Goal: Task Accomplishment & Management: Use online tool/utility

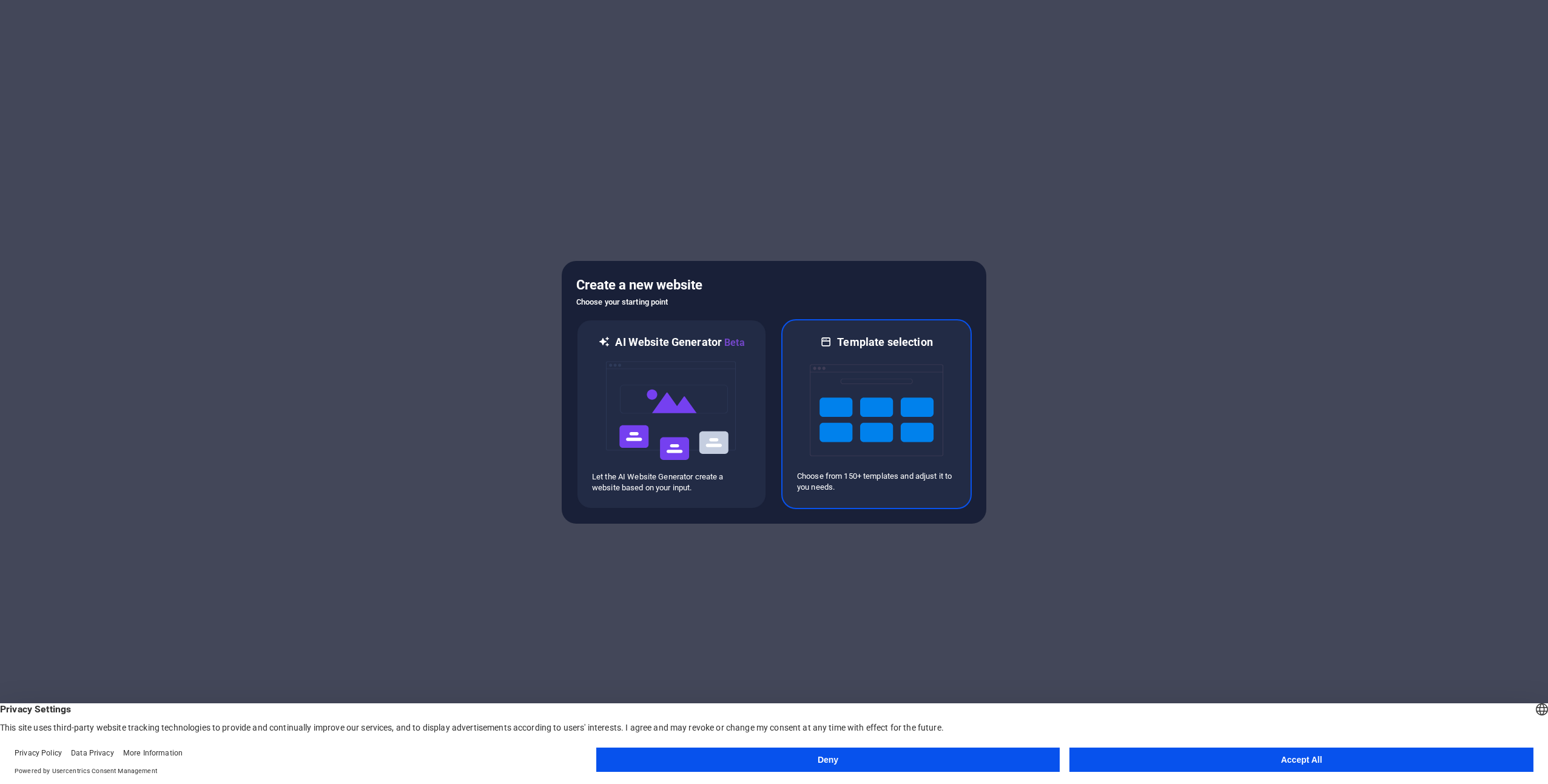
click at [892, 434] on img at bounding box center [876, 410] width 133 height 121
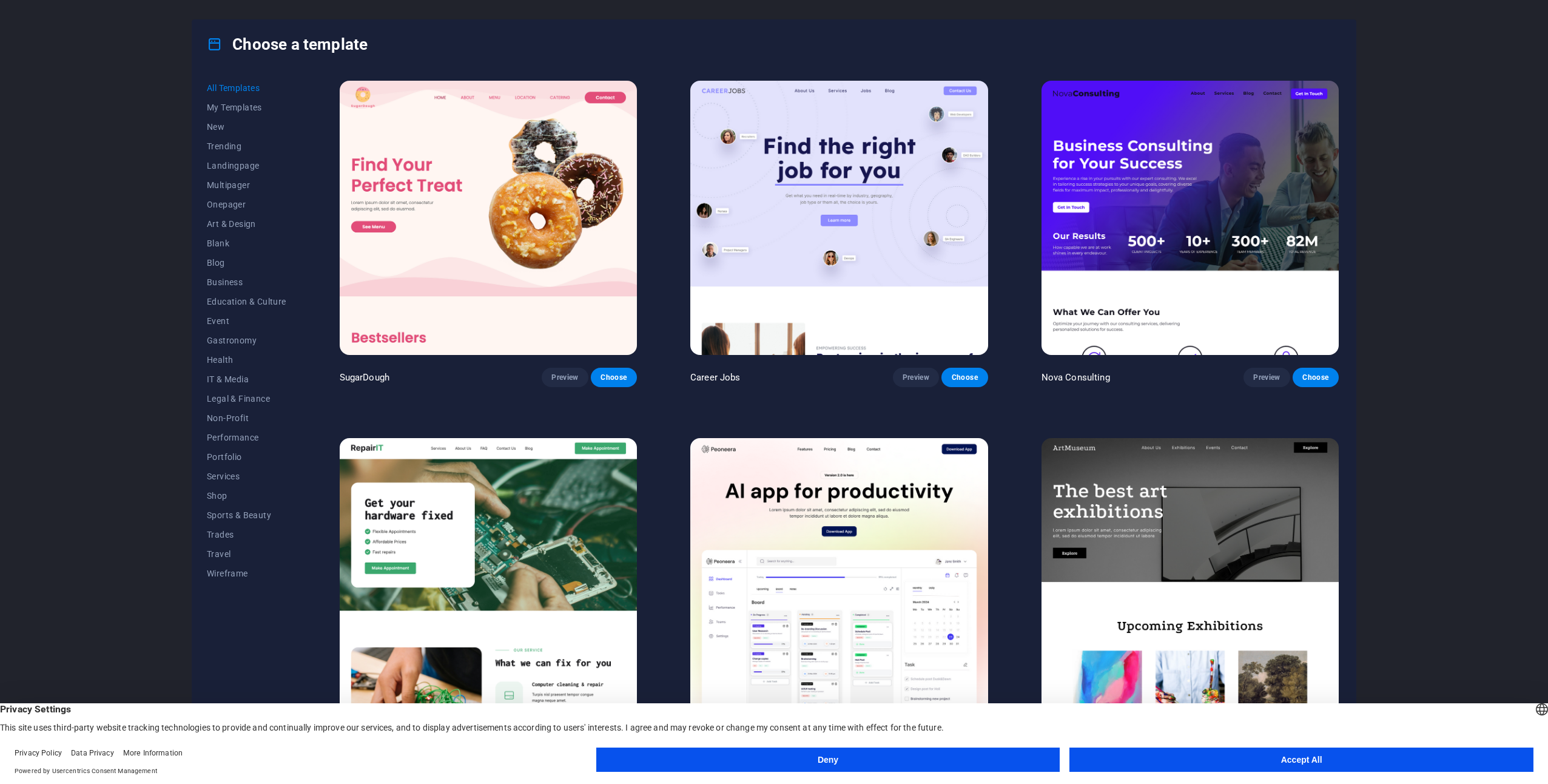
click at [1308, 754] on button "Accept All" at bounding box center [1302, 759] width 465 height 25
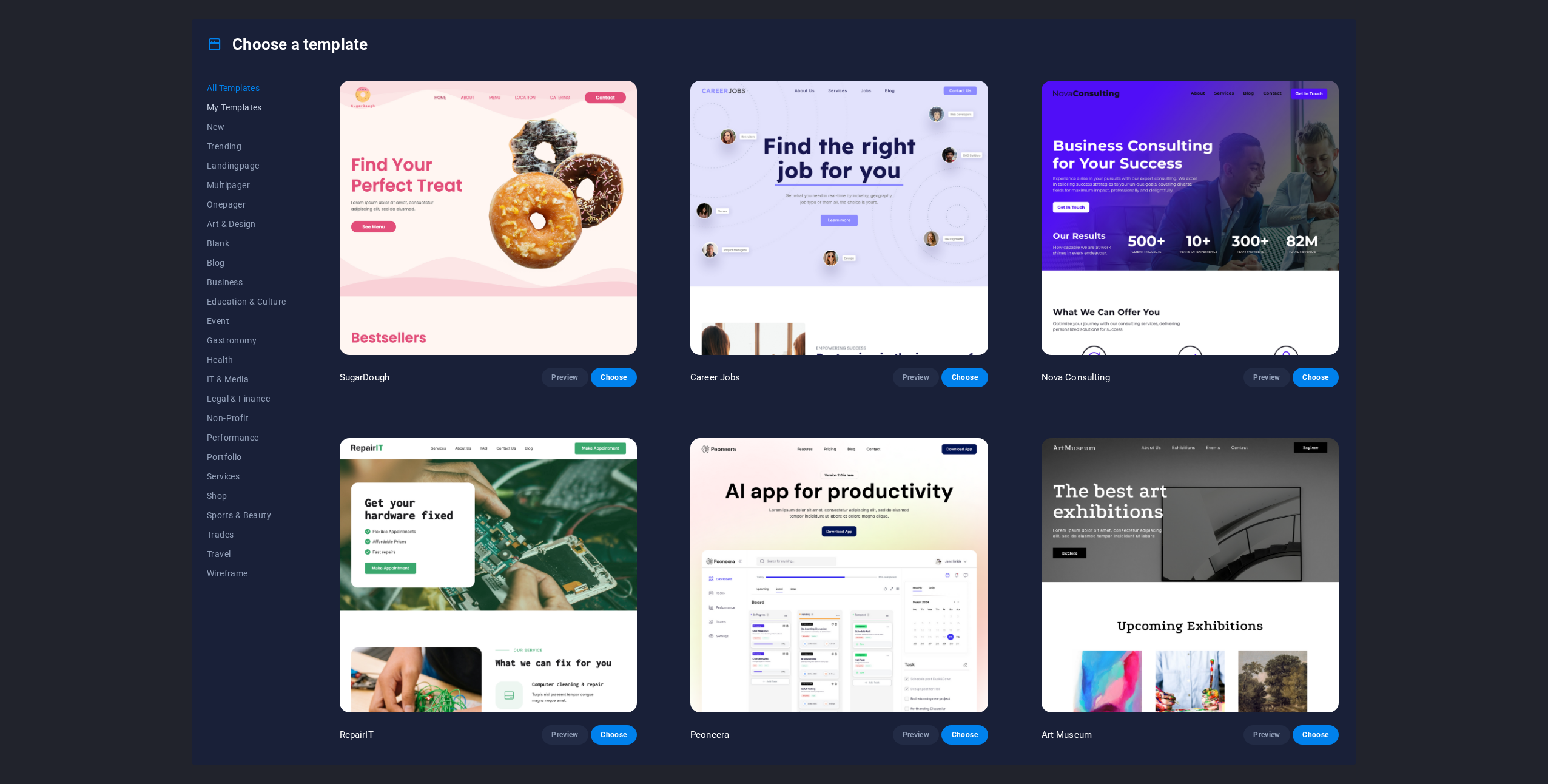
click at [243, 105] on span "My Templates" at bounding box center [246, 107] width 79 height 10
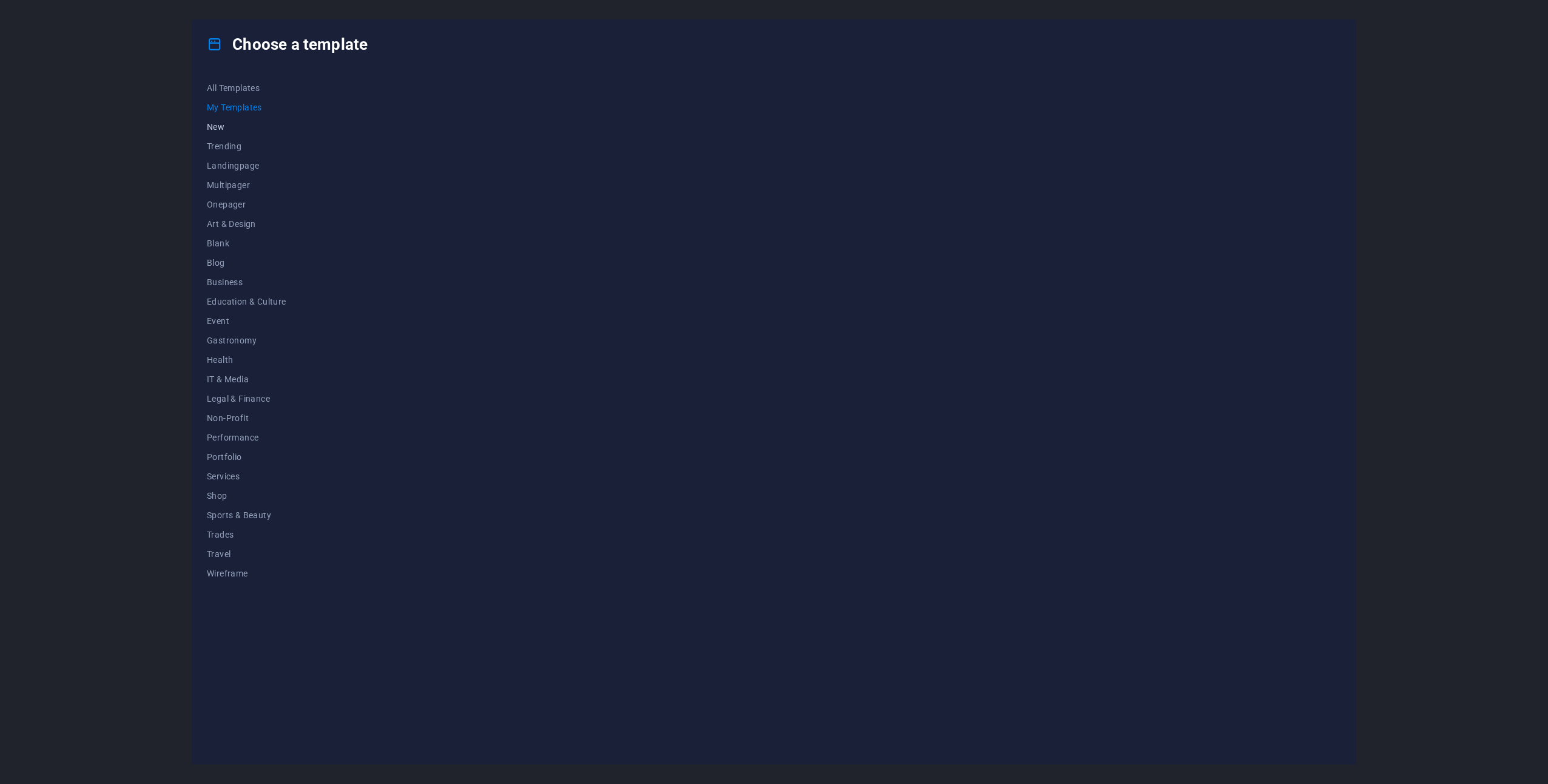
click at [223, 128] on span "New" at bounding box center [246, 127] width 79 height 10
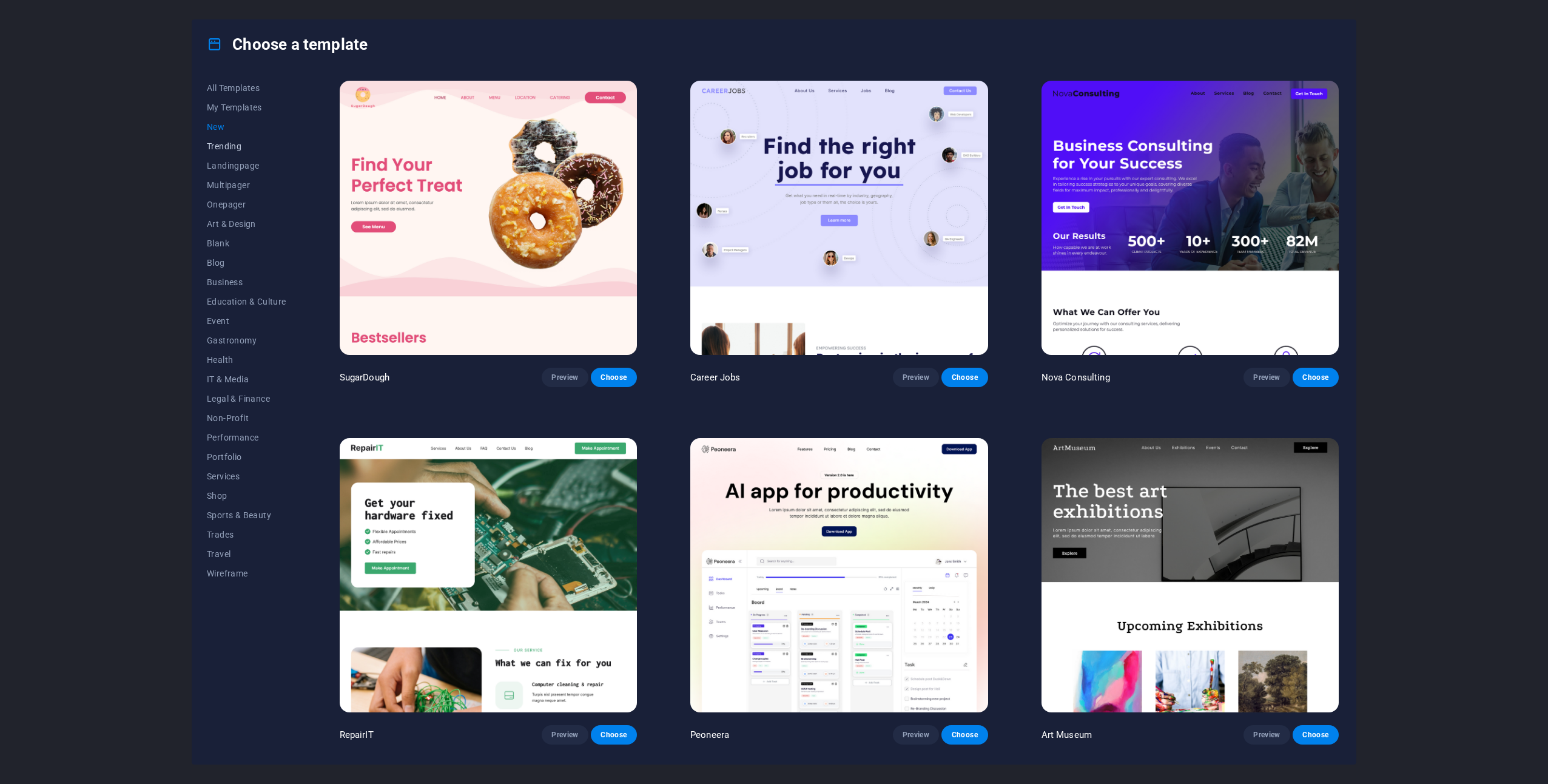
click at [225, 149] on span "Trending" at bounding box center [246, 146] width 79 height 10
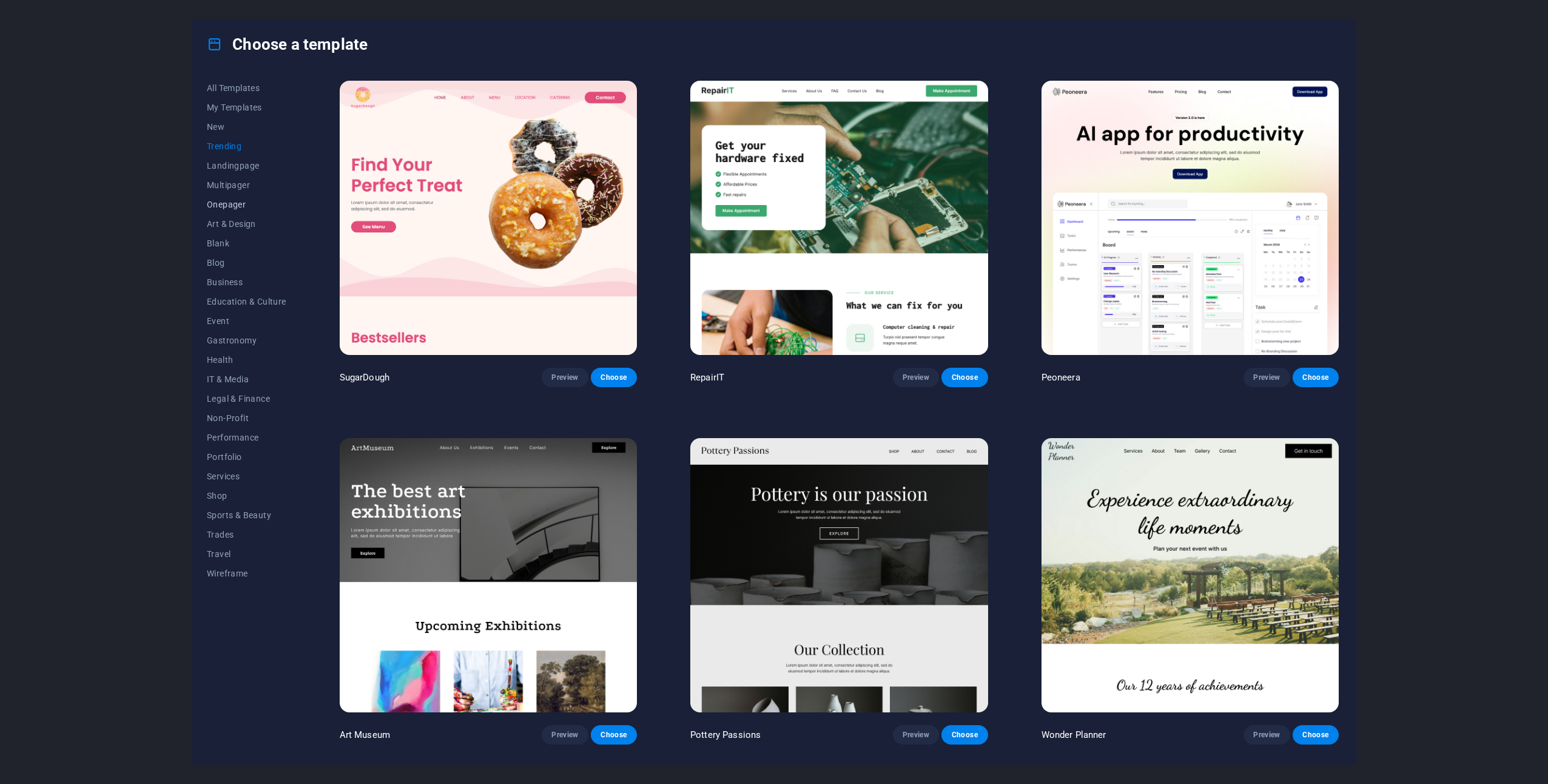
click at [235, 207] on span "Onepager" at bounding box center [246, 204] width 79 height 10
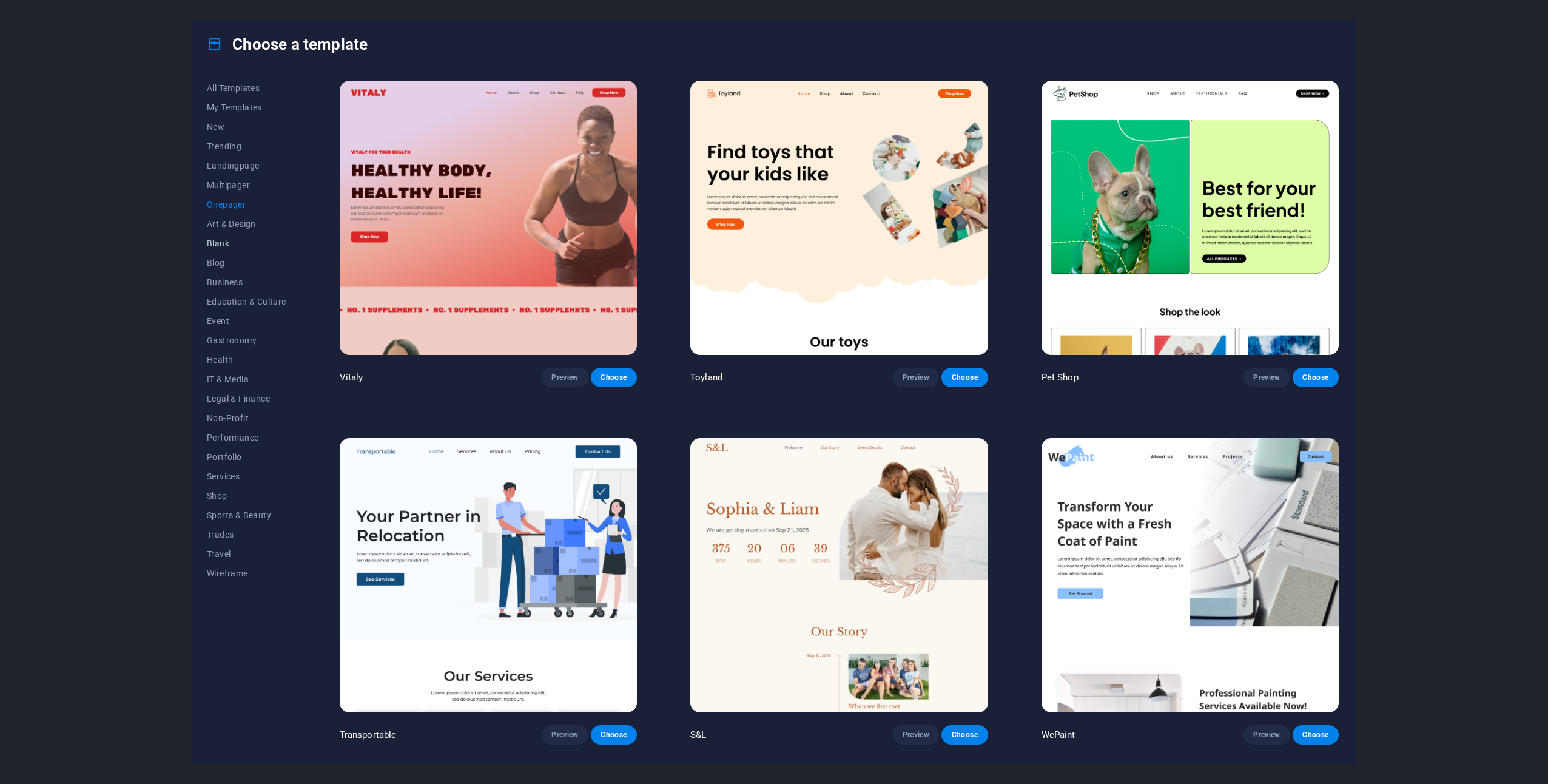
click at [224, 245] on span "Blank" at bounding box center [246, 243] width 79 height 10
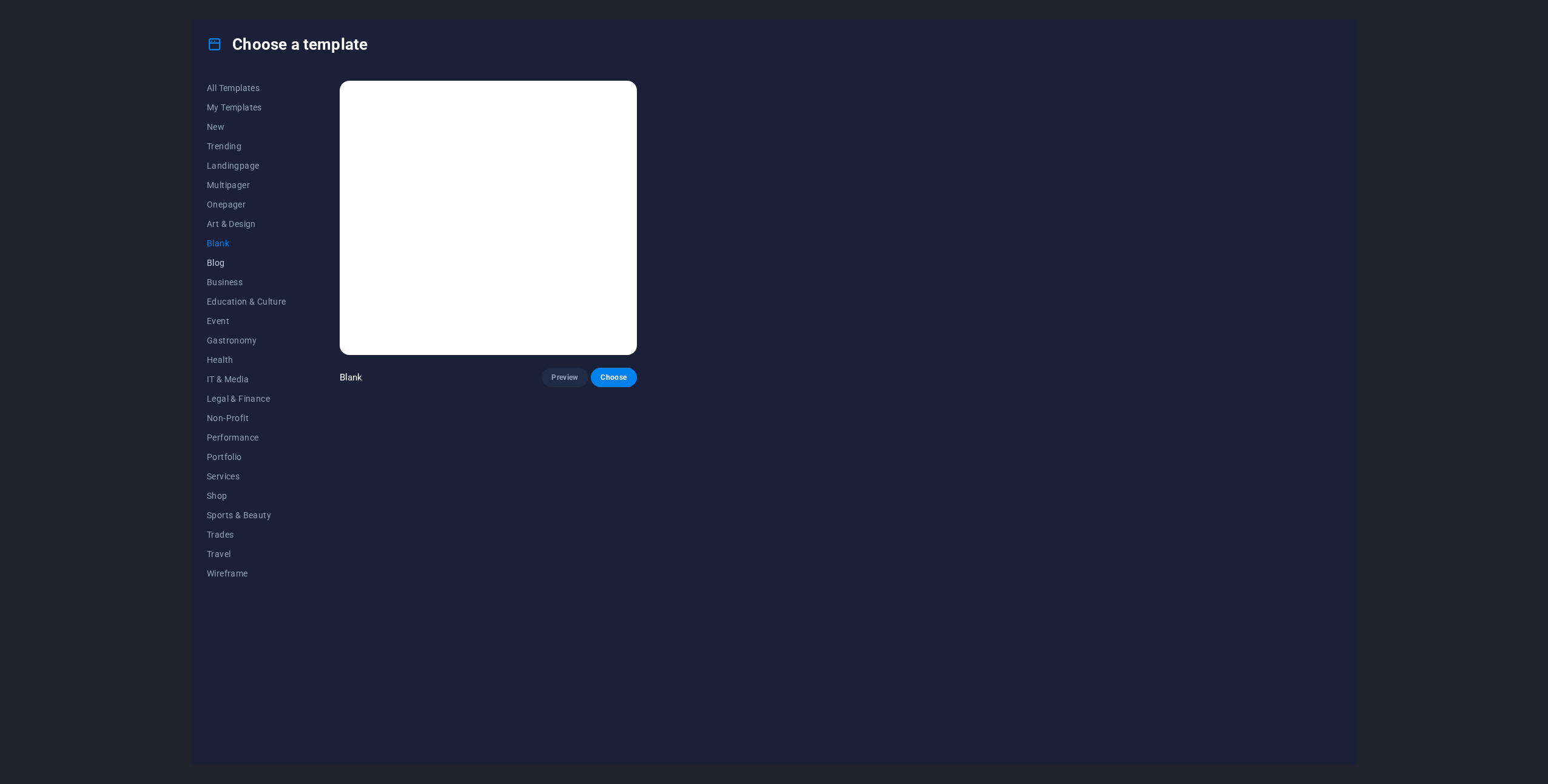
click at [218, 258] on span "Blog" at bounding box center [246, 263] width 79 height 10
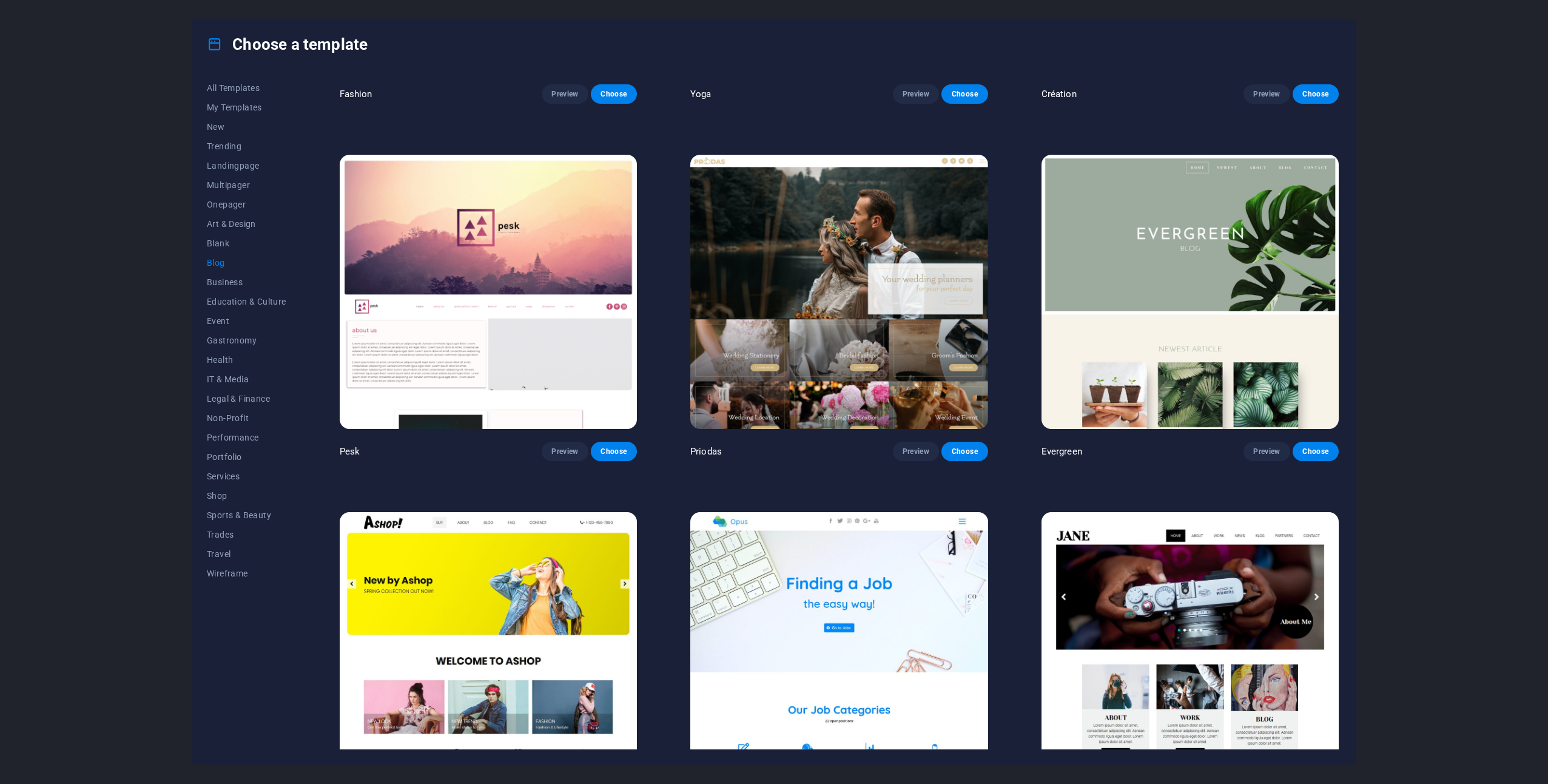
scroll to position [2484, 0]
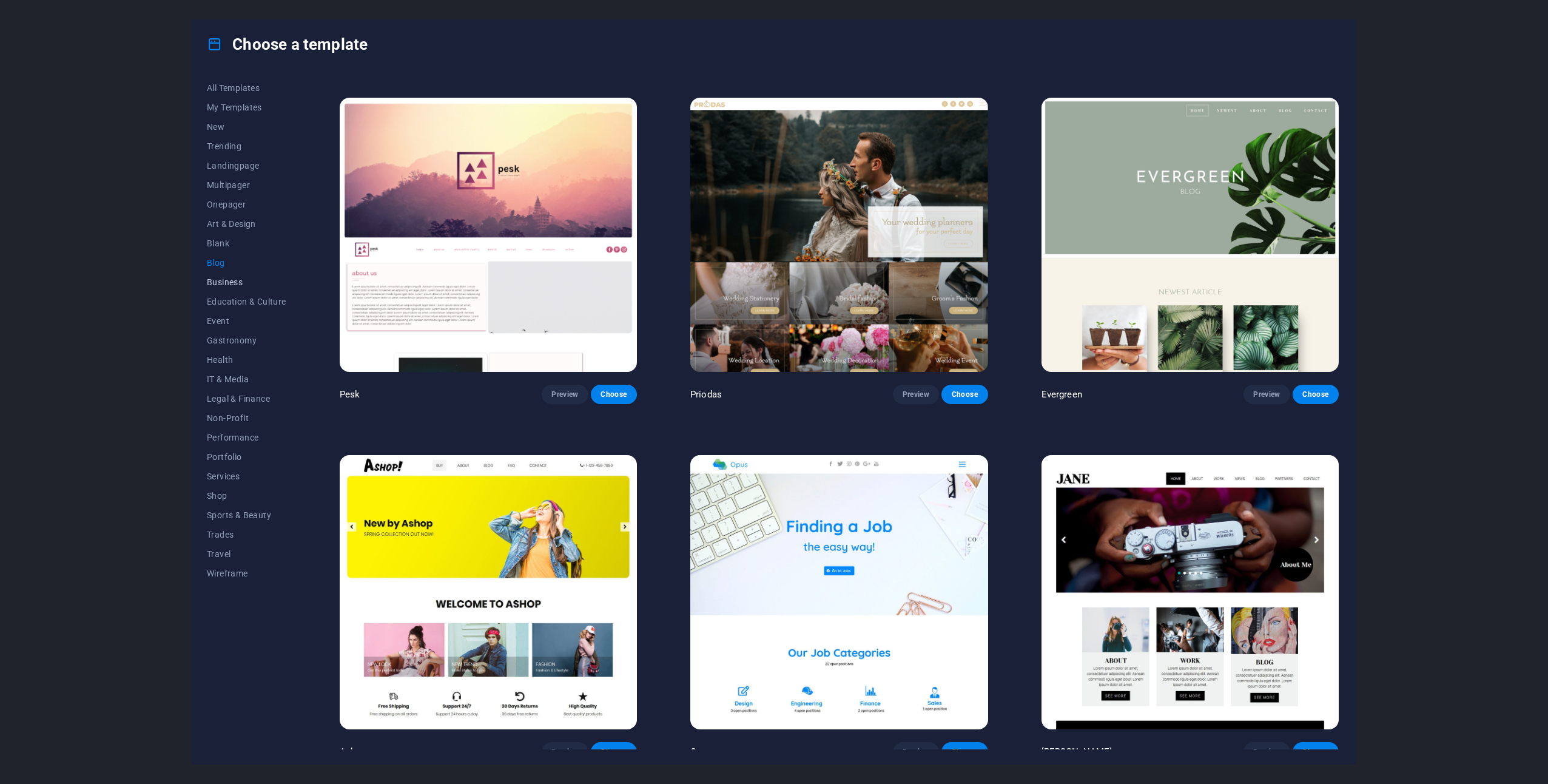
click at [223, 279] on span "Business" at bounding box center [246, 282] width 79 height 10
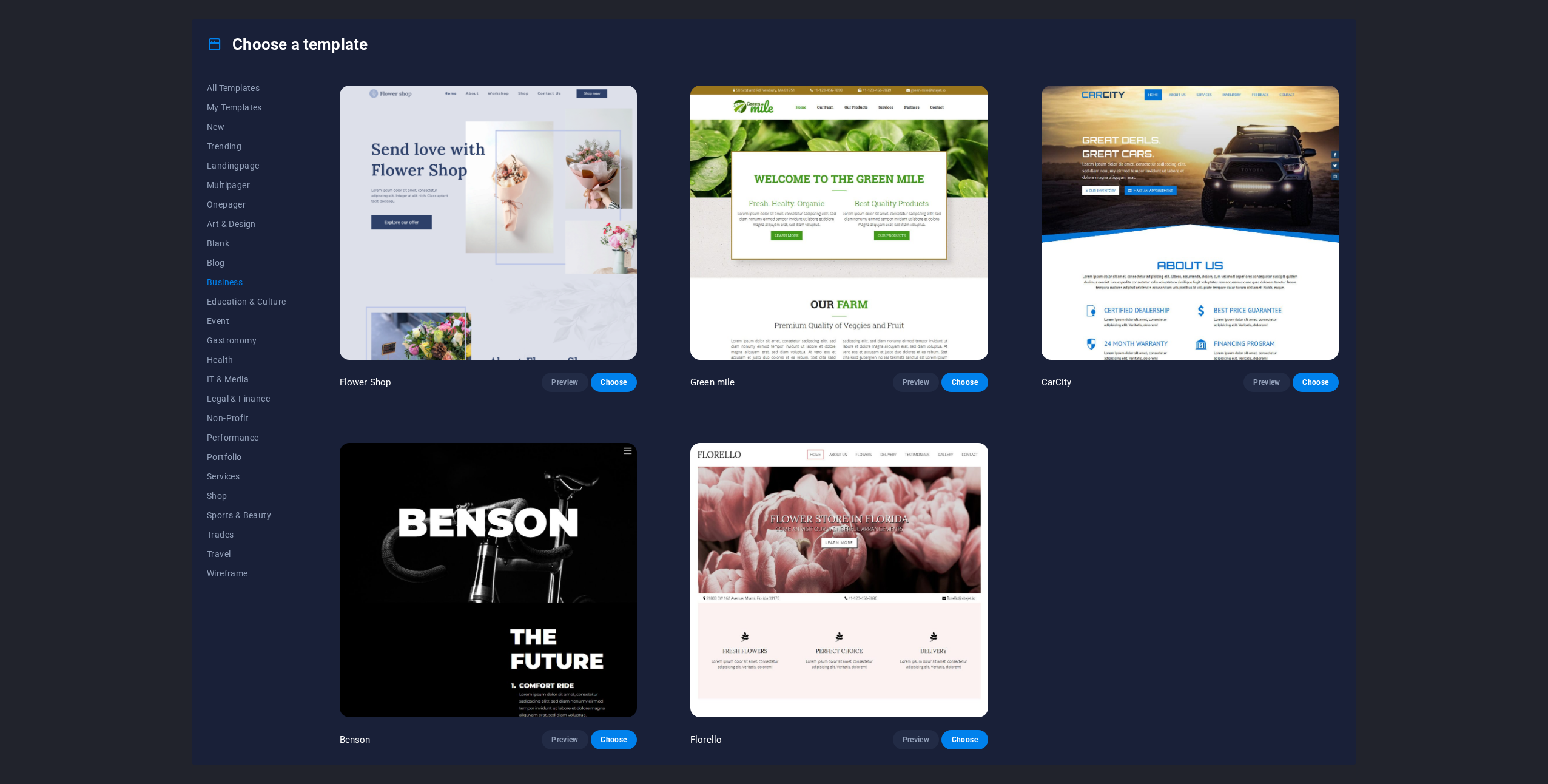
scroll to position [349, 0]
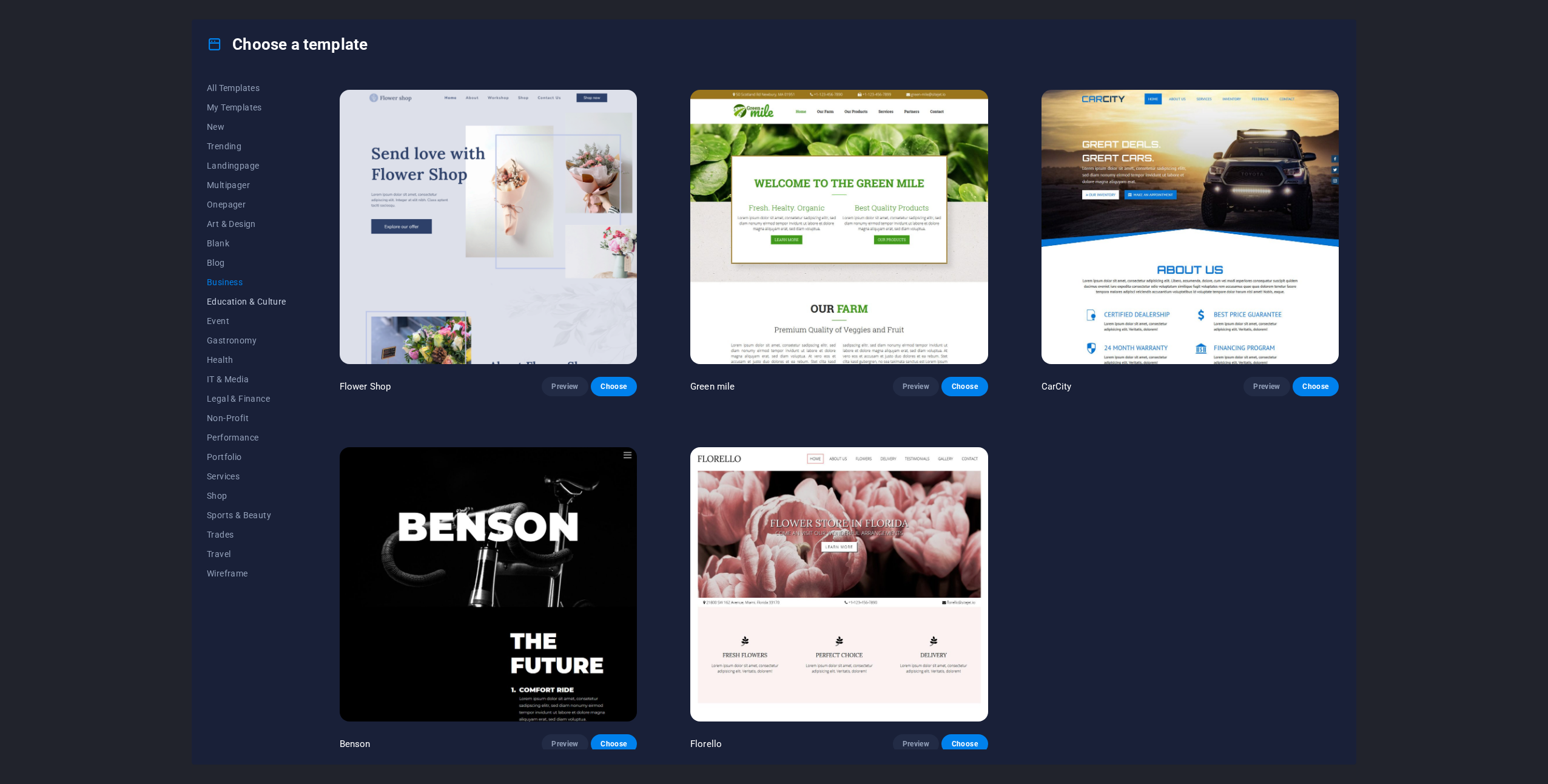
click at [225, 302] on span "Education & Culture" at bounding box center [246, 301] width 79 height 10
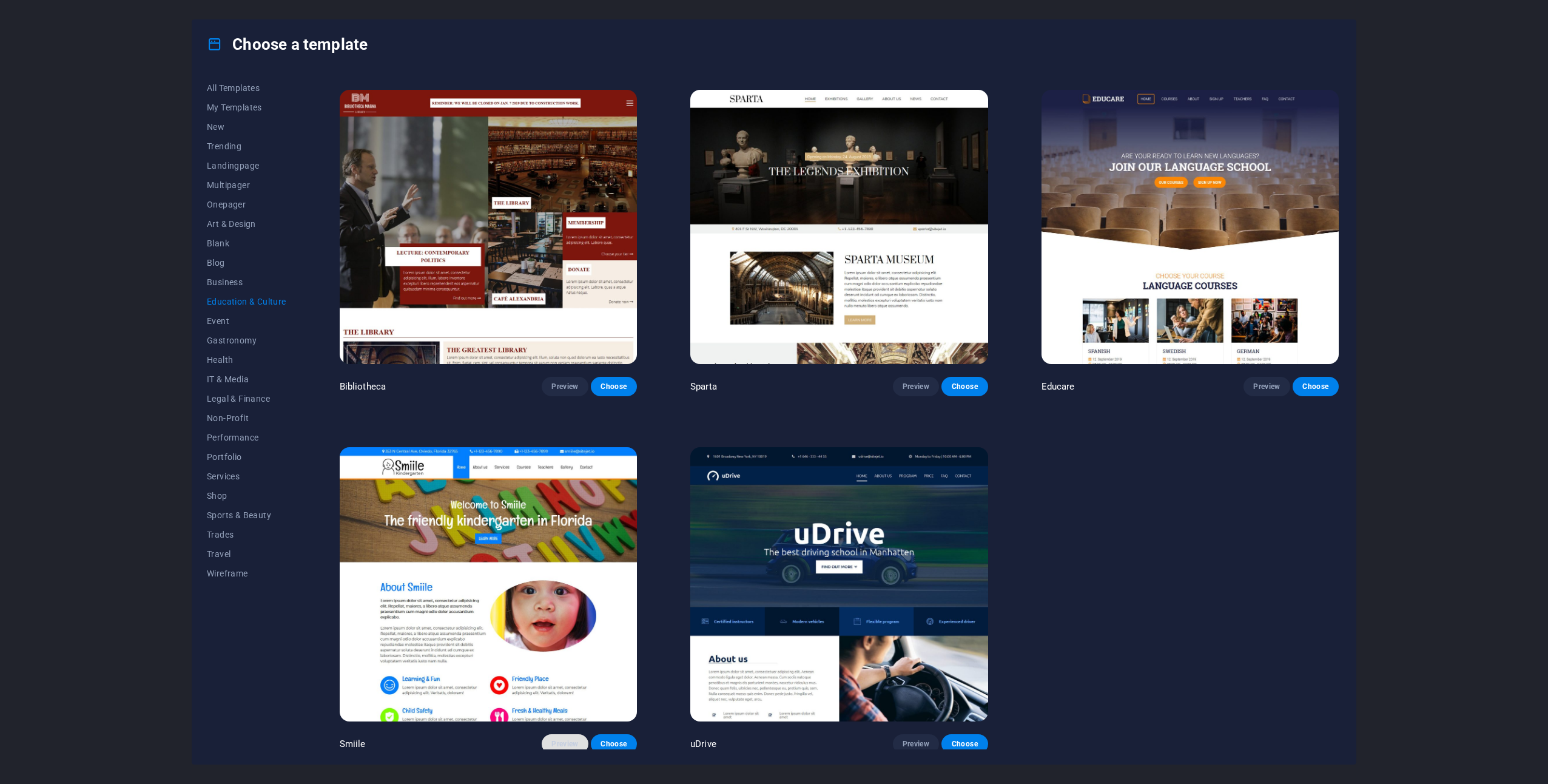
click at [575, 739] on span "Preview" at bounding box center [564, 744] width 26 height 10
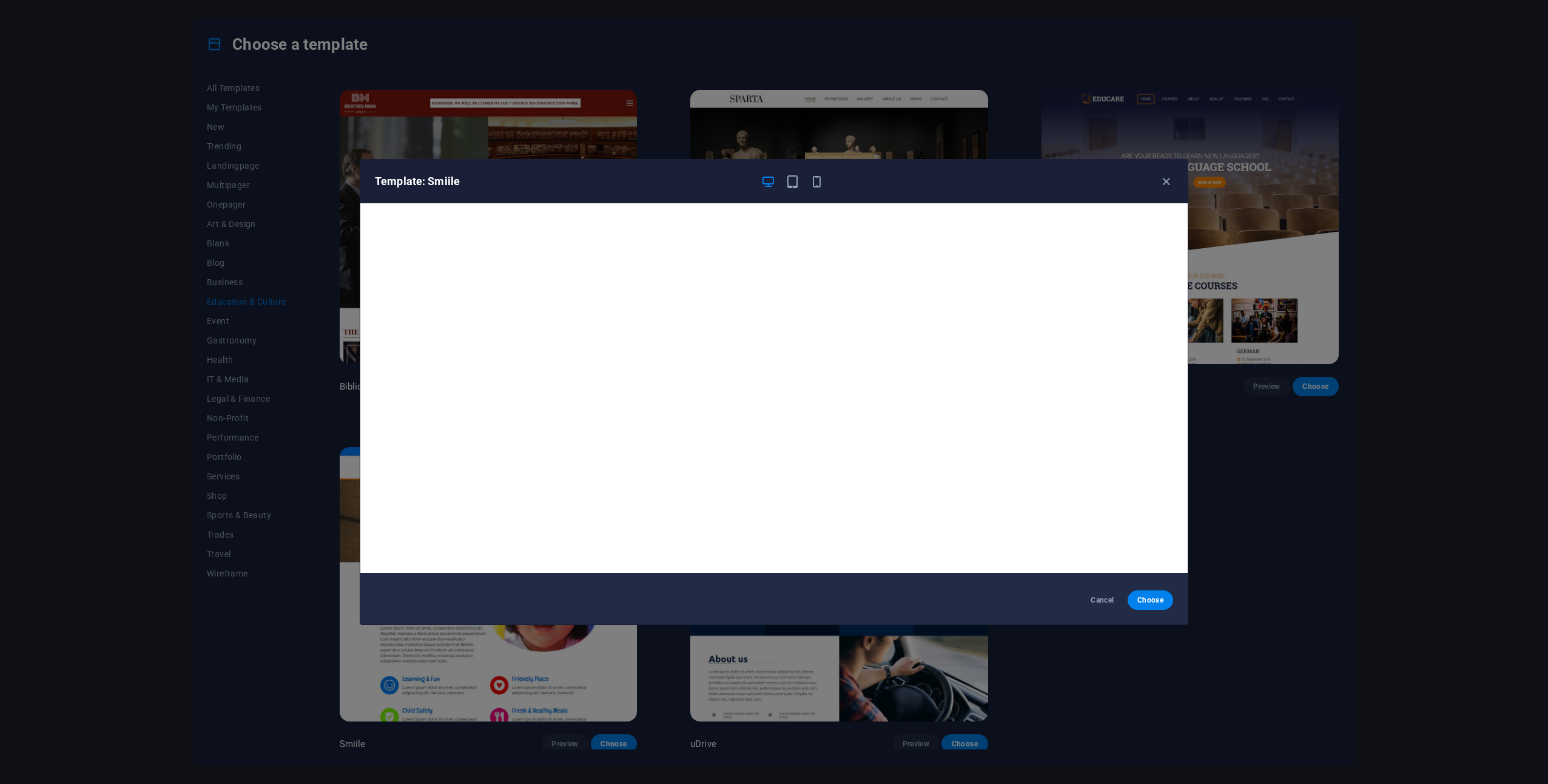
scroll to position [0, 0]
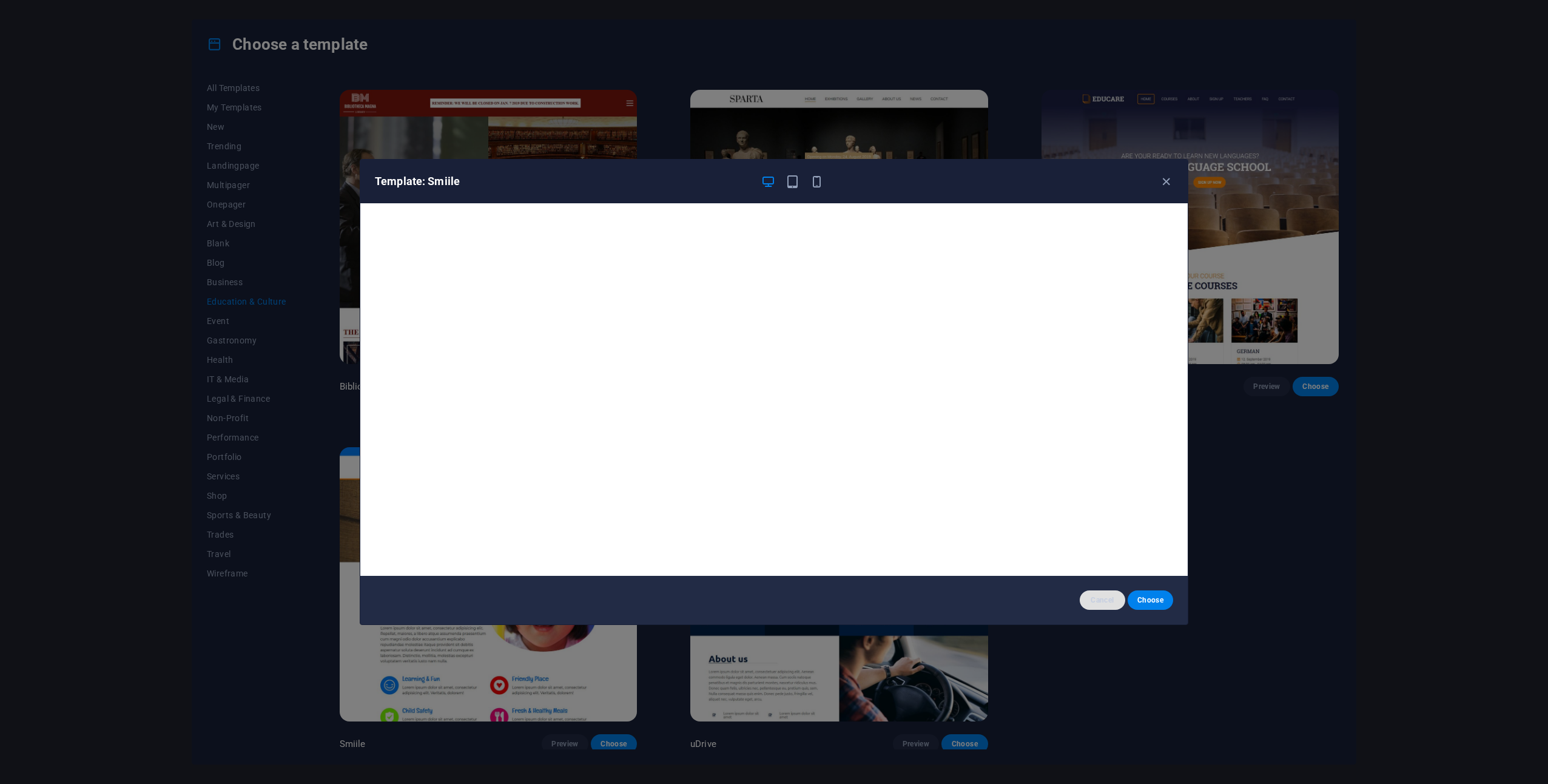
click at [1098, 596] on span "Cancel" at bounding box center [1103, 600] width 26 height 10
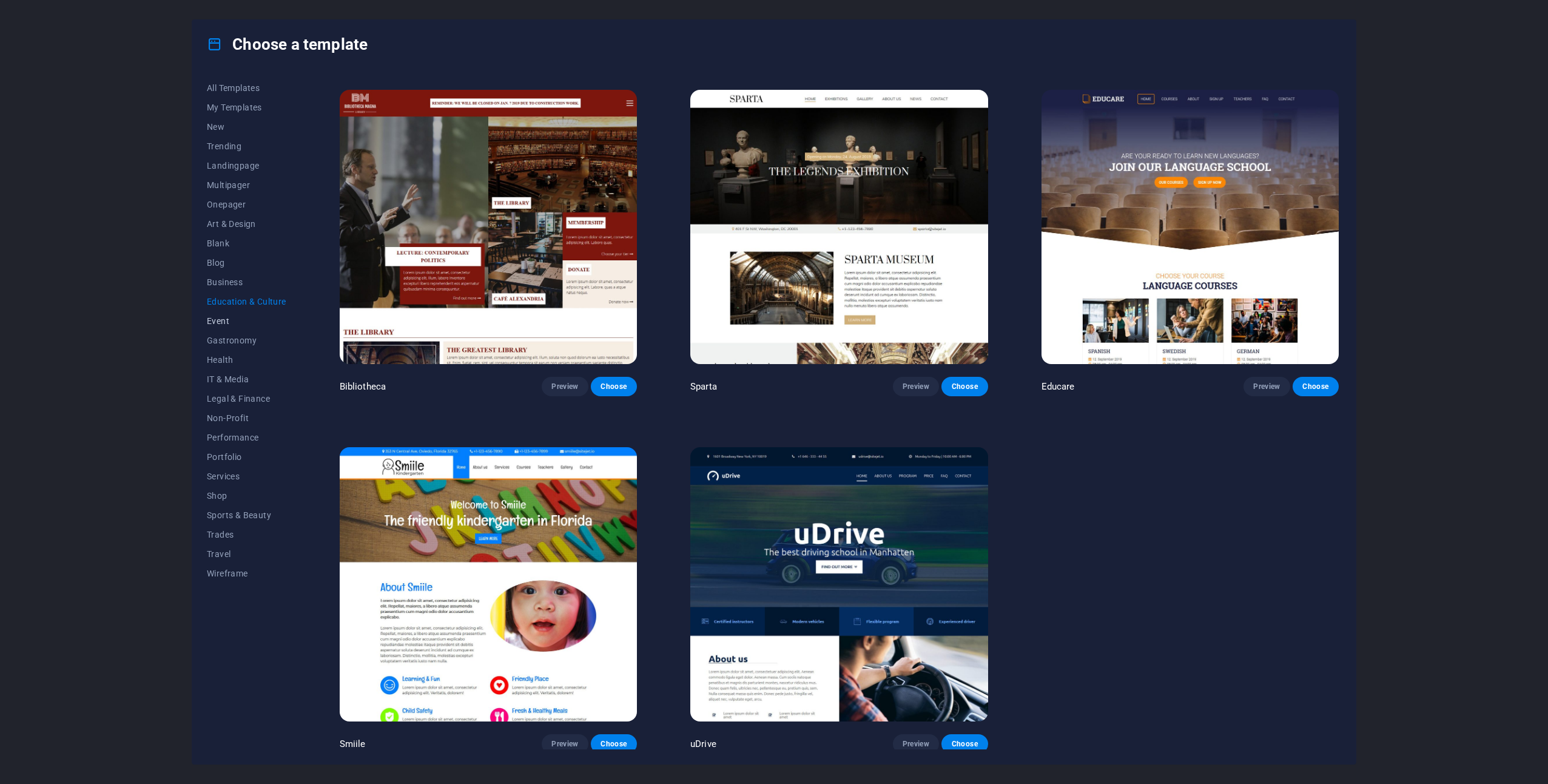
click at [221, 327] on button "Event" at bounding box center [246, 320] width 79 height 19
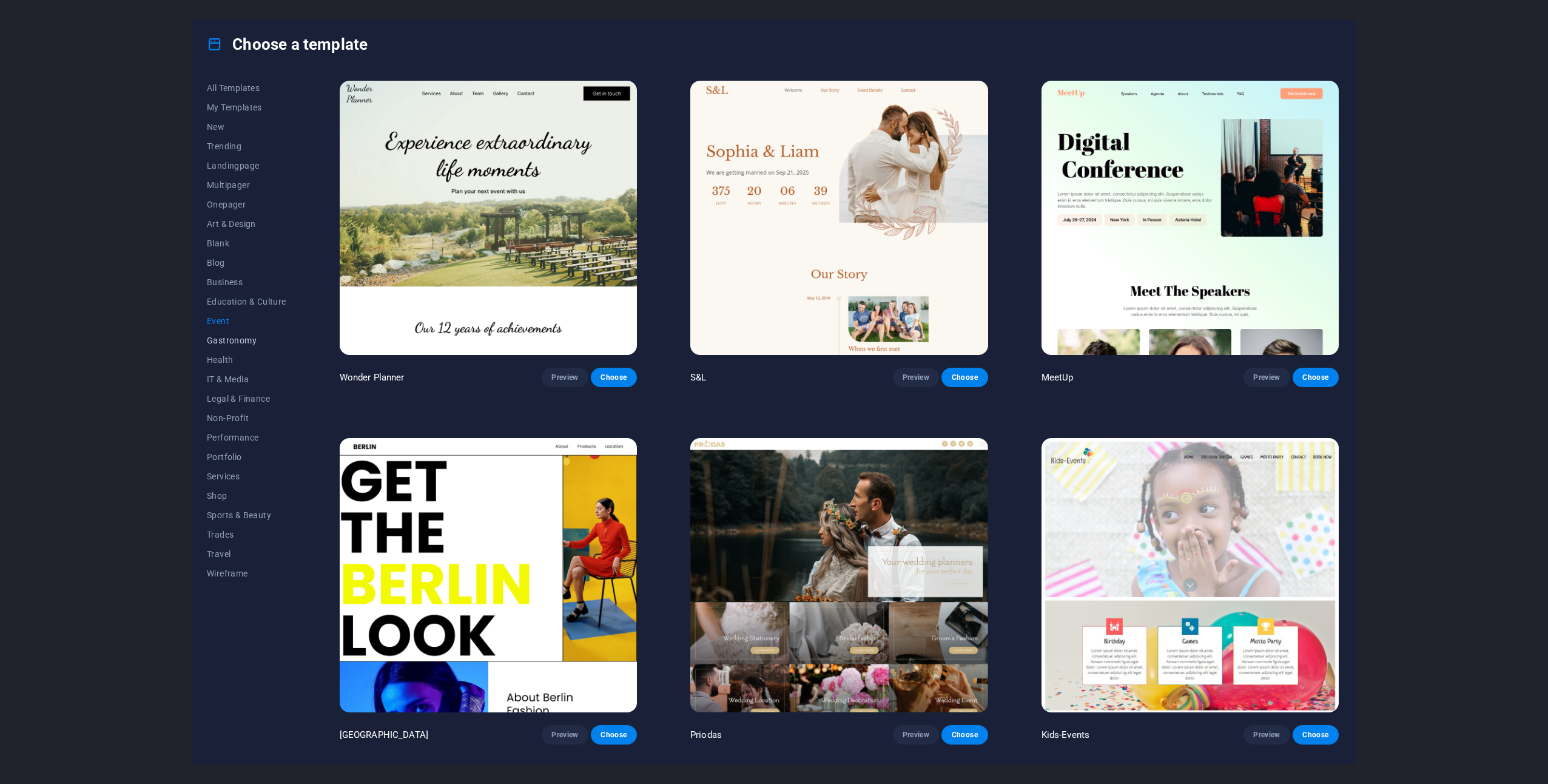
click at [238, 339] on span "Gastronomy" at bounding box center [246, 340] width 79 height 10
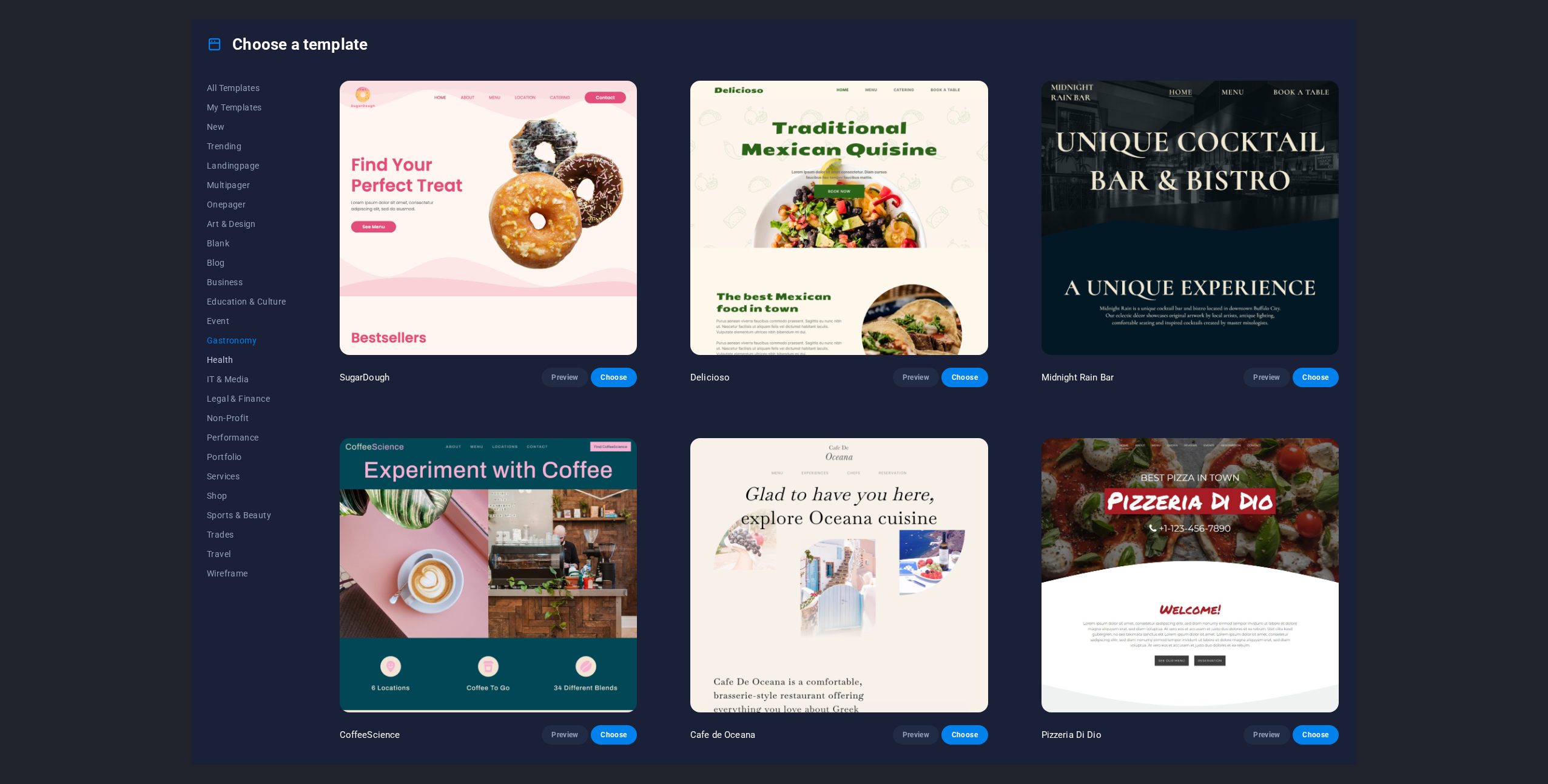
click at [224, 359] on span "Health" at bounding box center [246, 360] width 79 height 10
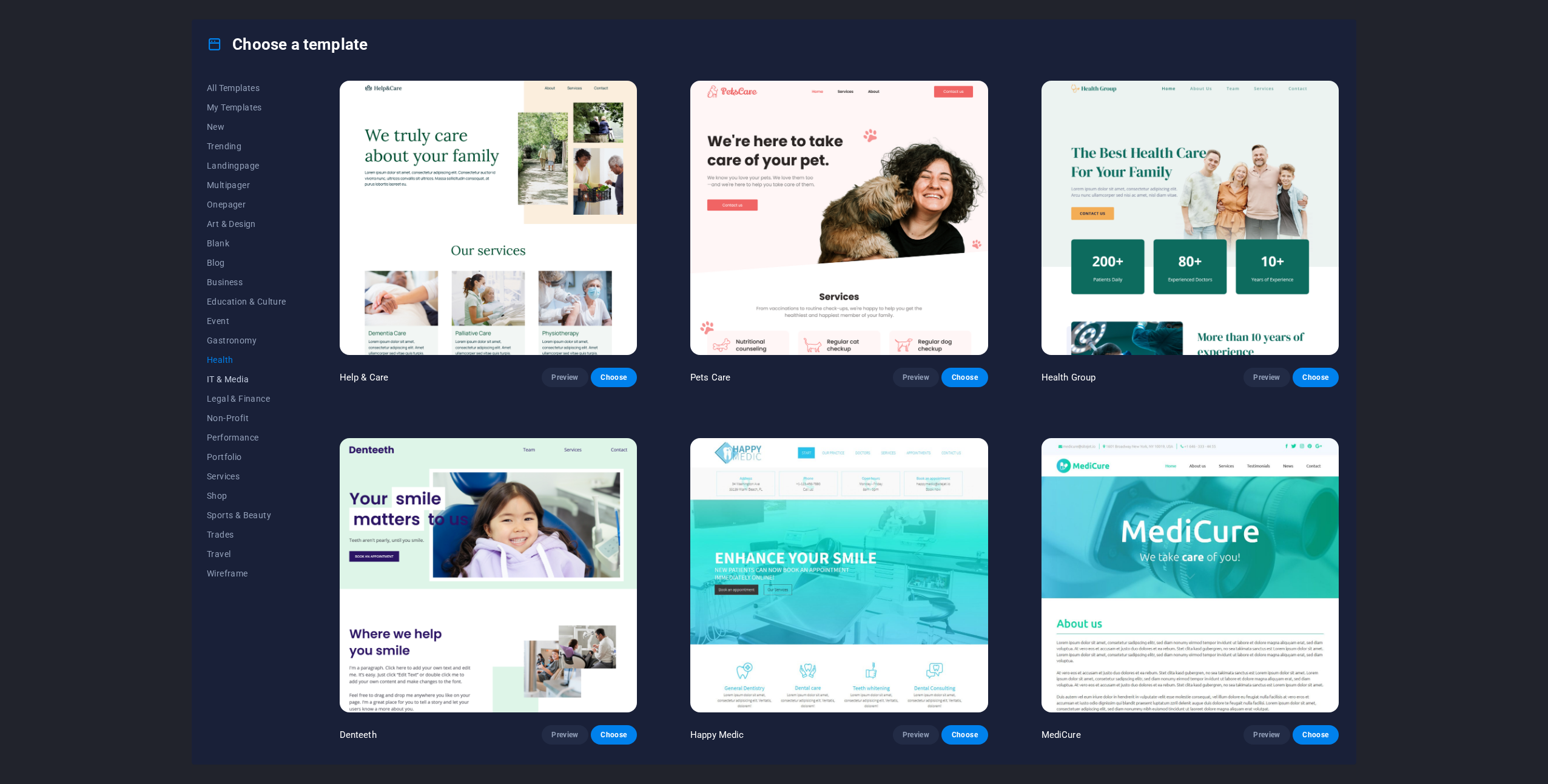
click at [213, 379] on span "IT & Media" at bounding box center [246, 379] width 79 height 10
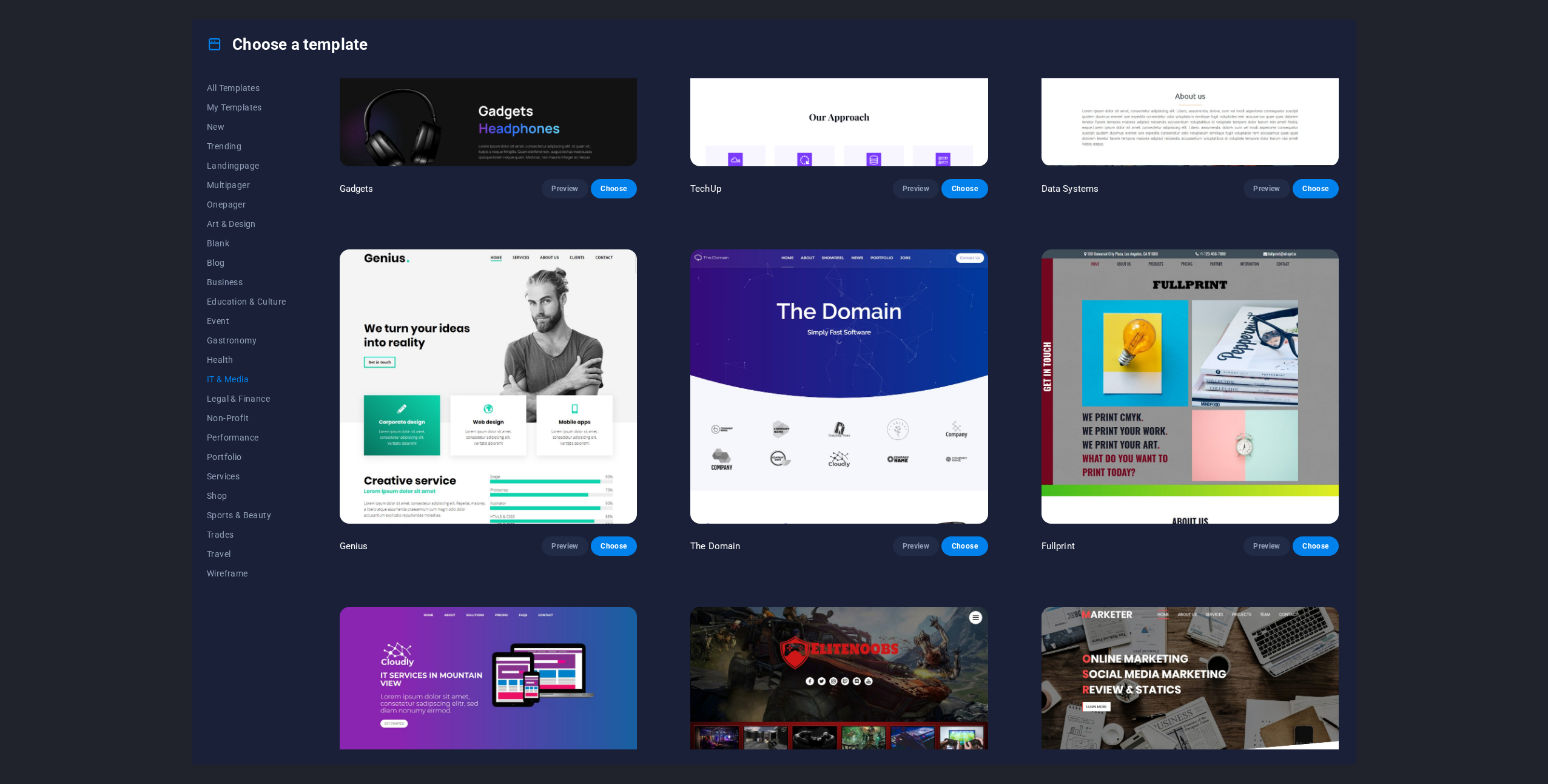
scroll to position [705, 0]
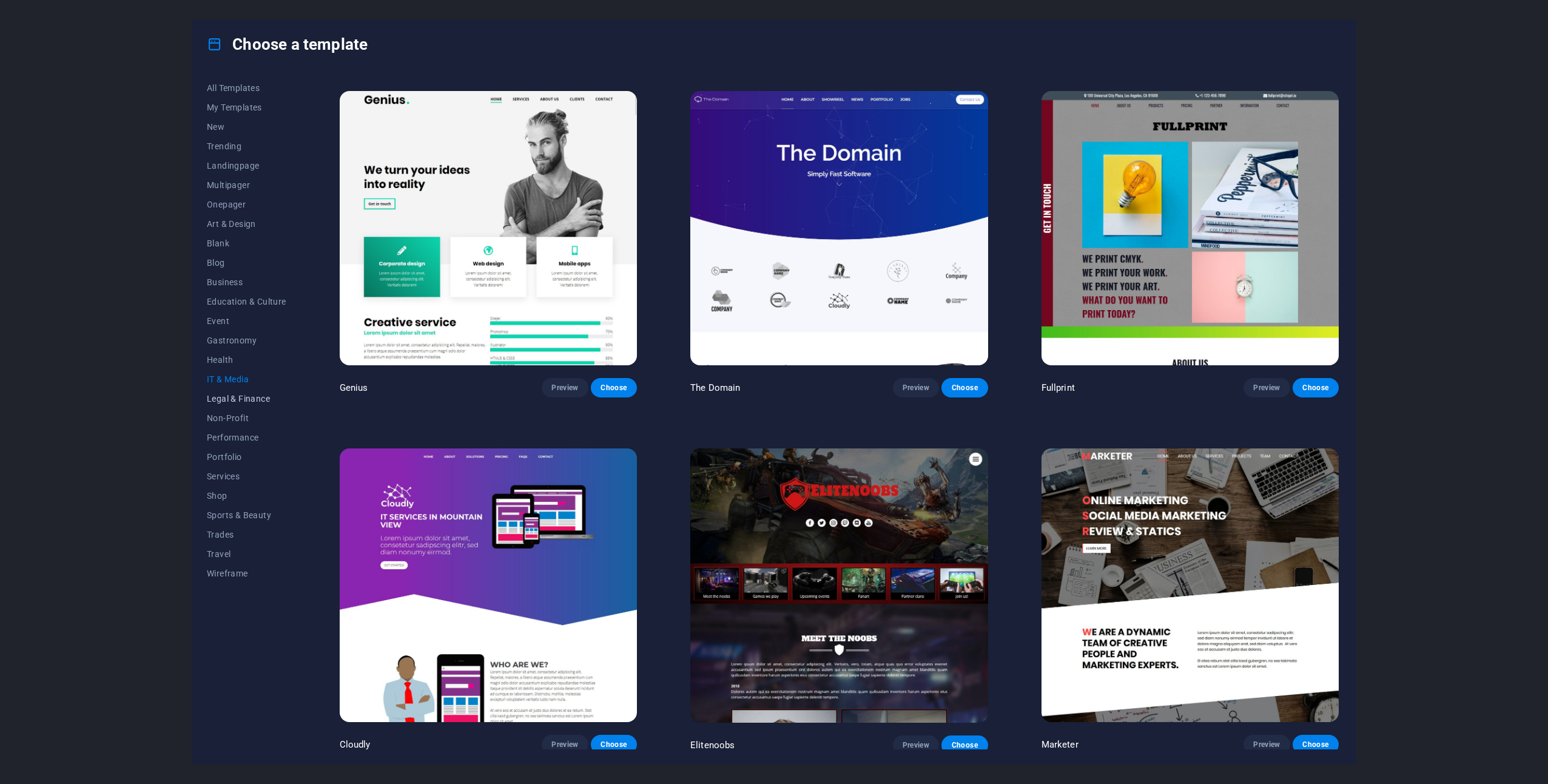
click at [262, 397] on span "Legal & Finance" at bounding box center [246, 398] width 79 height 10
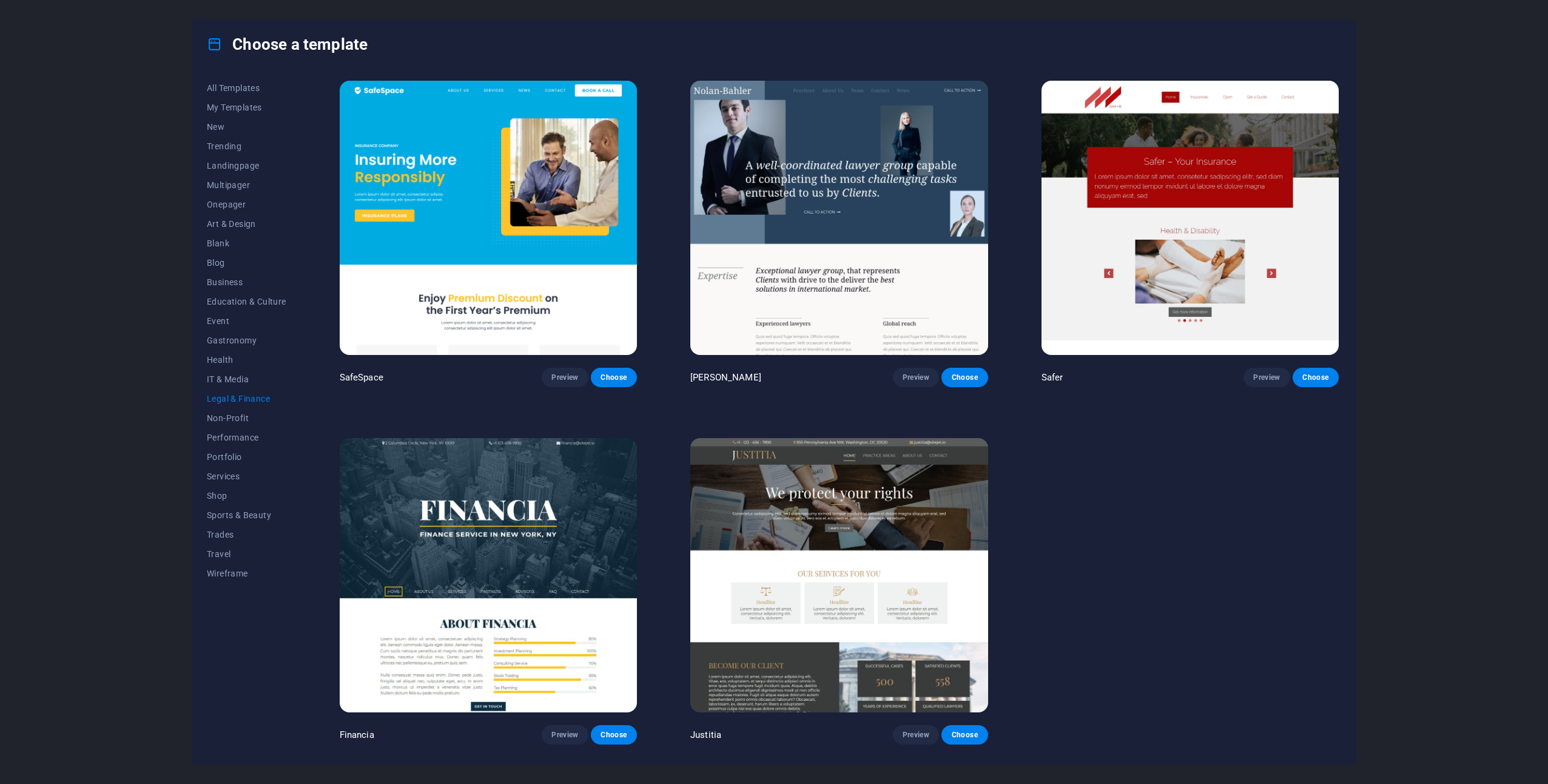
scroll to position [0, 0]
click at [241, 419] on span "Non-Profit" at bounding box center [246, 418] width 79 height 10
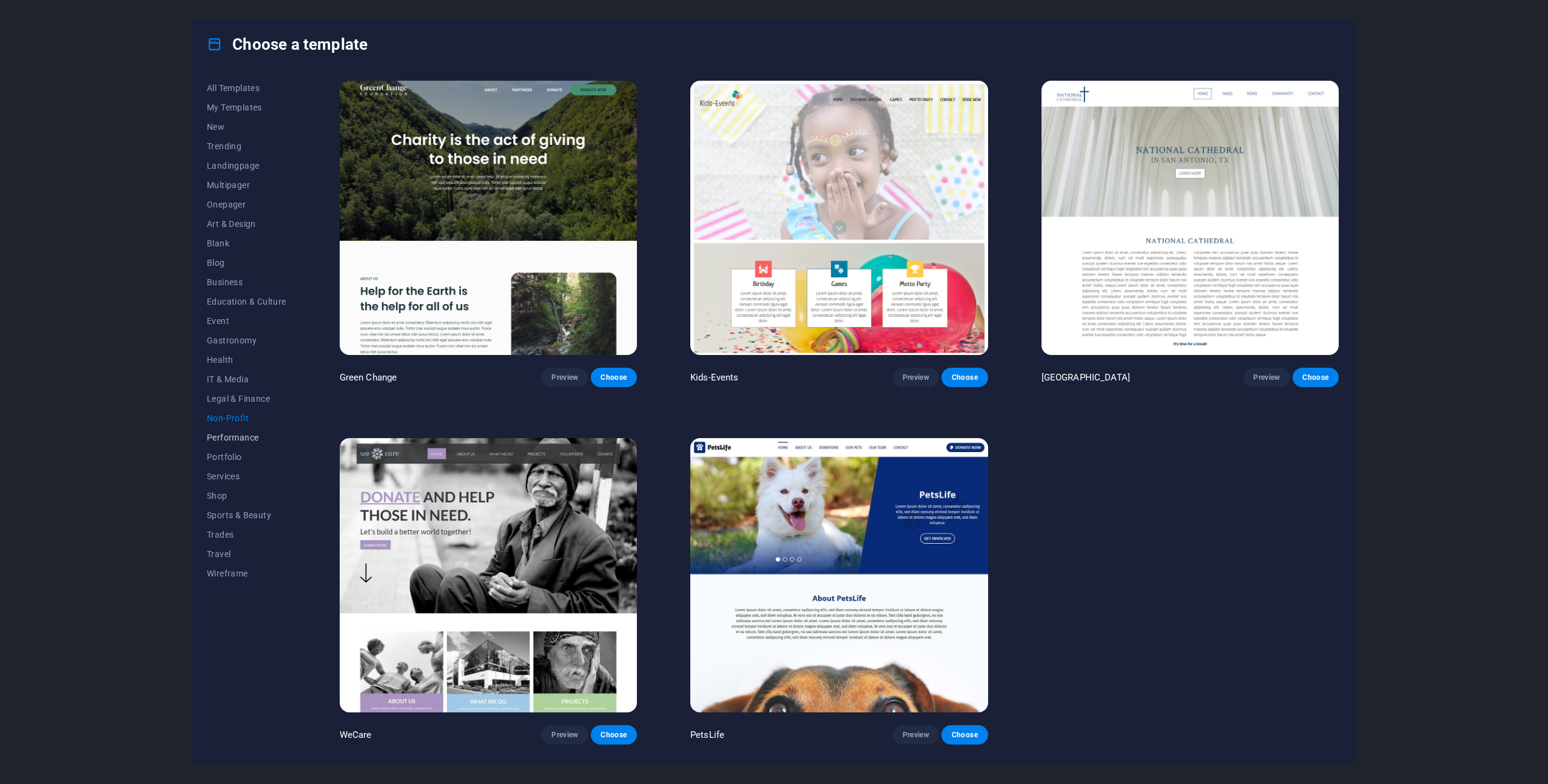
click at [241, 430] on button "Performance" at bounding box center [246, 437] width 79 height 19
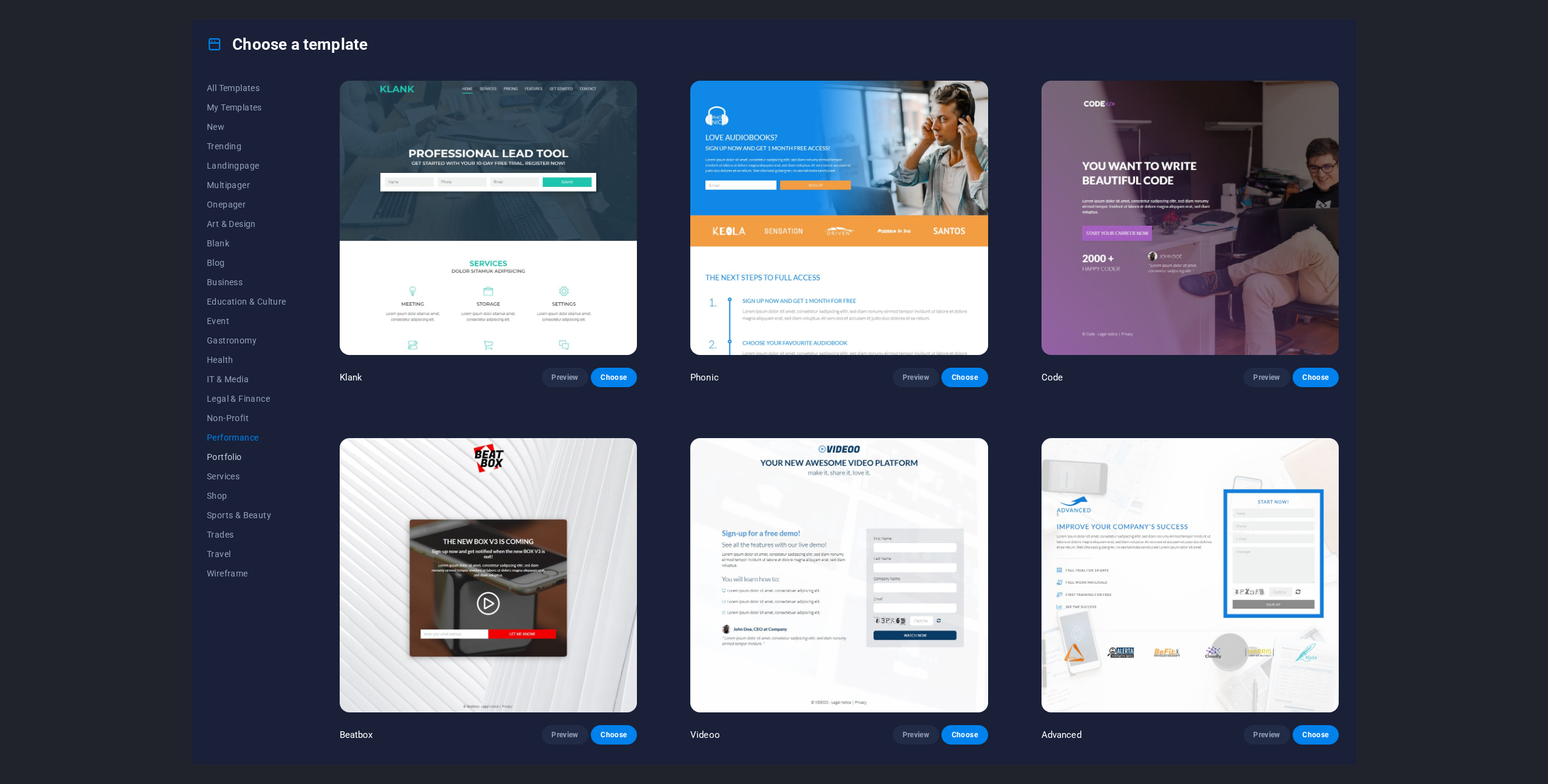
click at [238, 455] on span "Portfolio" at bounding box center [246, 456] width 79 height 10
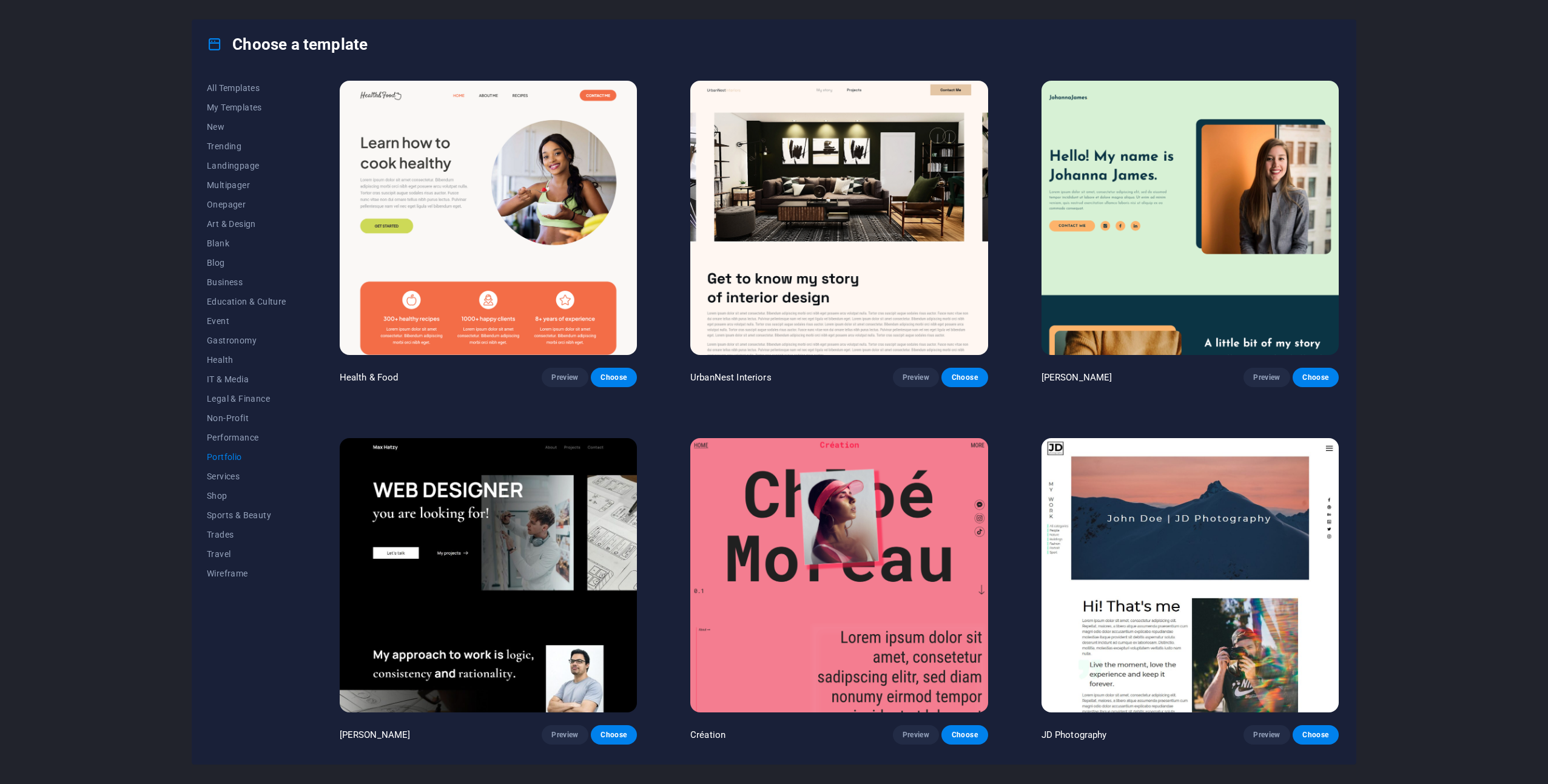
scroll to position [349, 0]
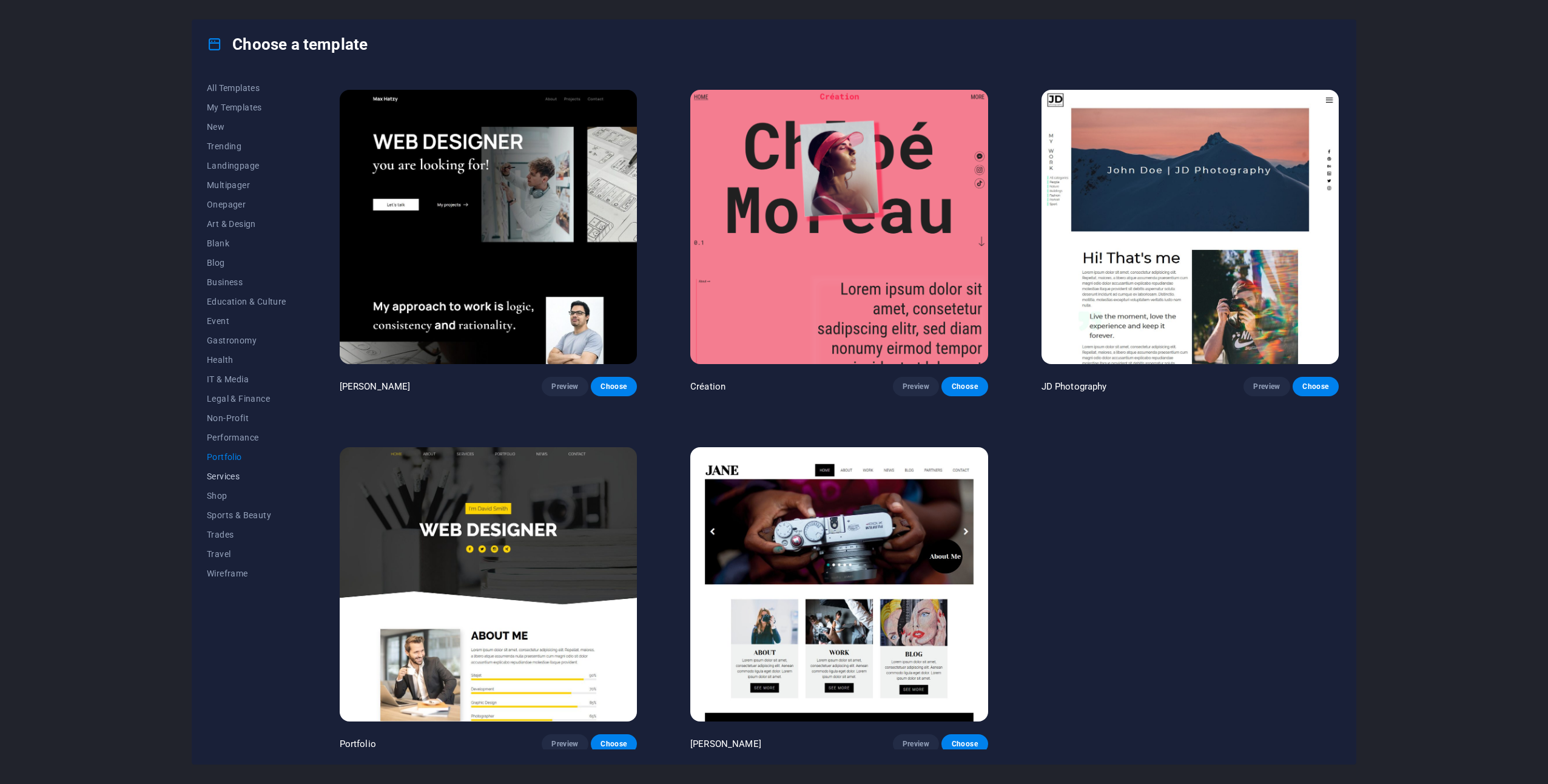
click at [213, 478] on span "Services" at bounding box center [246, 476] width 79 height 10
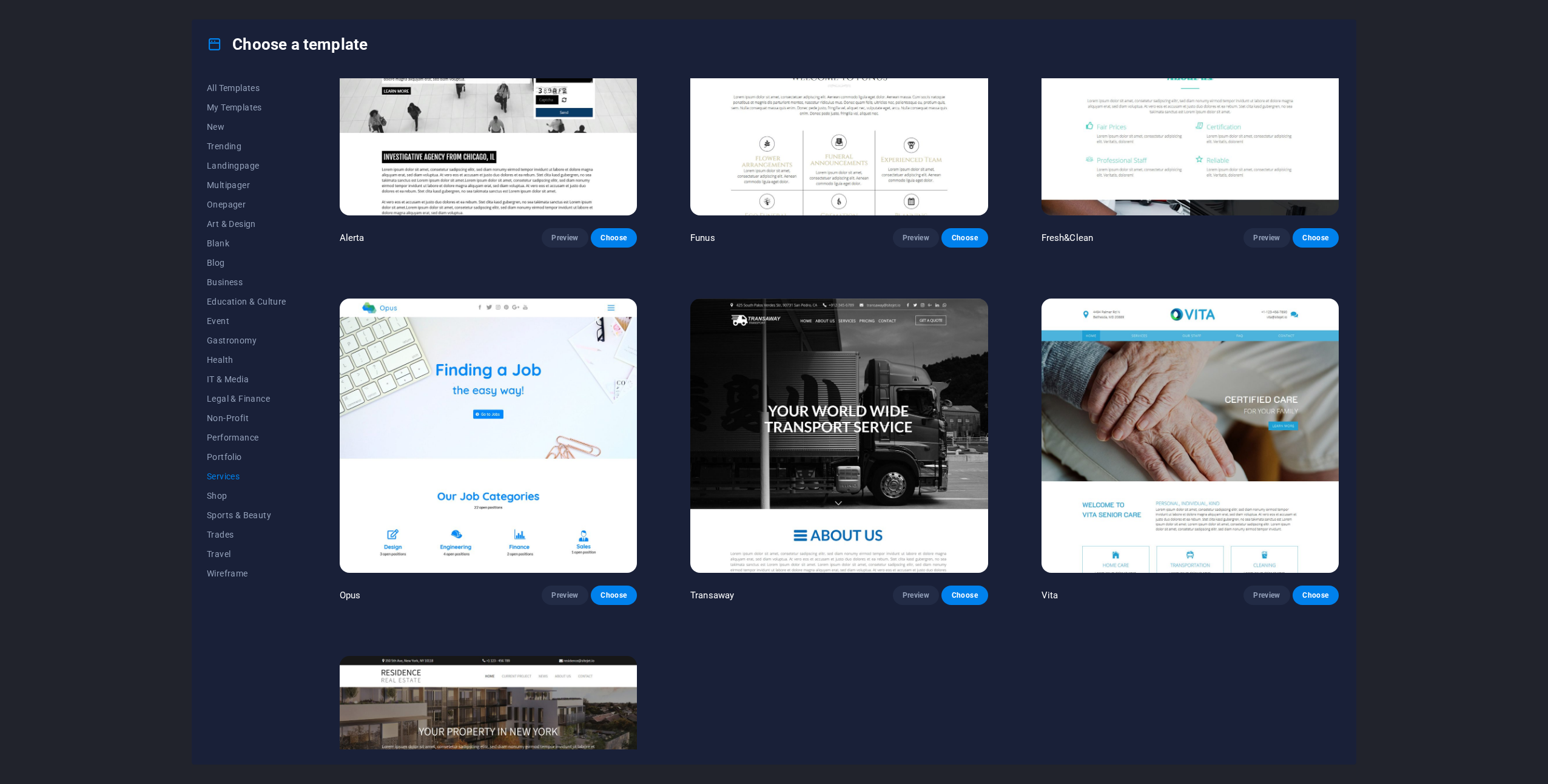
scroll to position [2127, 0]
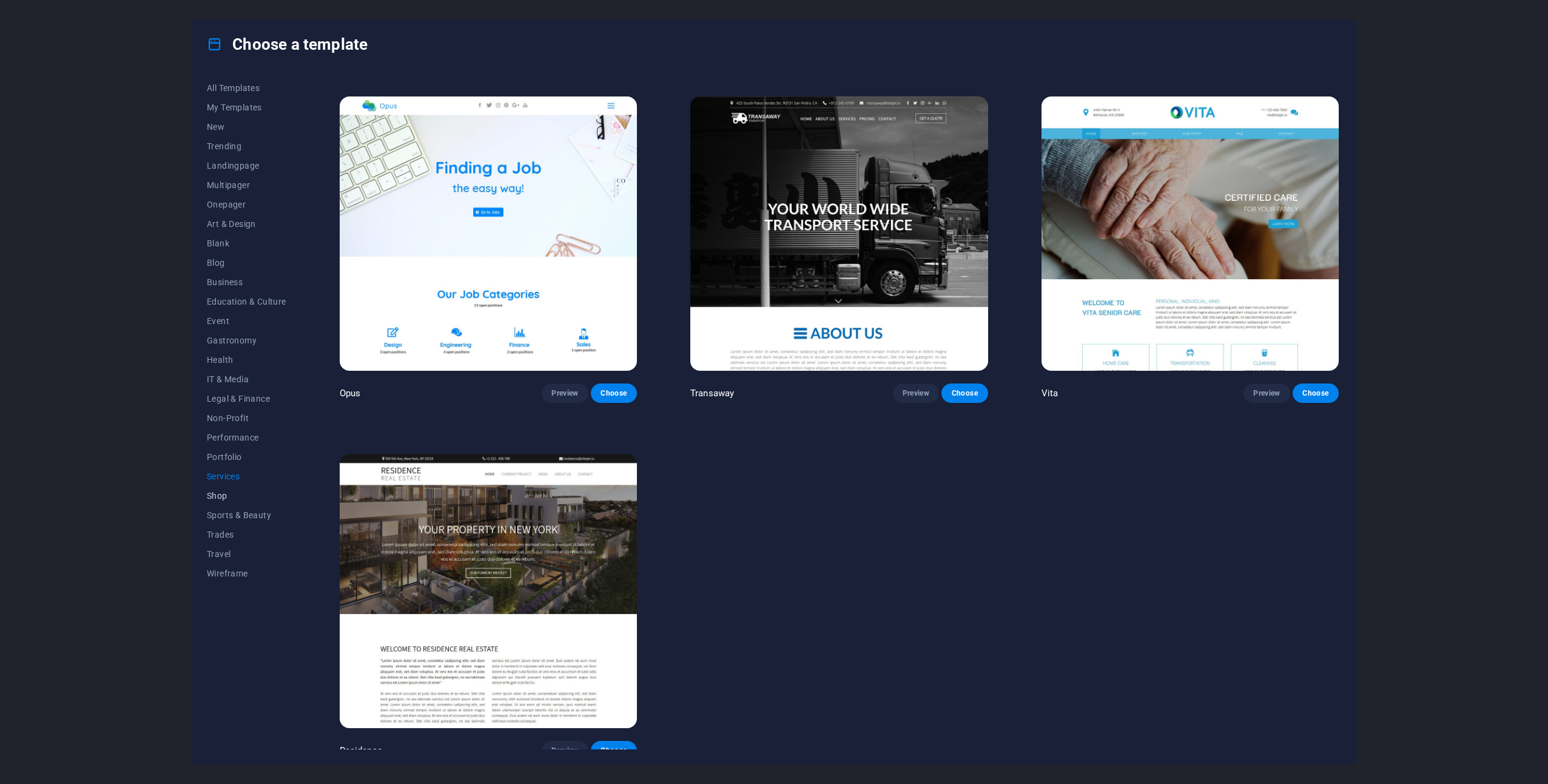
click at [222, 497] on span "Shop" at bounding box center [246, 496] width 79 height 10
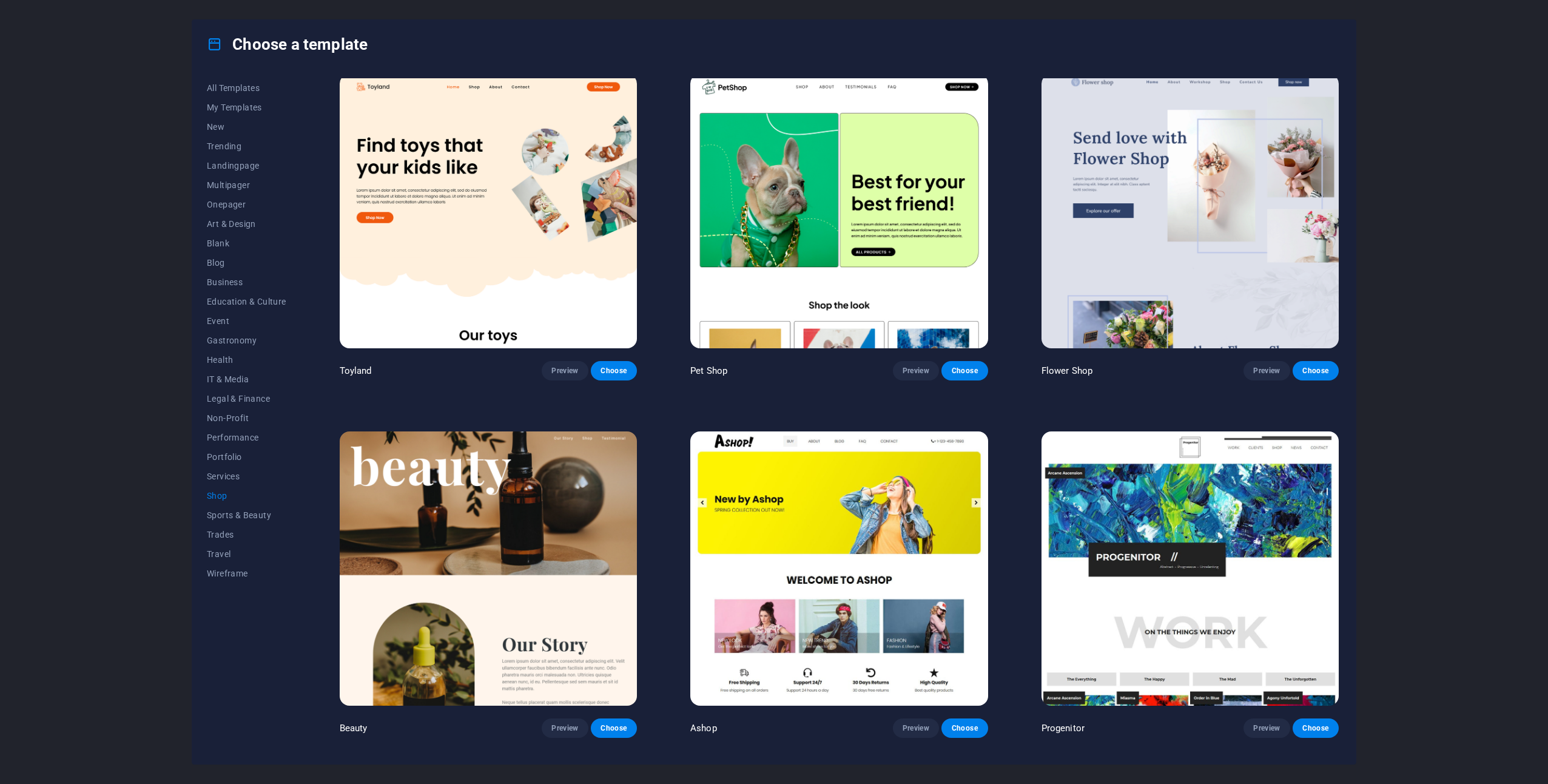
scroll to position [705, 0]
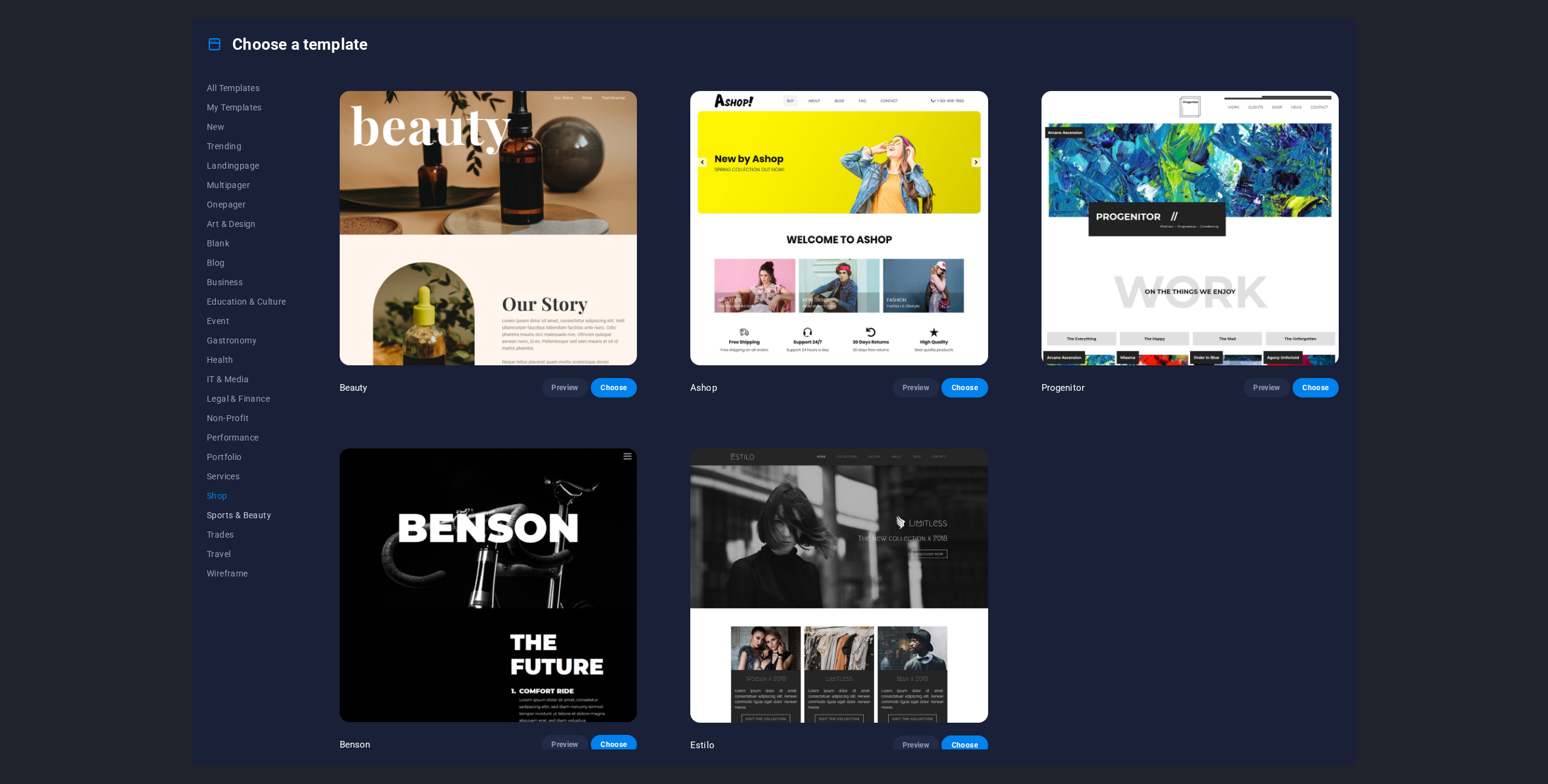
click at [260, 518] on span "Sports & Beauty" at bounding box center [246, 515] width 79 height 10
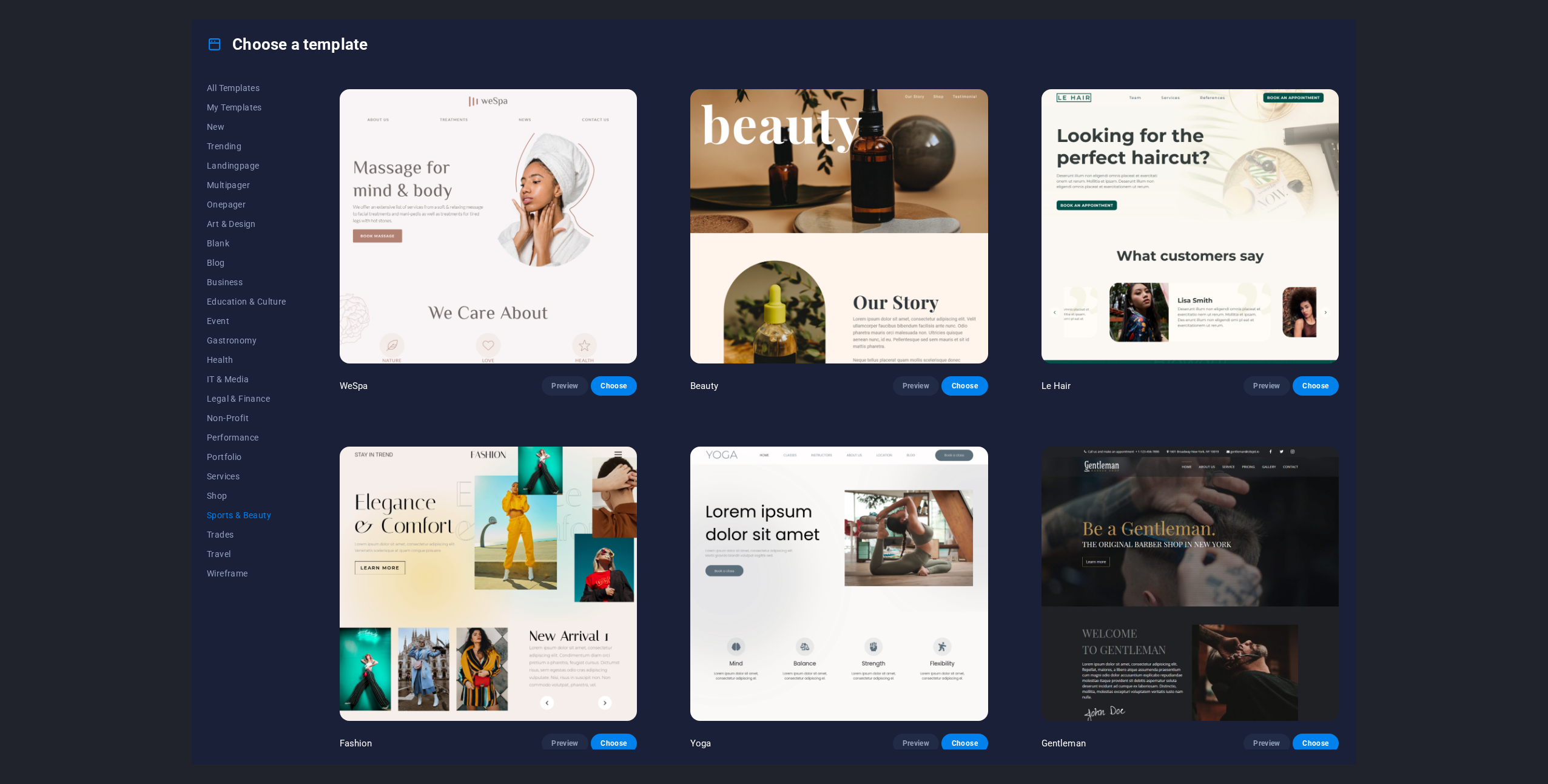
scroll to position [470, 0]
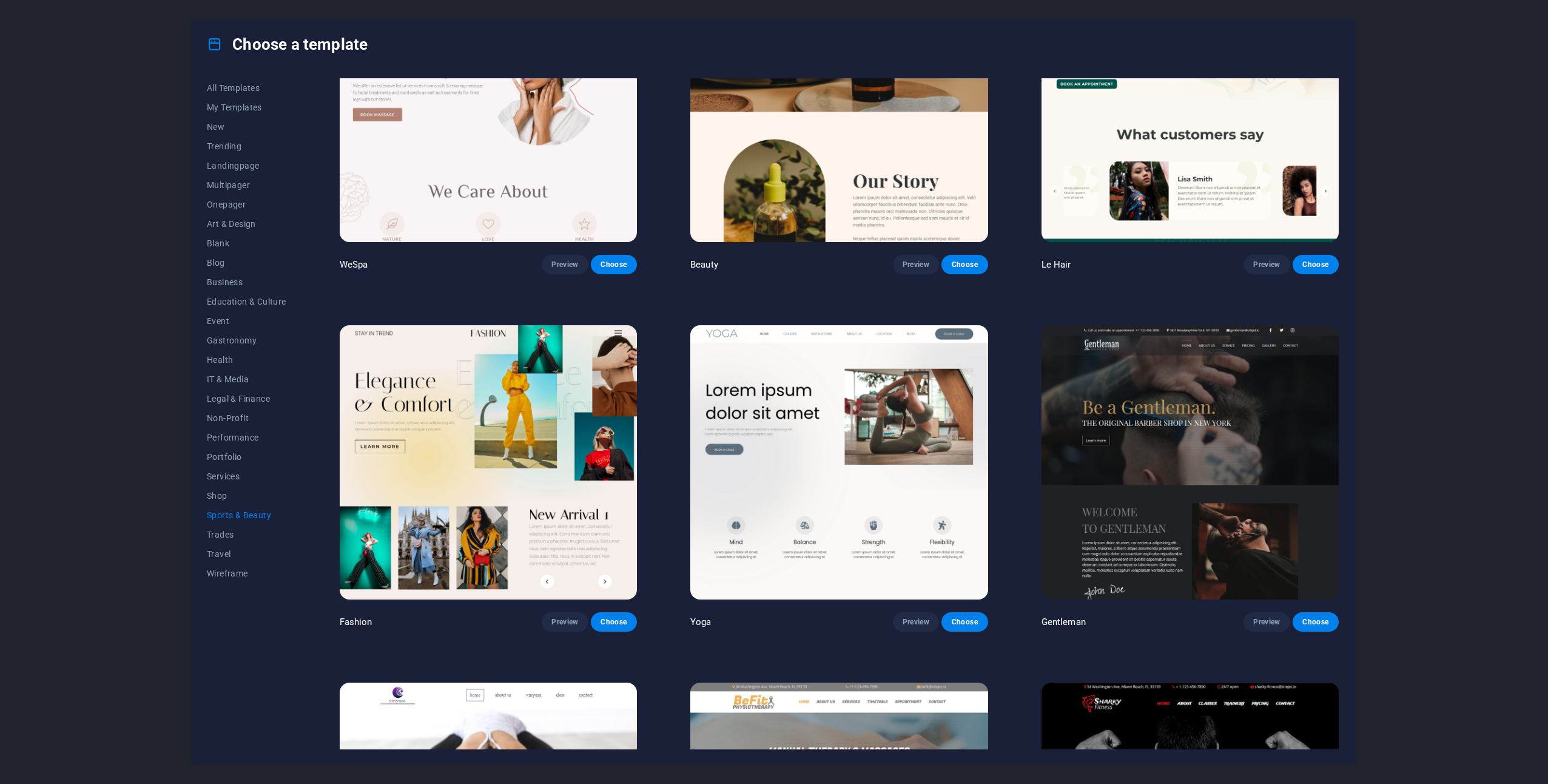
click at [801, 384] on img at bounding box center [840, 462] width 298 height 274
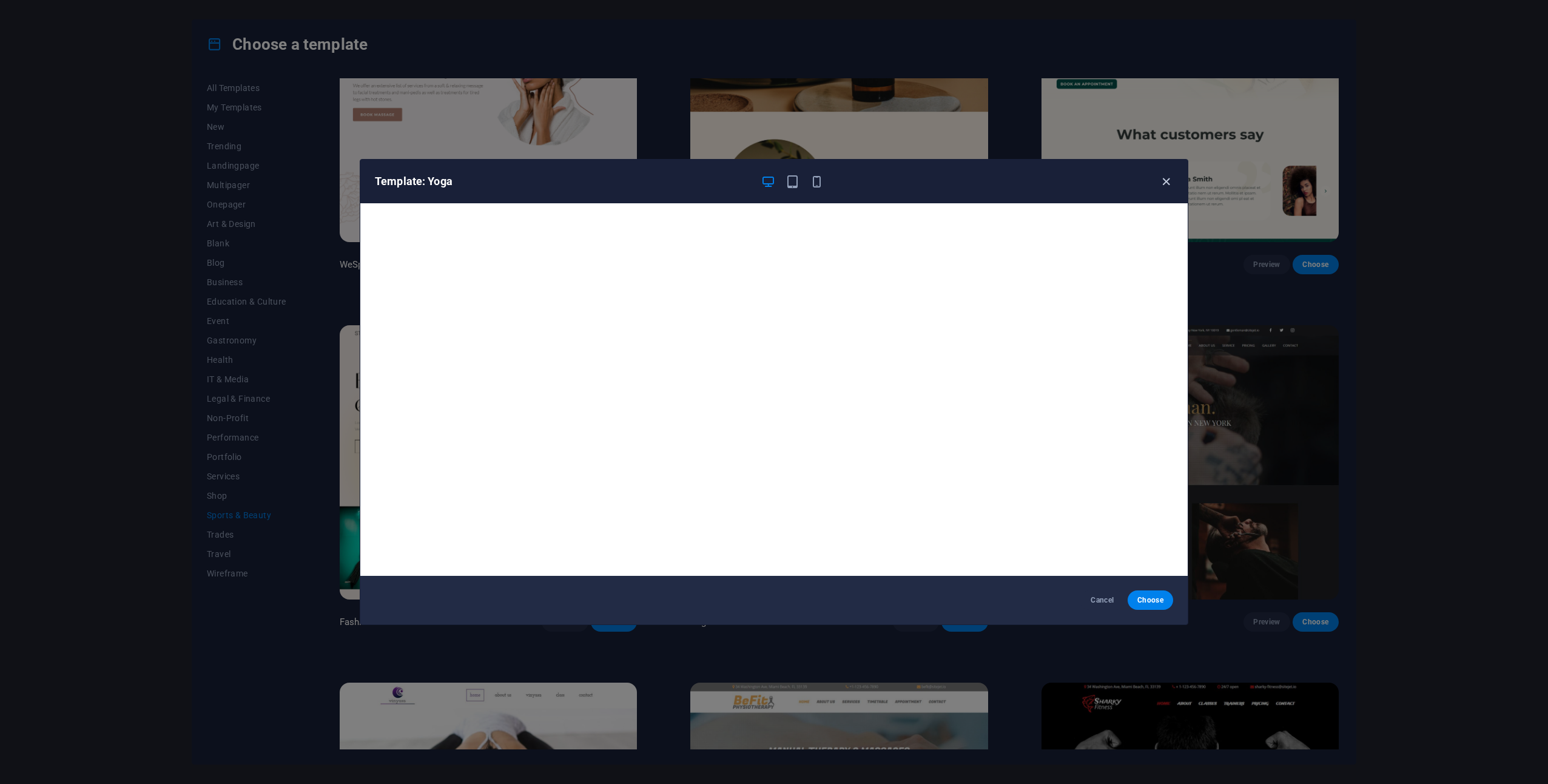
click at [1172, 183] on icon "button" at bounding box center [1166, 181] width 14 height 14
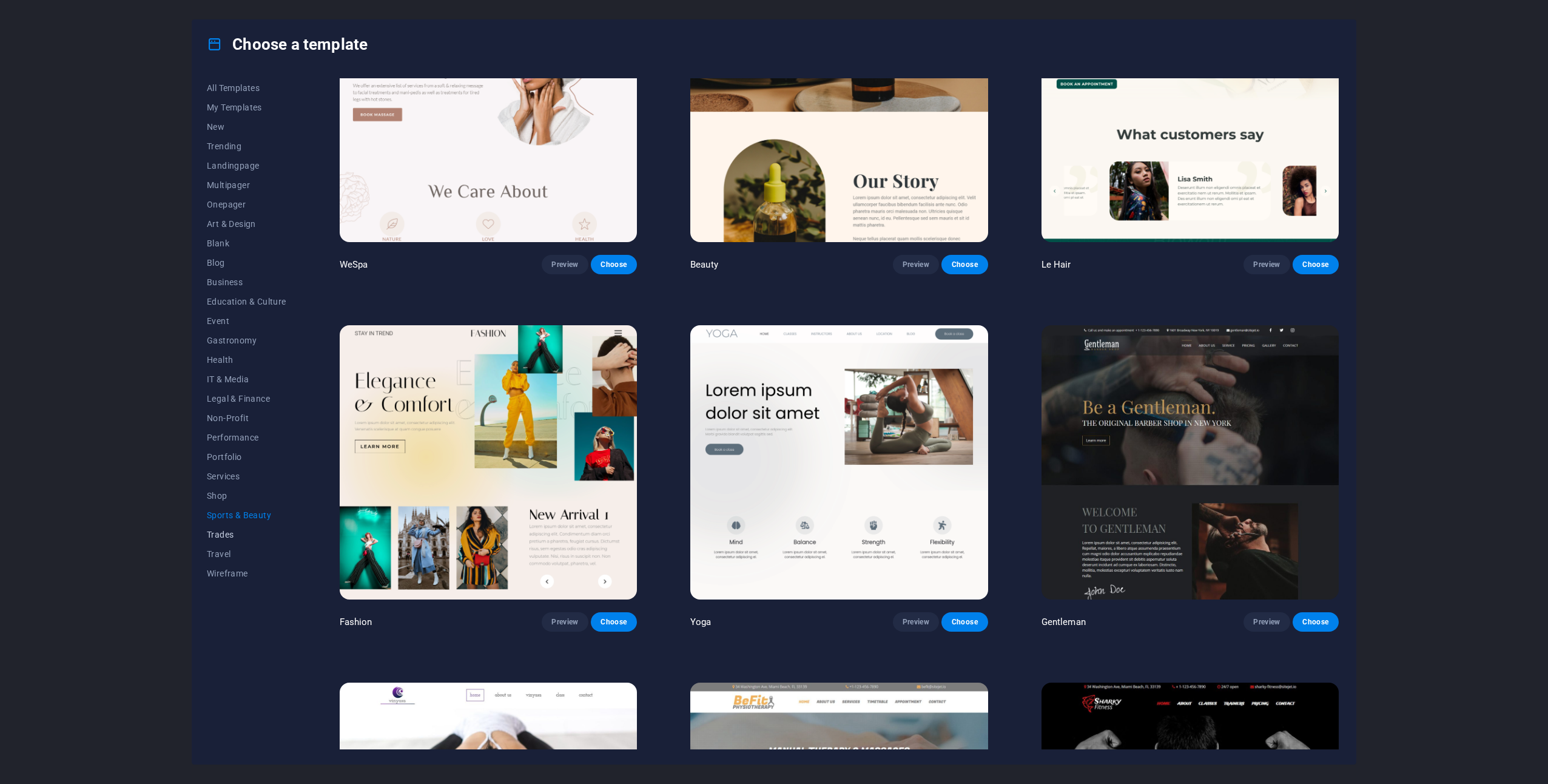
click at [232, 536] on span "Trades" at bounding box center [246, 534] width 79 height 10
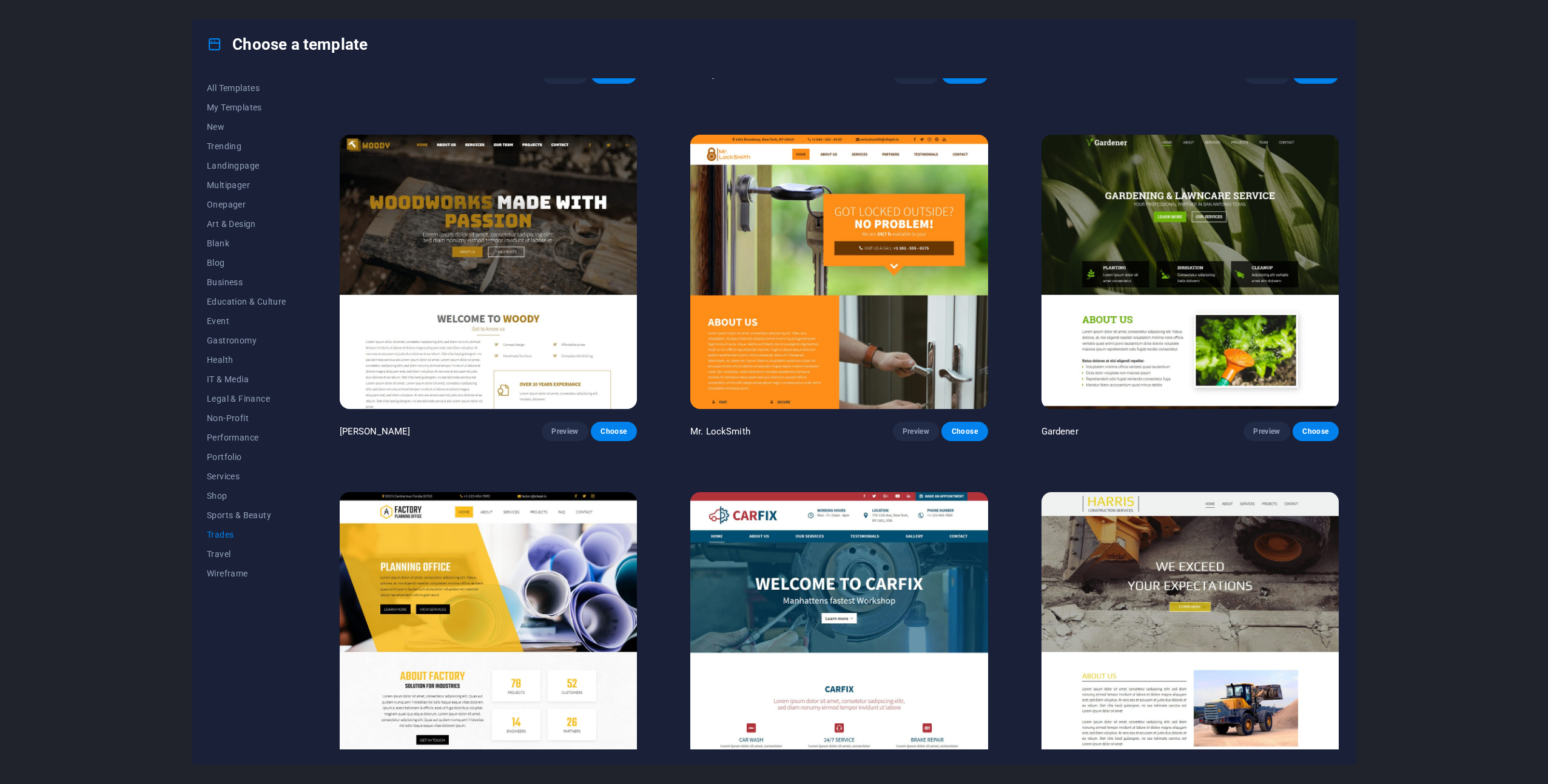
scroll to position [349, 0]
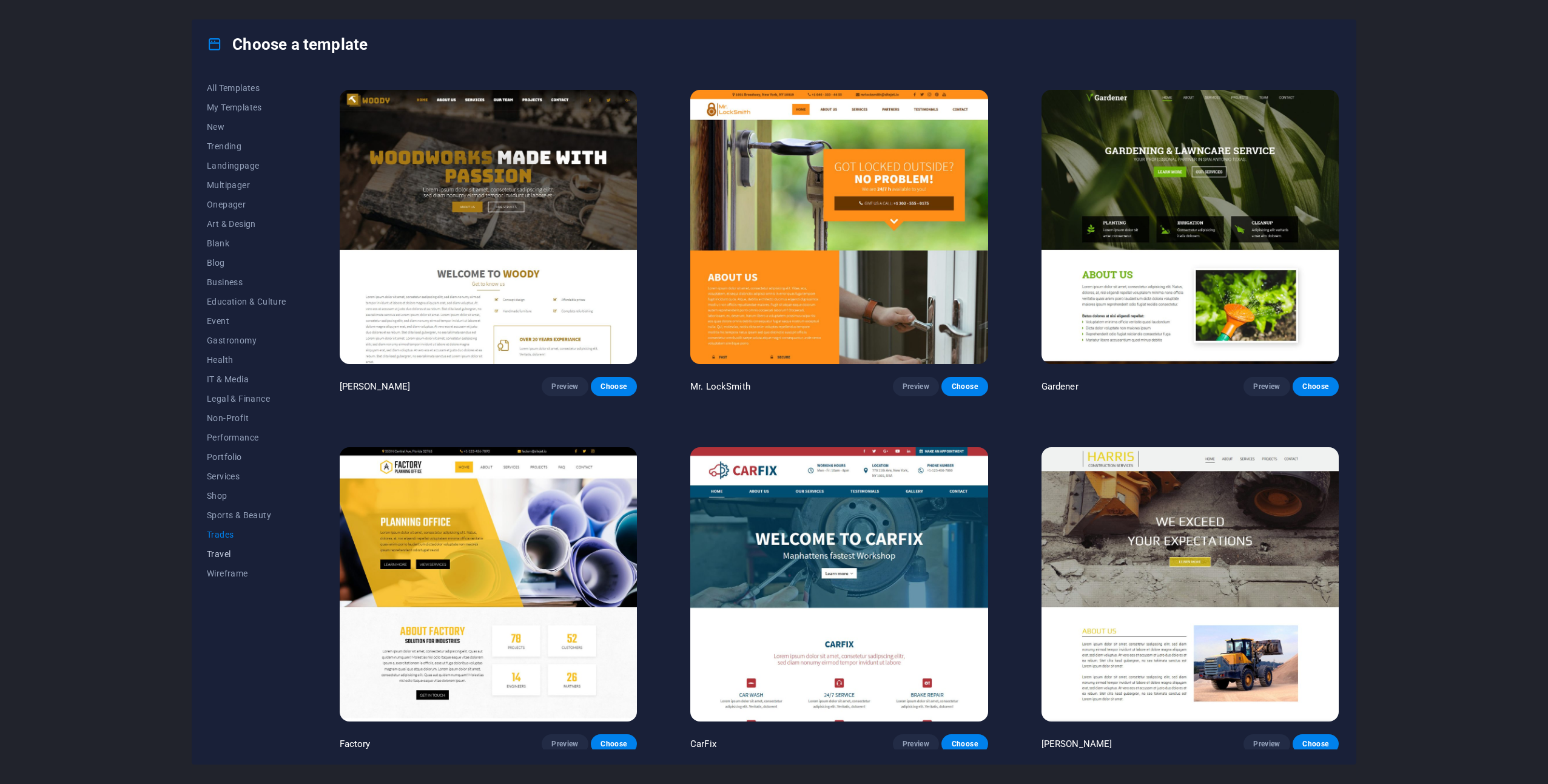
click at [226, 555] on span "Travel" at bounding box center [246, 554] width 79 height 10
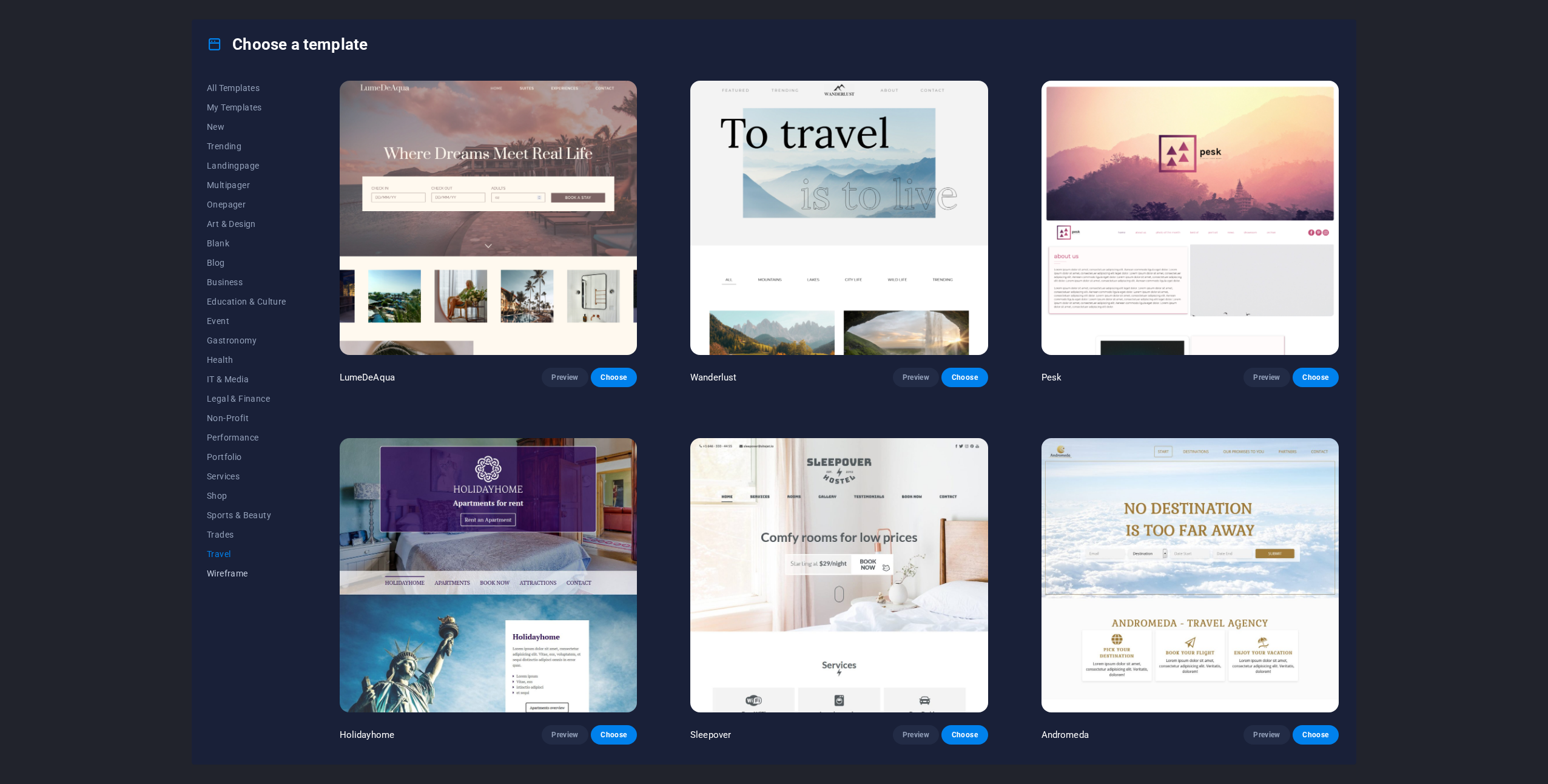
click at [219, 576] on span "Wireframe" at bounding box center [246, 573] width 79 height 10
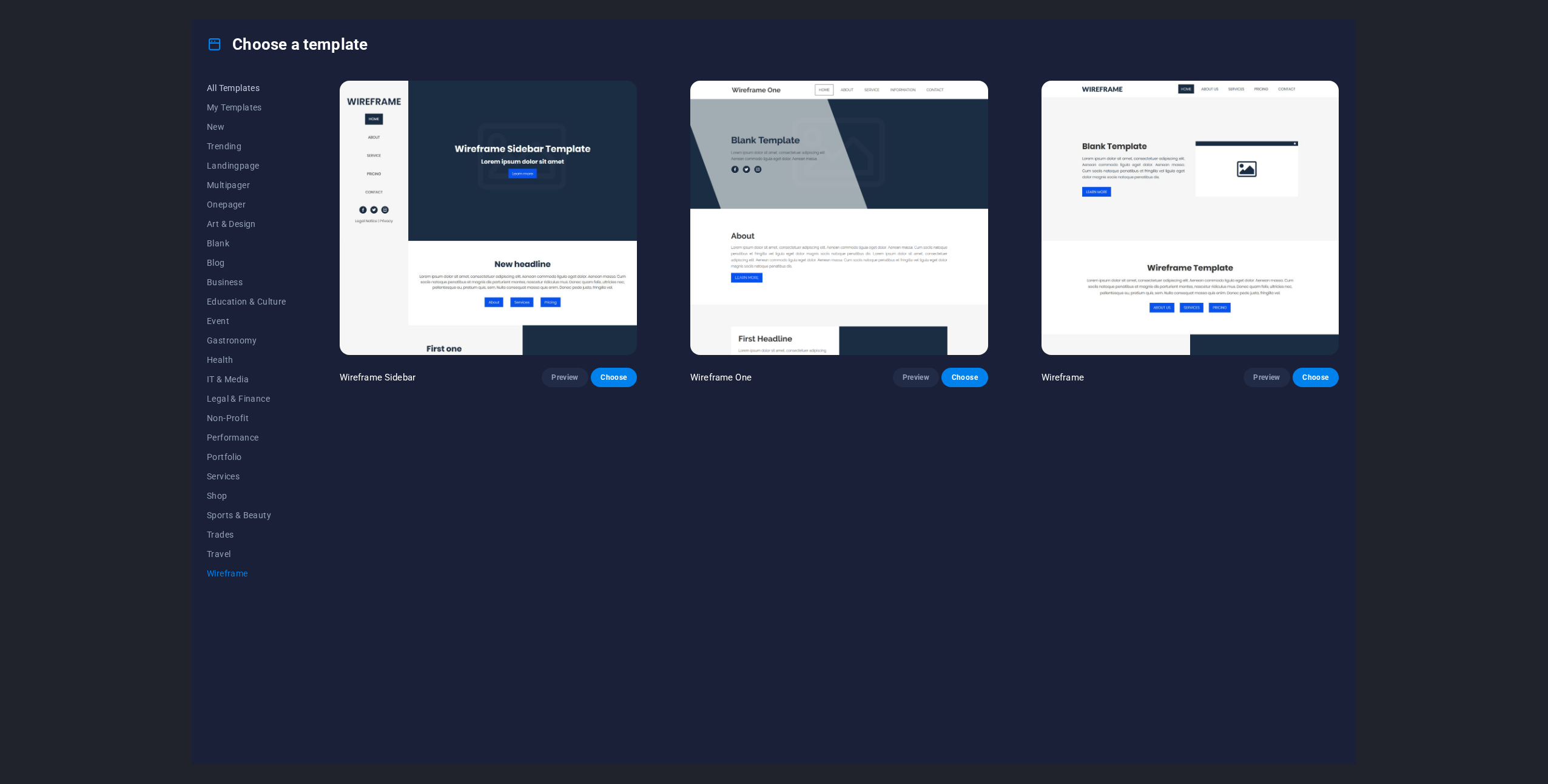
click at [252, 80] on button "All Templates" at bounding box center [246, 88] width 79 height 19
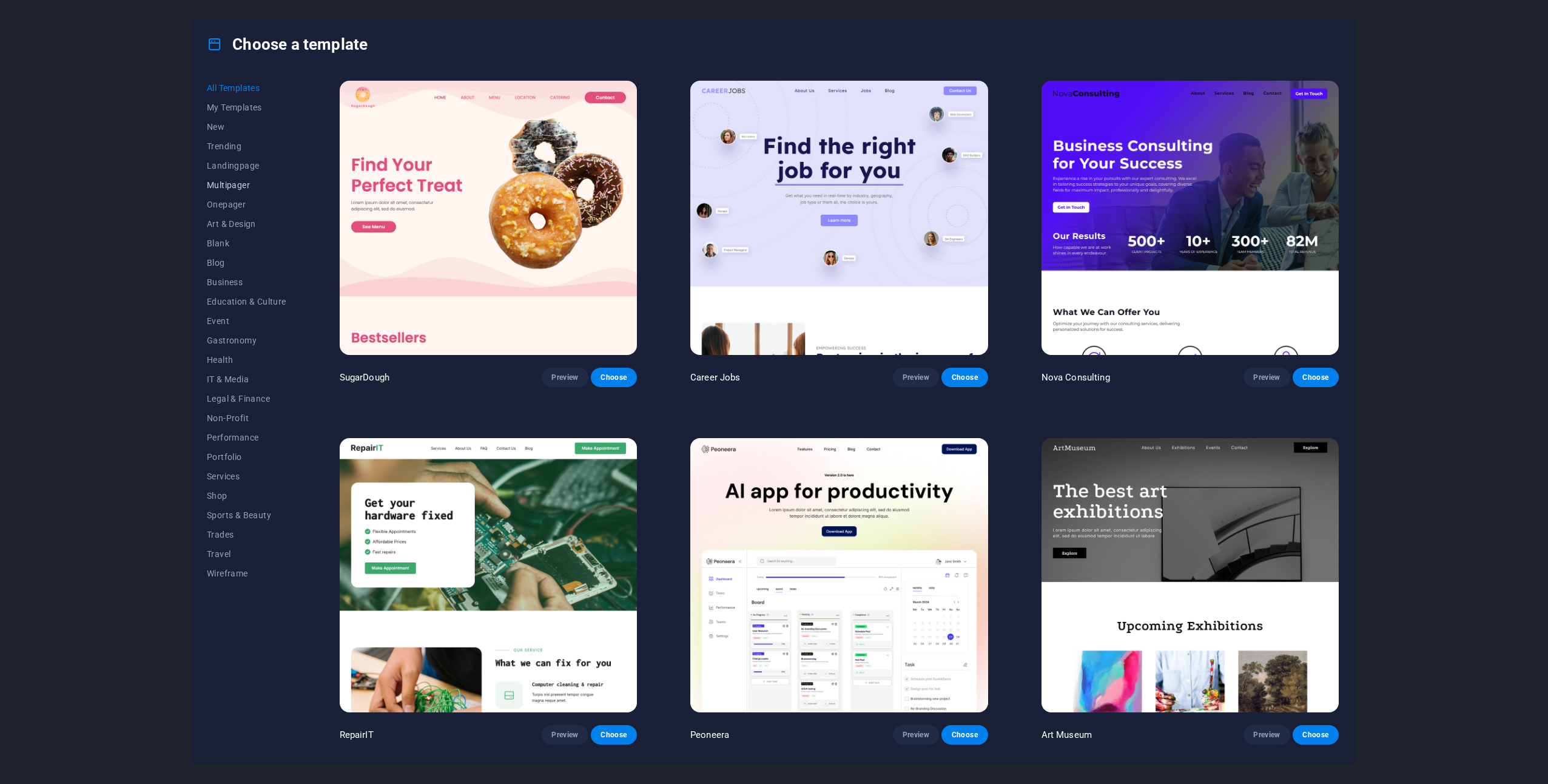
click at [240, 189] on span "Multipager" at bounding box center [246, 184] width 79 height 10
click at [233, 379] on span "IT & Media" at bounding box center [246, 379] width 79 height 10
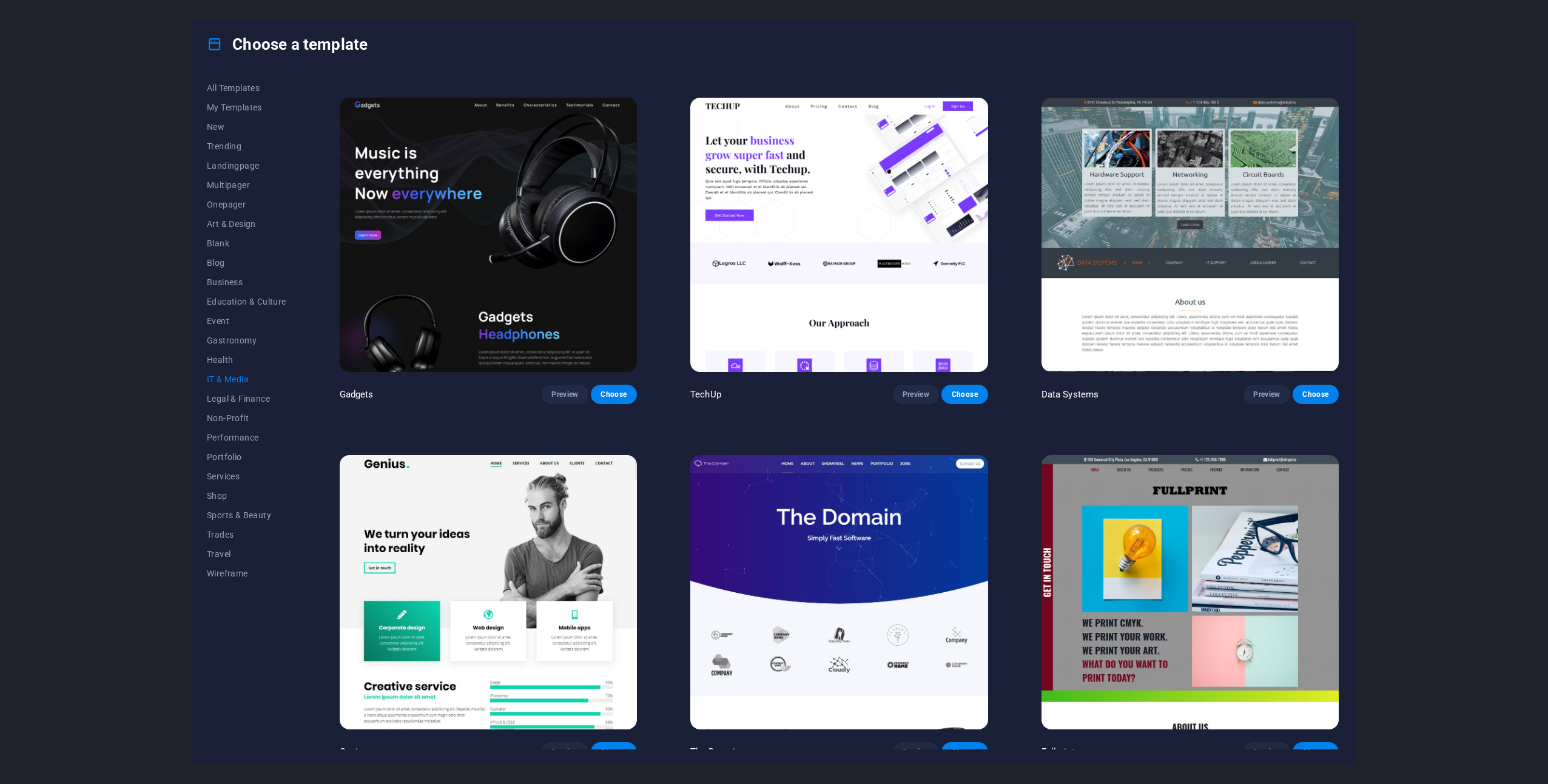
scroll to position [279, 0]
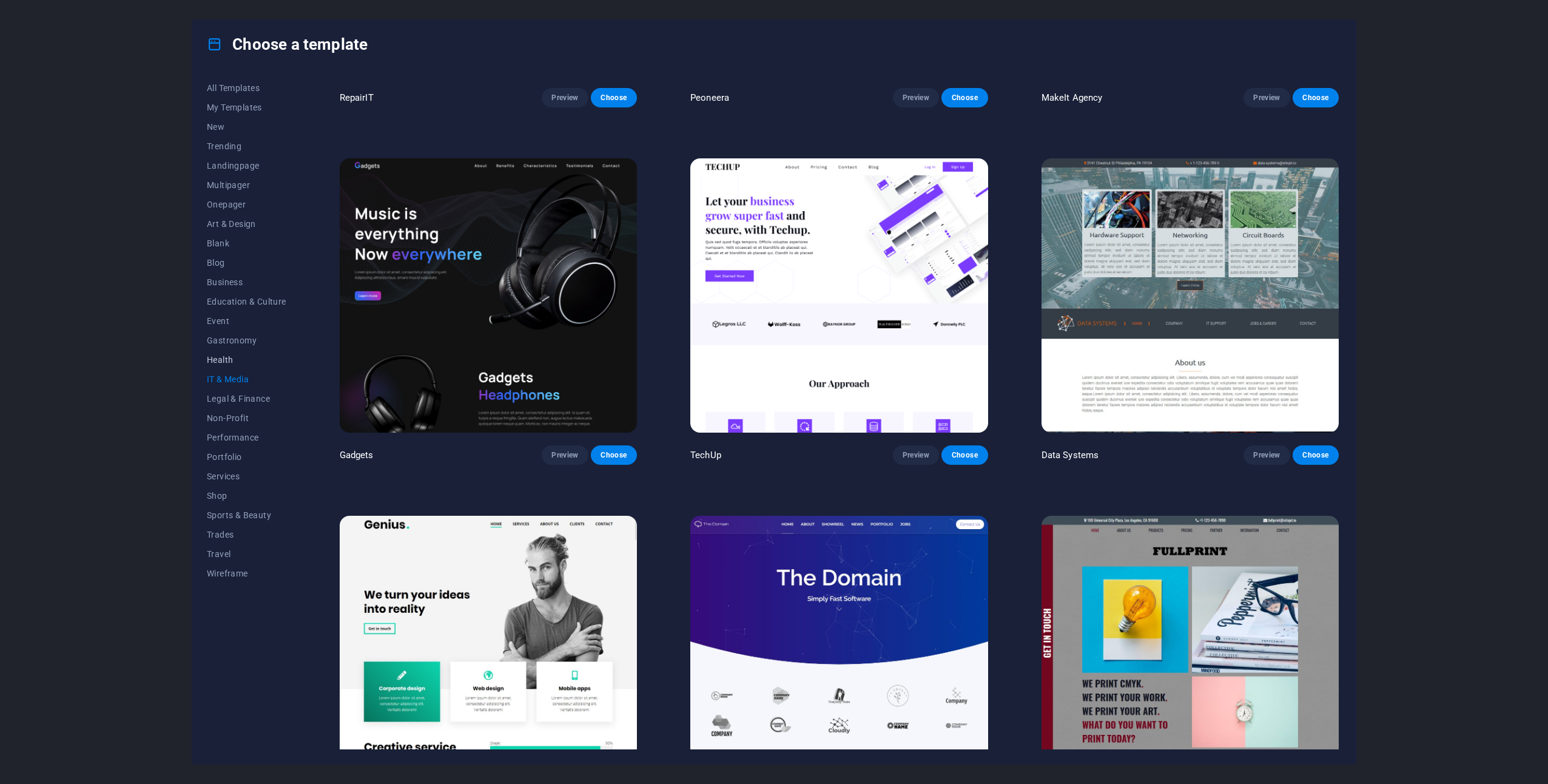
click at [210, 361] on span "Health" at bounding box center [246, 360] width 79 height 10
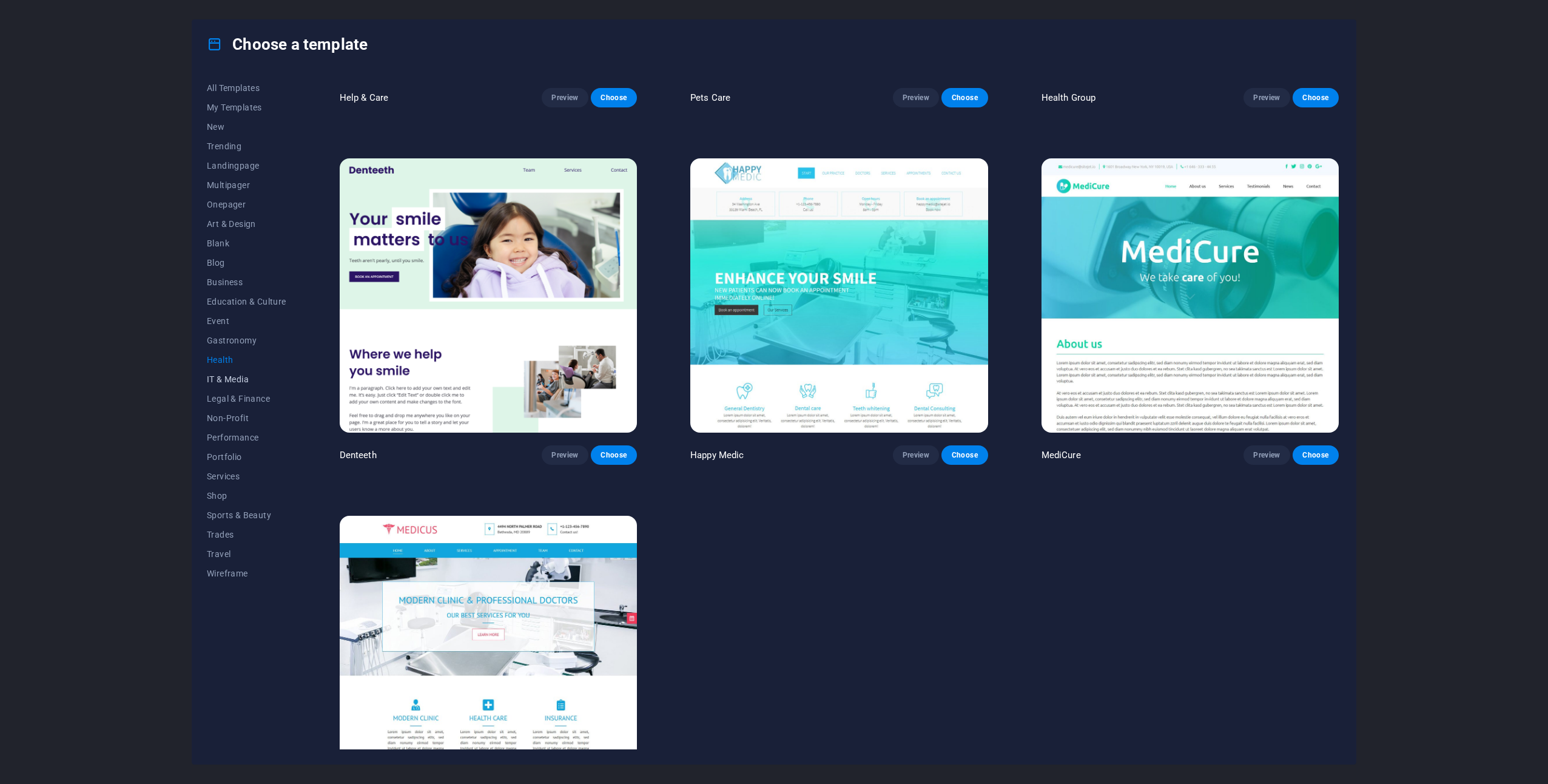
click at [214, 384] on button "IT & Media" at bounding box center [246, 379] width 79 height 19
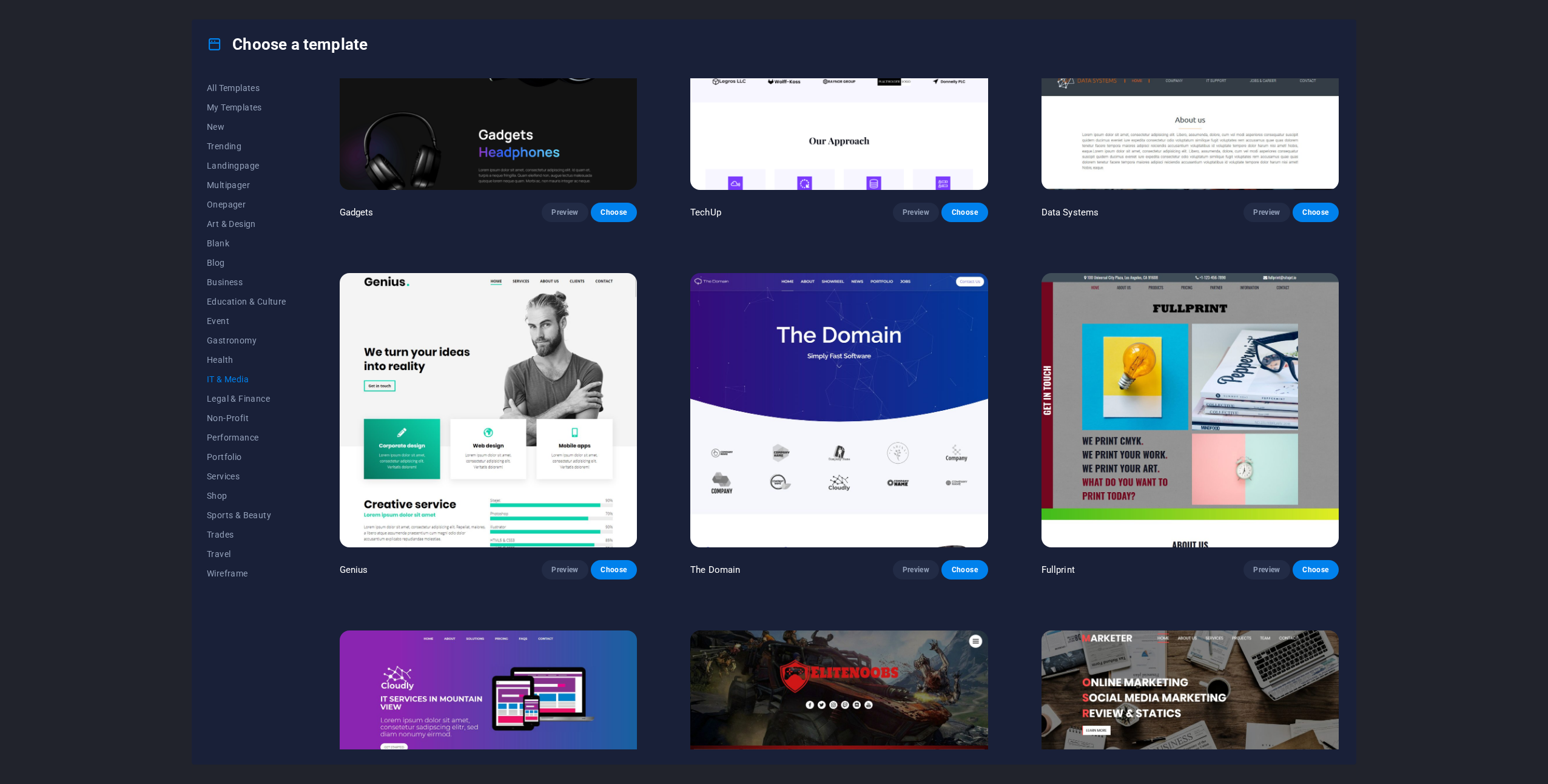
scroll to position [583, 0]
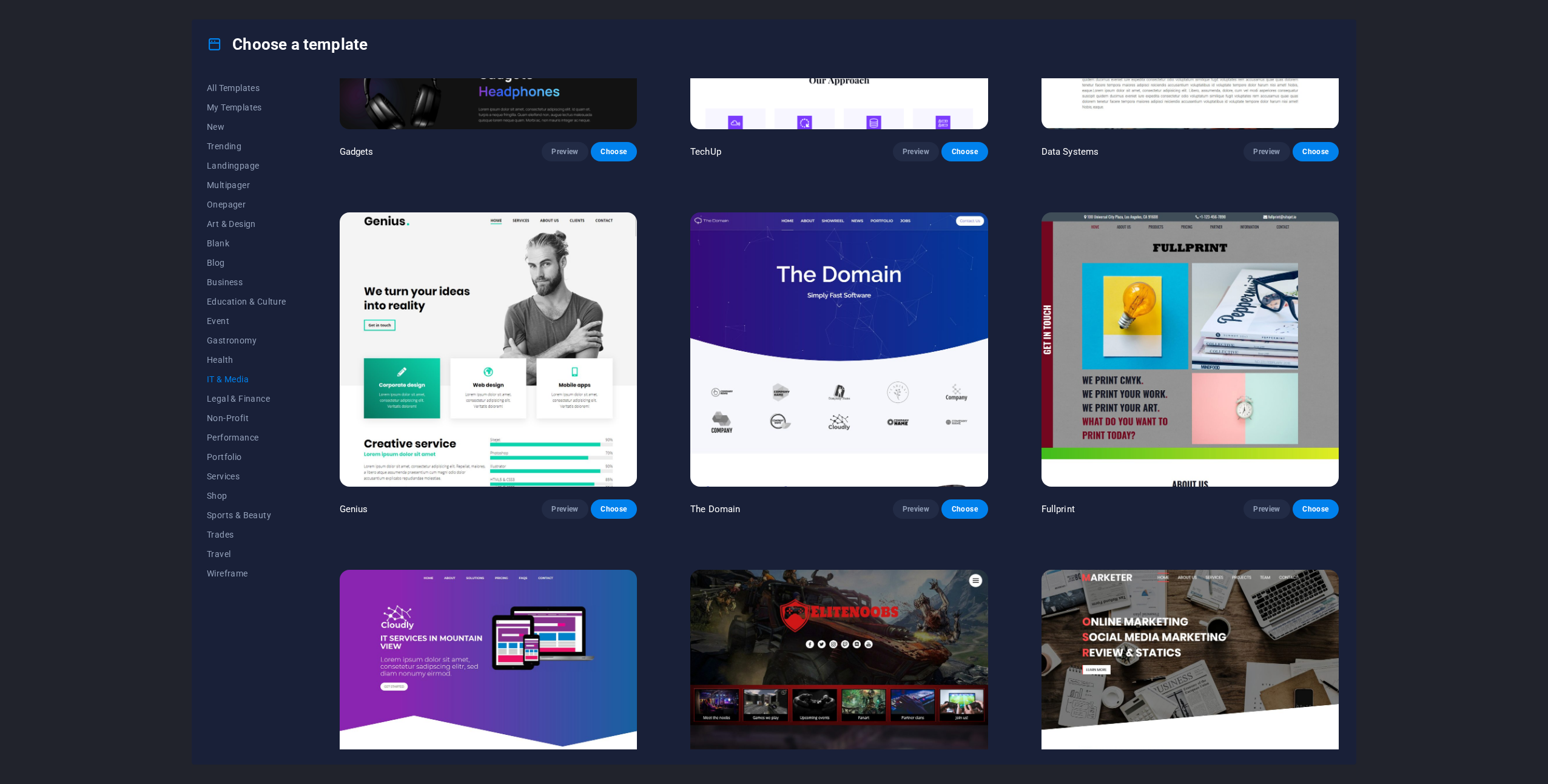
click at [1167, 372] on img at bounding box center [1190, 350] width 298 height 274
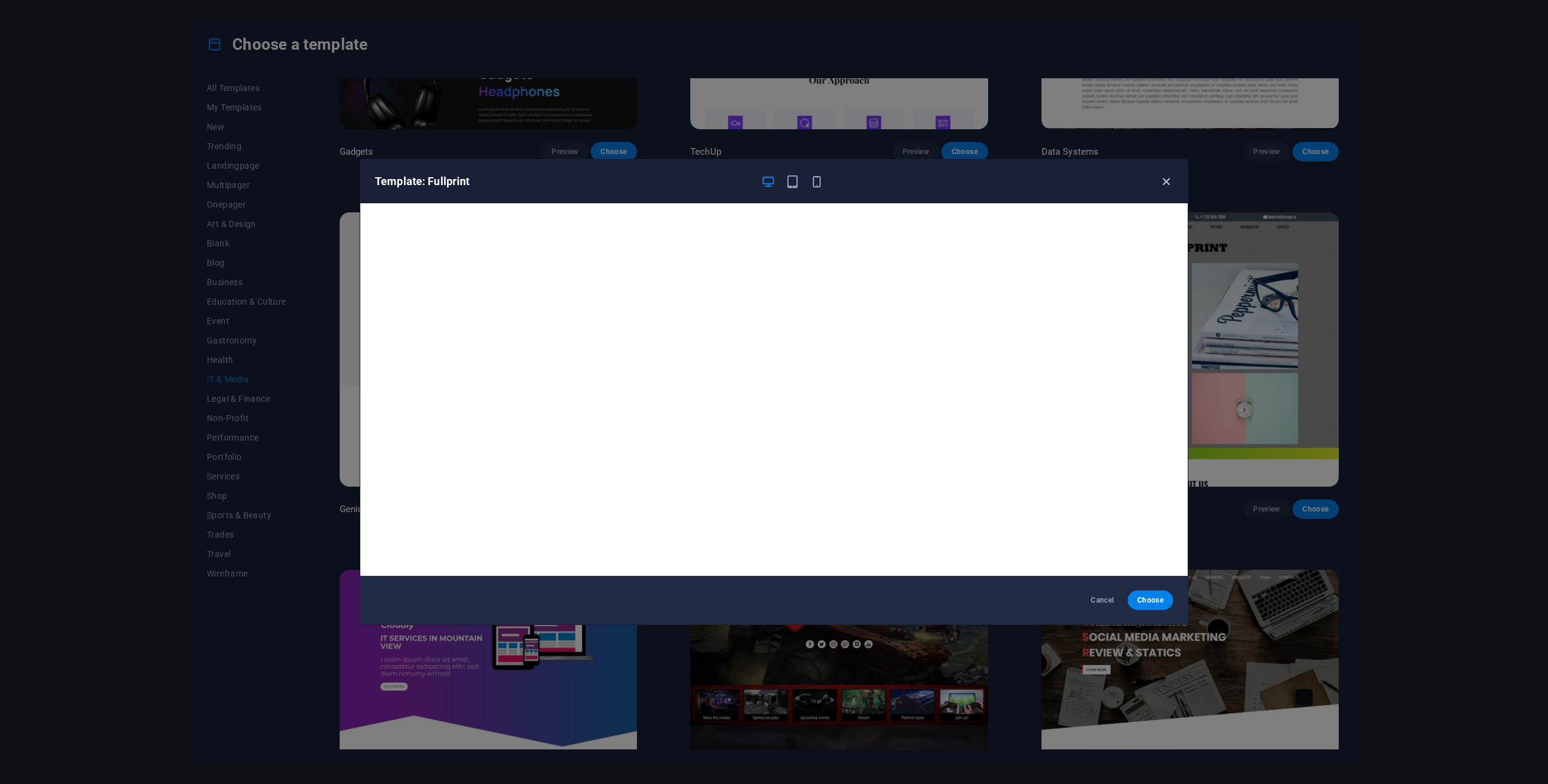
click at [1161, 186] on icon "button" at bounding box center [1166, 181] width 14 height 14
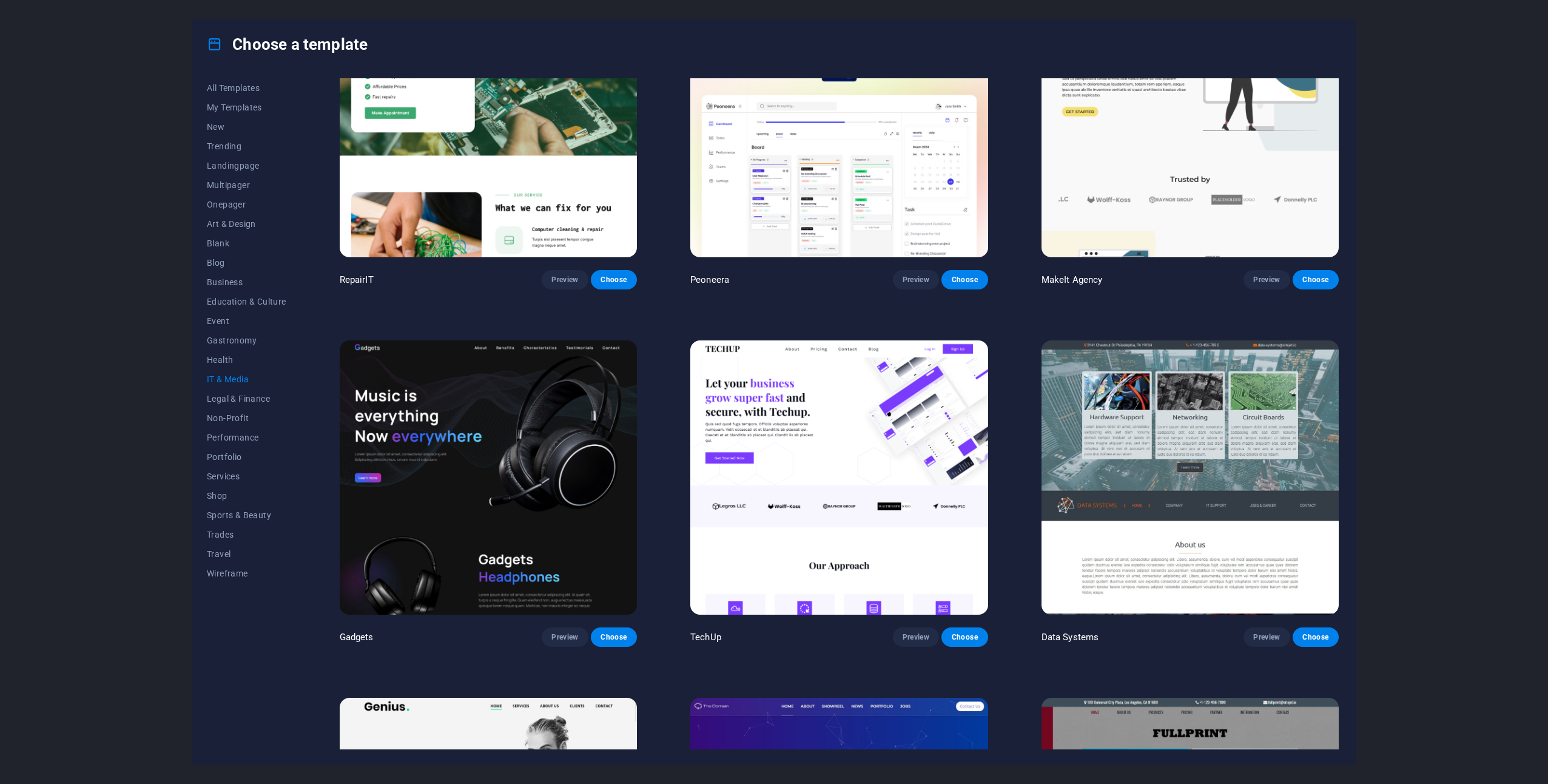
scroll to position [0, 0]
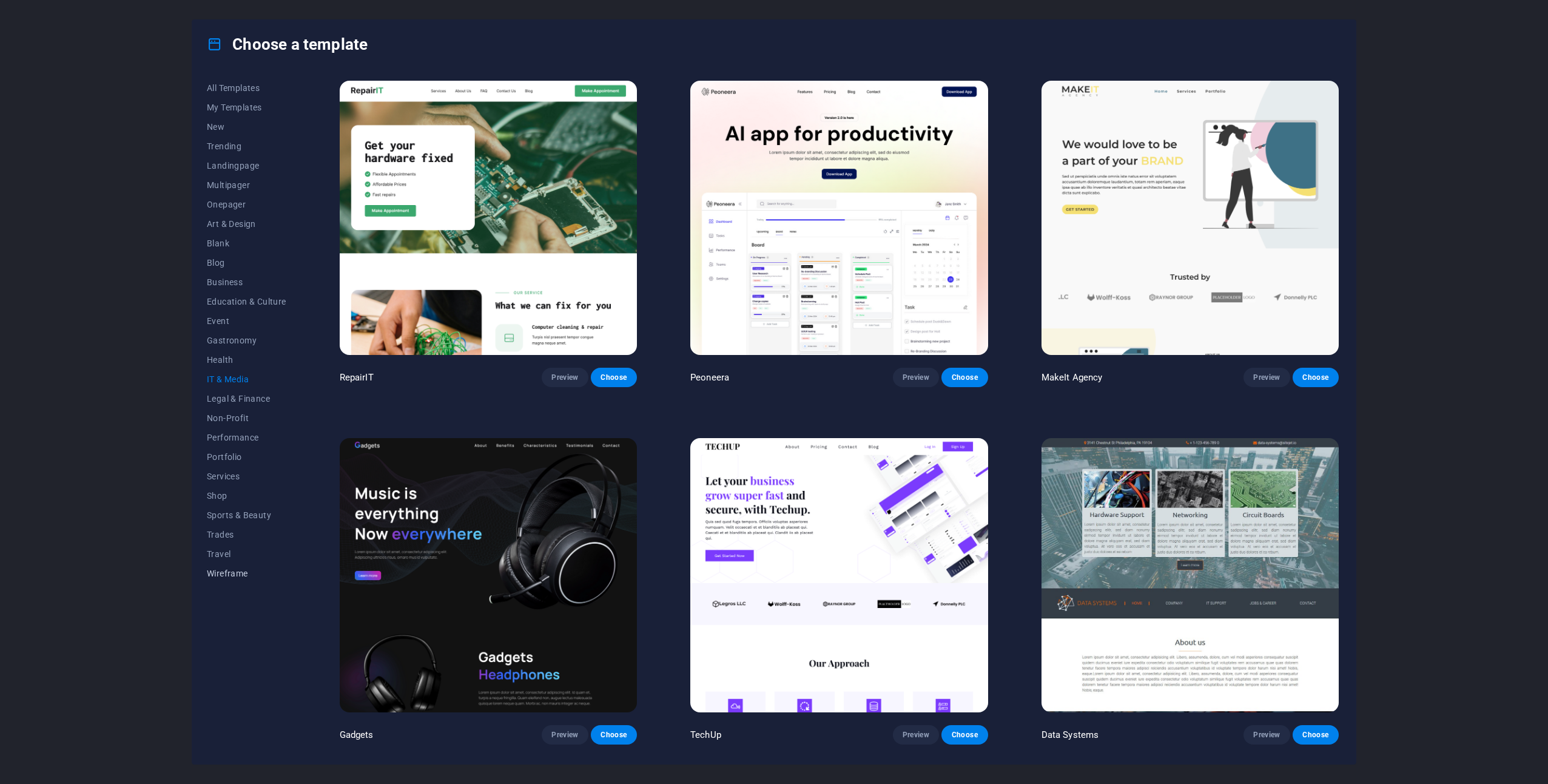
click at [225, 574] on span "Wireframe" at bounding box center [246, 573] width 79 height 10
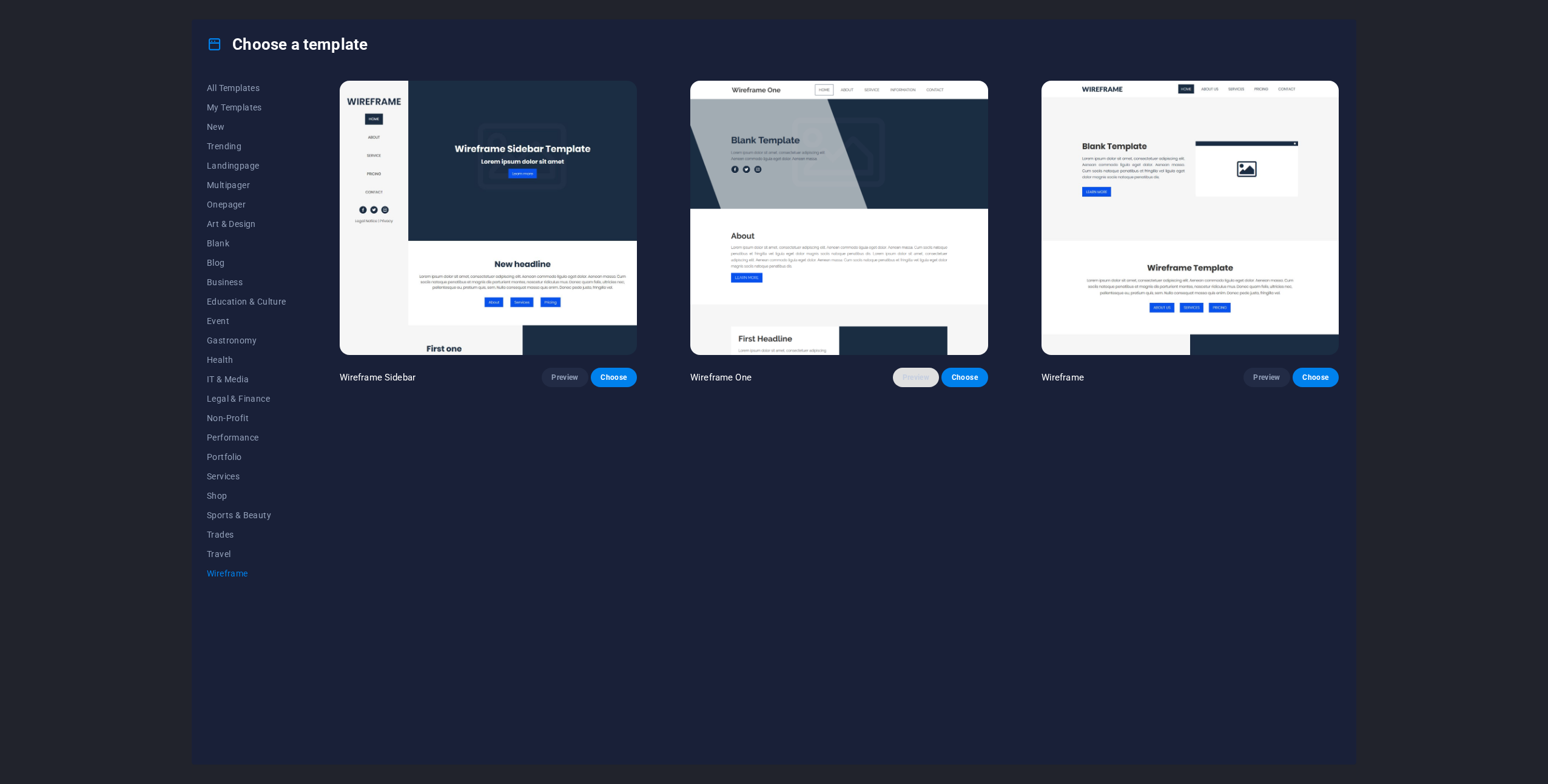
click at [899, 375] on button "Preview" at bounding box center [916, 377] width 47 height 19
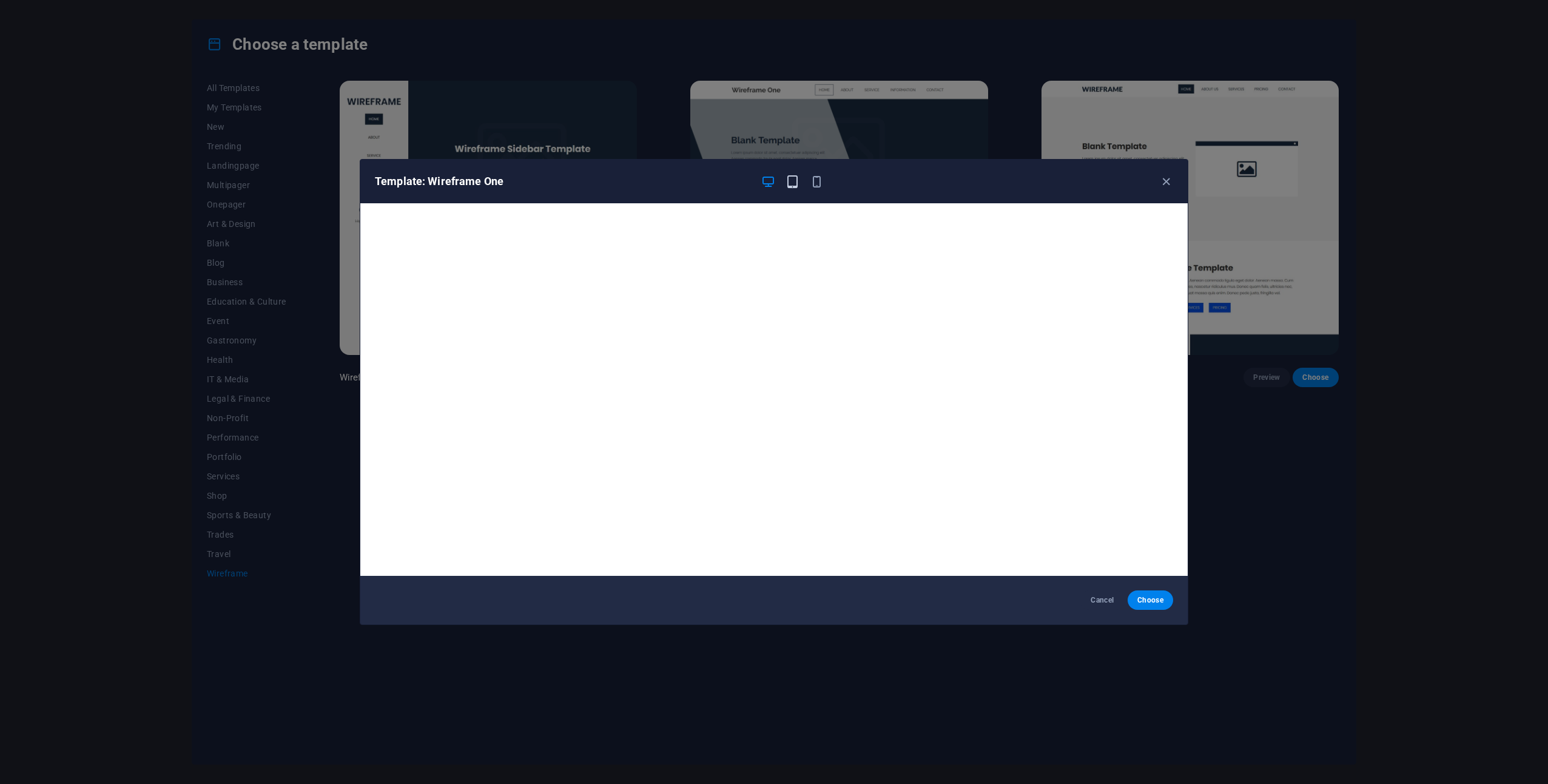
click at [799, 185] on icon "button" at bounding box center [792, 181] width 14 height 14
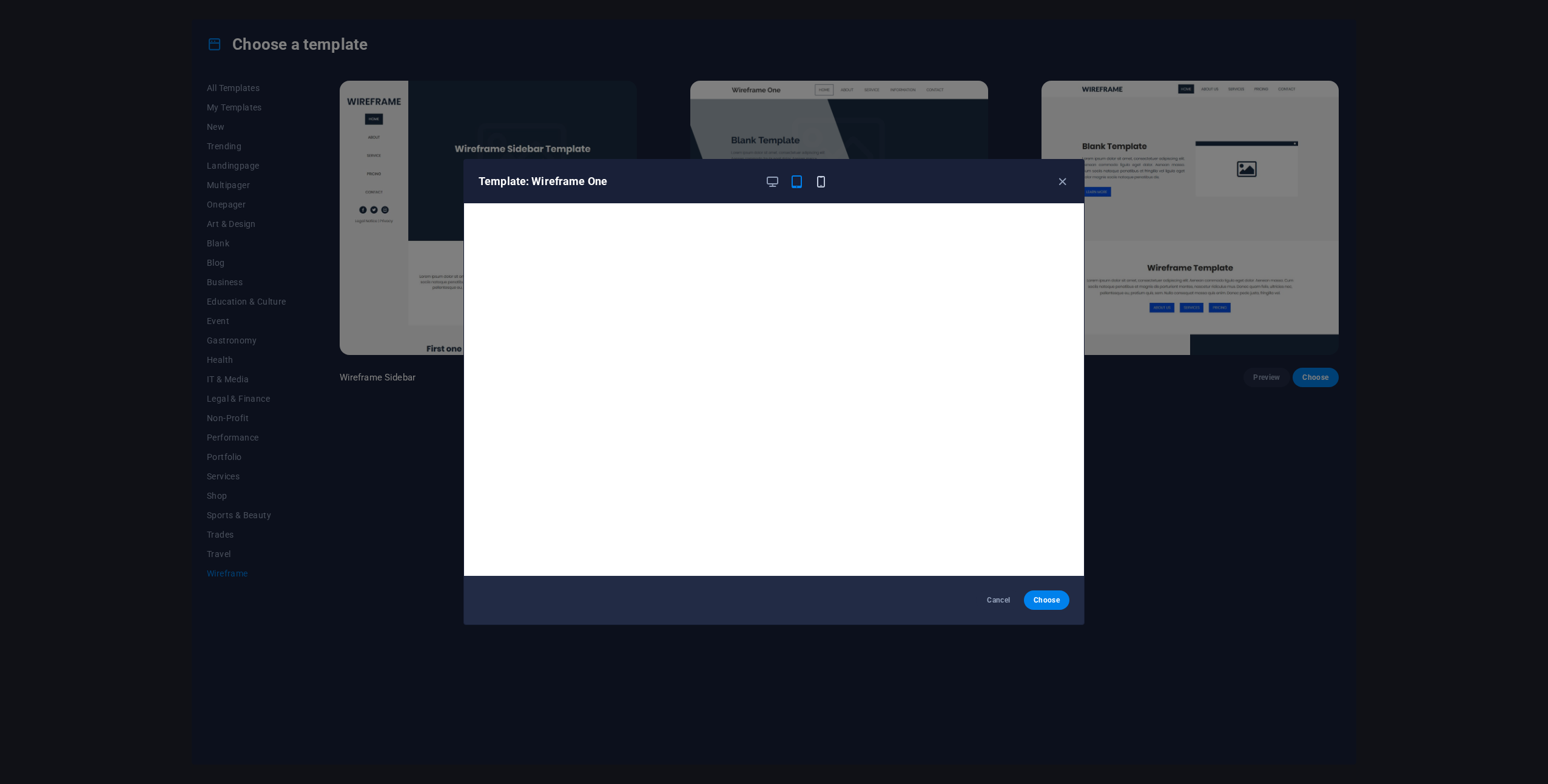
click at [825, 180] on icon "button" at bounding box center [821, 181] width 14 height 14
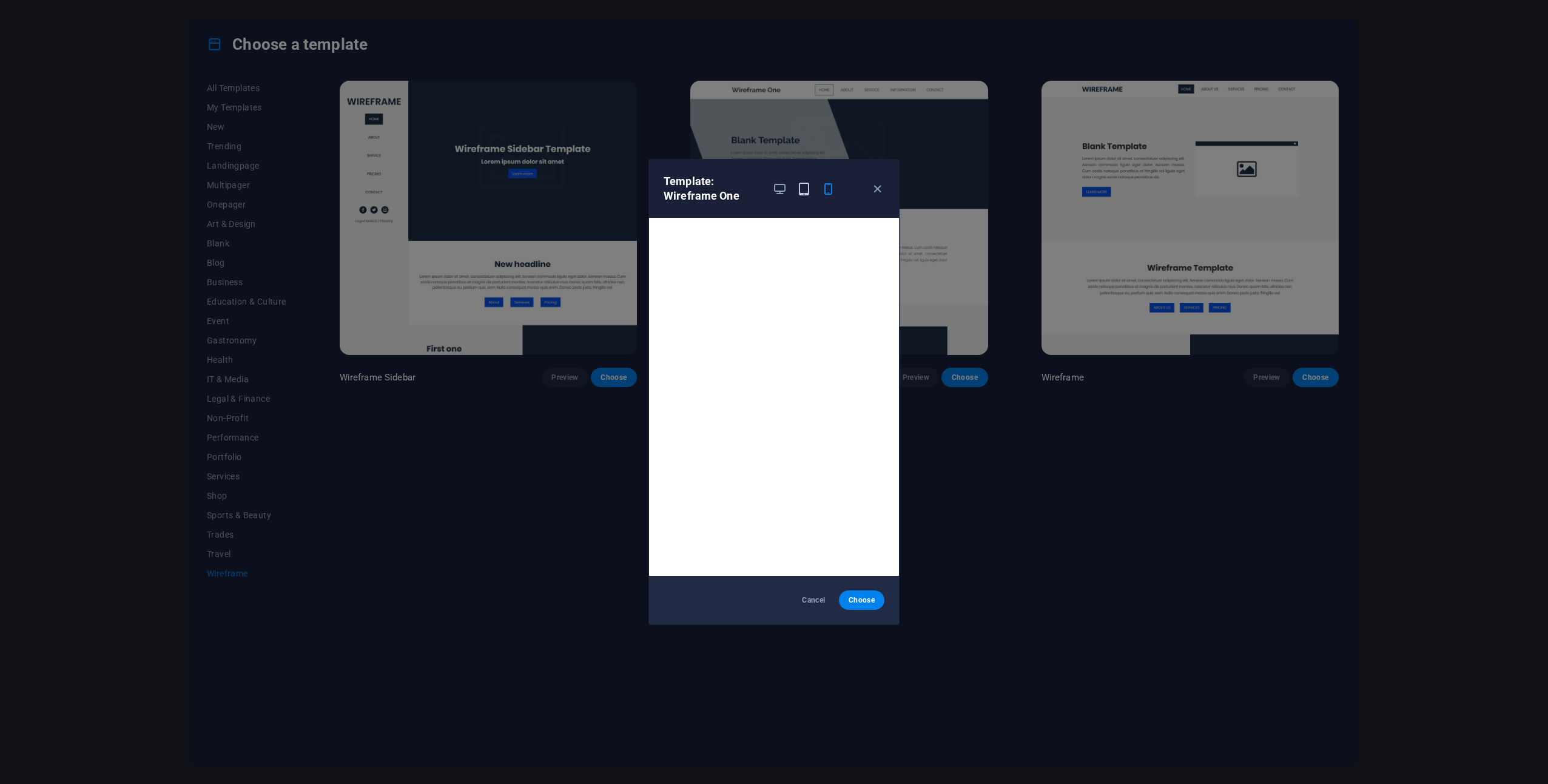
click at [802, 186] on icon "button" at bounding box center [804, 188] width 14 height 14
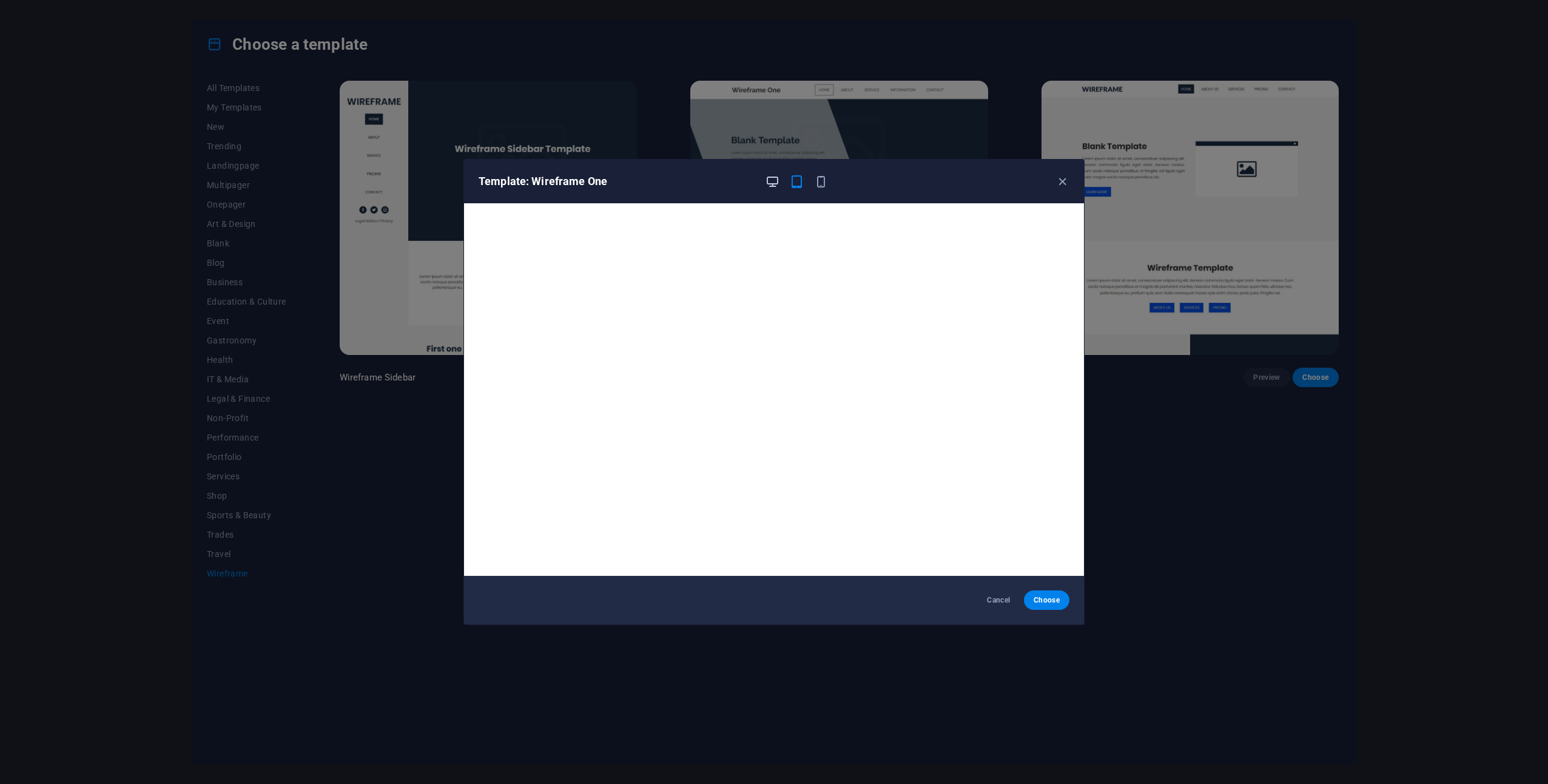
click at [777, 178] on icon "button" at bounding box center [772, 181] width 14 height 14
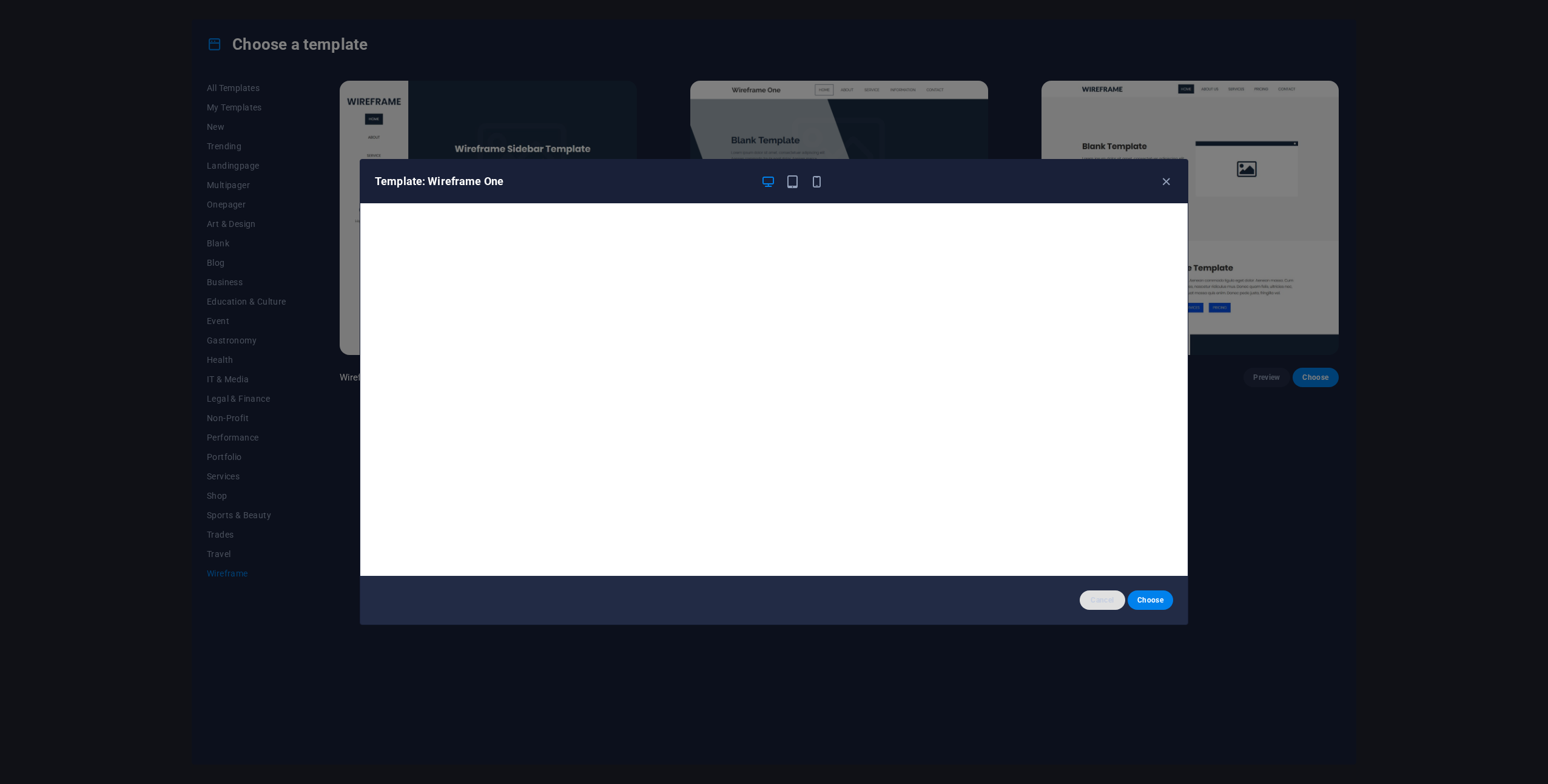
click at [1093, 600] on span "Cancel" at bounding box center [1103, 600] width 26 height 10
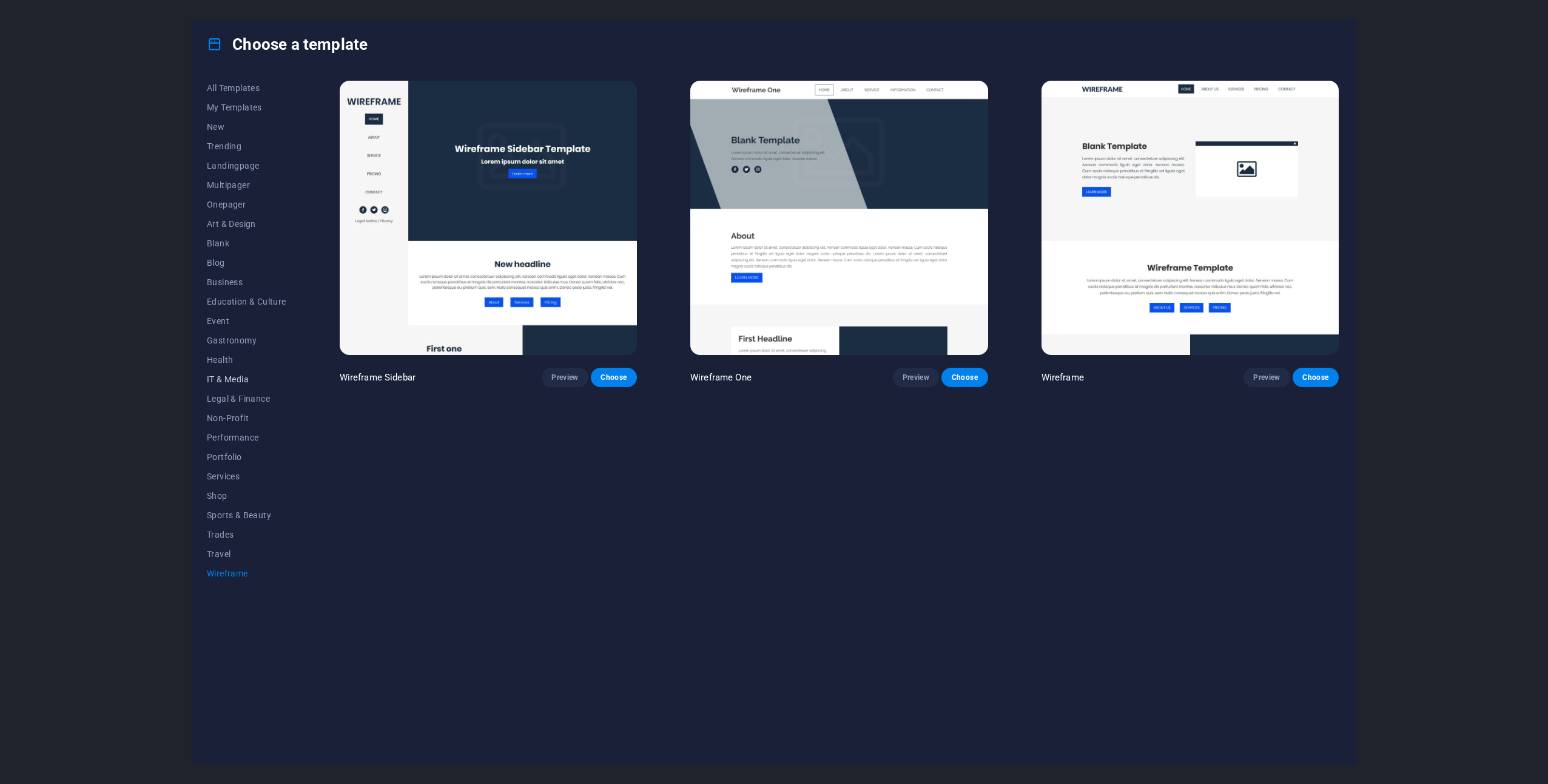
click at [256, 374] on span "IT & Media" at bounding box center [246, 379] width 79 height 10
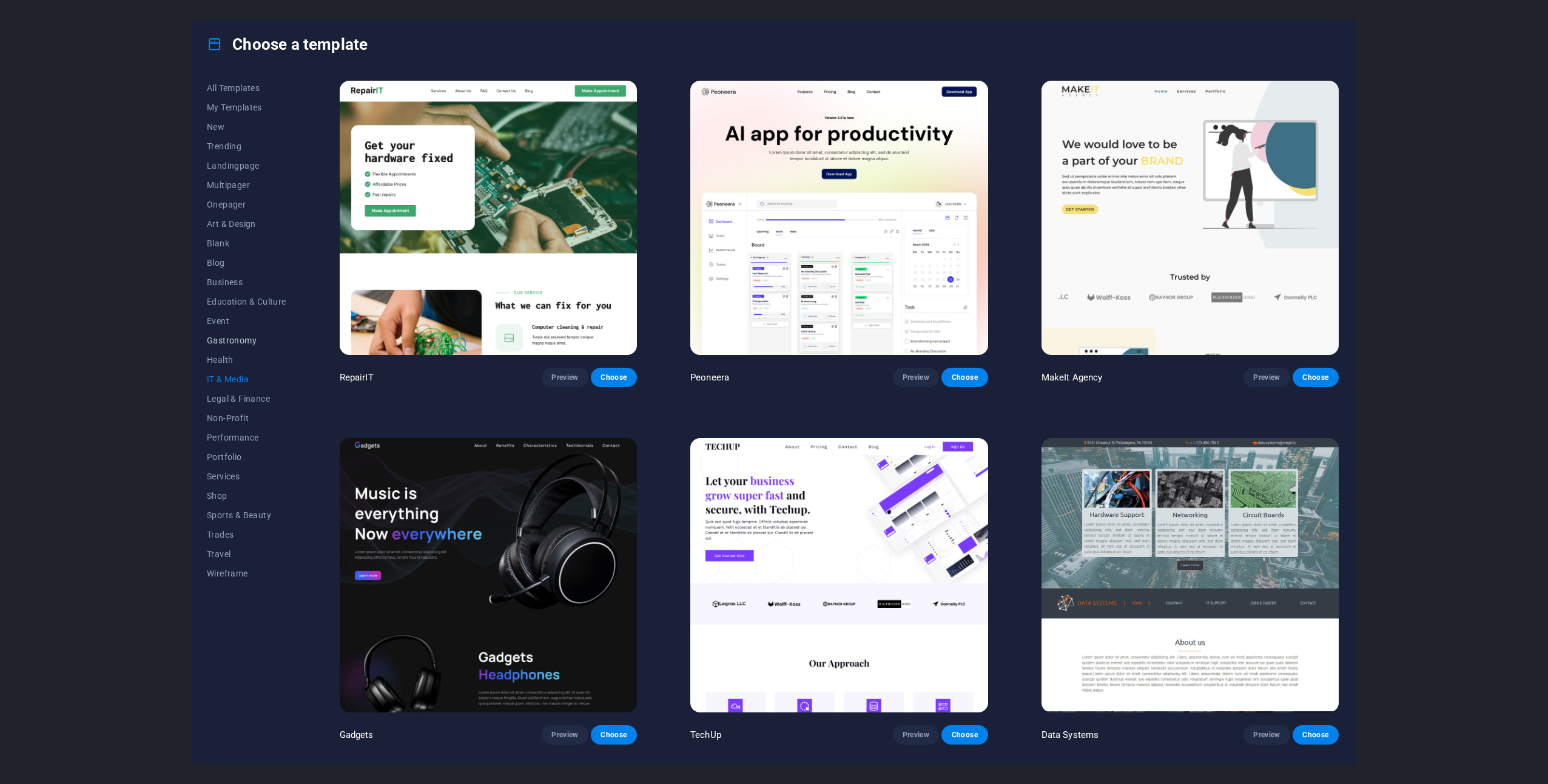
click at [246, 347] on button "Gastronomy" at bounding box center [246, 340] width 79 height 19
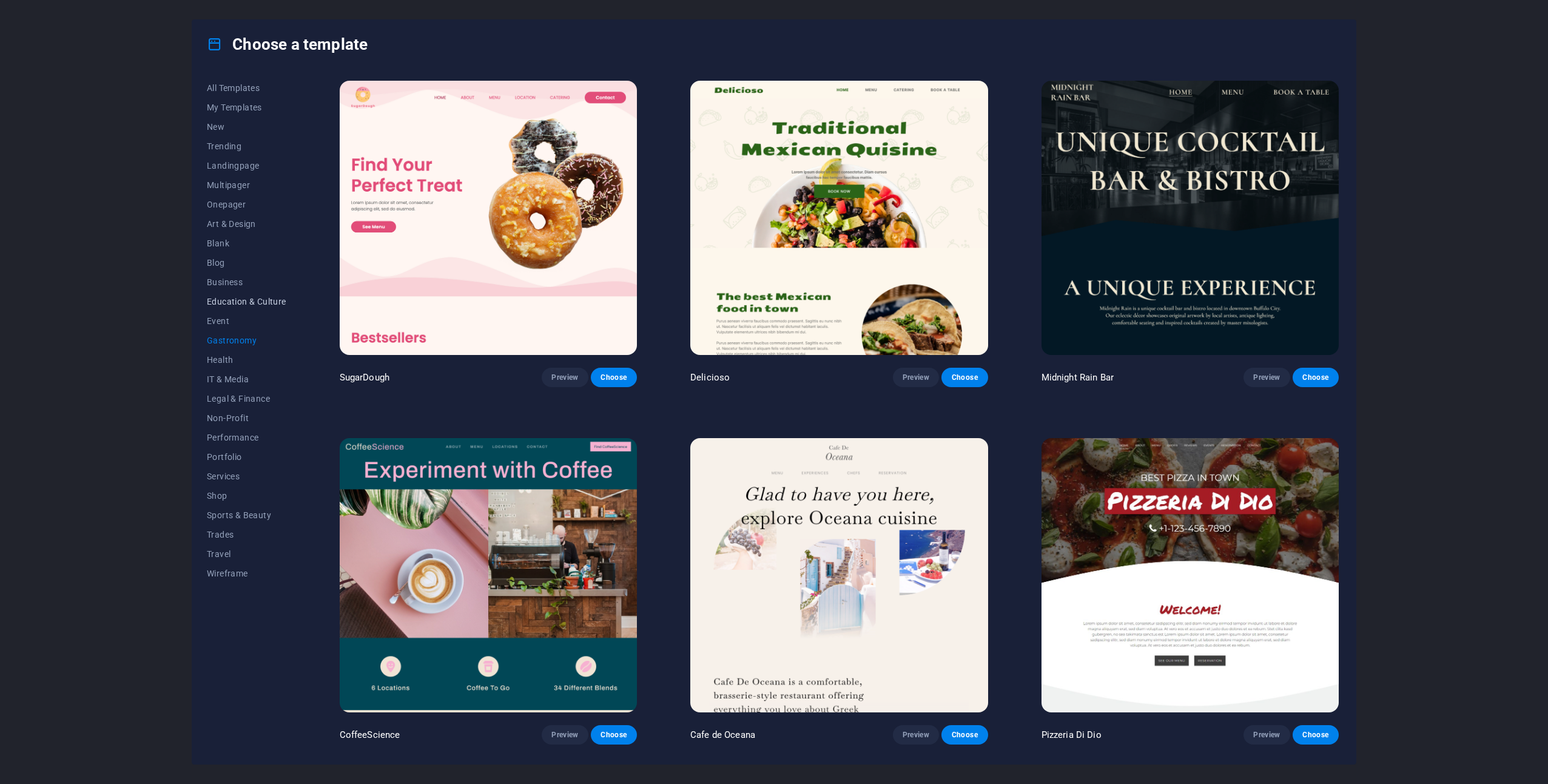
click at [235, 299] on span "Education & Culture" at bounding box center [246, 301] width 79 height 10
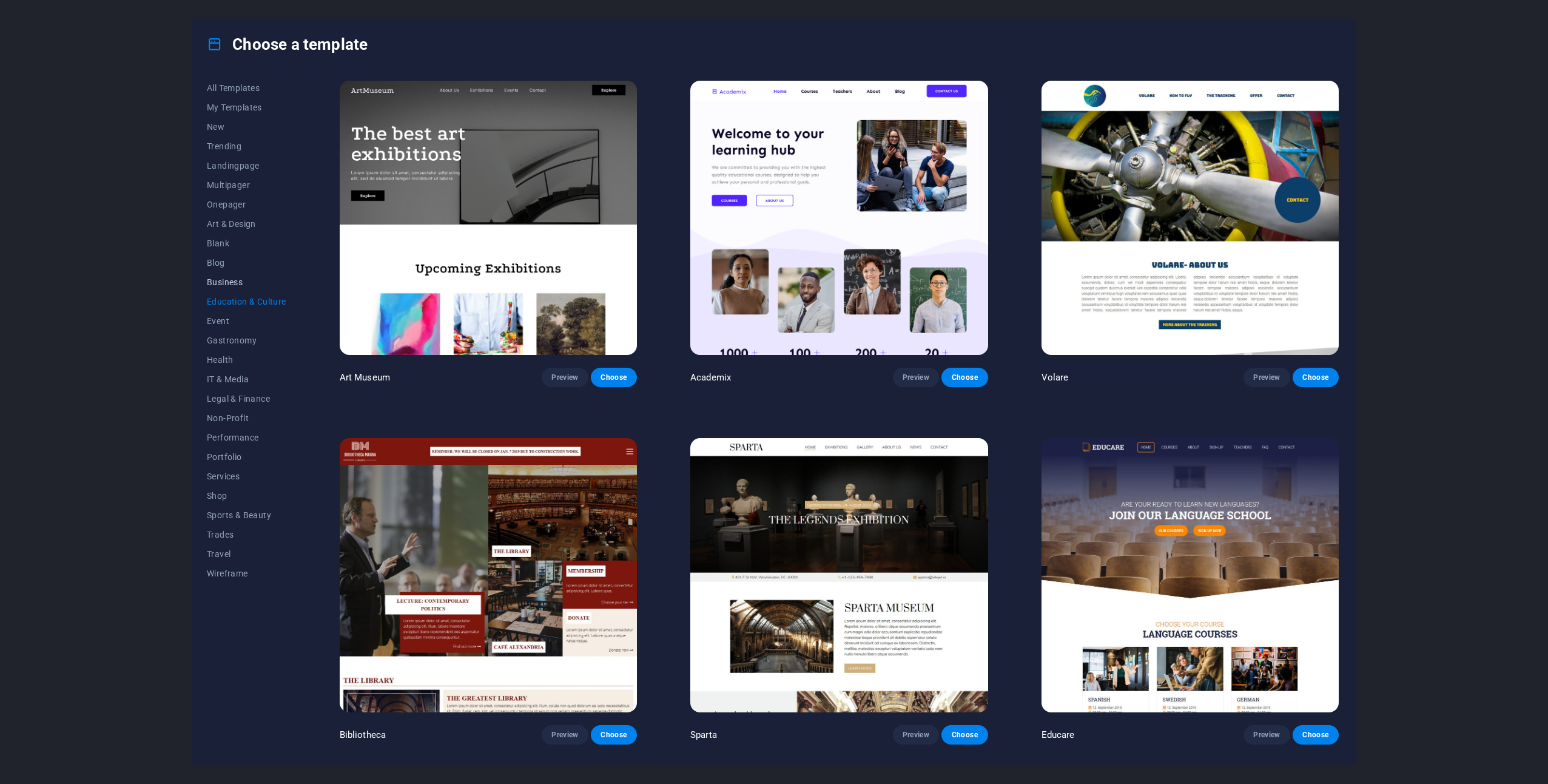
click at [226, 277] on span "Business" at bounding box center [246, 282] width 79 height 10
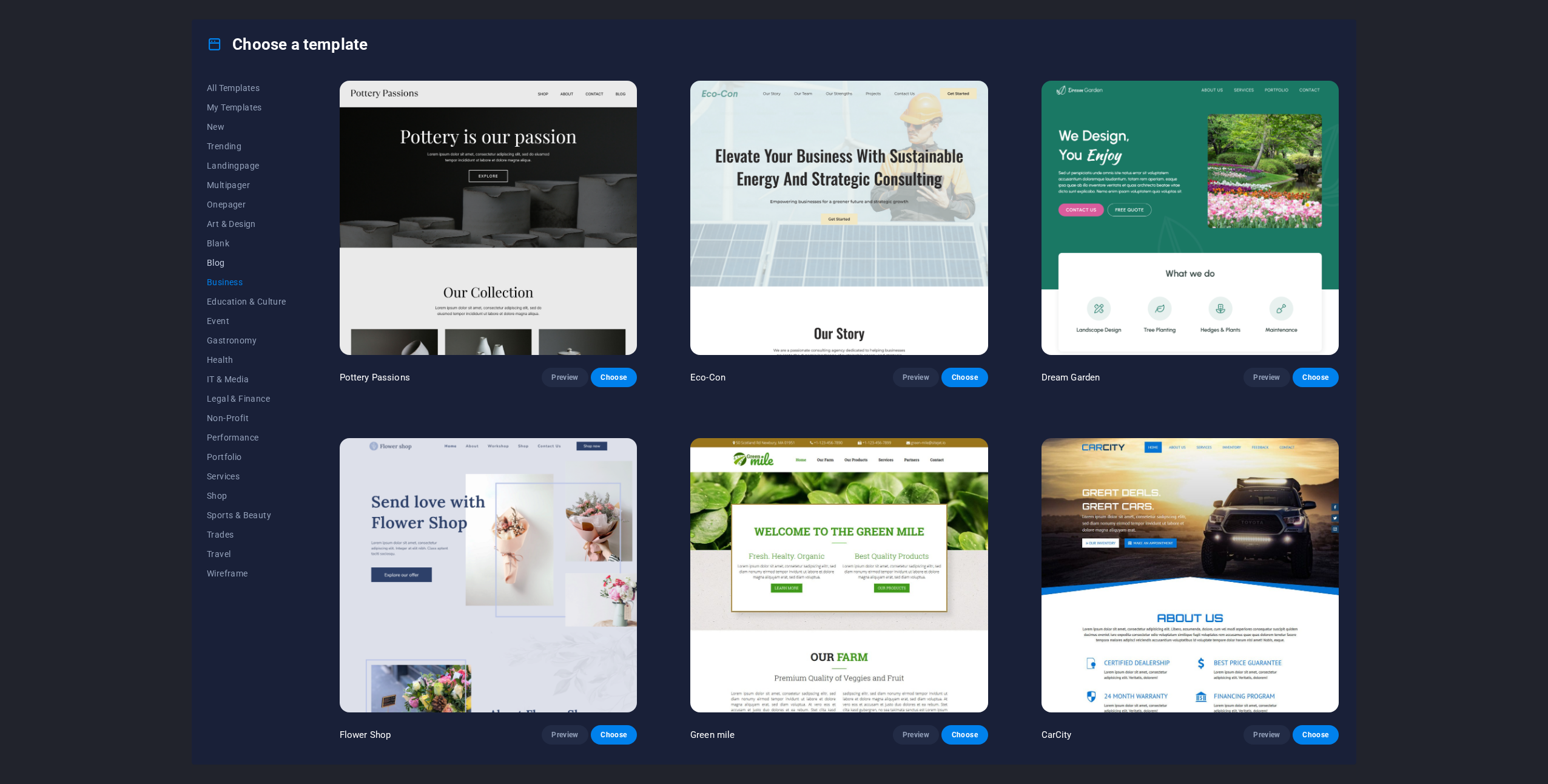
click at [226, 253] on button "Blog" at bounding box center [246, 262] width 79 height 19
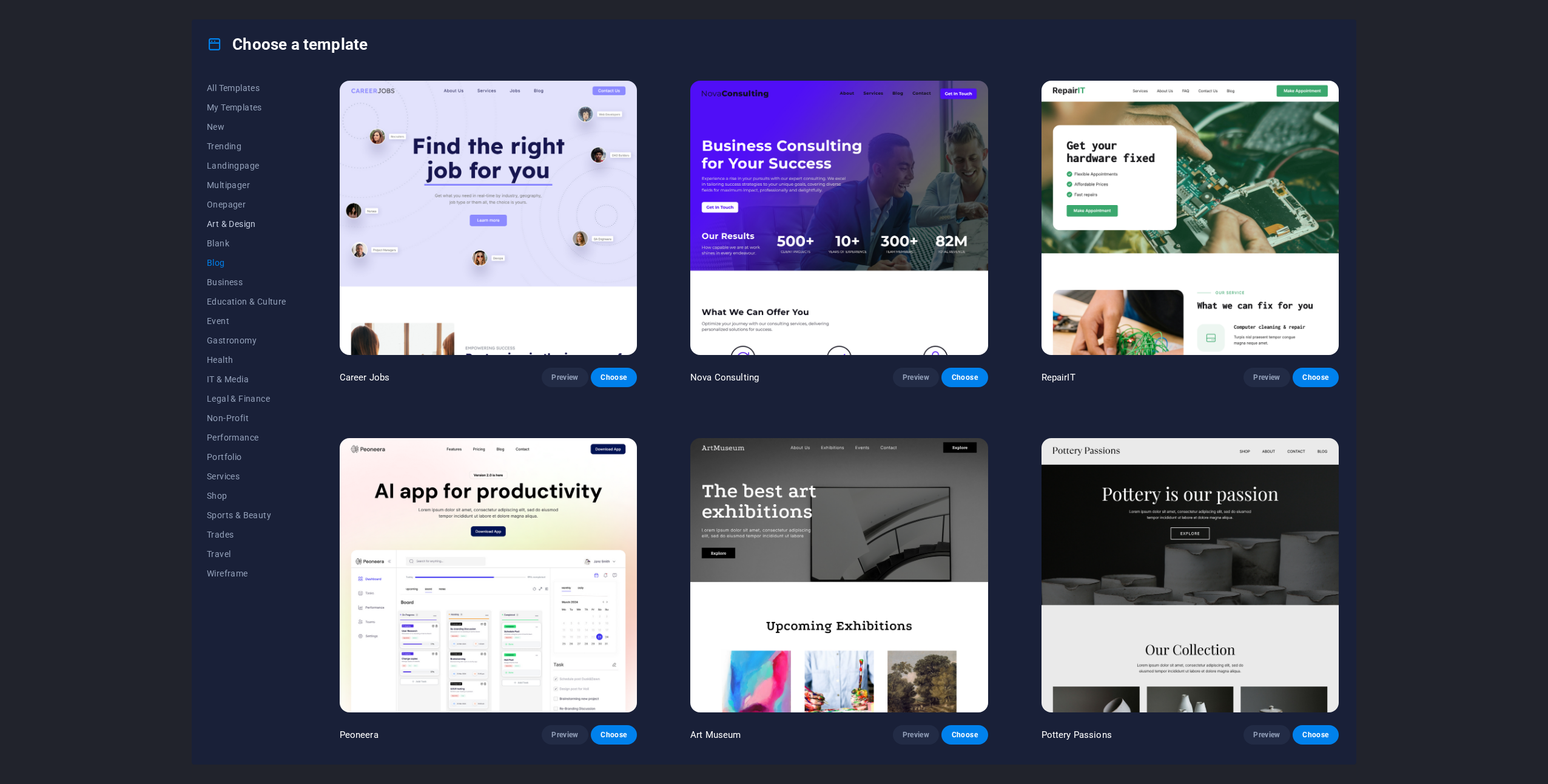
click at [233, 223] on span "Art & Design" at bounding box center [246, 224] width 79 height 10
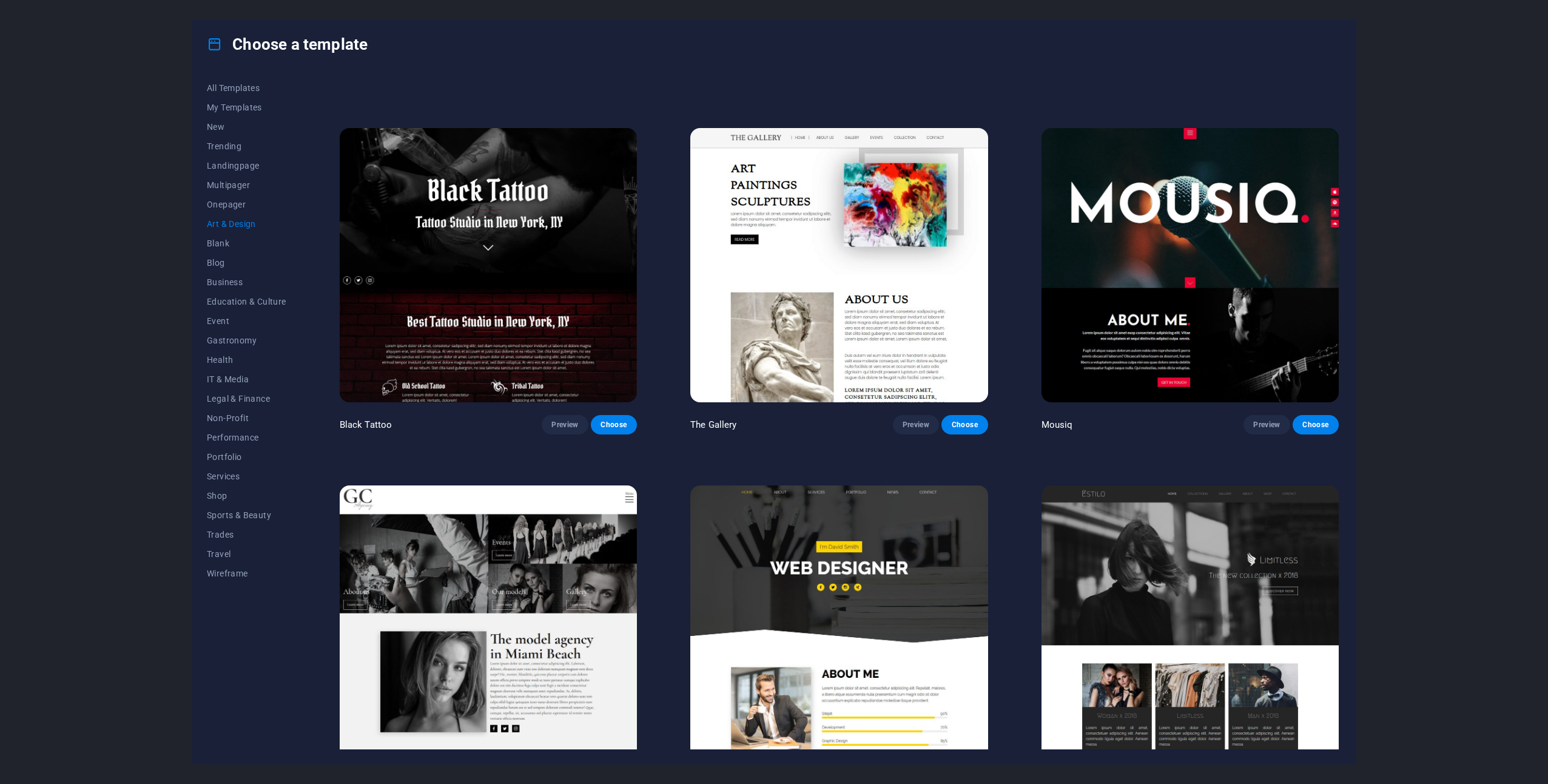
scroll to position [971, 0]
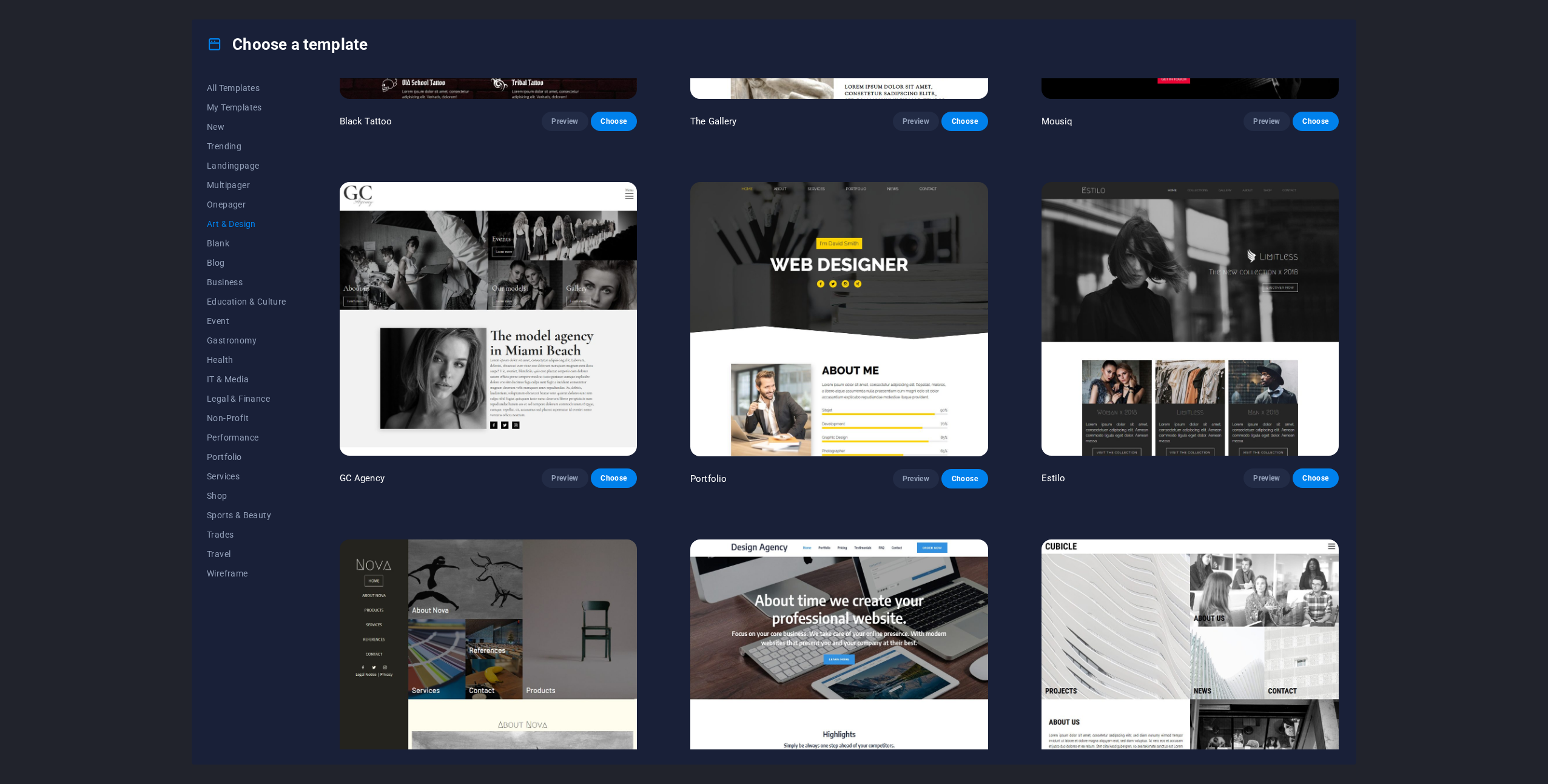
click at [926, 373] on img at bounding box center [840, 319] width 298 height 274
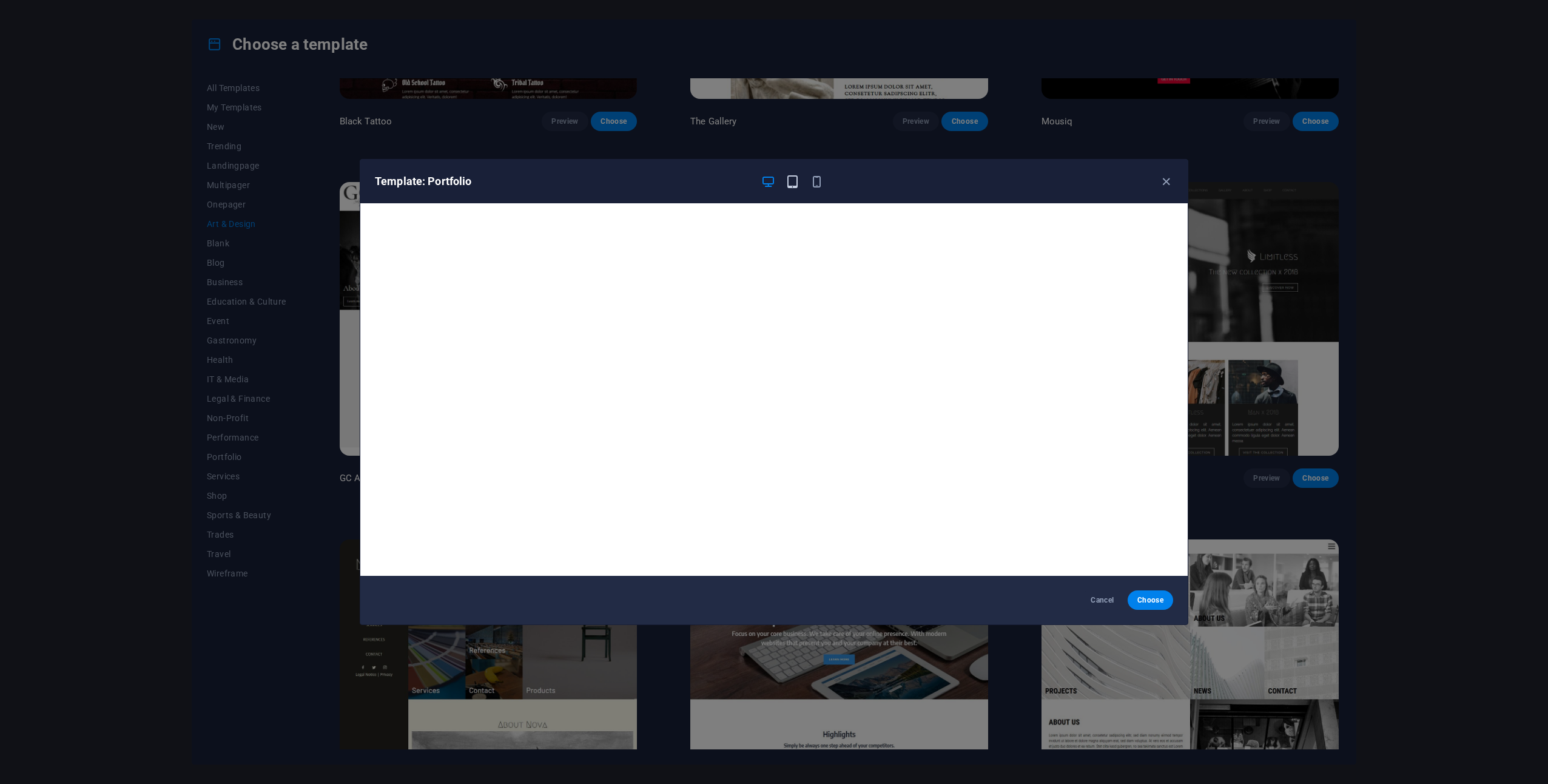
click at [789, 176] on icon "button" at bounding box center [792, 181] width 14 height 14
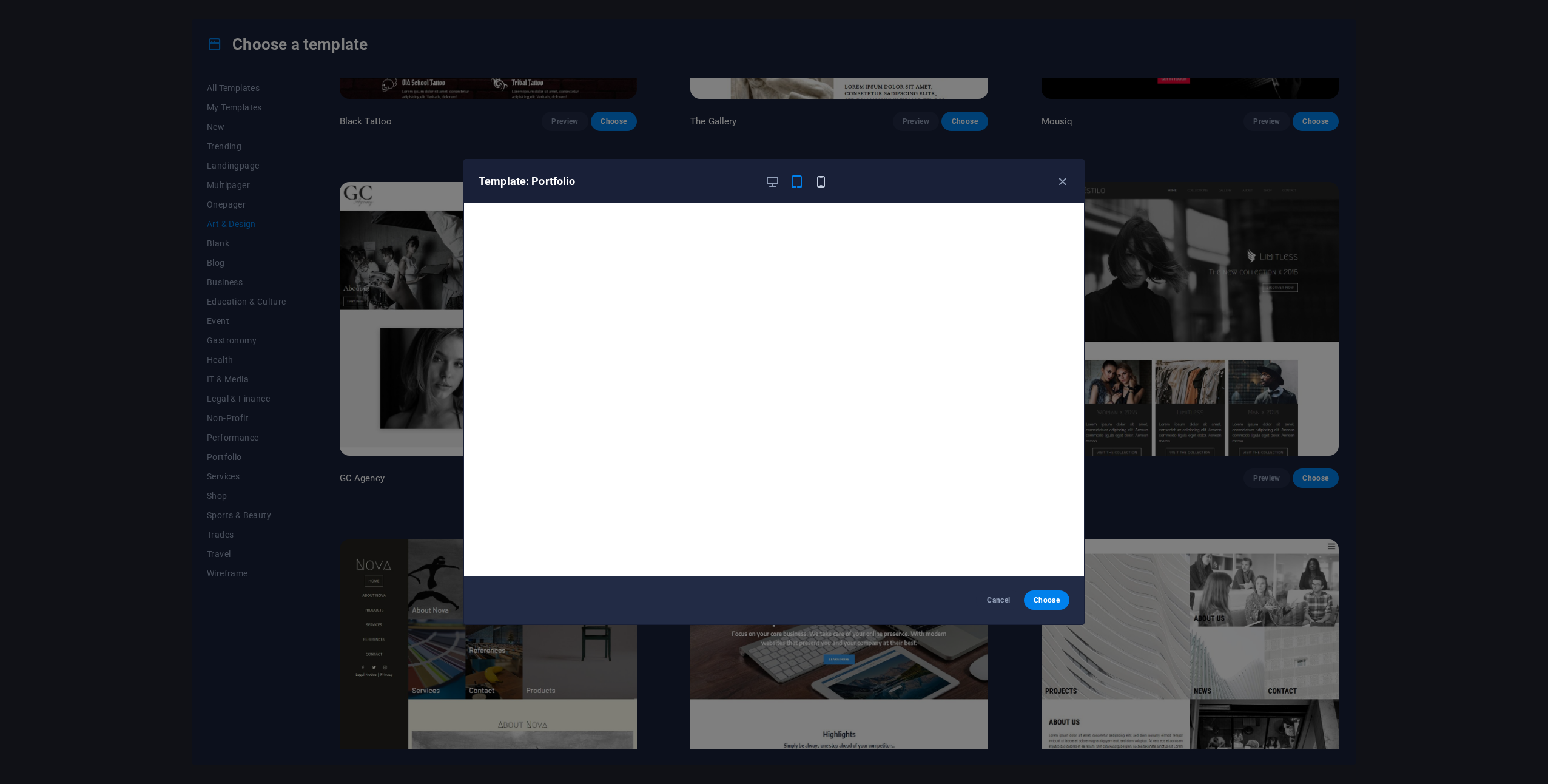
click at [821, 180] on icon "button" at bounding box center [821, 181] width 14 height 14
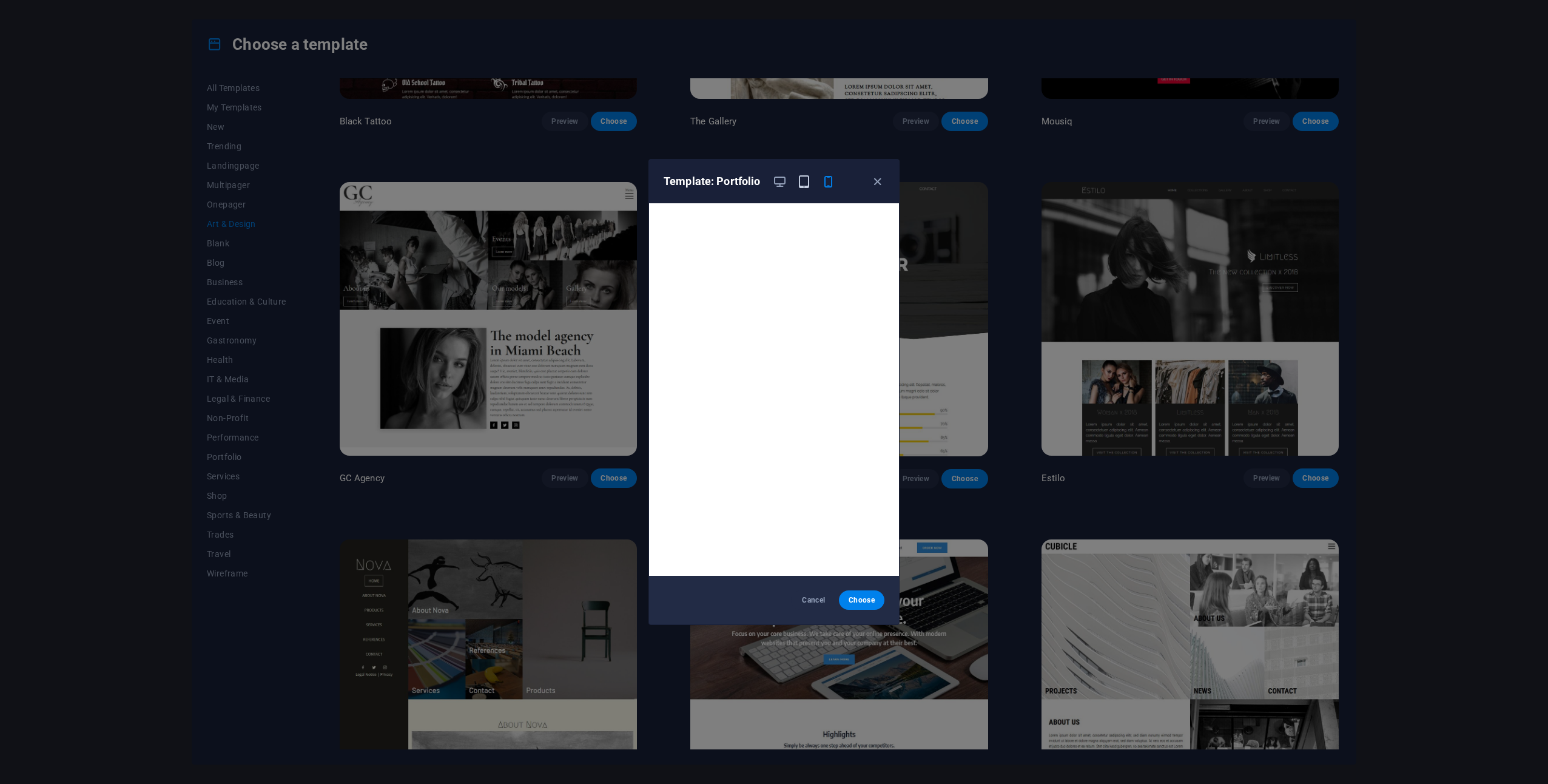
click at [804, 182] on icon "button" at bounding box center [804, 181] width 14 height 14
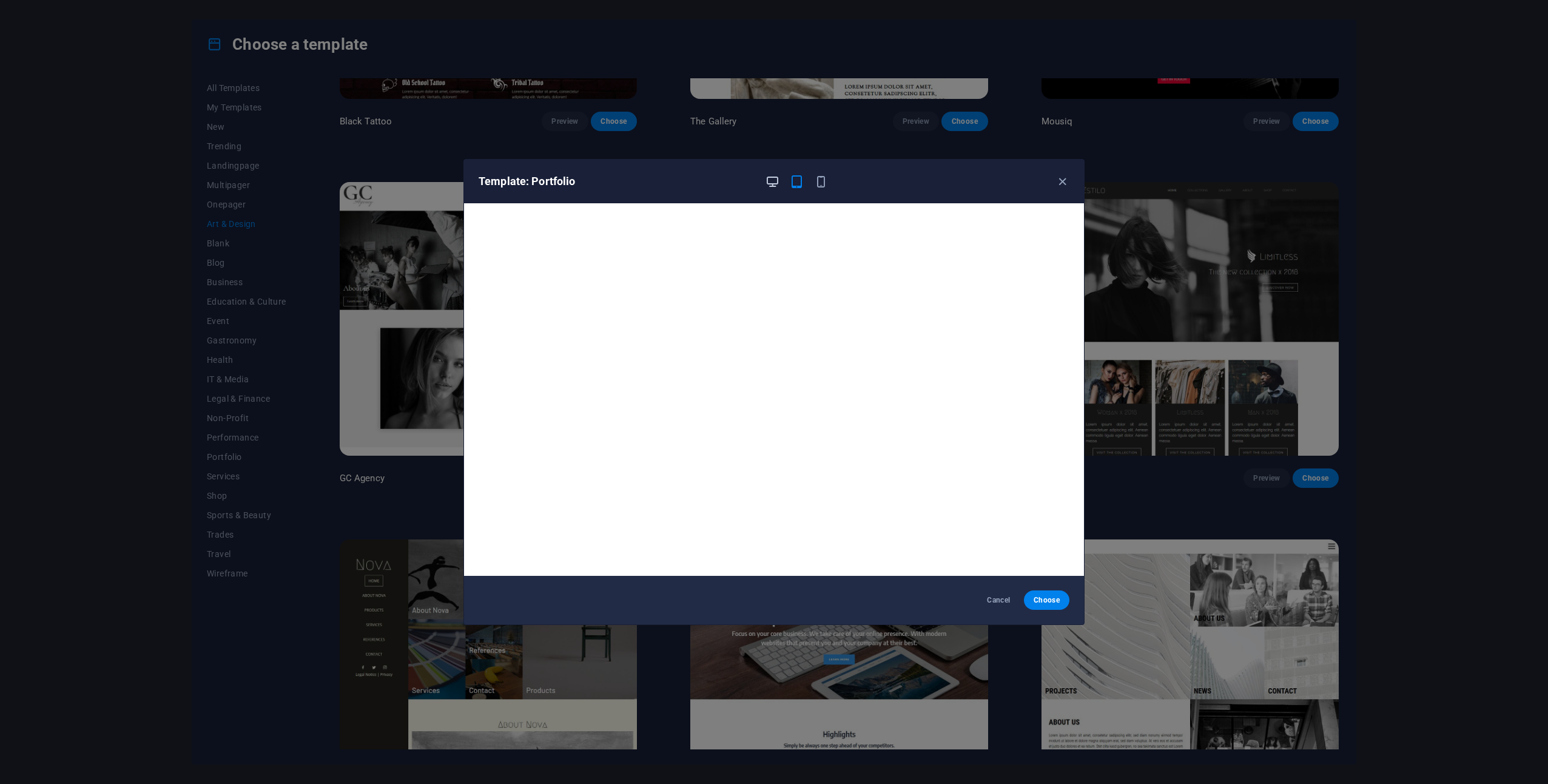
click at [776, 180] on icon "button" at bounding box center [772, 181] width 14 height 14
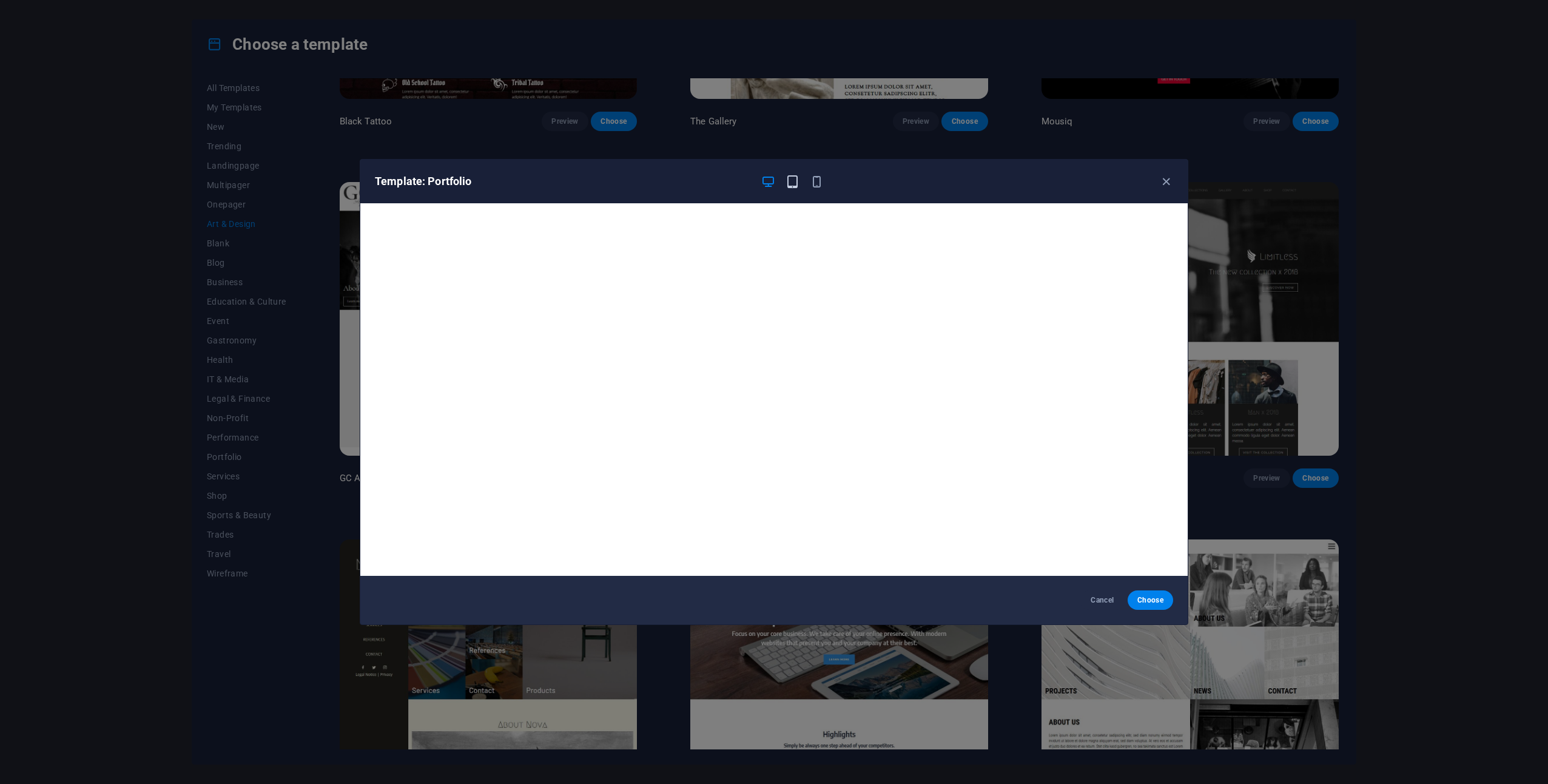
click at [794, 180] on icon "button" at bounding box center [792, 181] width 14 height 14
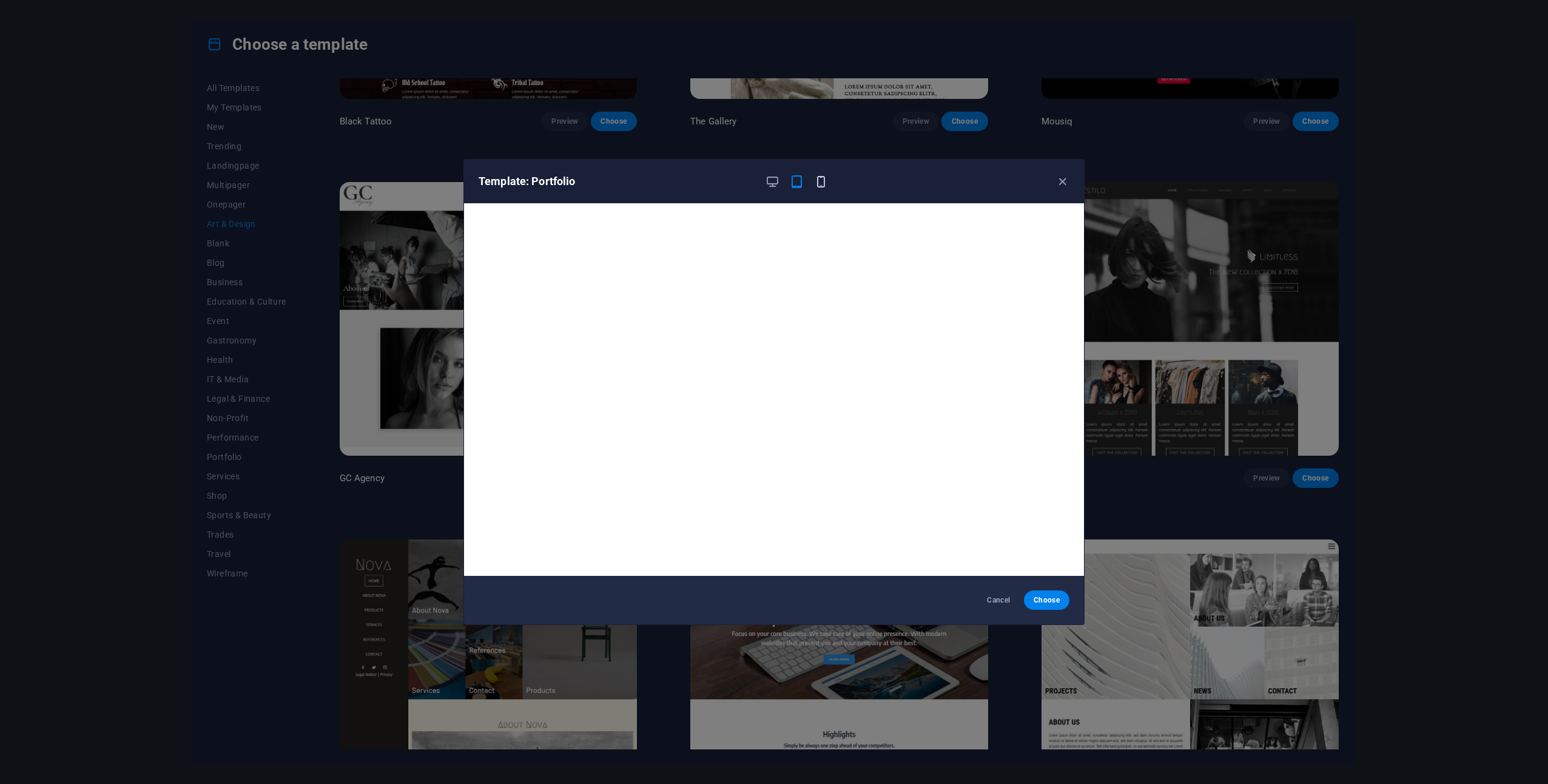
click at [821, 181] on icon "button" at bounding box center [821, 181] width 14 height 14
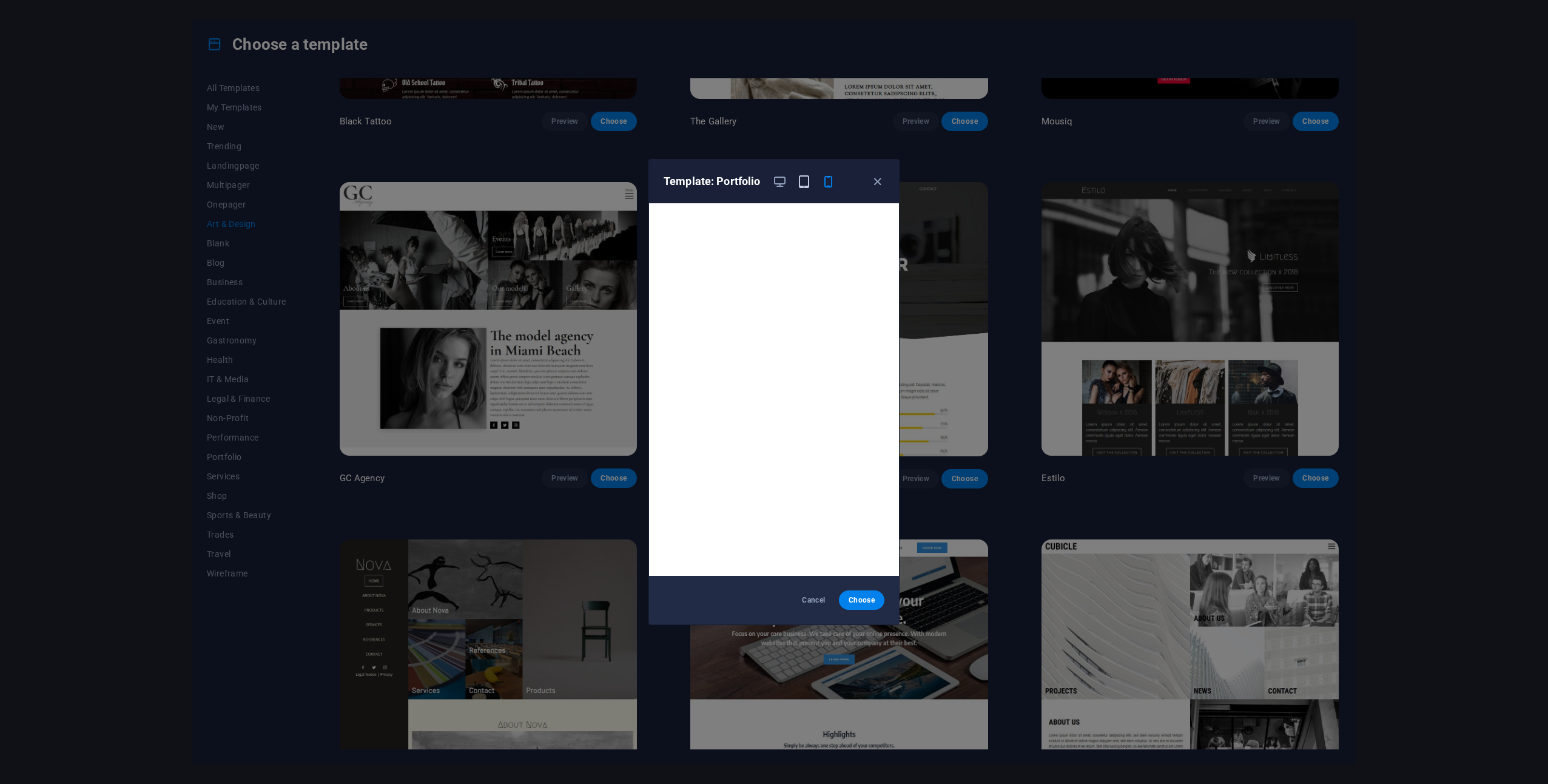
click at [808, 178] on icon "button" at bounding box center [804, 181] width 14 height 14
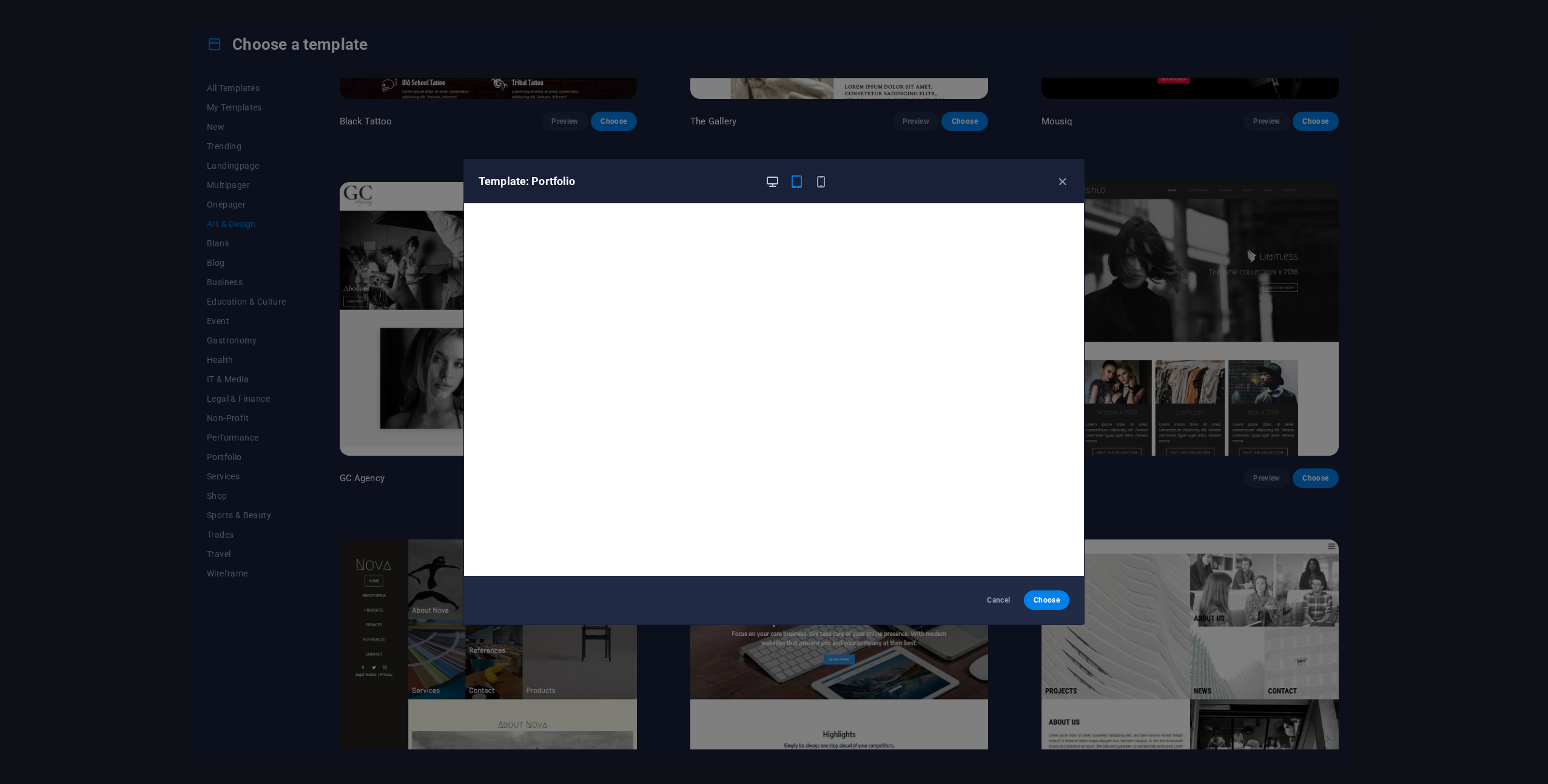
click at [770, 180] on icon "button" at bounding box center [772, 181] width 14 height 14
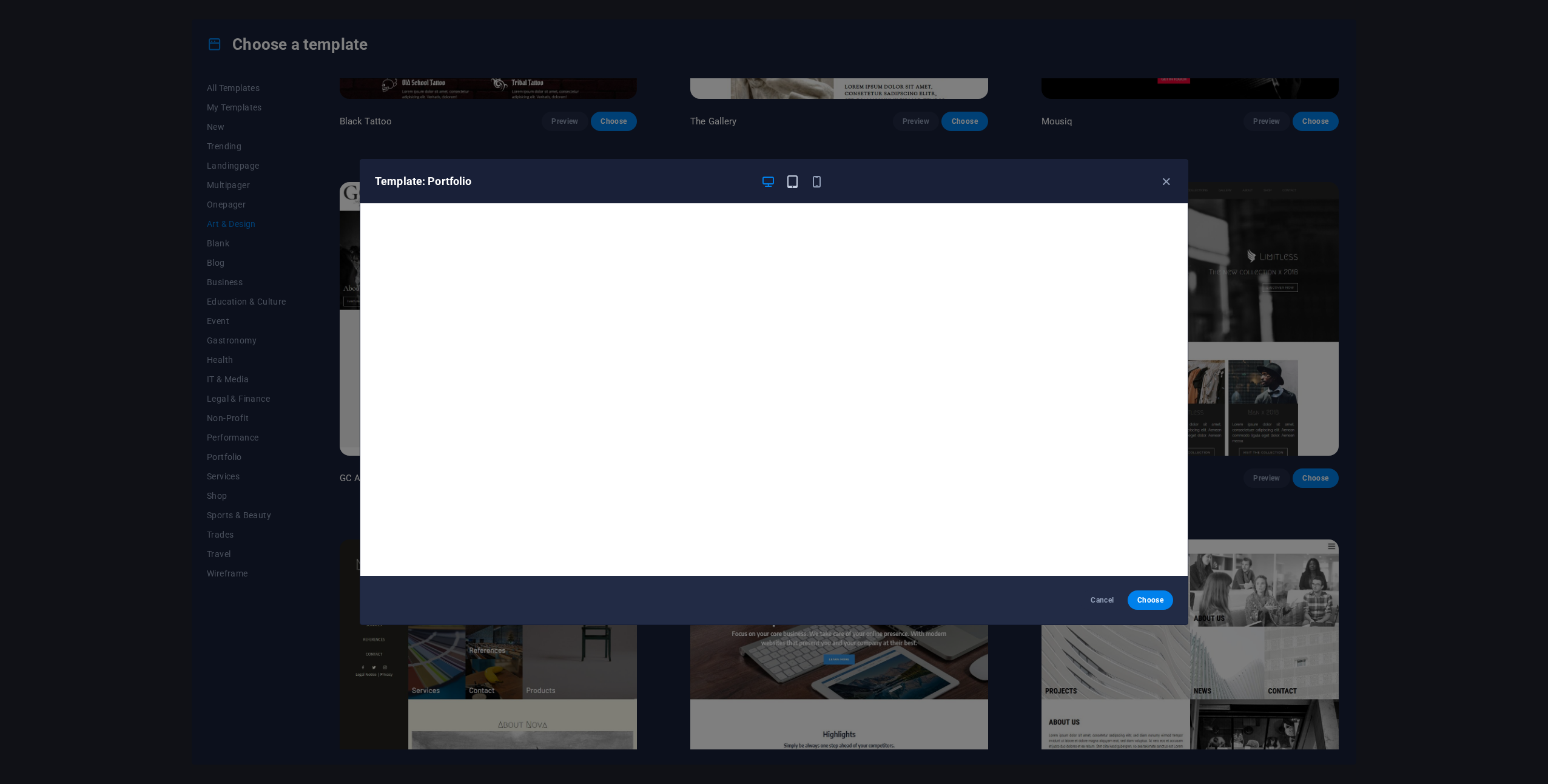
click at [789, 181] on icon "button" at bounding box center [792, 181] width 14 height 14
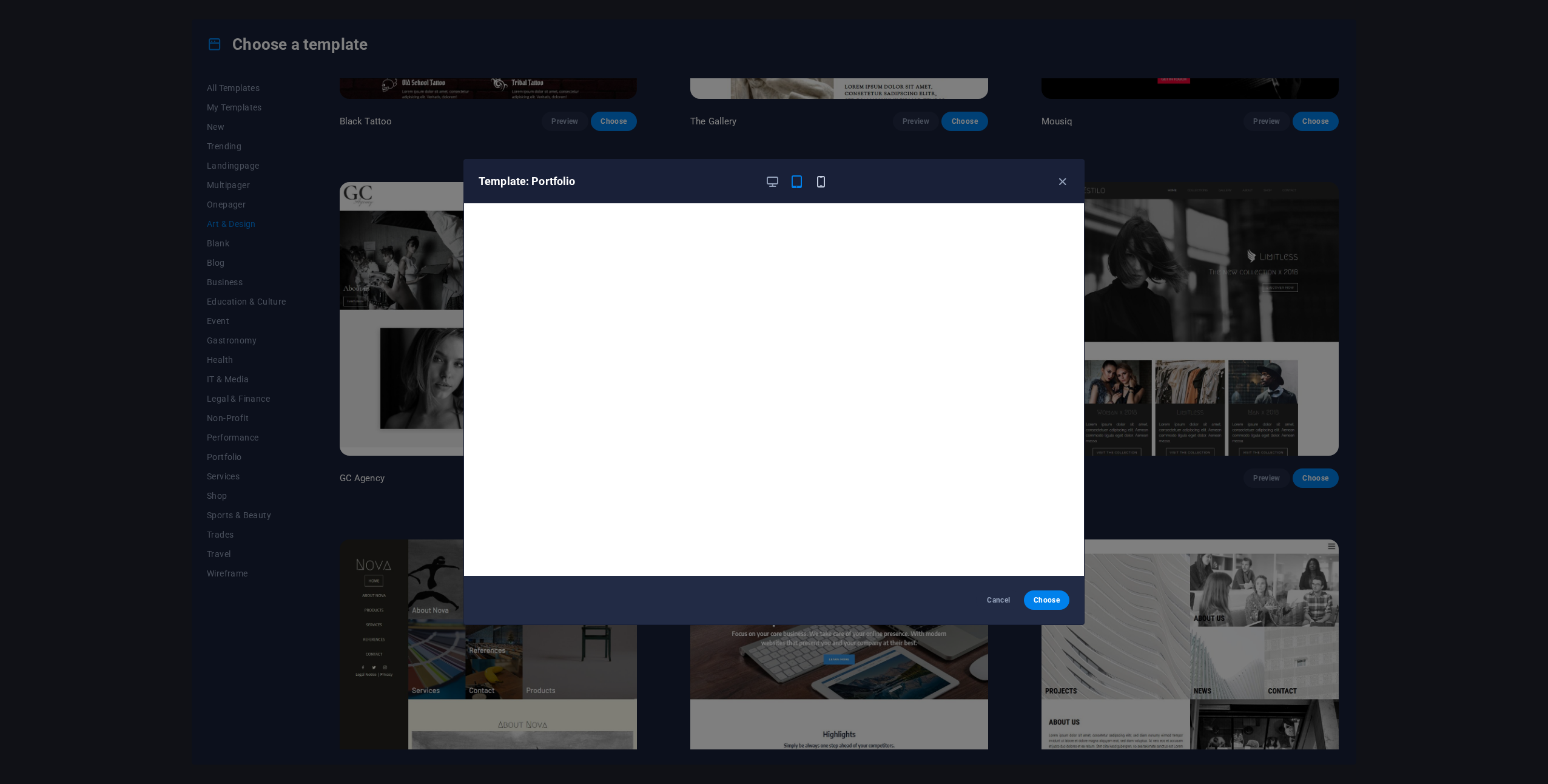
click at [824, 181] on icon "button" at bounding box center [821, 181] width 14 height 14
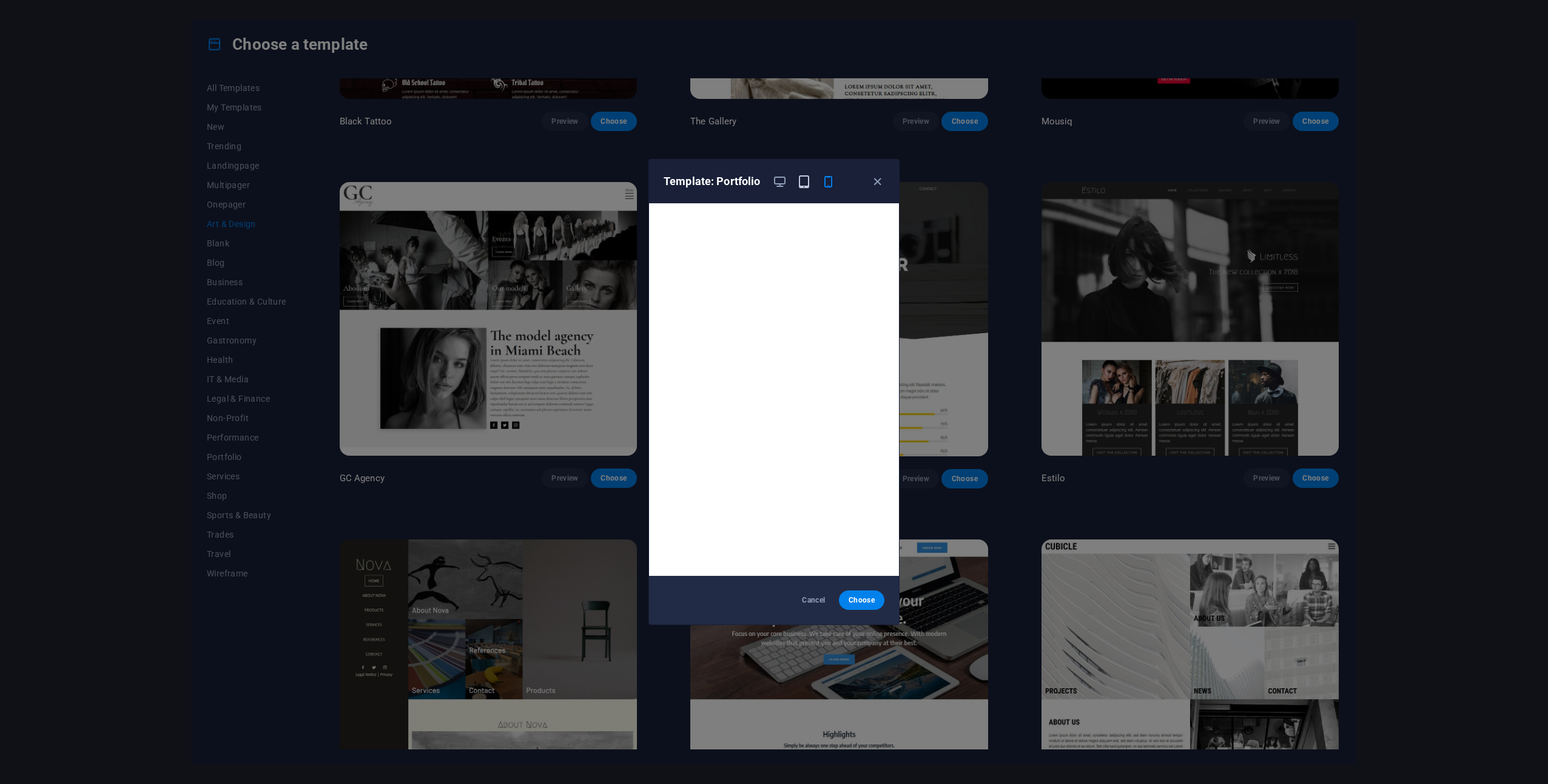
click at [802, 181] on icon "button" at bounding box center [804, 181] width 14 height 14
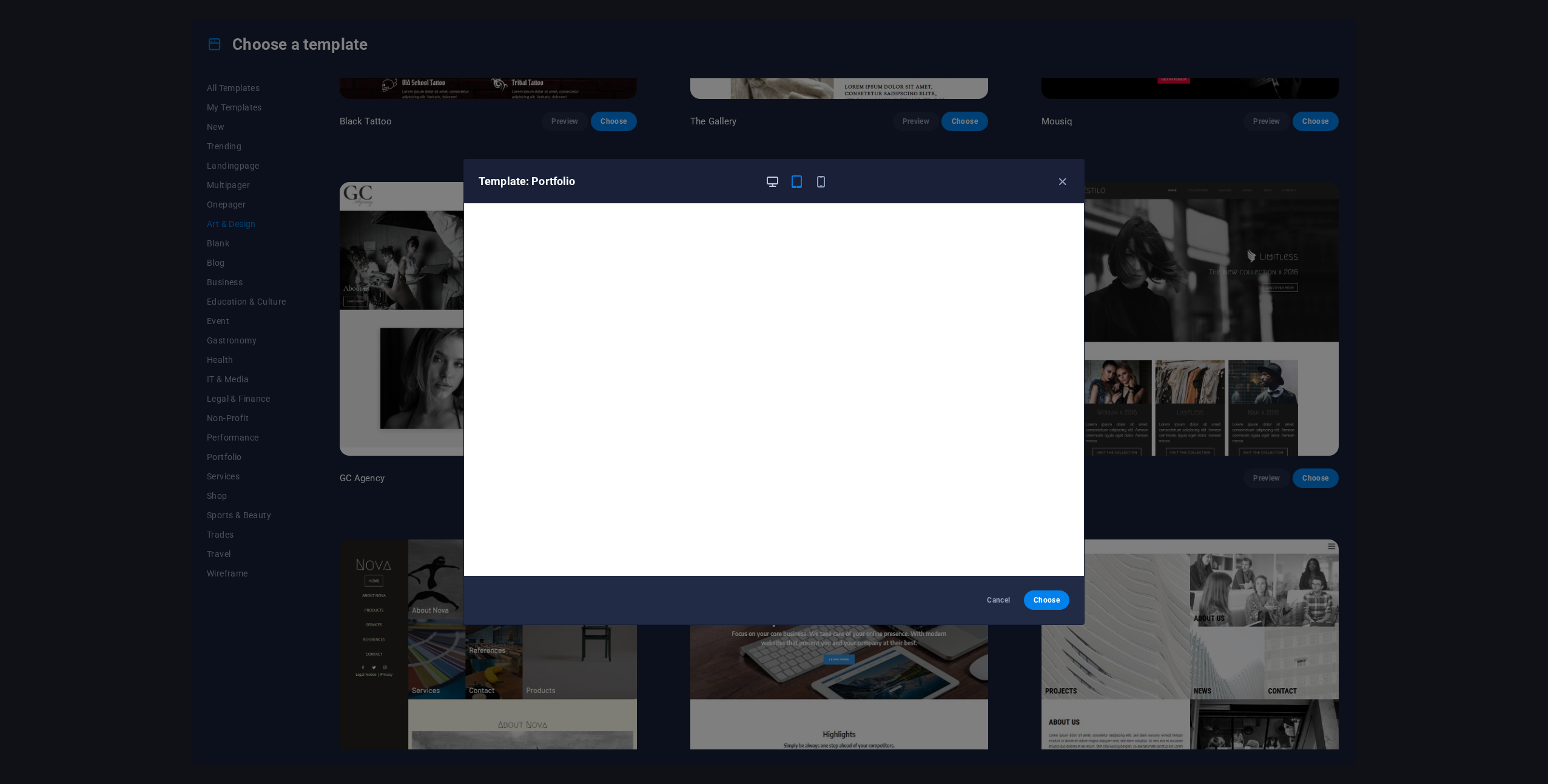
click at [776, 181] on icon "button" at bounding box center [772, 181] width 14 height 14
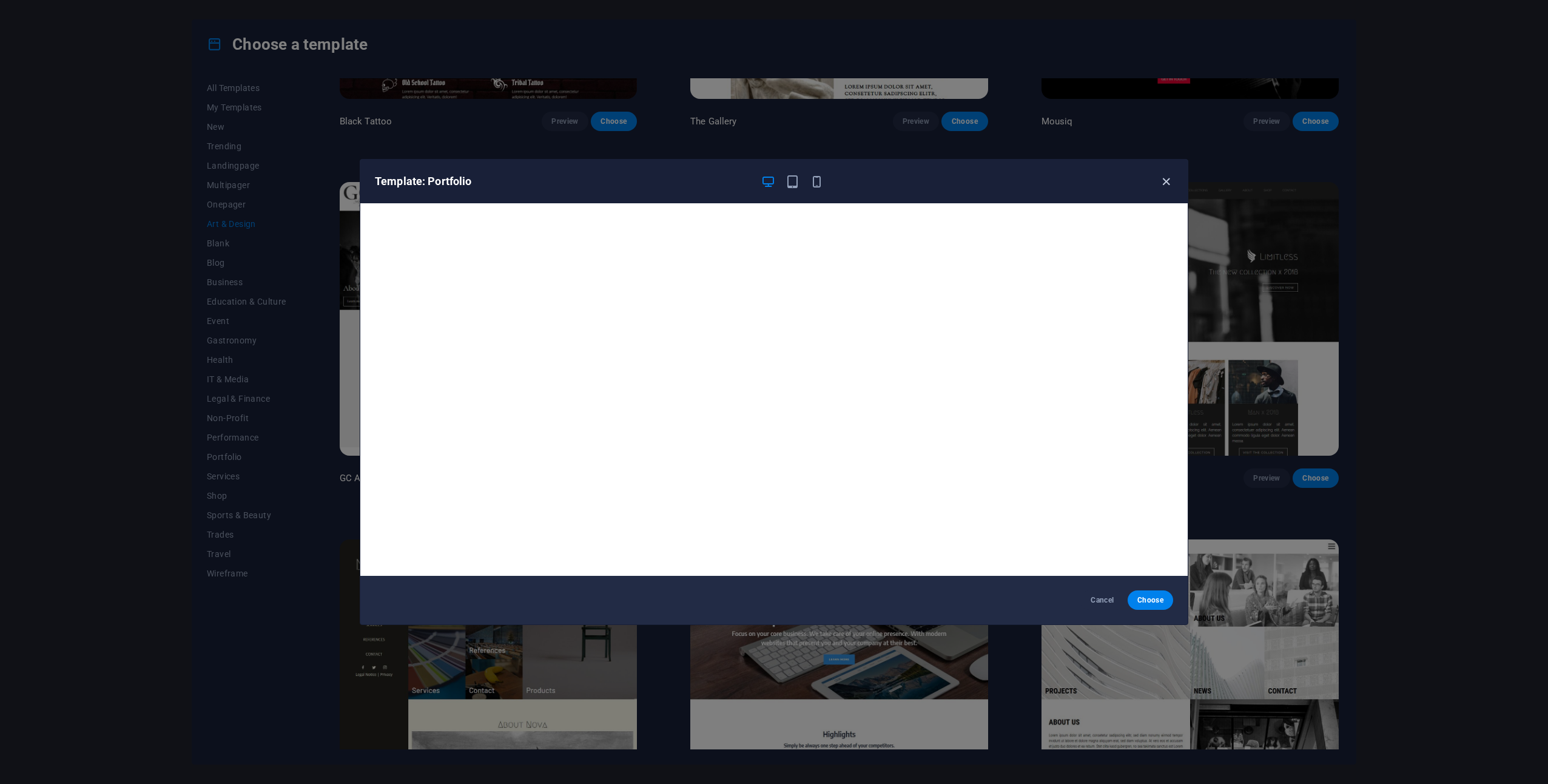
click at [1165, 183] on icon "button" at bounding box center [1166, 181] width 14 height 14
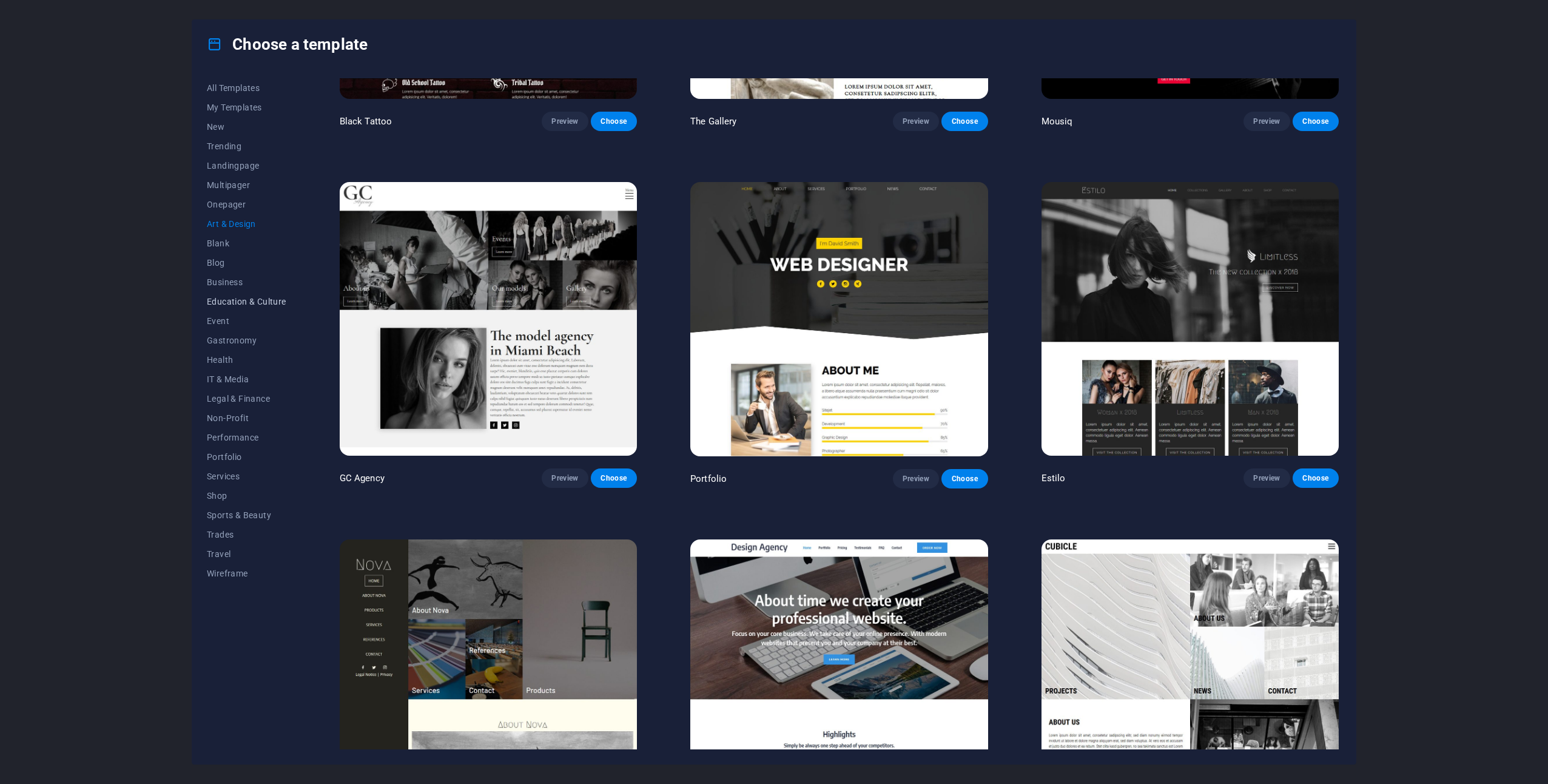
click at [249, 305] on span "Education & Culture" at bounding box center [246, 301] width 79 height 10
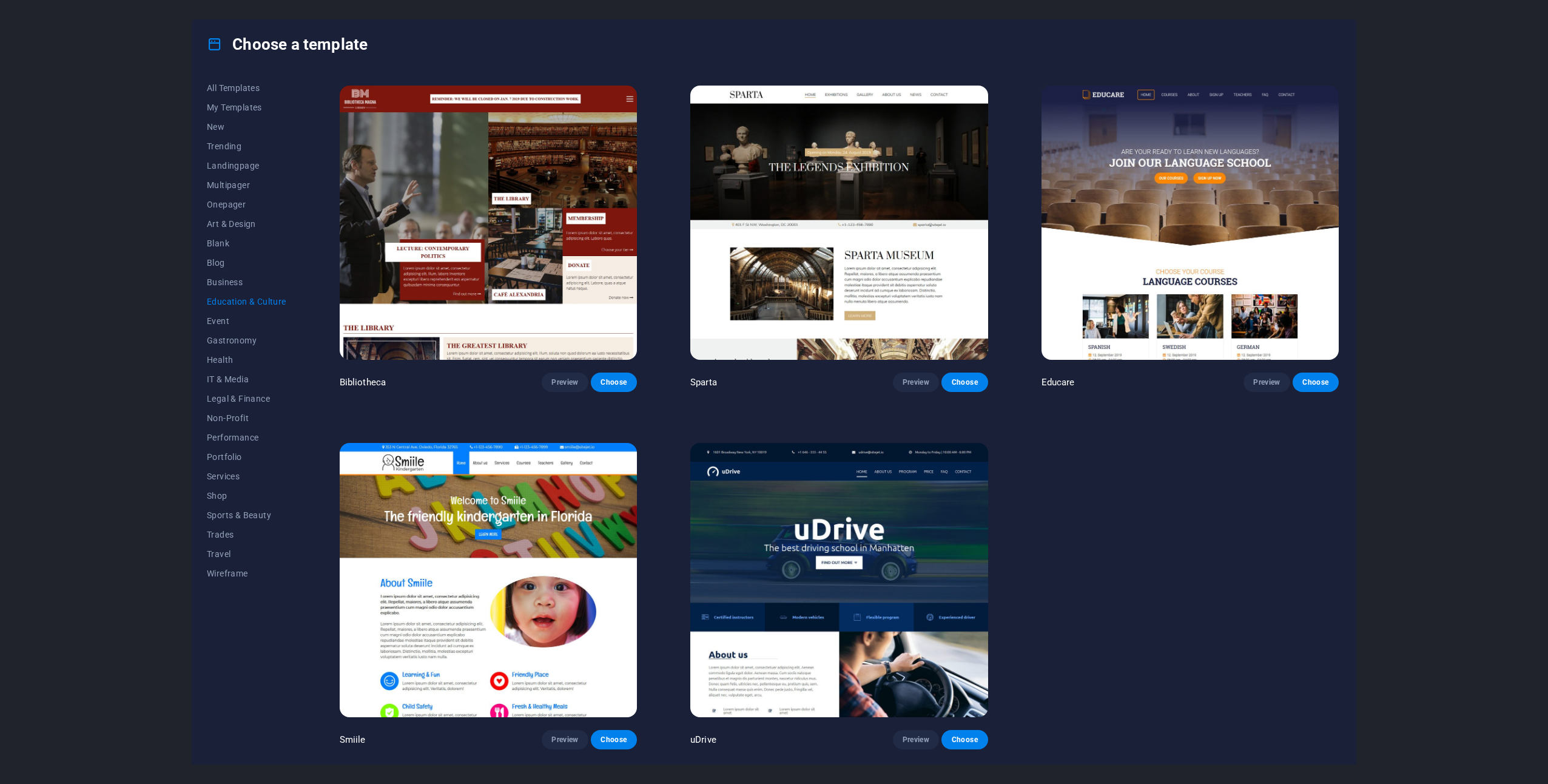
scroll to position [0, 0]
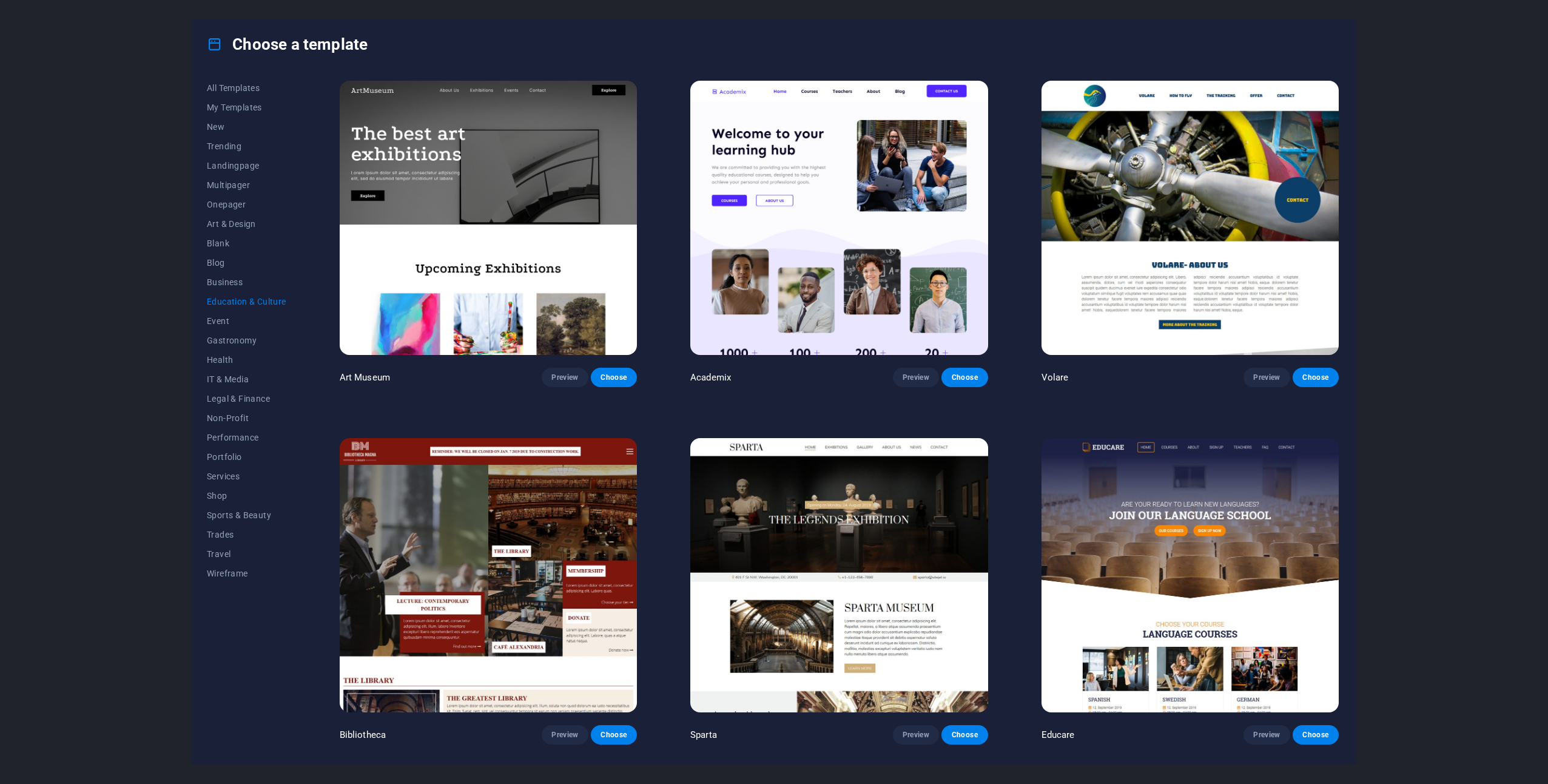
click at [924, 214] on img at bounding box center [840, 217] width 298 height 274
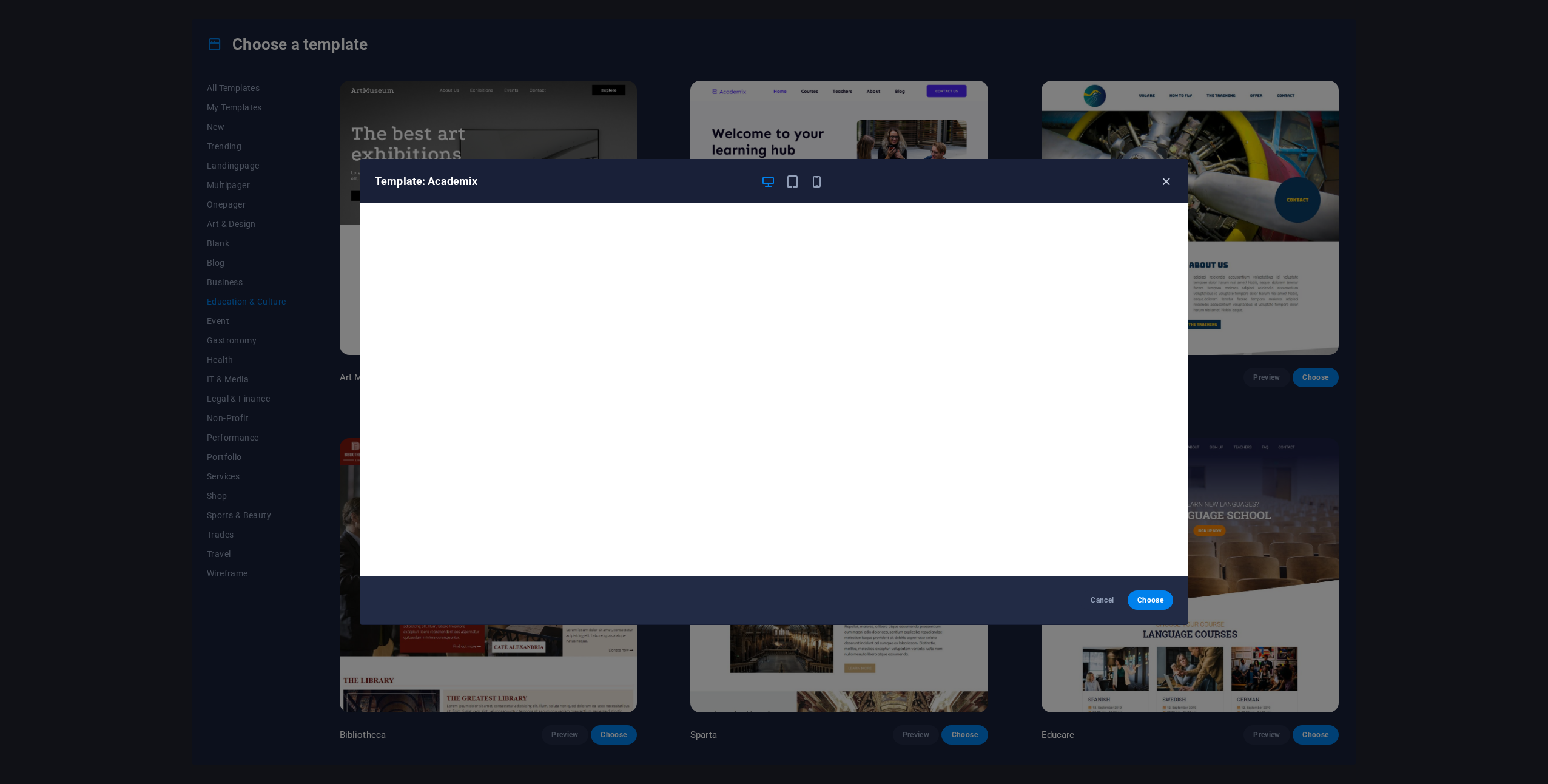
click at [1166, 182] on icon "button" at bounding box center [1166, 181] width 14 height 14
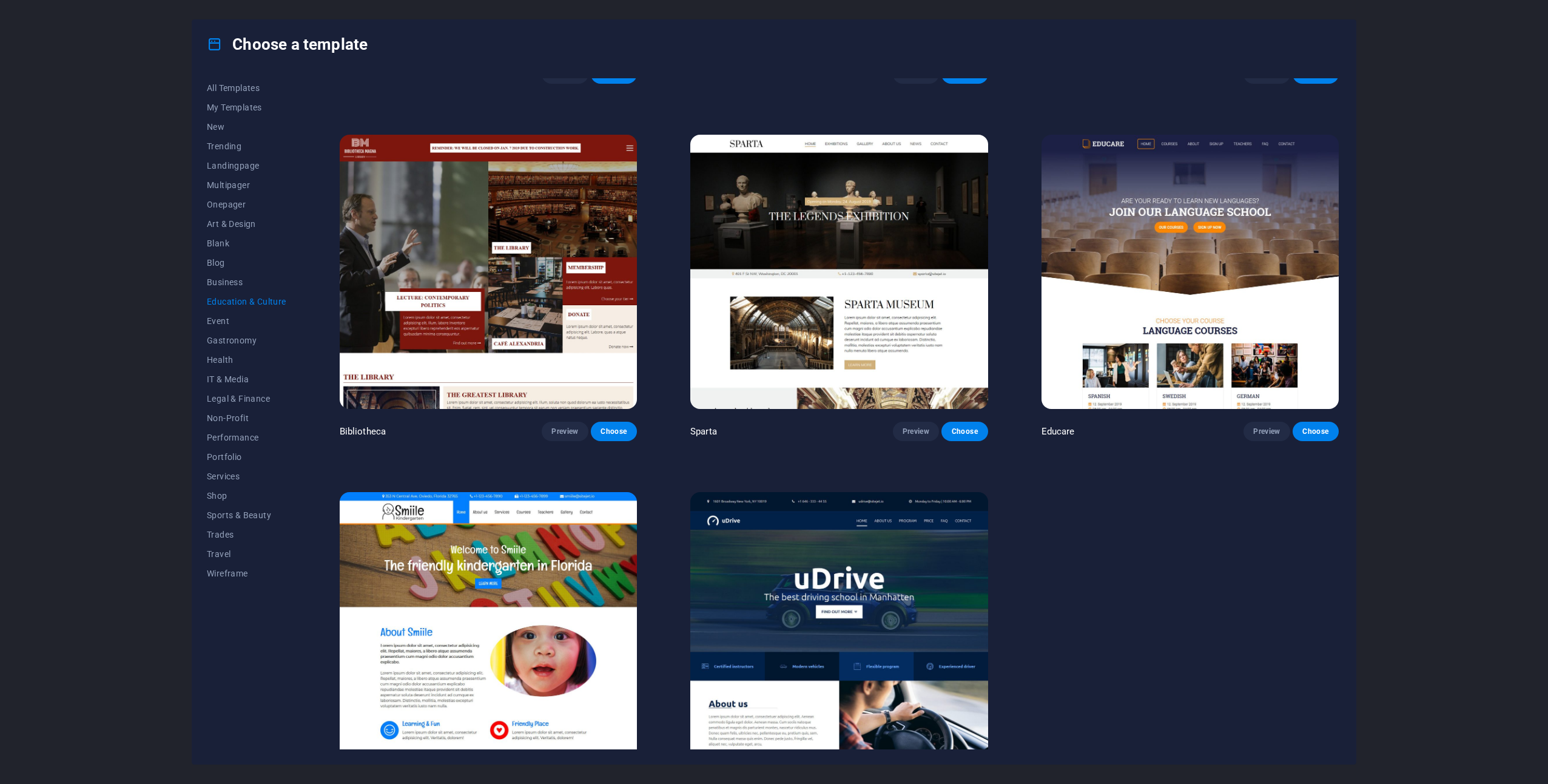
scroll to position [349, 0]
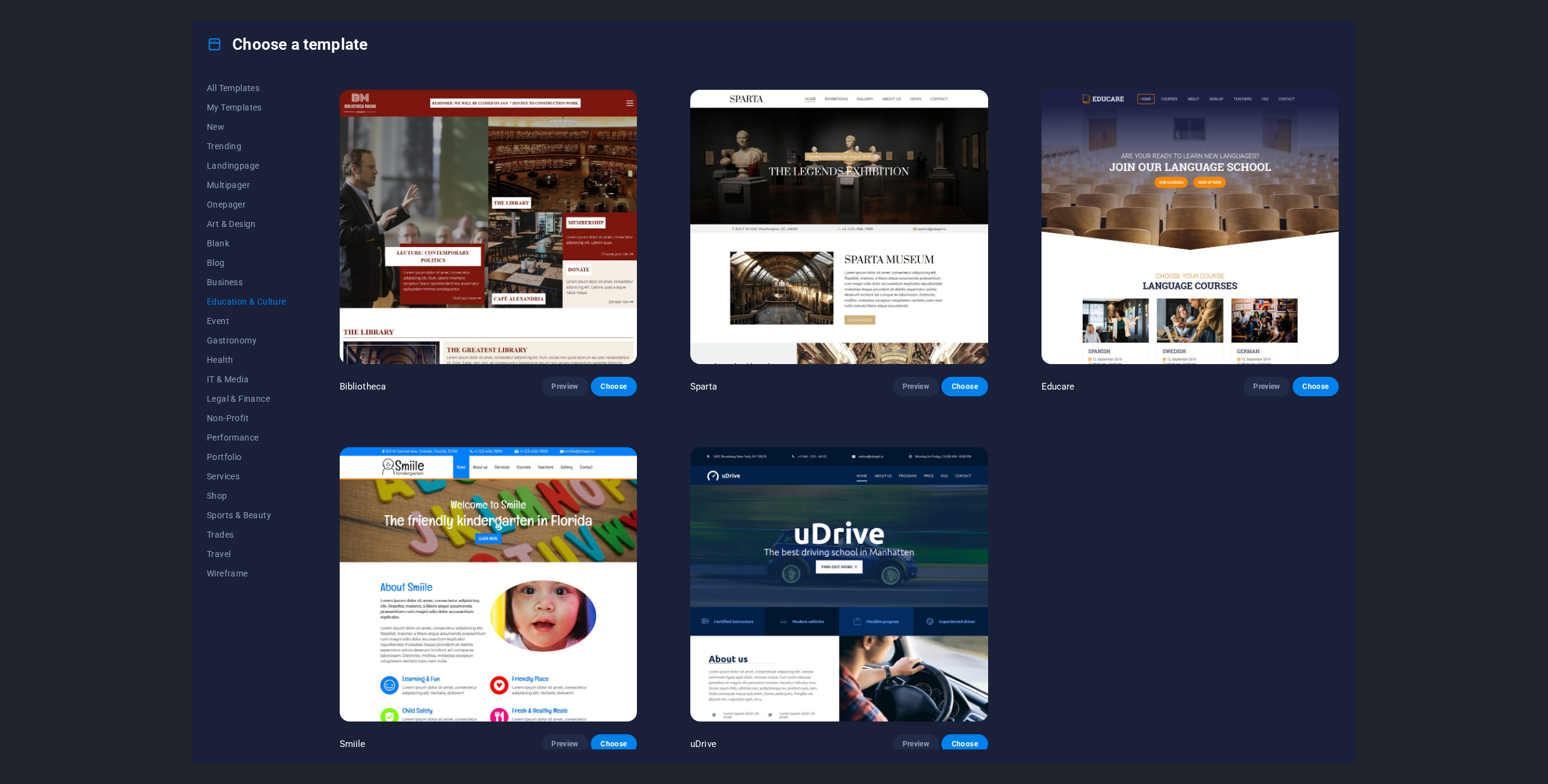
click at [556, 573] on img at bounding box center [488, 584] width 298 height 274
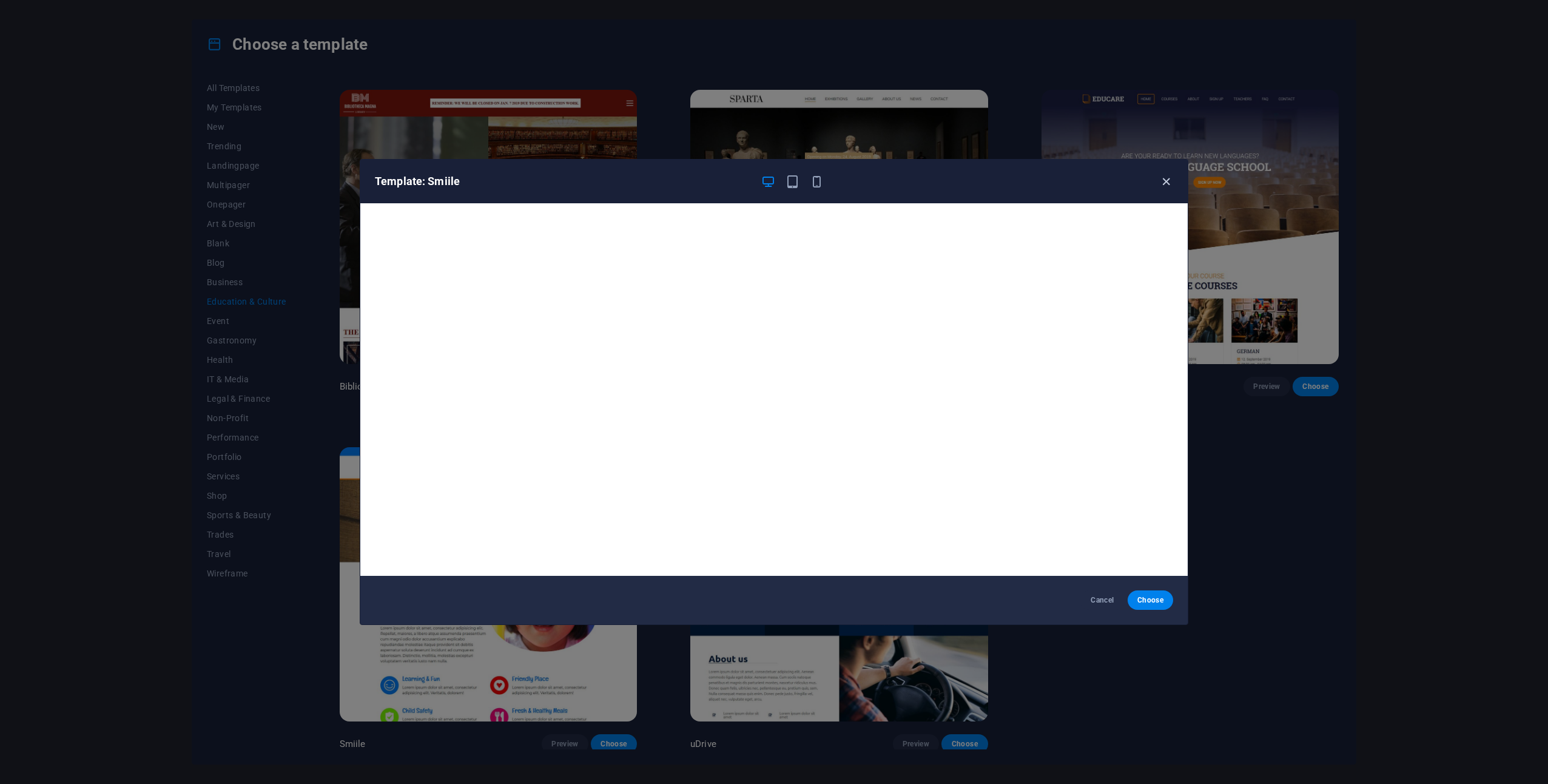
click at [1160, 180] on icon "button" at bounding box center [1166, 181] width 14 height 14
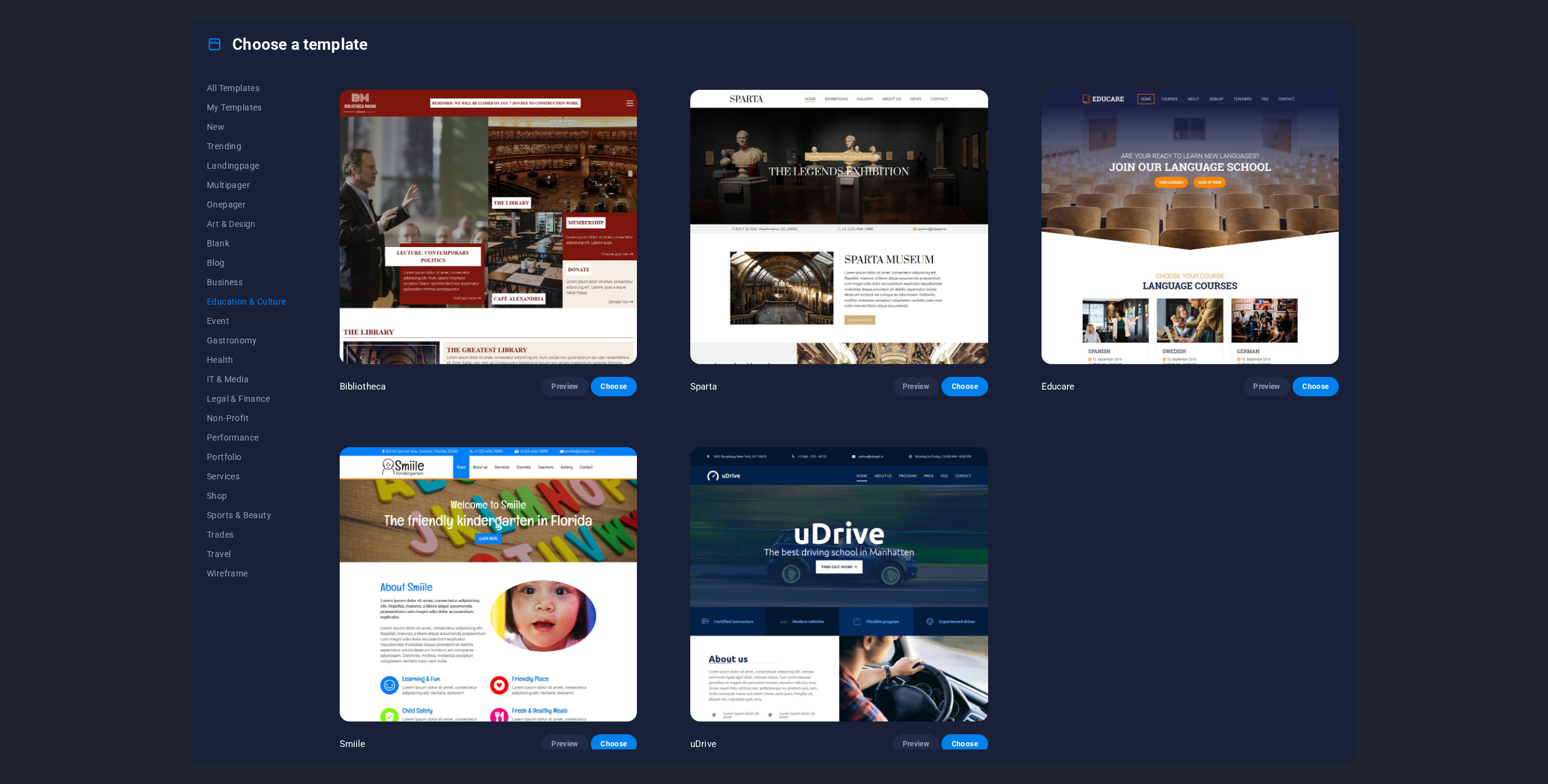
click at [520, 237] on img at bounding box center [488, 226] width 298 height 274
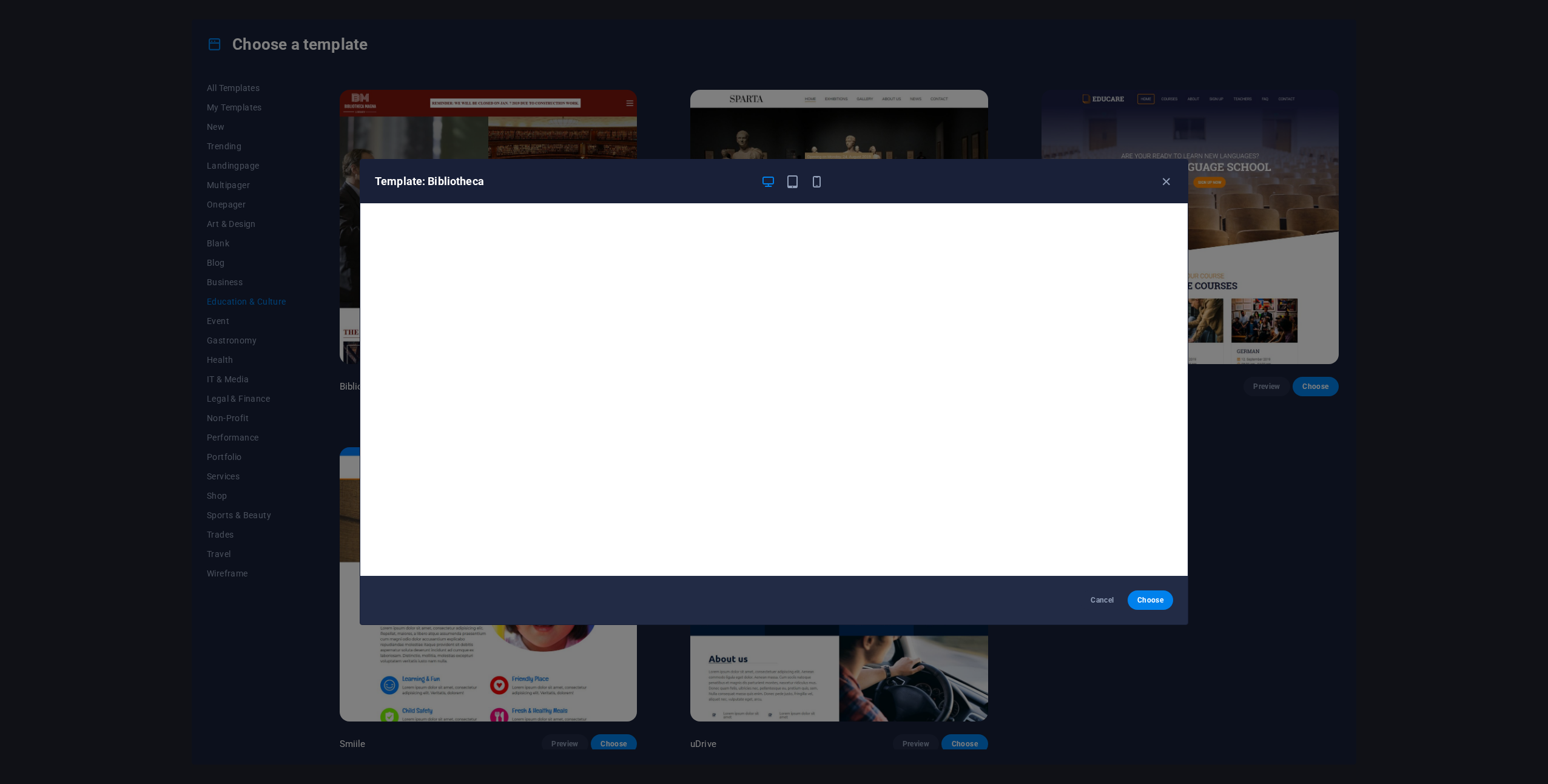
click at [1177, 189] on div "Template: Bibliotheca" at bounding box center [774, 182] width 828 height 44
click at [1161, 182] on icon "button" at bounding box center [1166, 181] width 14 height 14
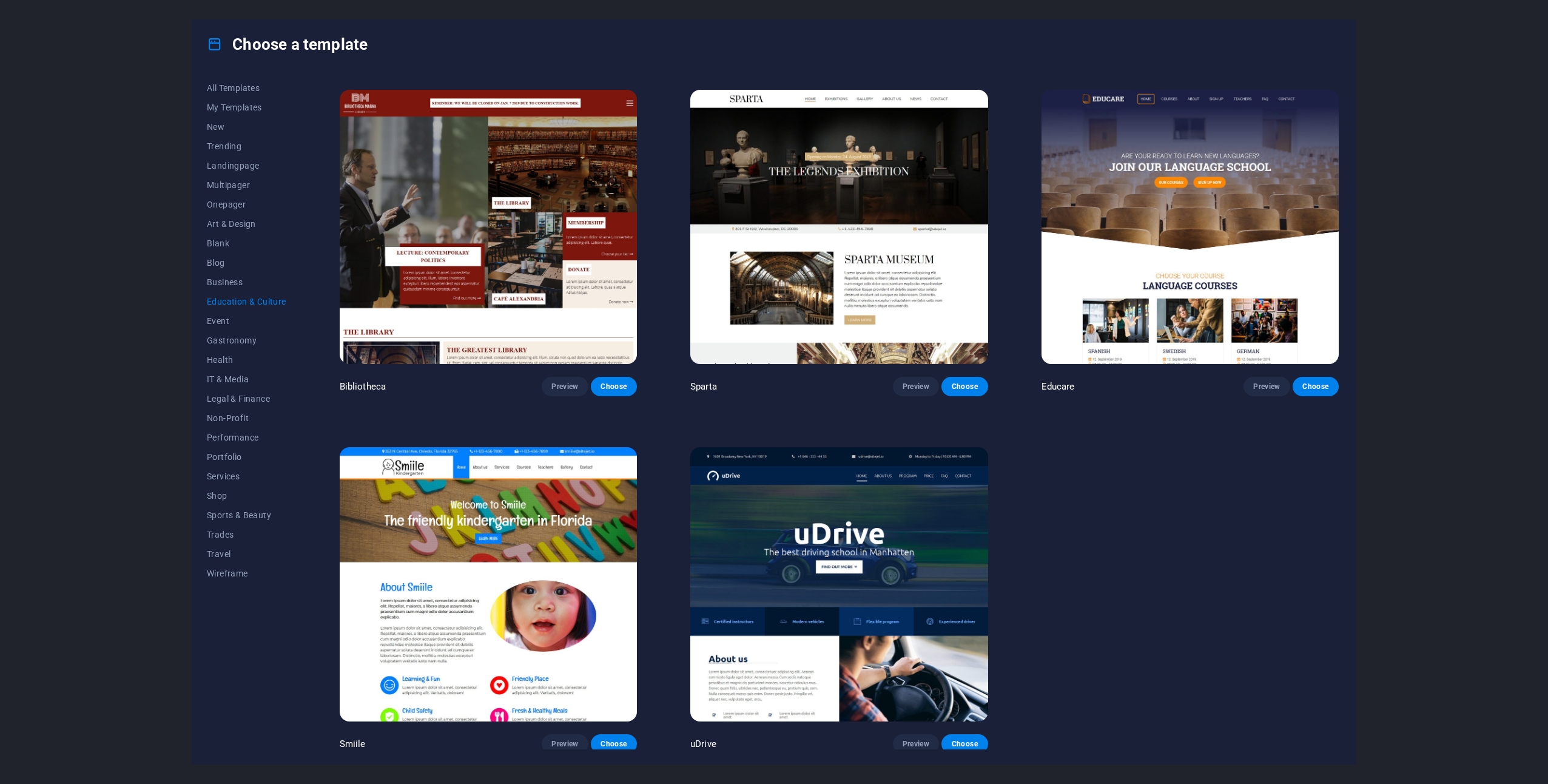
click at [1183, 323] on img at bounding box center [1190, 226] width 298 height 274
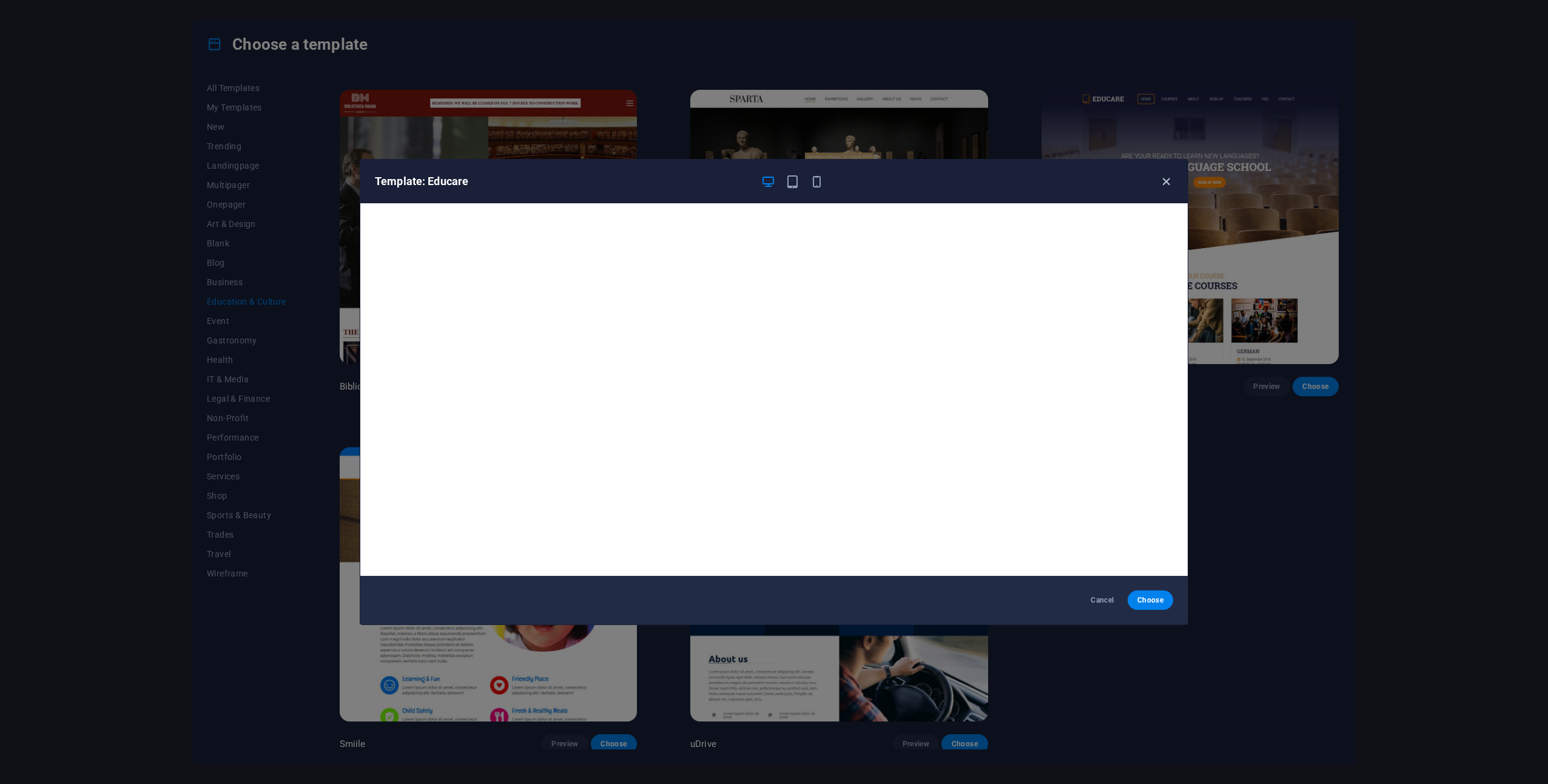
click at [1170, 176] on icon "button" at bounding box center [1166, 181] width 14 height 14
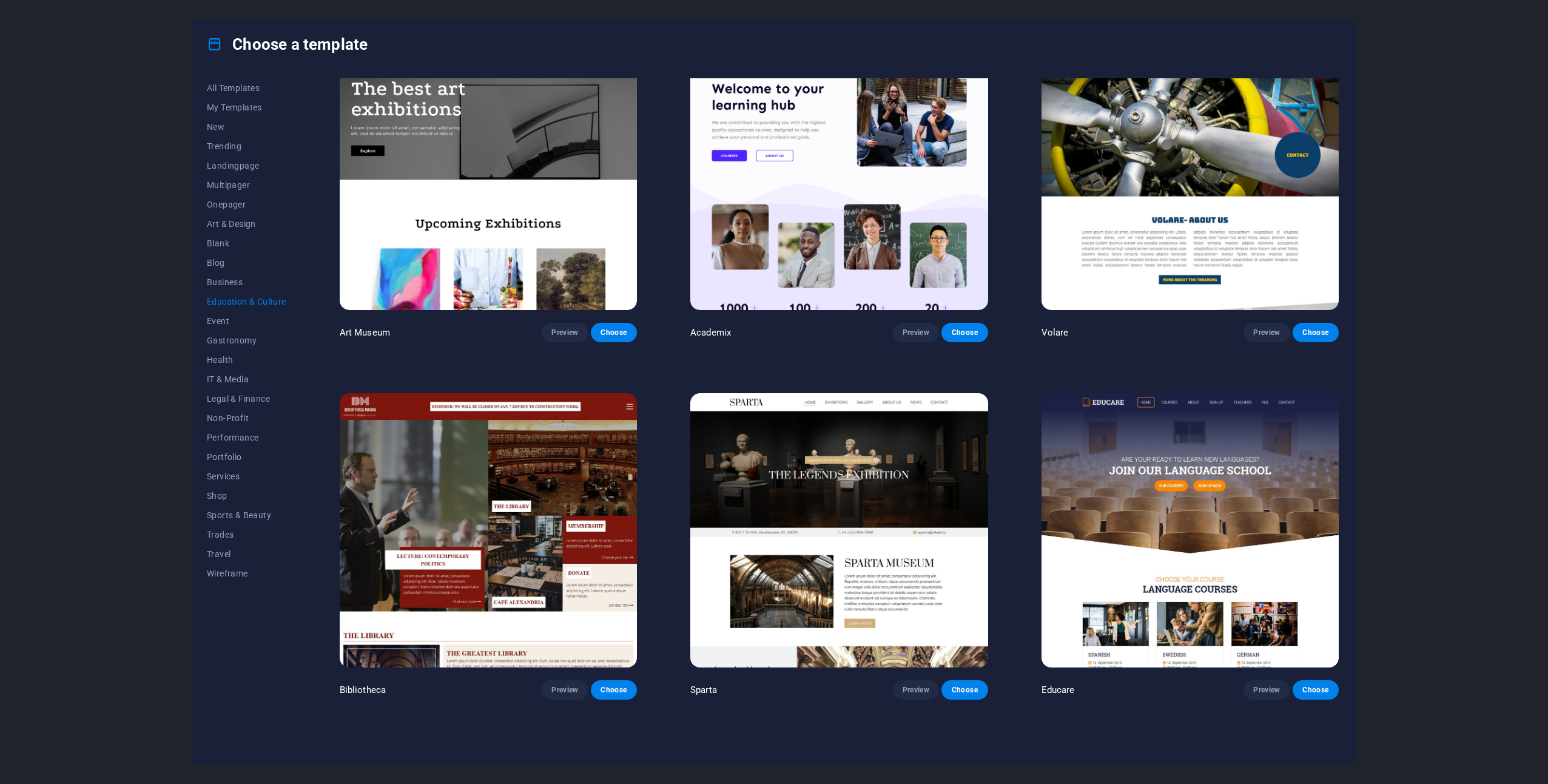
scroll to position [0, 0]
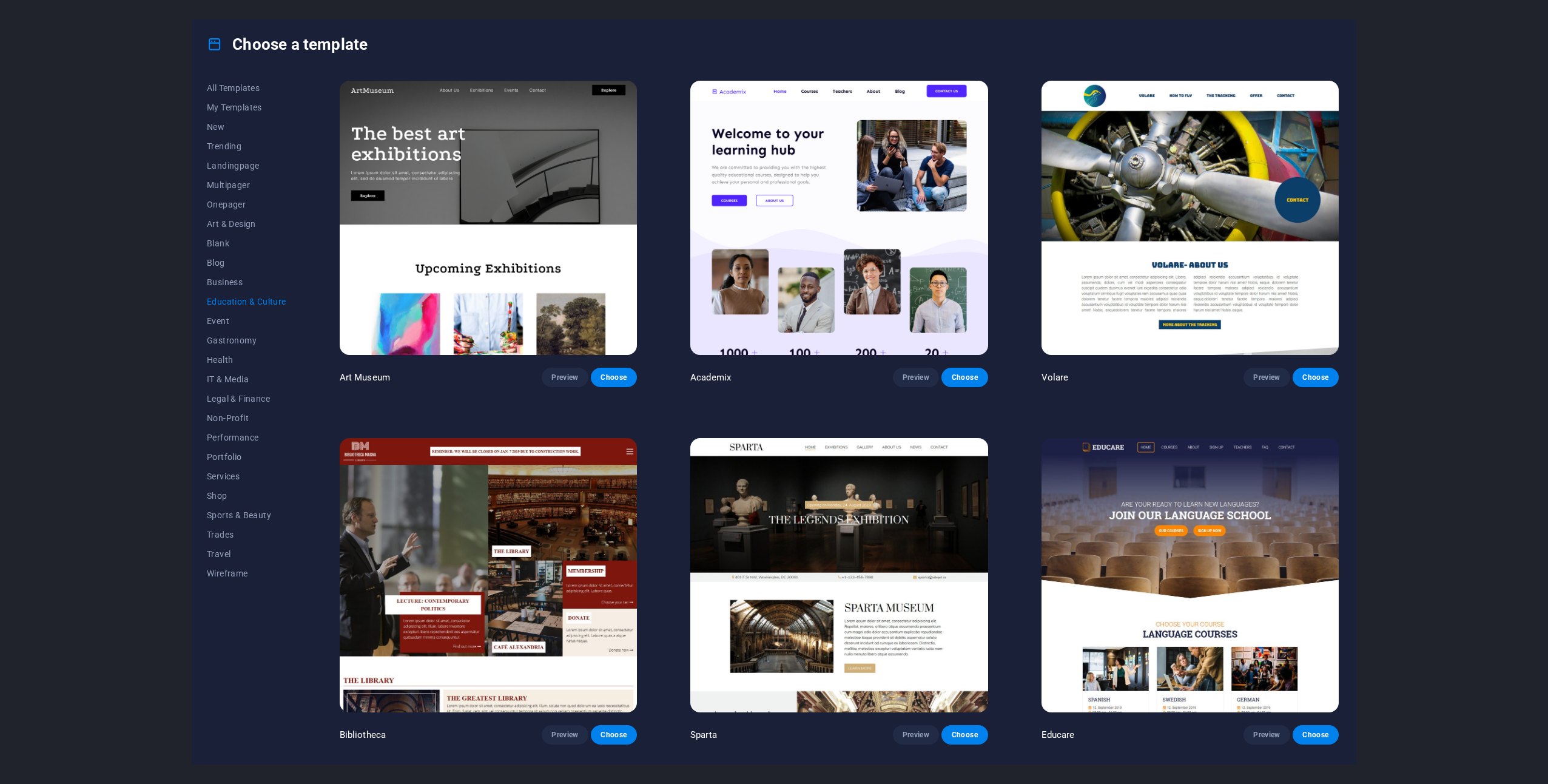
click at [358, 203] on img at bounding box center [488, 217] width 298 height 274
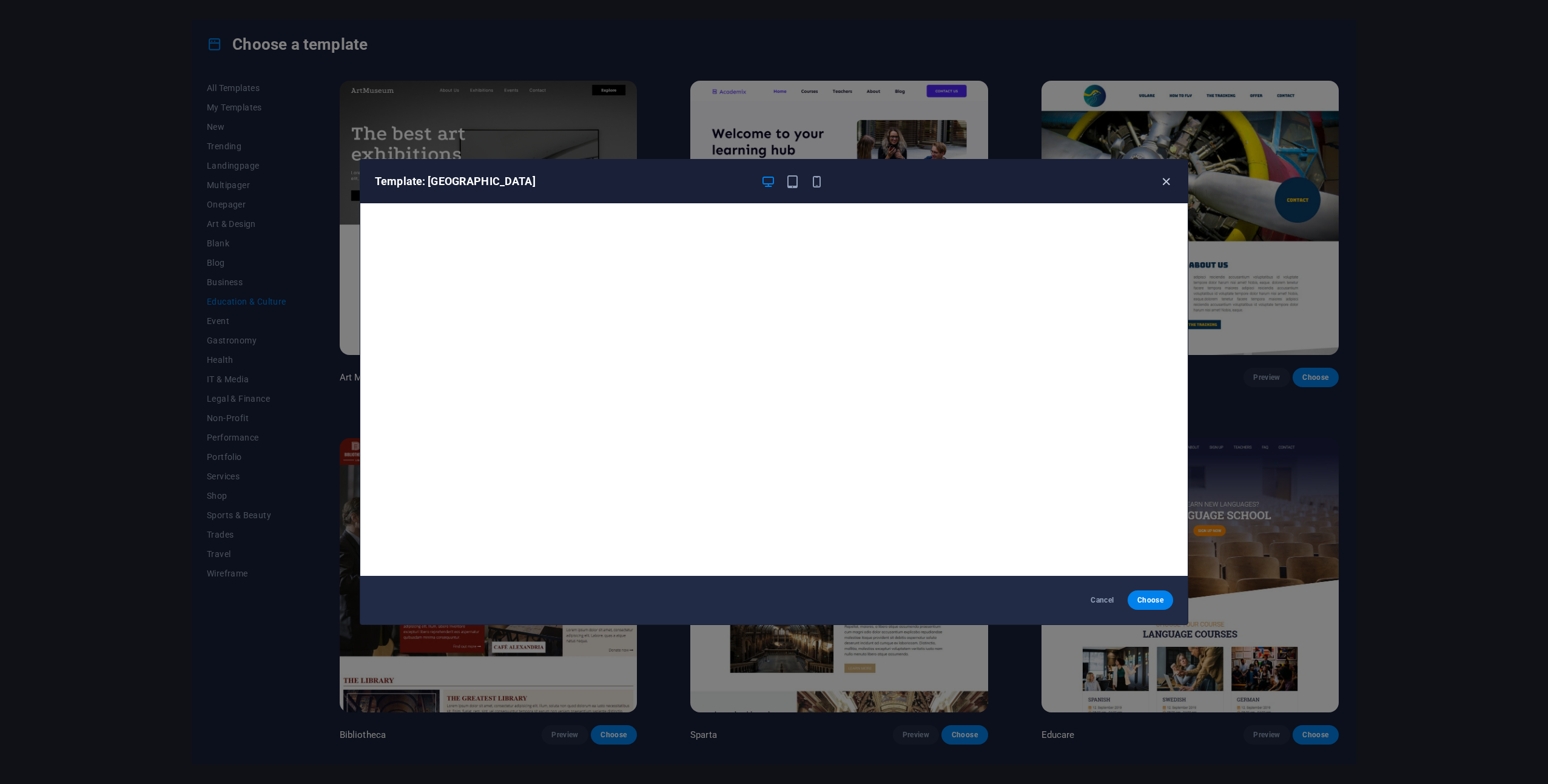
click at [1168, 183] on icon "button" at bounding box center [1166, 181] width 14 height 14
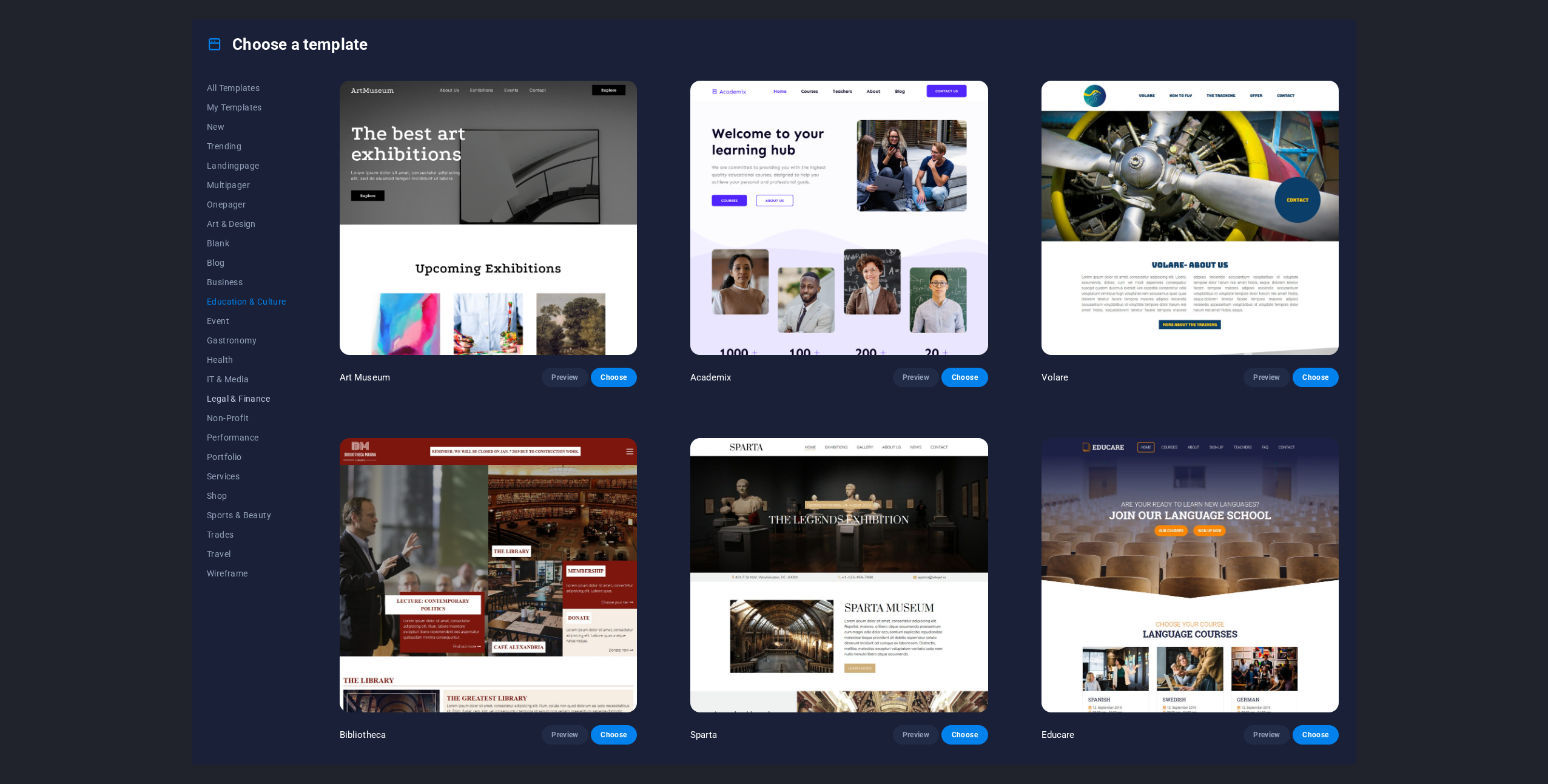
click at [249, 399] on span "Legal & Finance" at bounding box center [246, 398] width 79 height 10
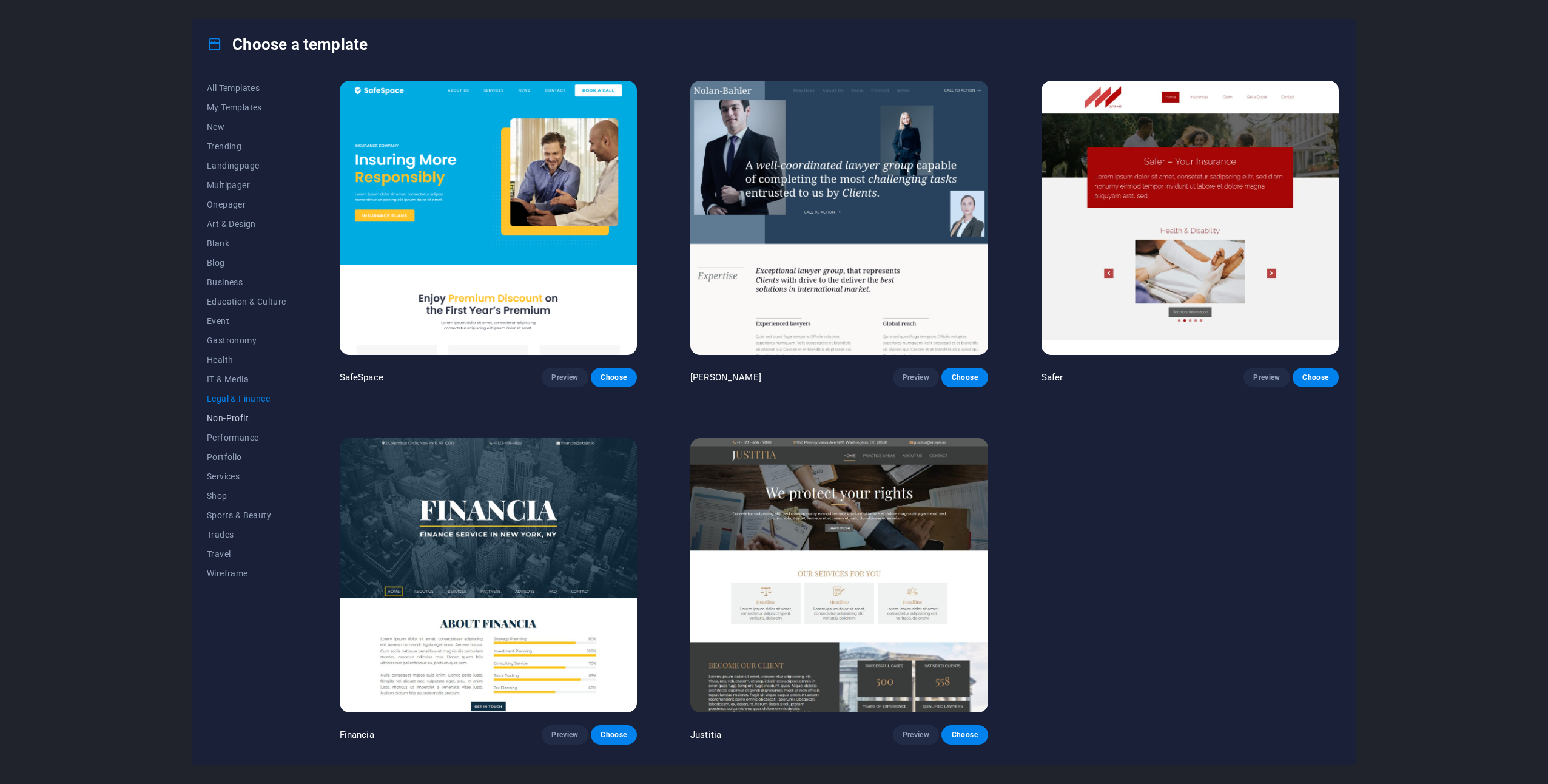
click at [235, 415] on span "Non-Profit" at bounding box center [246, 418] width 79 height 10
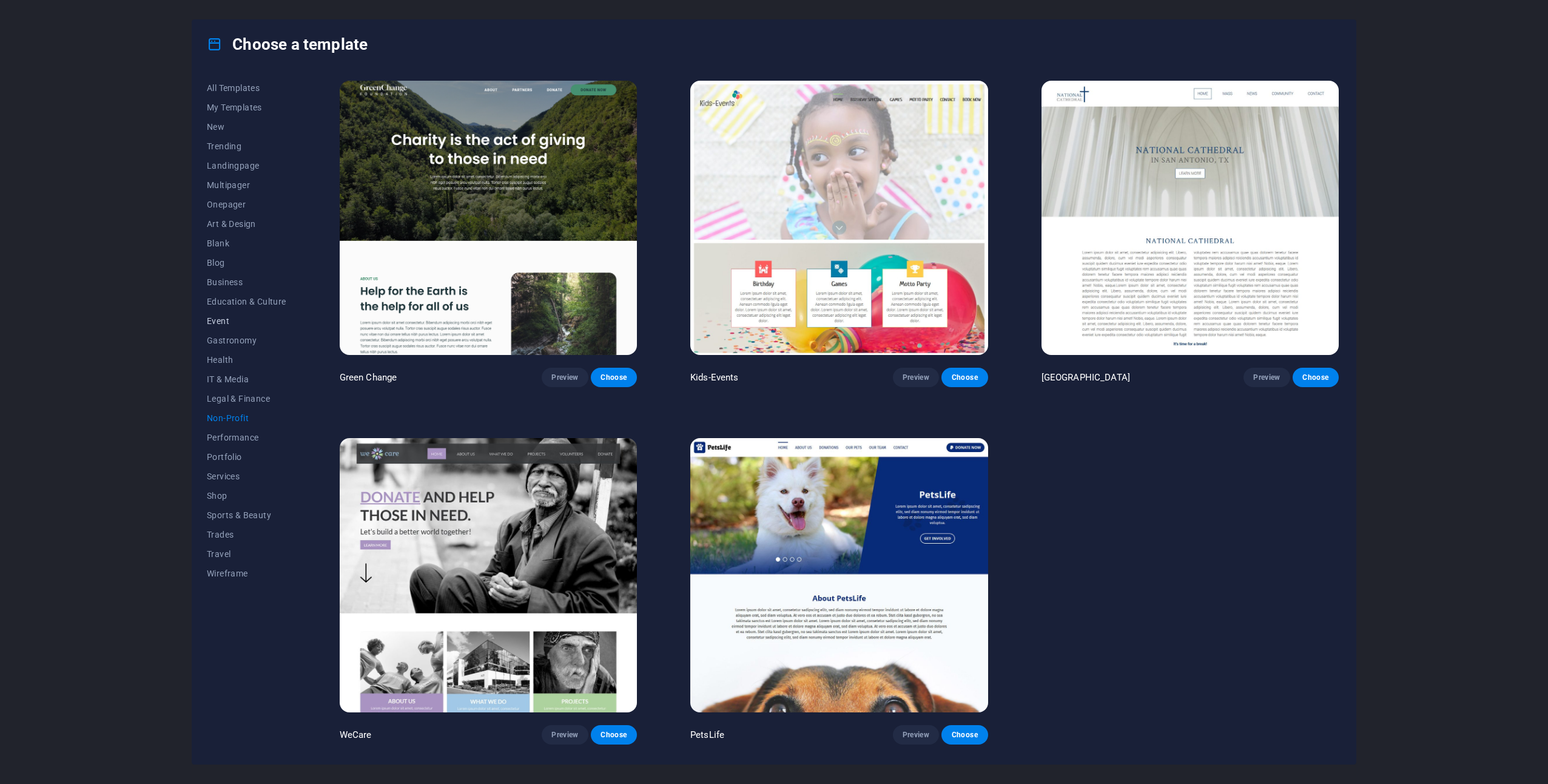
click at [225, 312] on button "Event" at bounding box center [246, 320] width 79 height 19
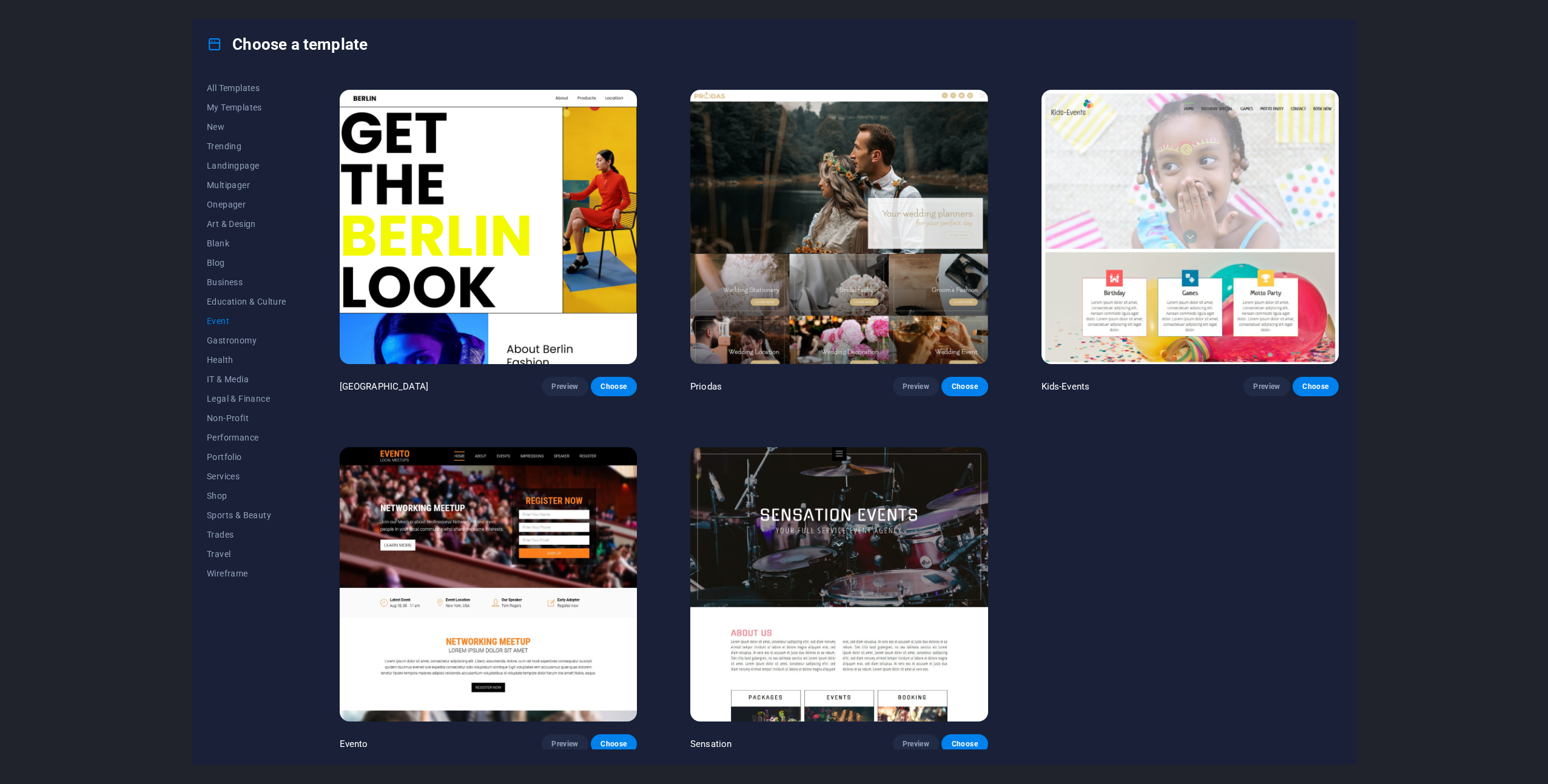
scroll to position [287, 0]
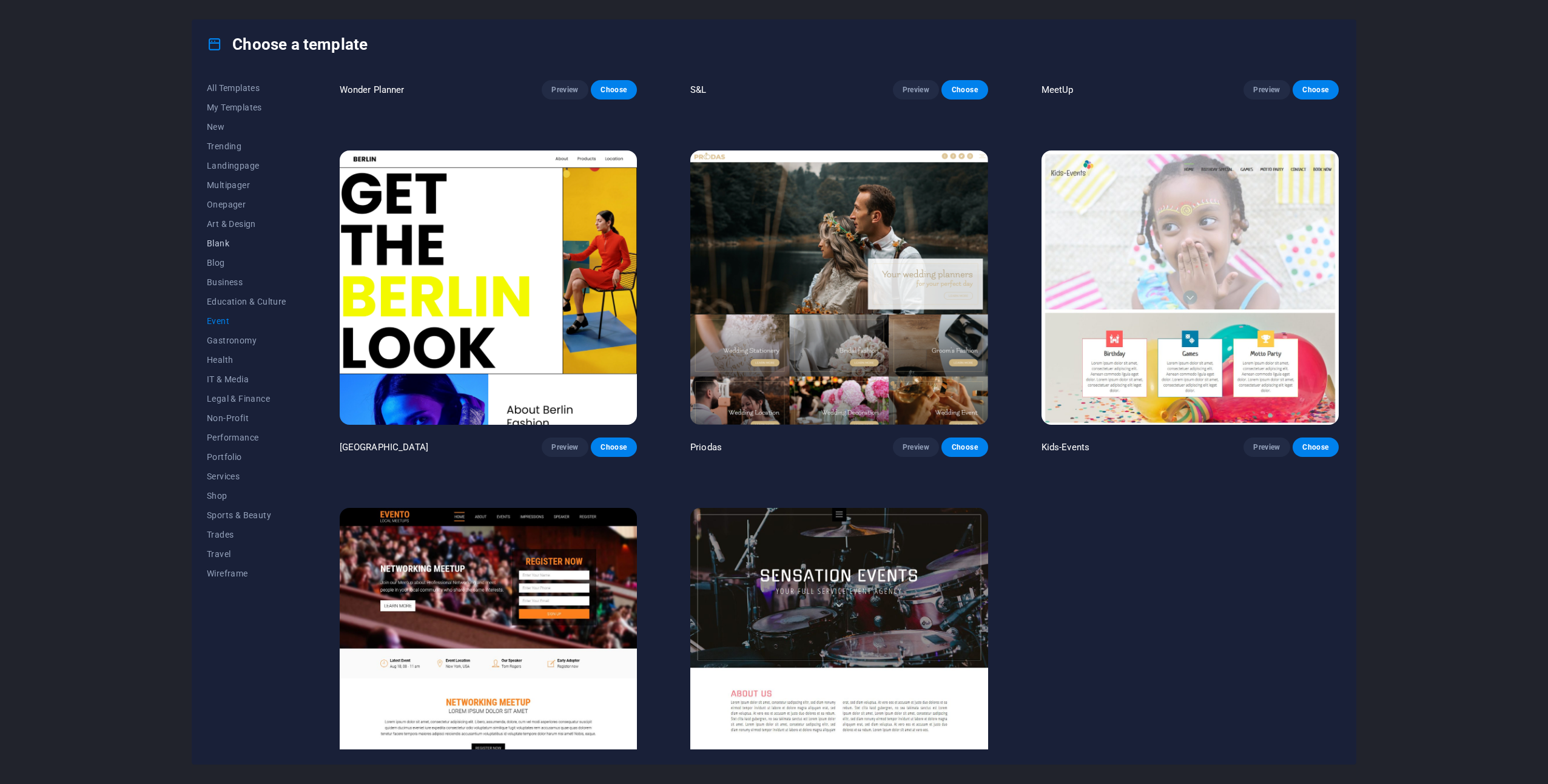
click at [221, 247] on span "Blank" at bounding box center [246, 243] width 79 height 10
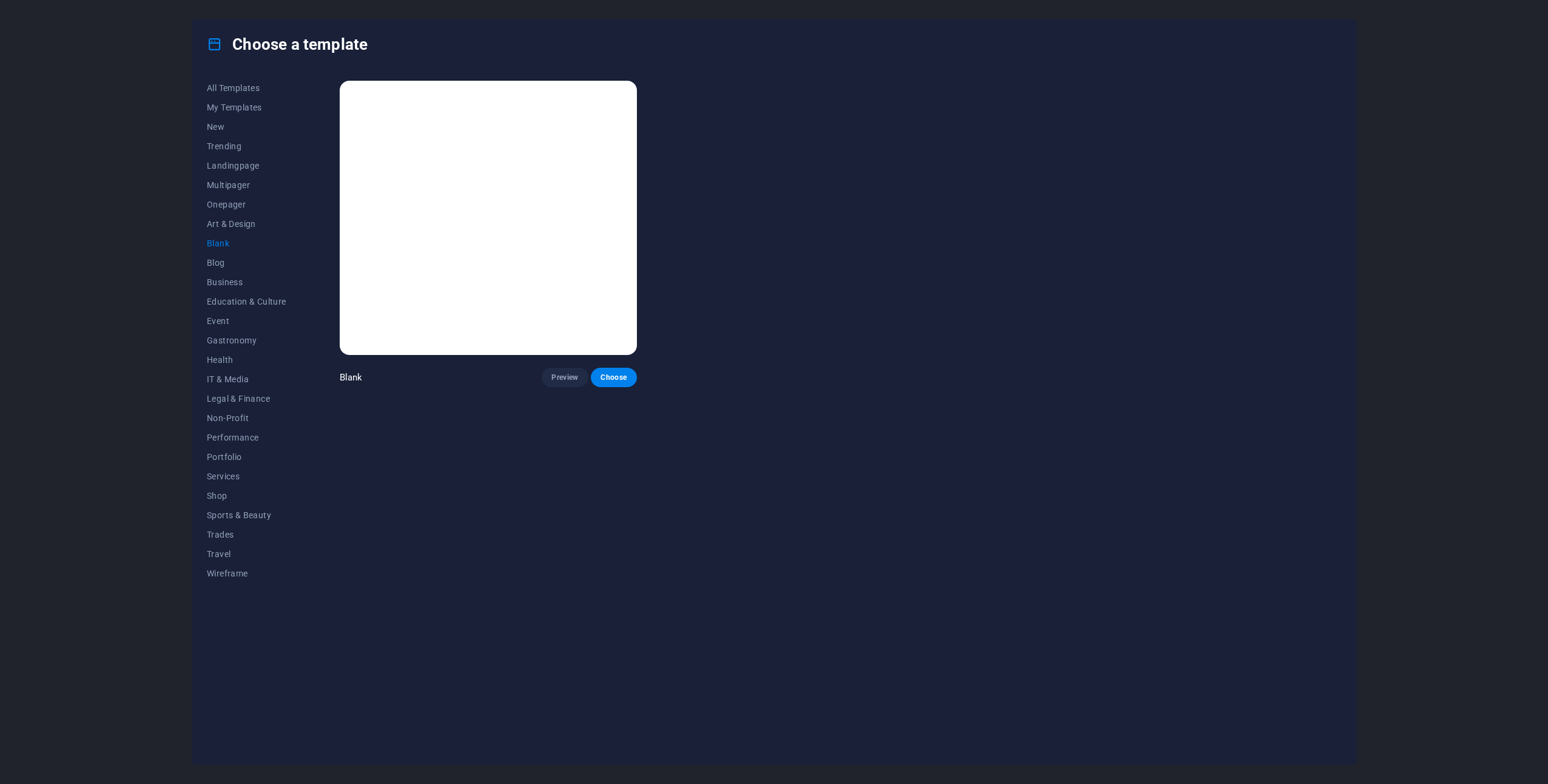
scroll to position [0, 0]
click at [242, 200] on span "Onepager" at bounding box center [246, 204] width 79 height 10
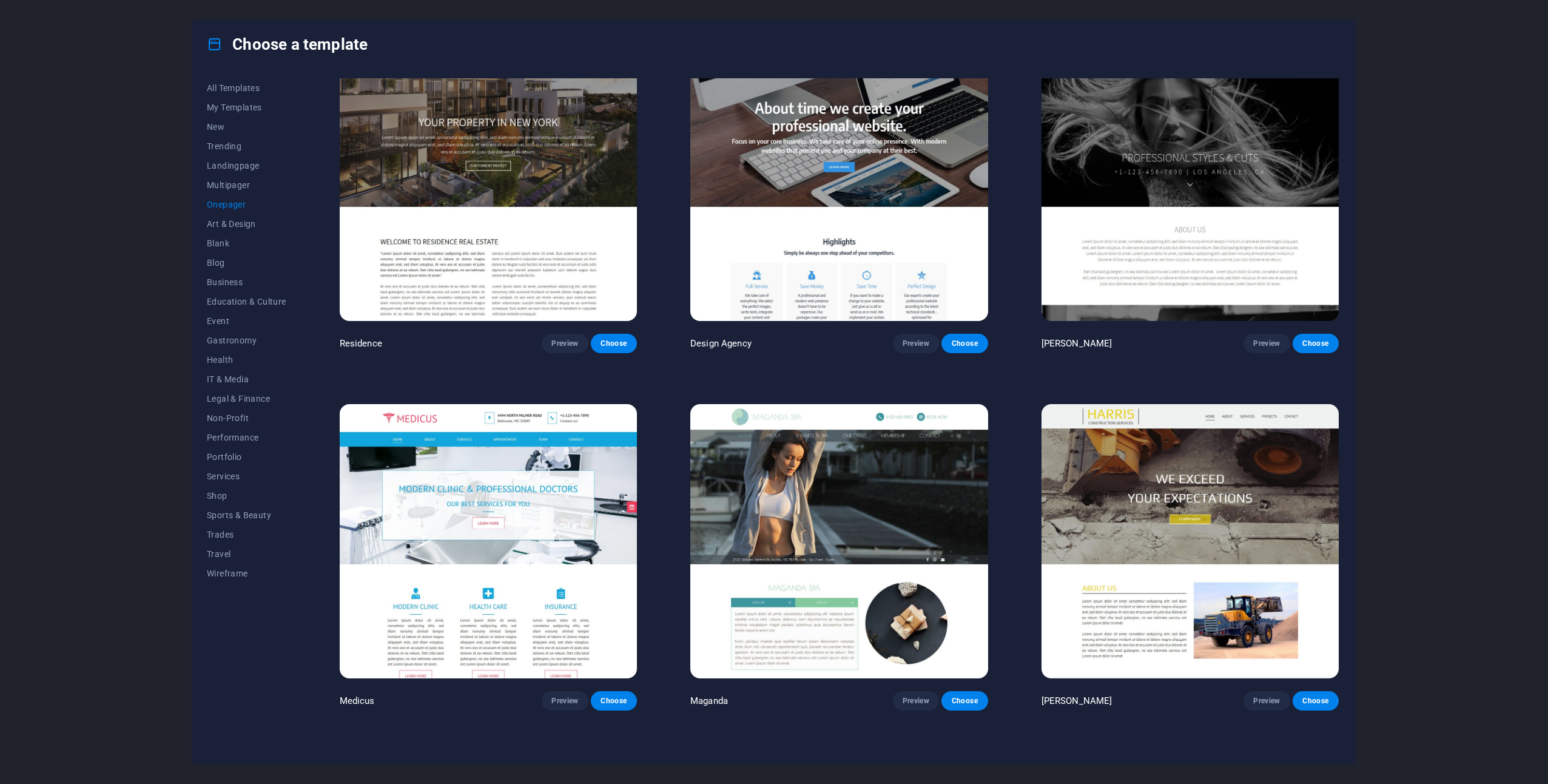
scroll to position [7948, 0]
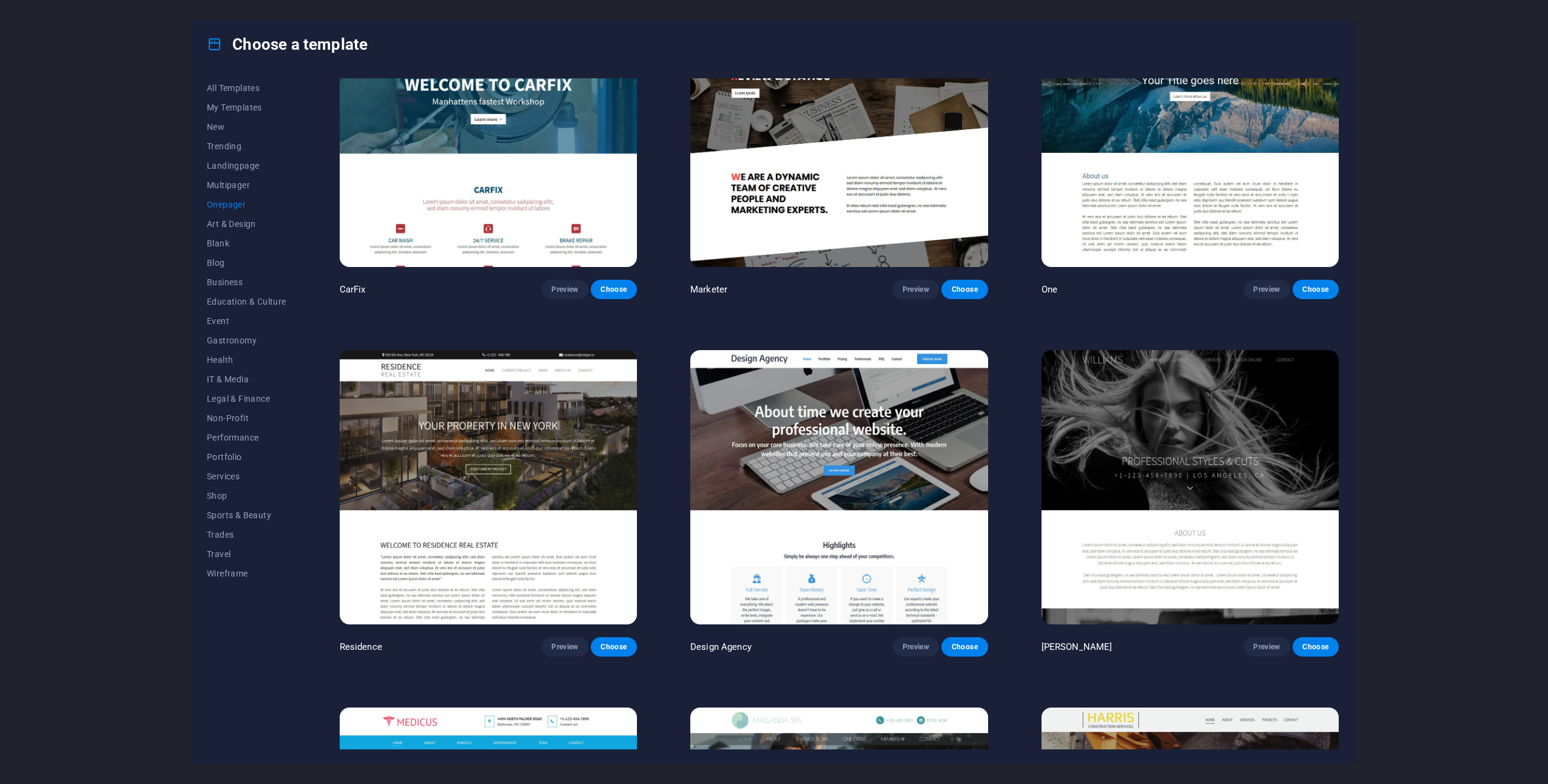
click at [821, 412] on img at bounding box center [840, 487] width 298 height 274
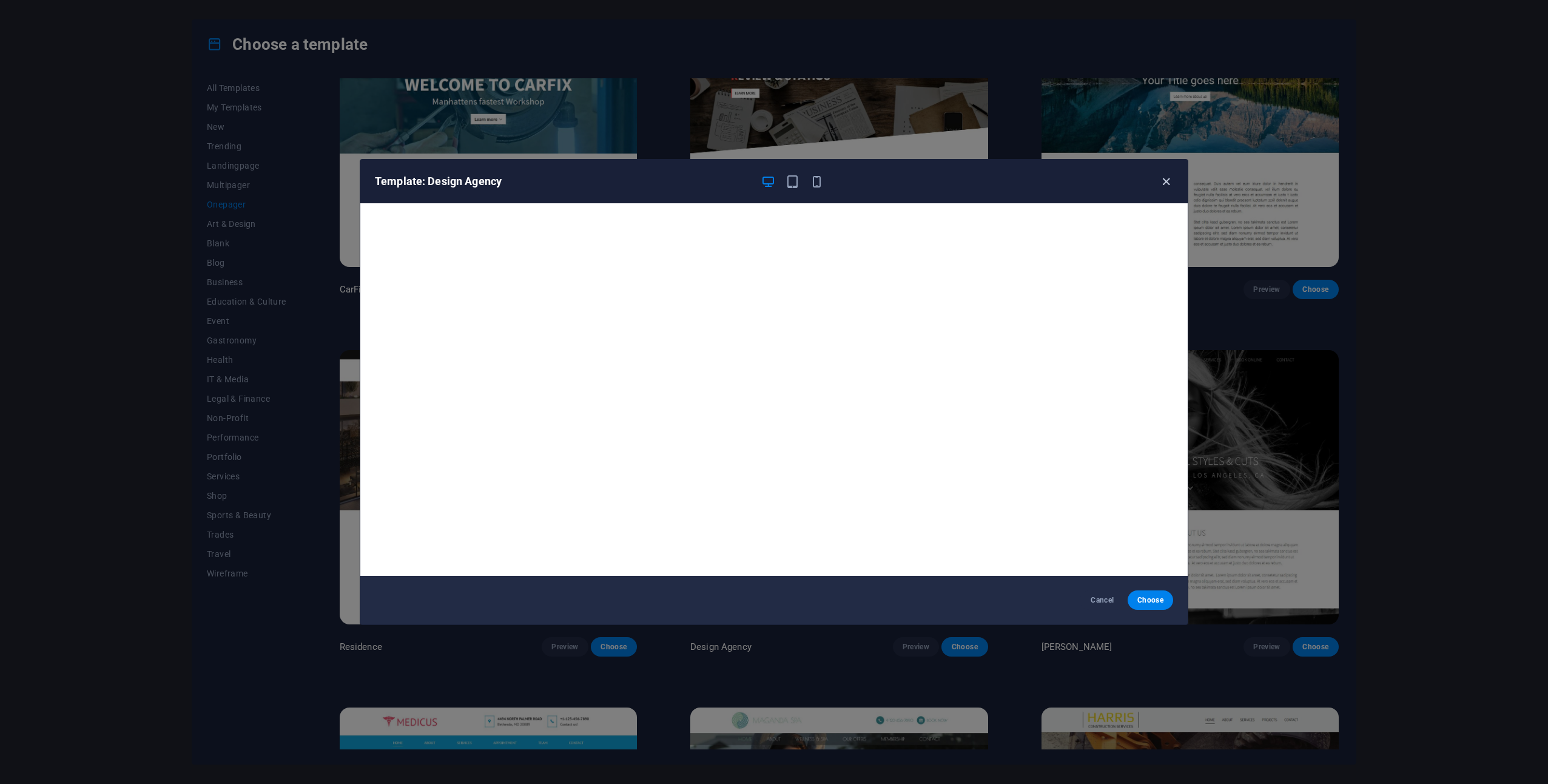
click at [1168, 182] on icon "button" at bounding box center [1166, 181] width 14 height 14
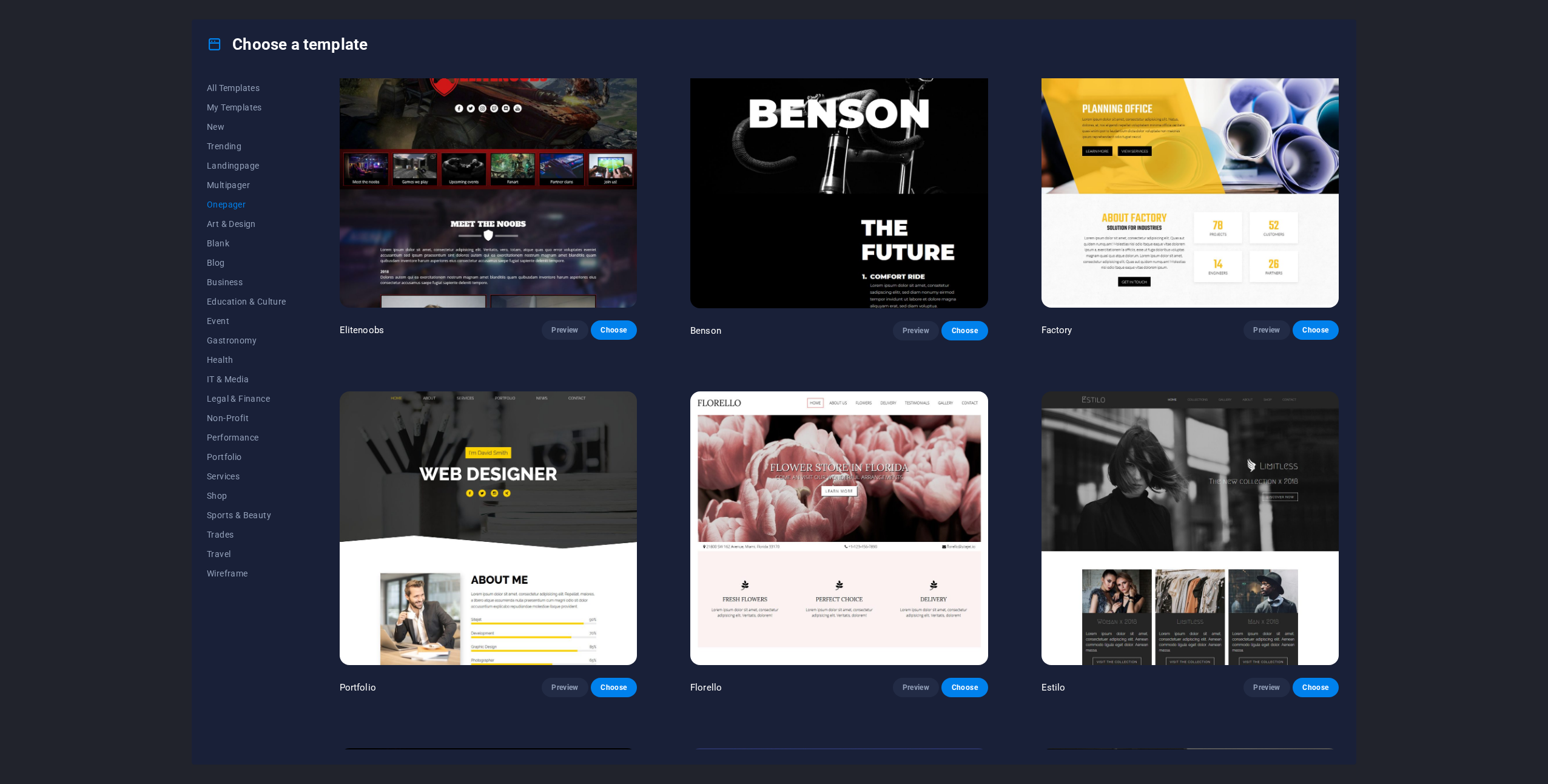
scroll to position [6532, 0]
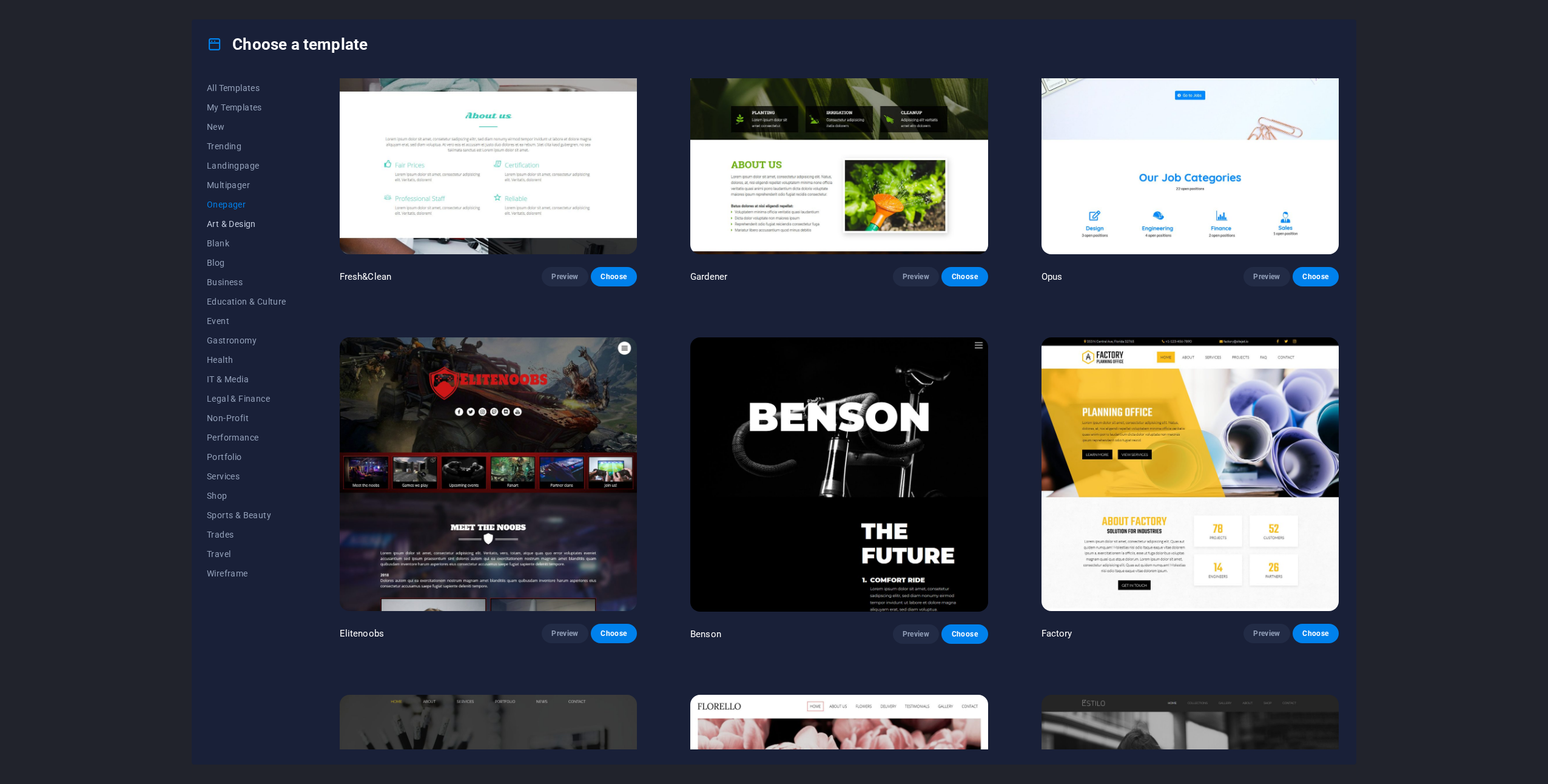
click at [236, 220] on span "Art & Design" at bounding box center [246, 224] width 79 height 10
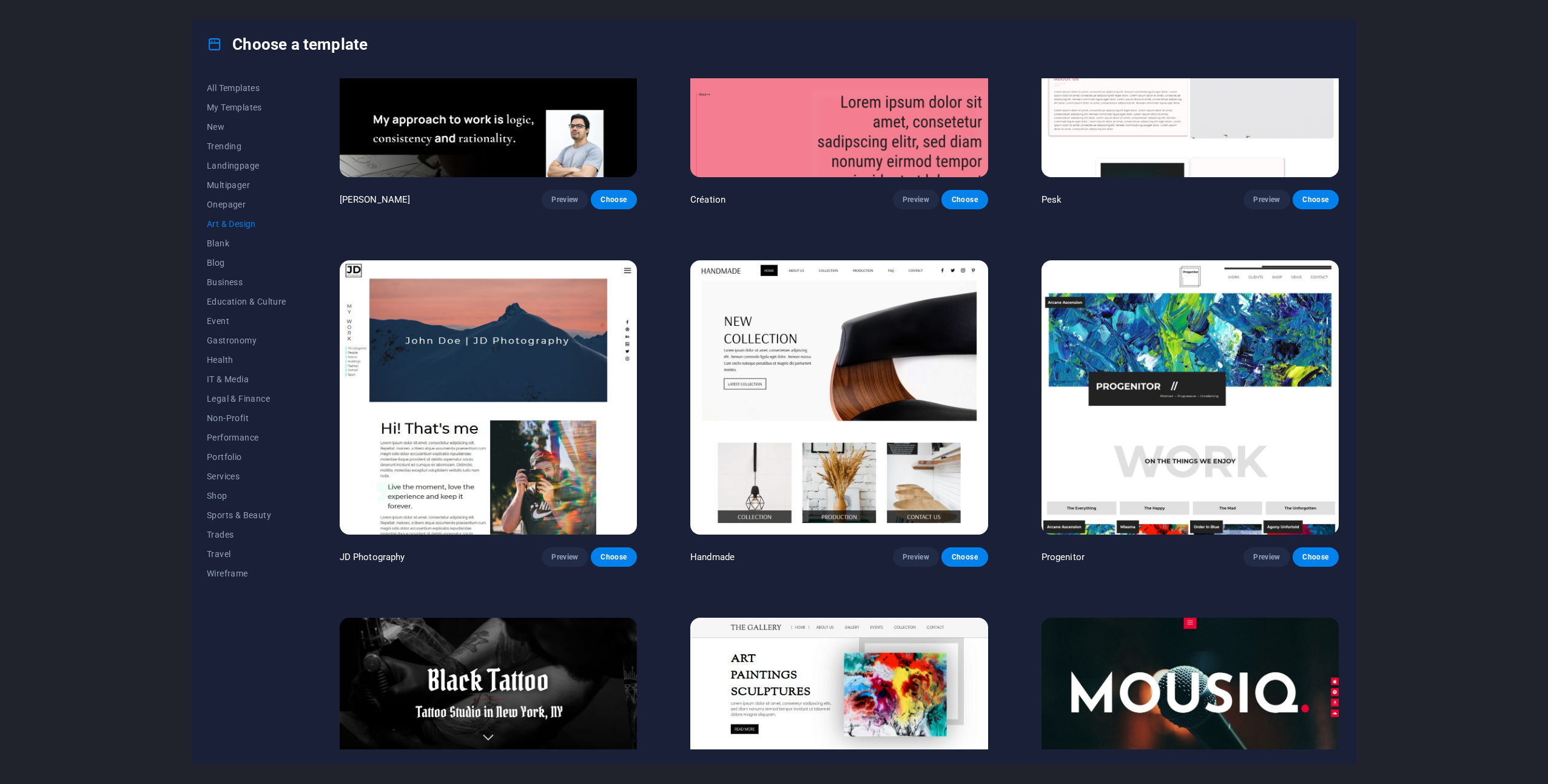
scroll to position [0, 0]
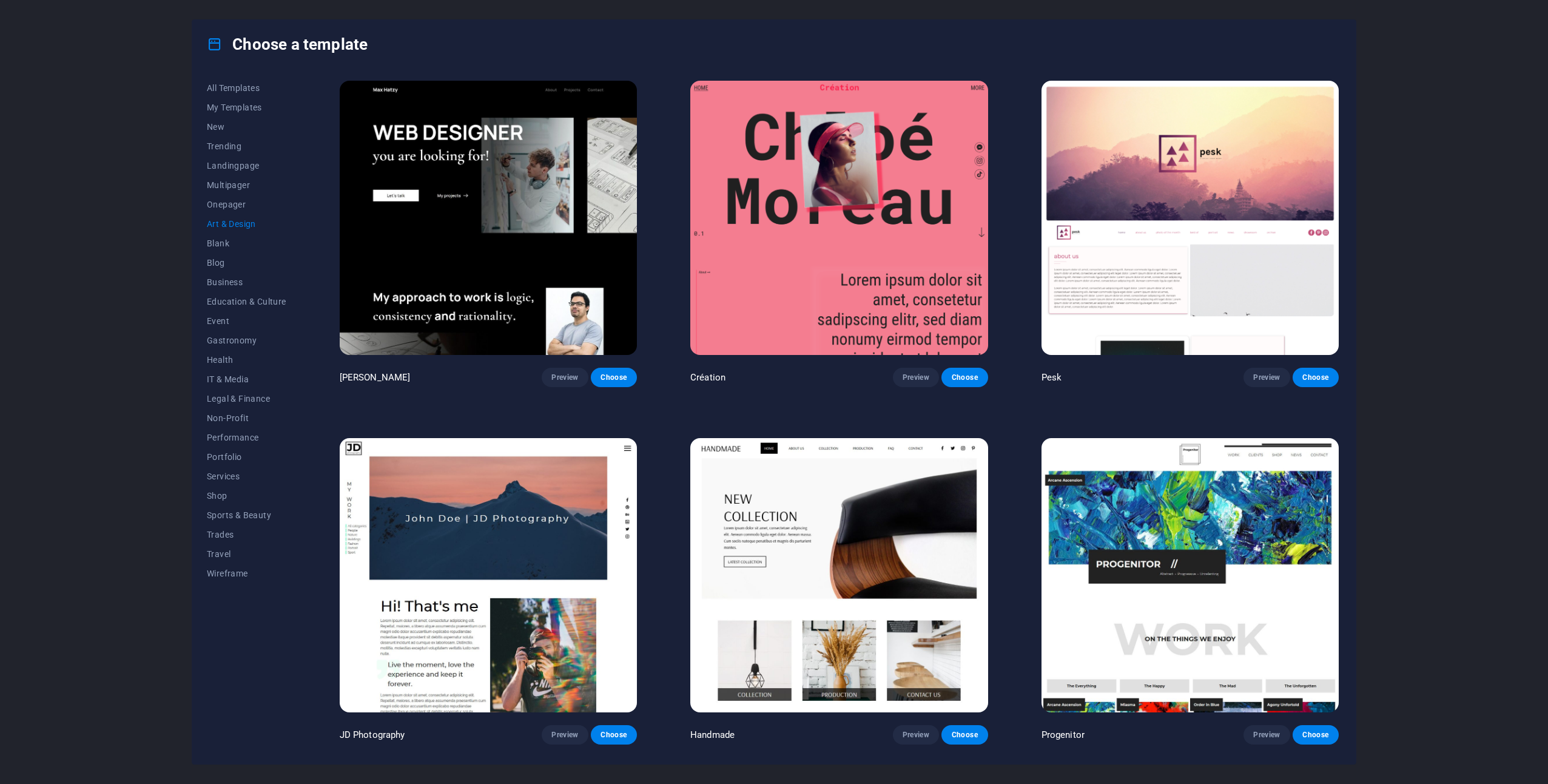
click at [479, 191] on img at bounding box center [488, 217] width 298 height 274
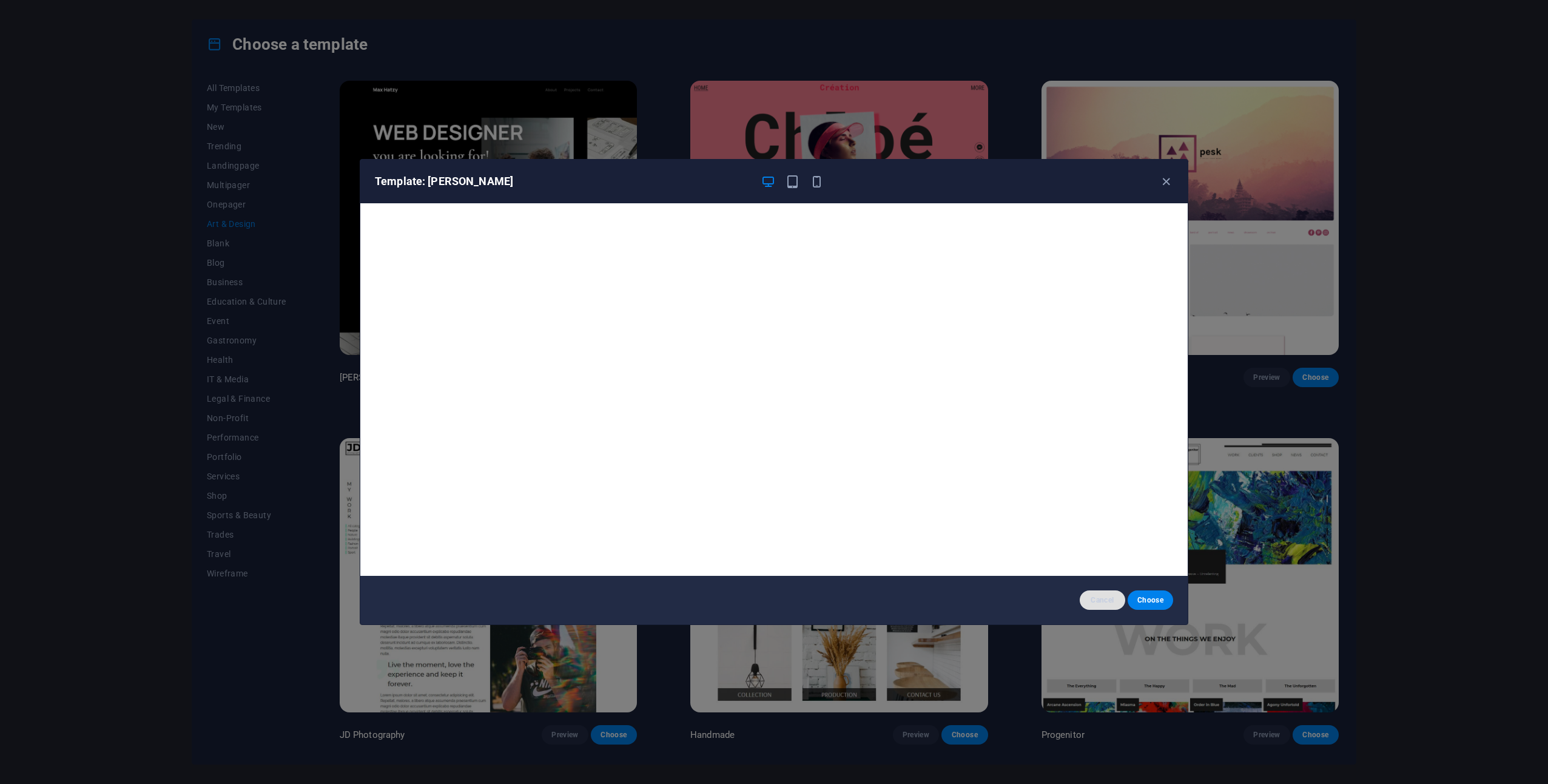
click at [1106, 596] on span "Cancel" at bounding box center [1103, 600] width 26 height 10
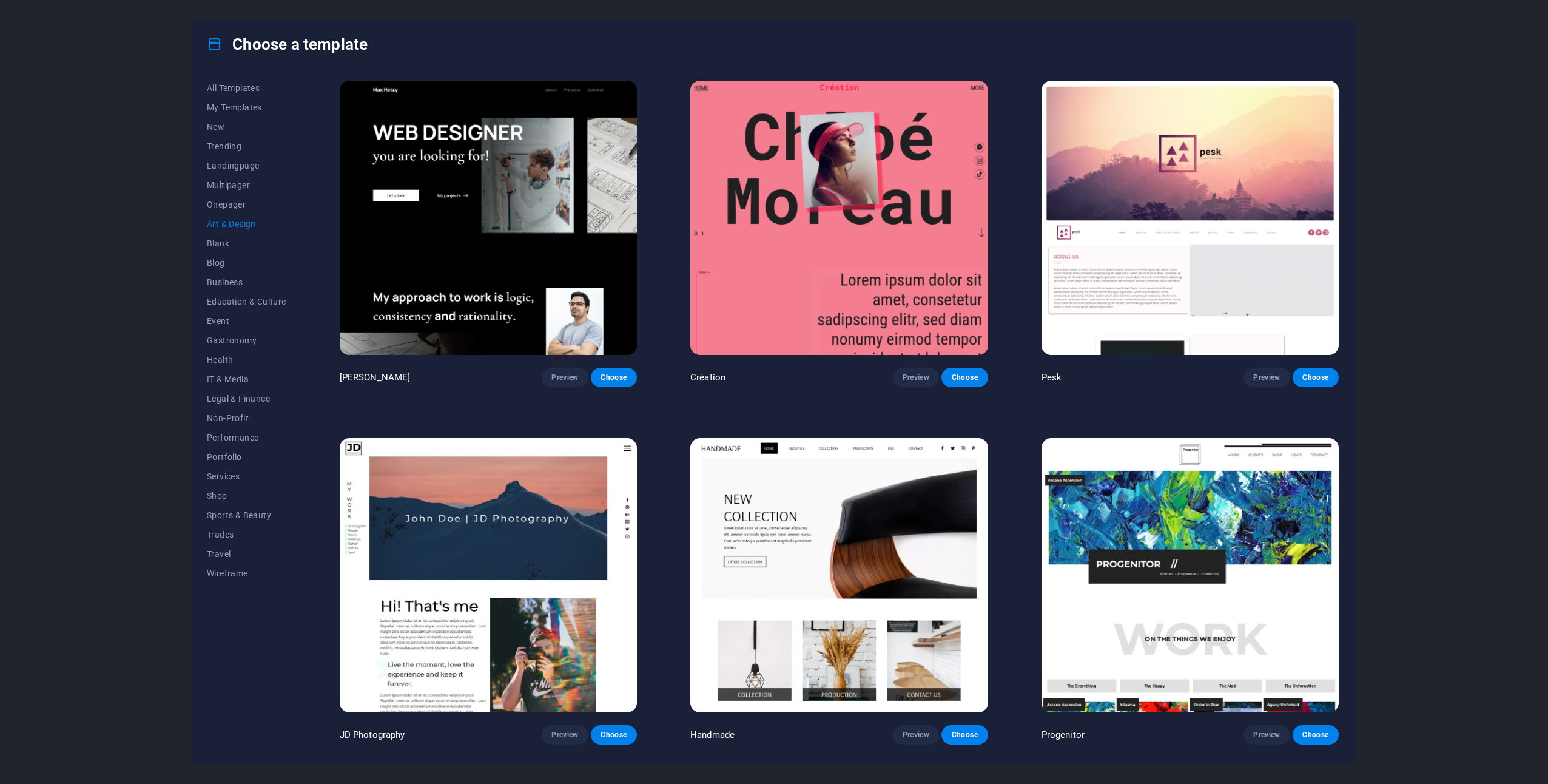
click at [878, 537] on img at bounding box center [840, 575] width 298 height 274
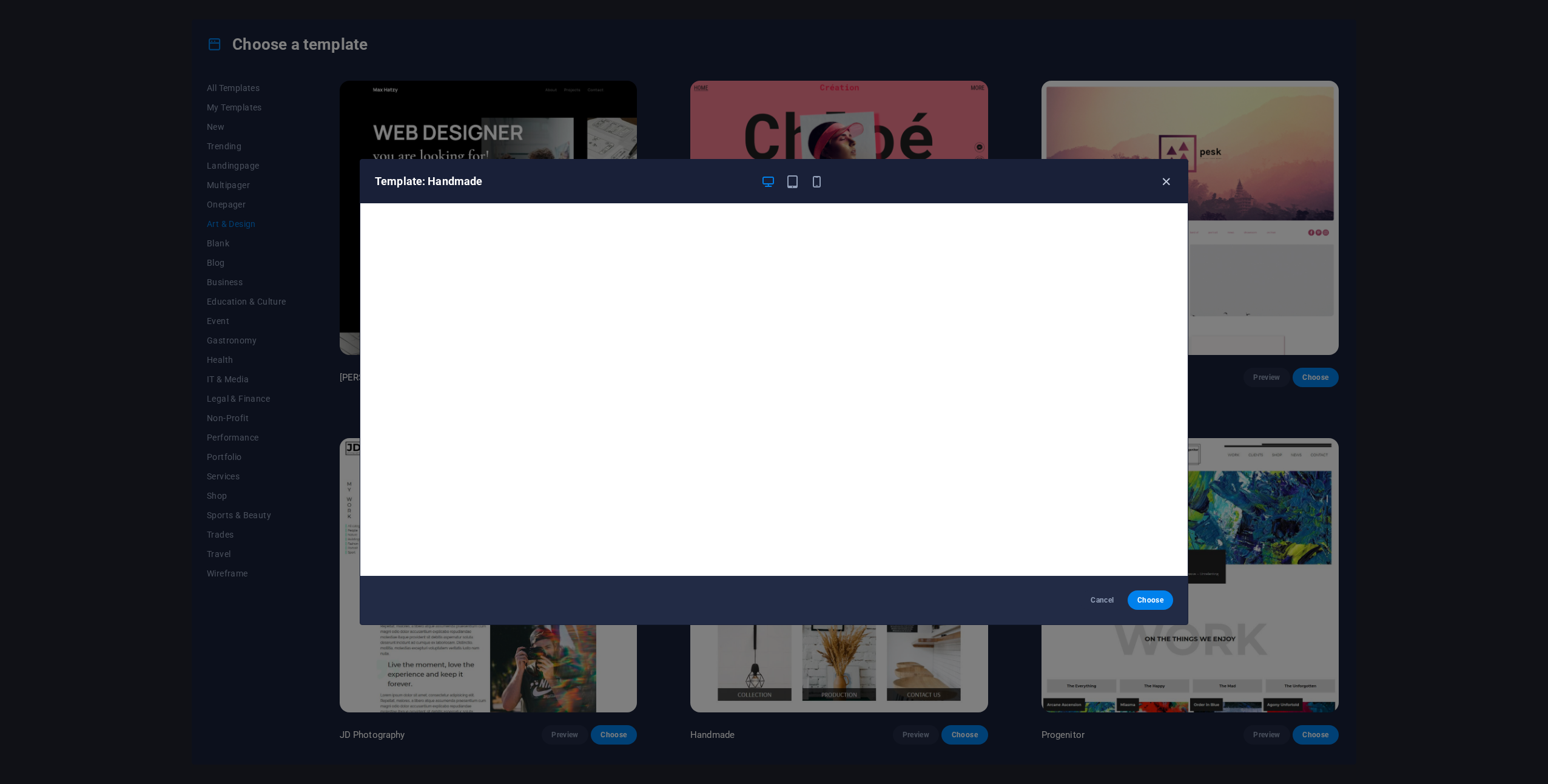
click at [1163, 181] on icon "button" at bounding box center [1166, 181] width 14 height 14
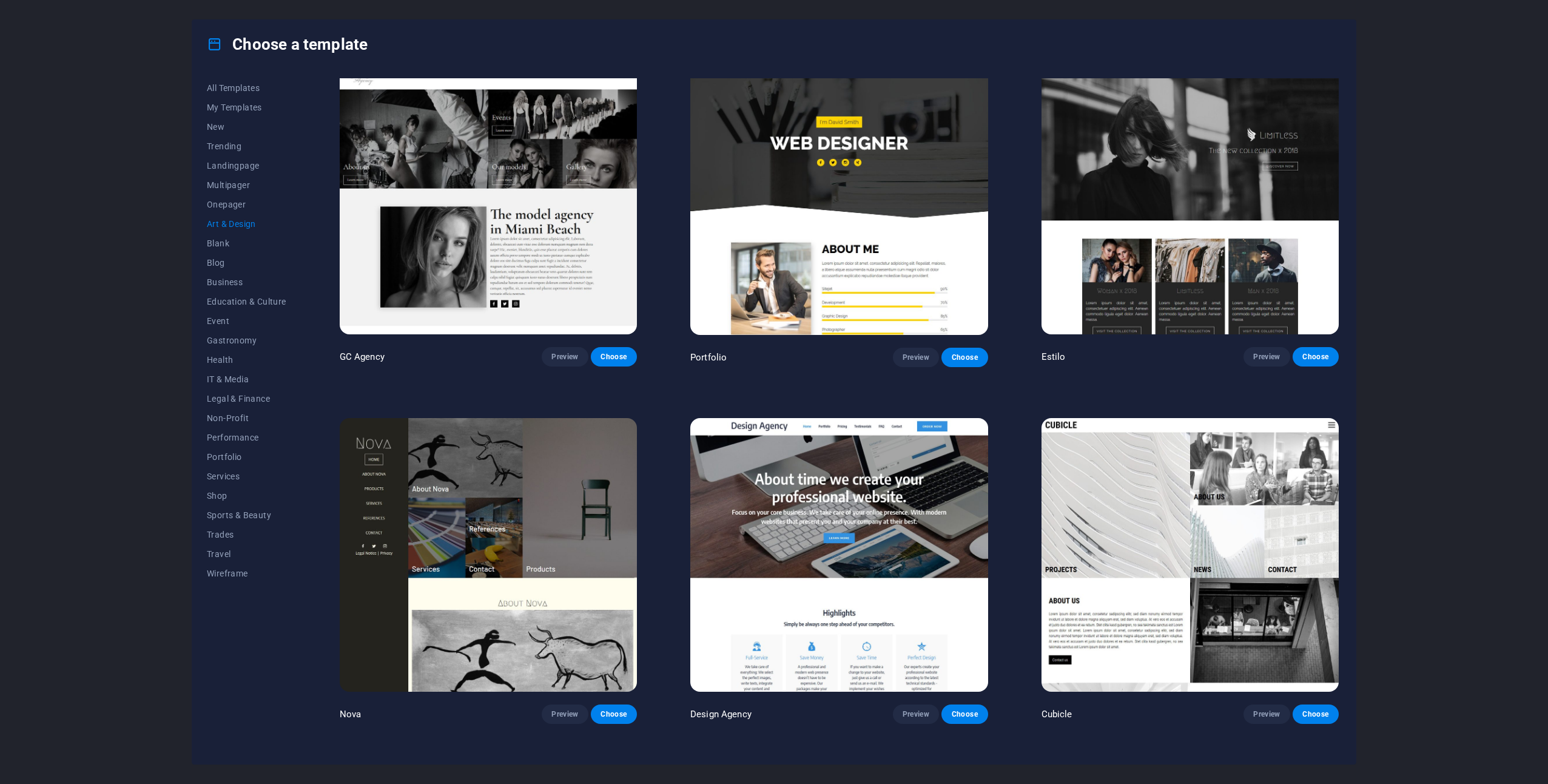
scroll to position [1153, 0]
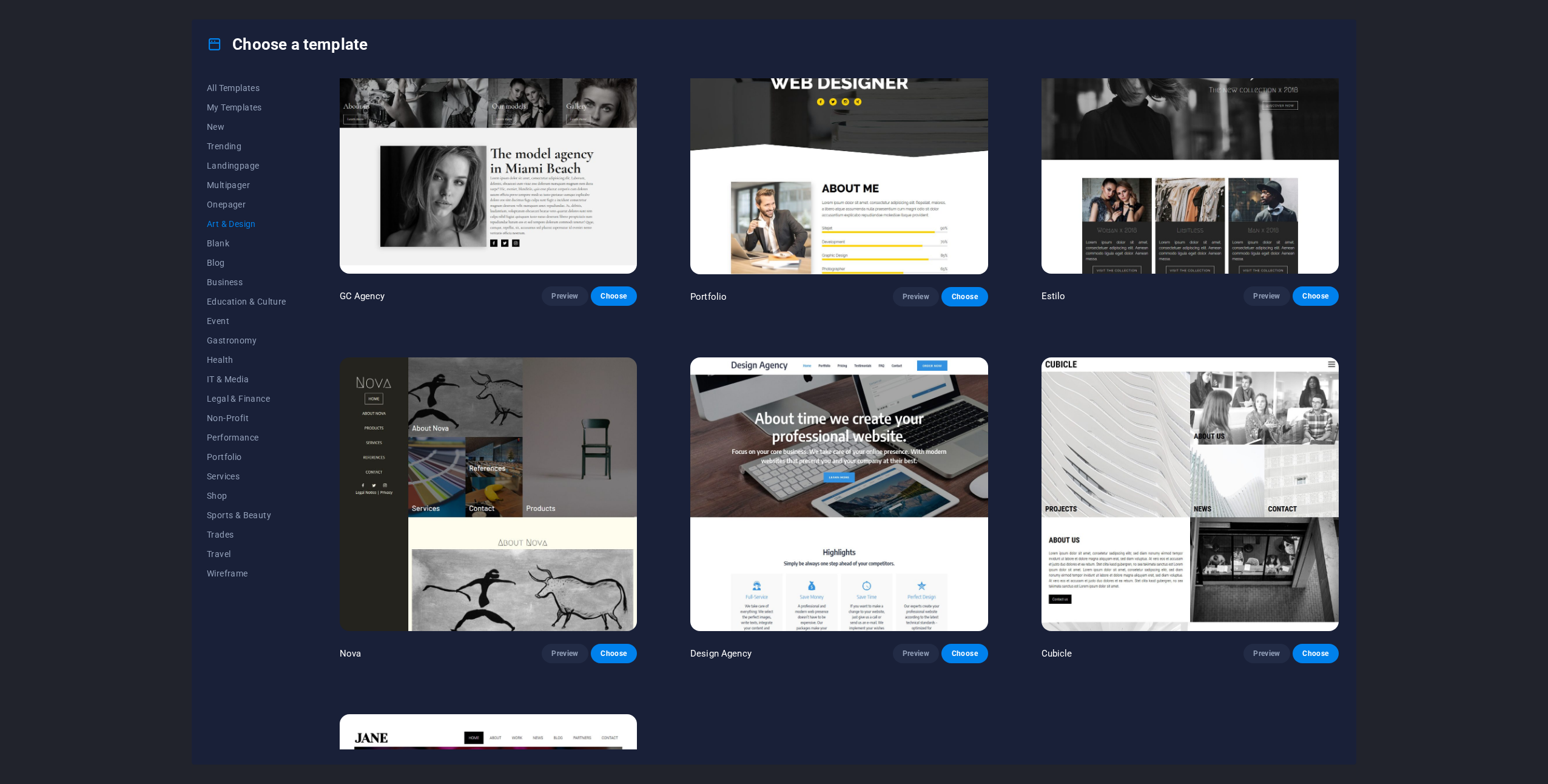
click at [437, 520] on img at bounding box center [488, 495] width 298 height 274
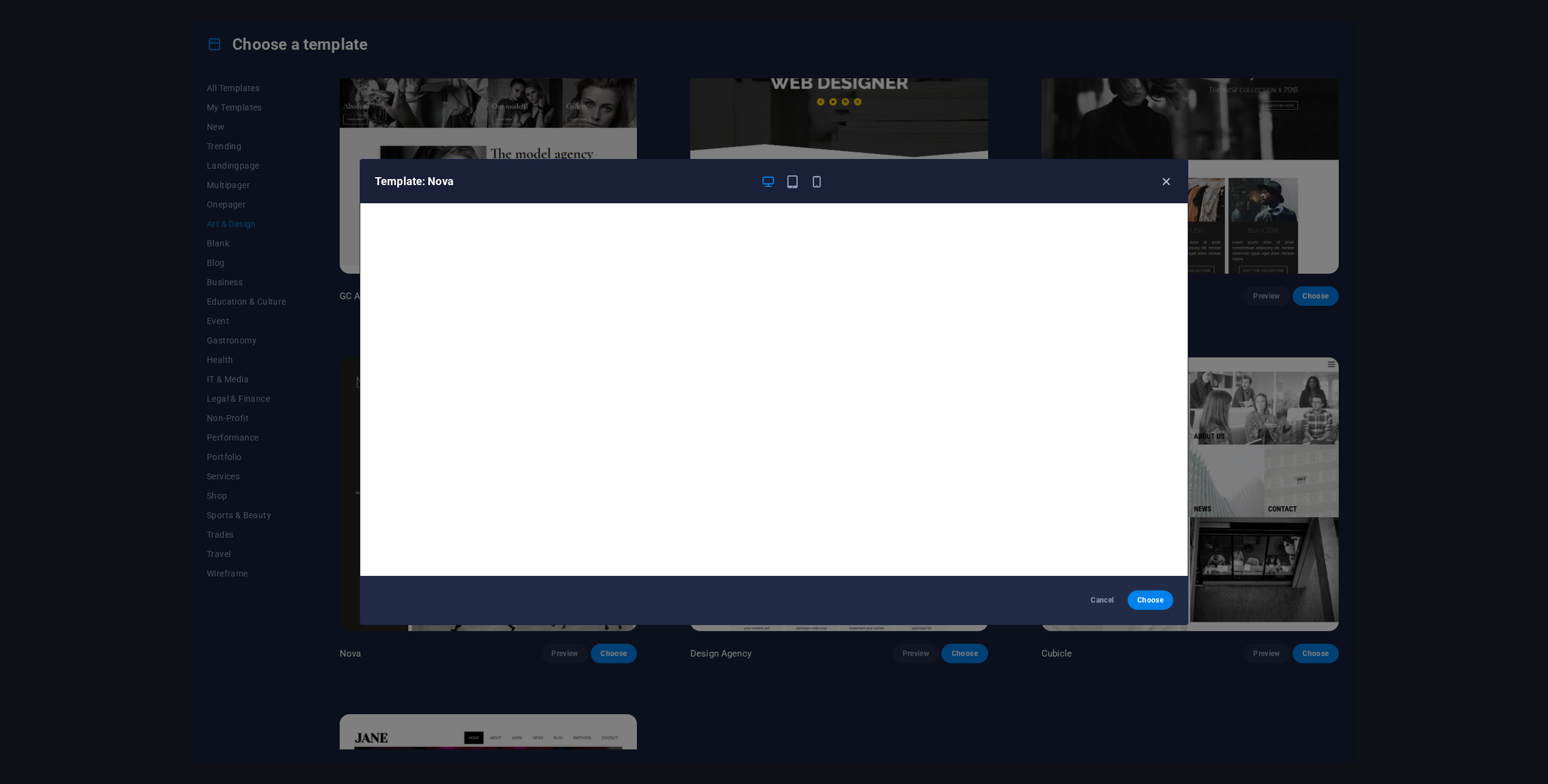
click at [1165, 182] on icon "button" at bounding box center [1166, 181] width 14 height 14
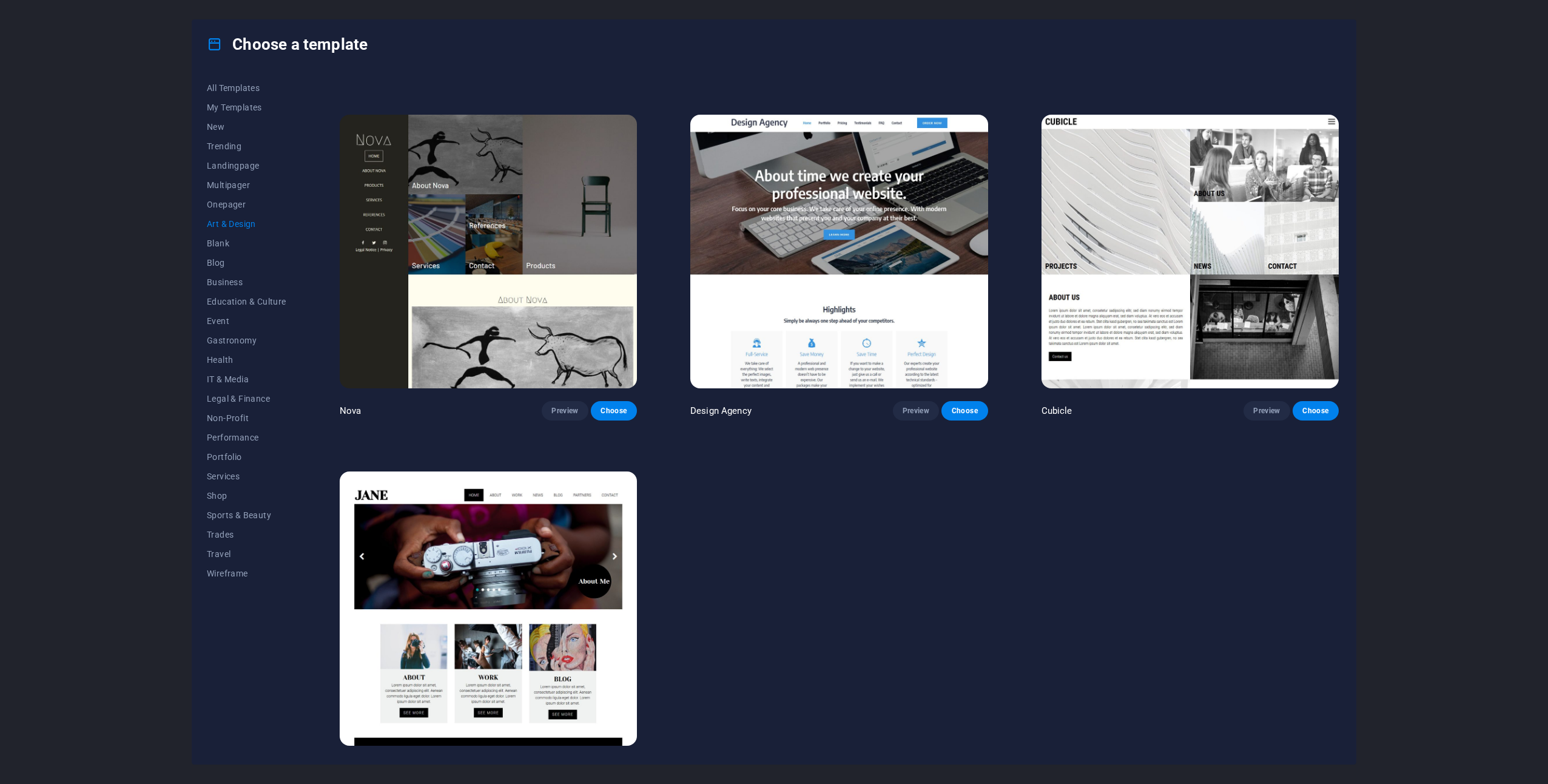
scroll to position [1416, 0]
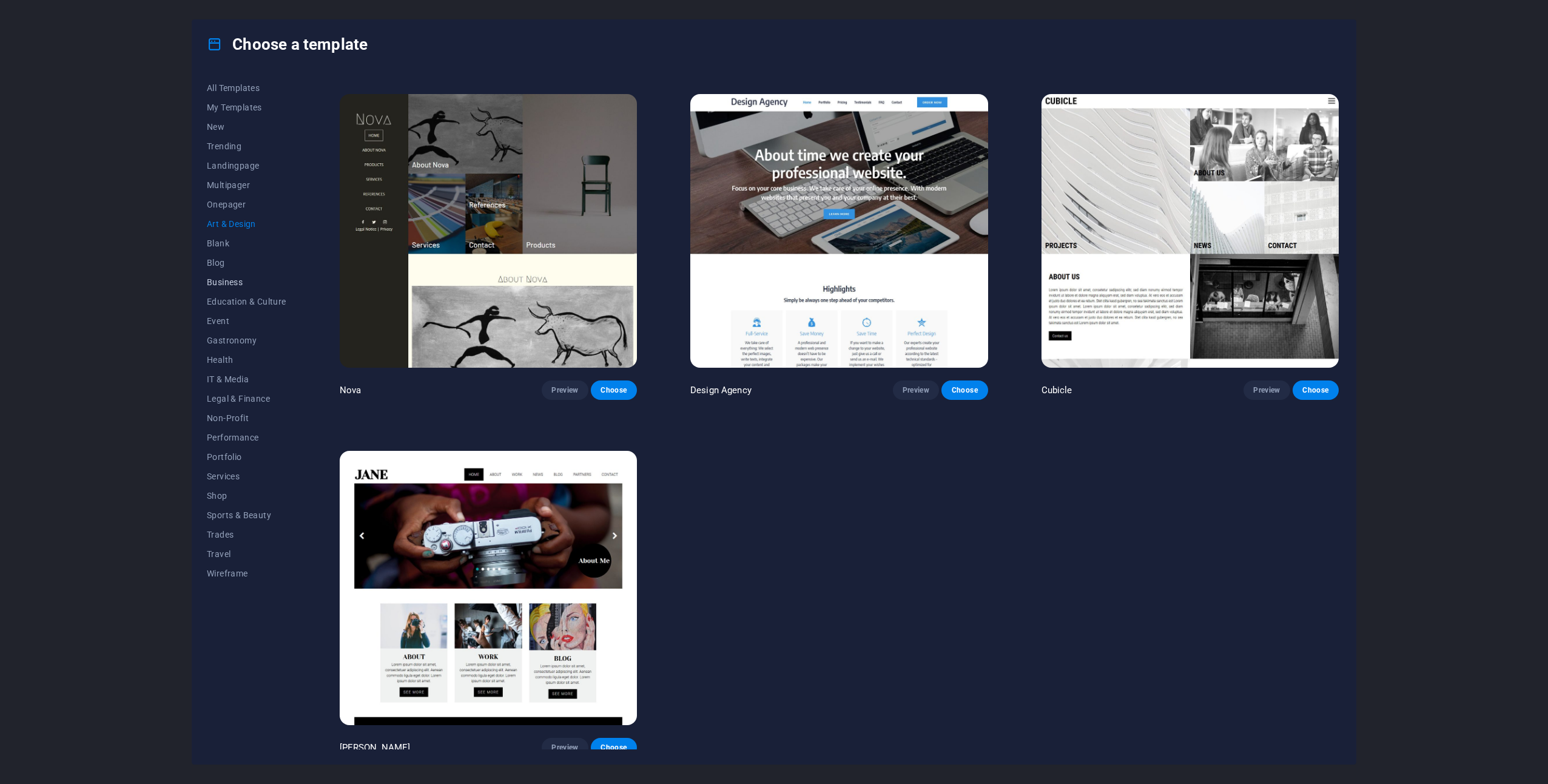
click at [241, 283] on span "Business" at bounding box center [246, 282] width 79 height 10
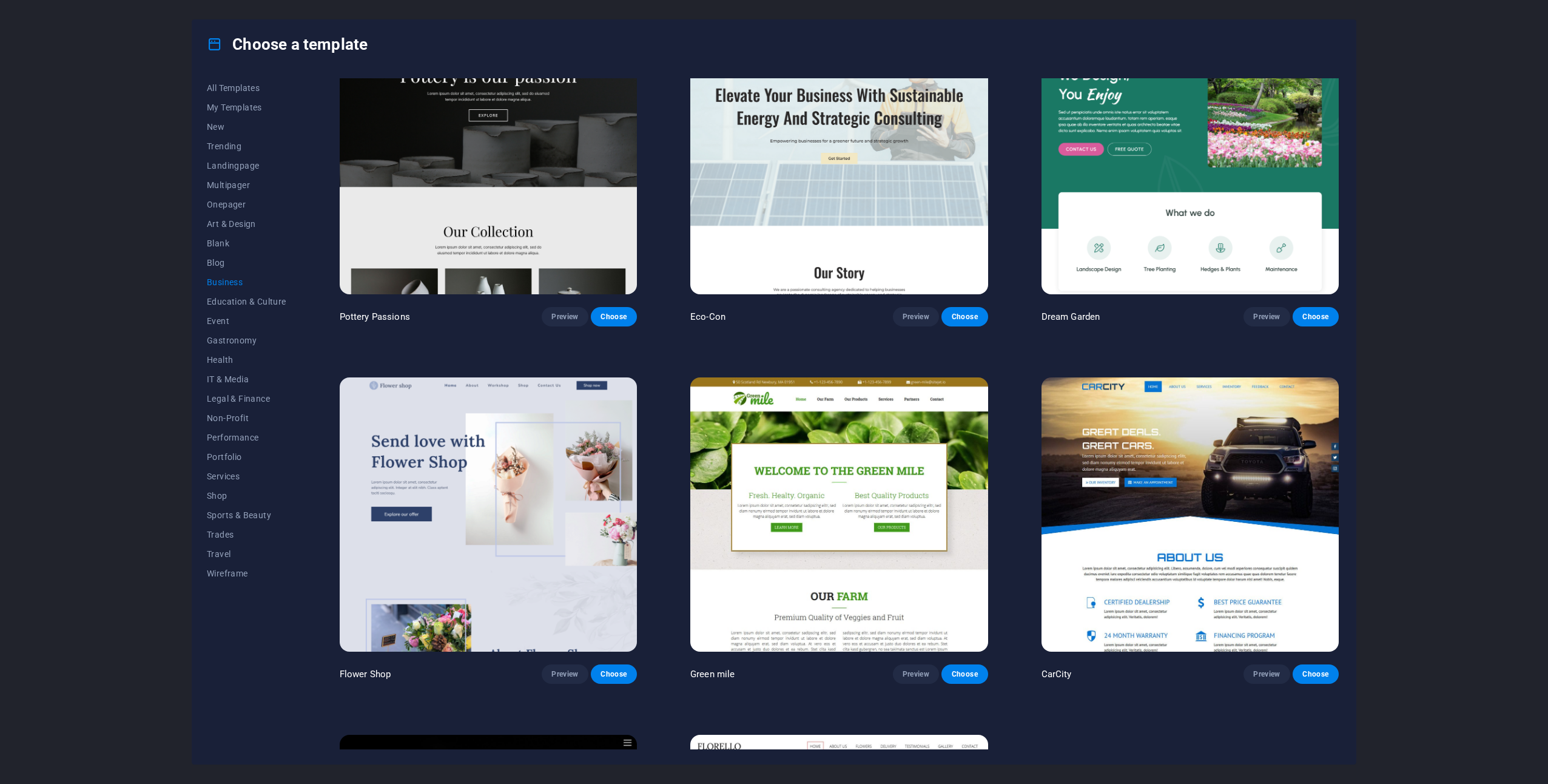
scroll to position [0, 0]
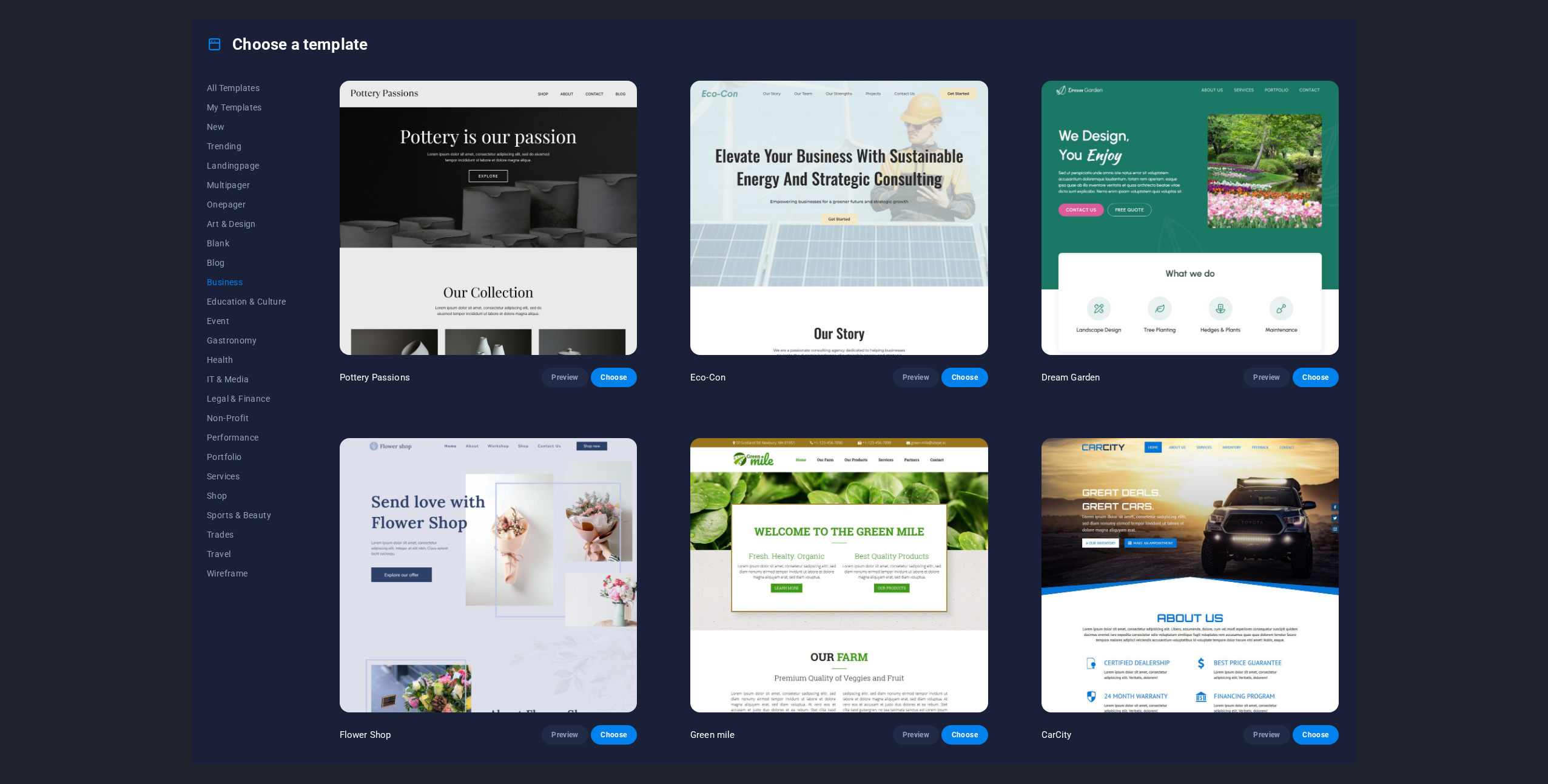
click at [1260, 253] on img at bounding box center [1190, 217] width 298 height 274
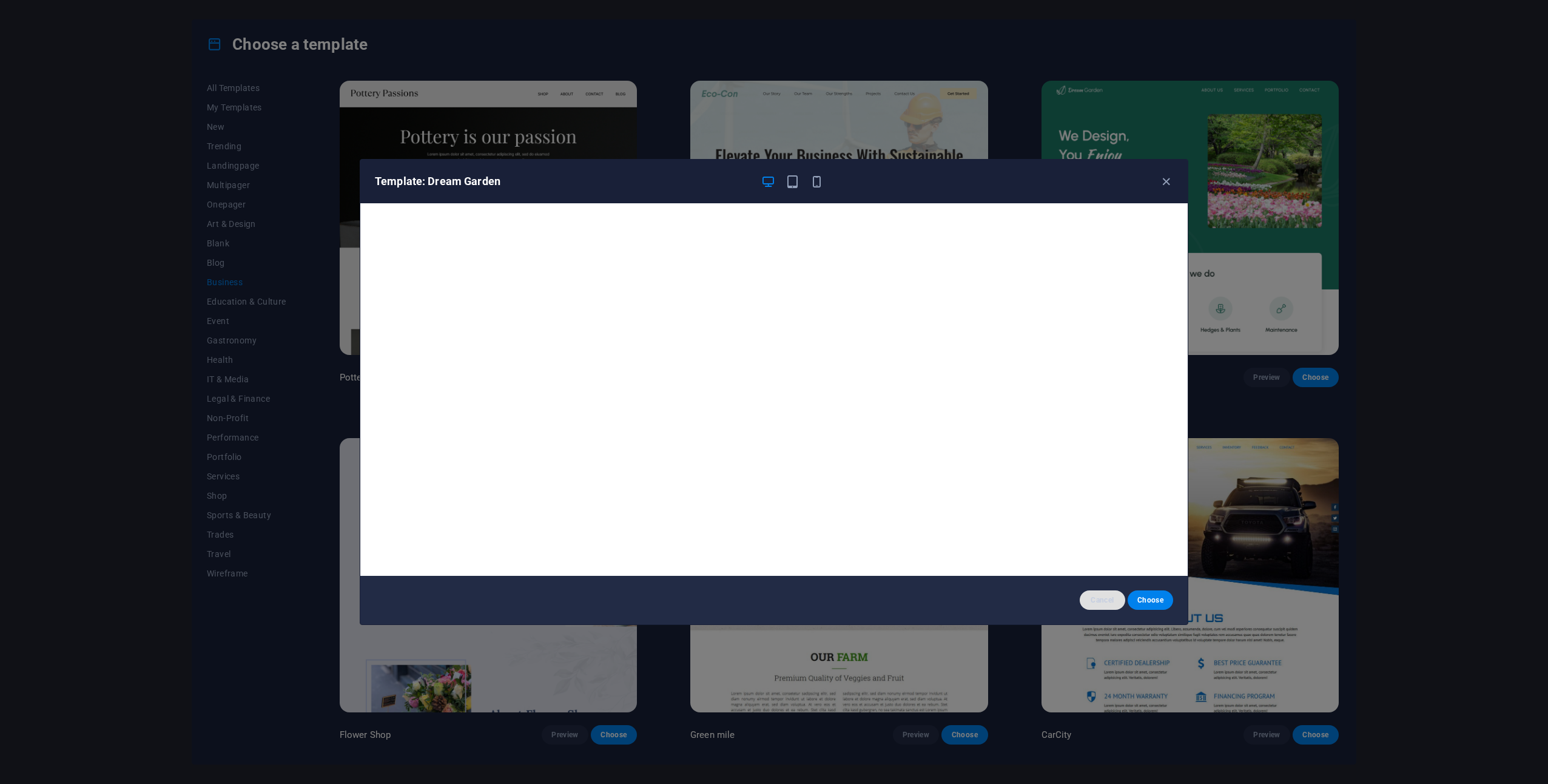
click at [1100, 596] on span "Cancel" at bounding box center [1103, 600] width 26 height 10
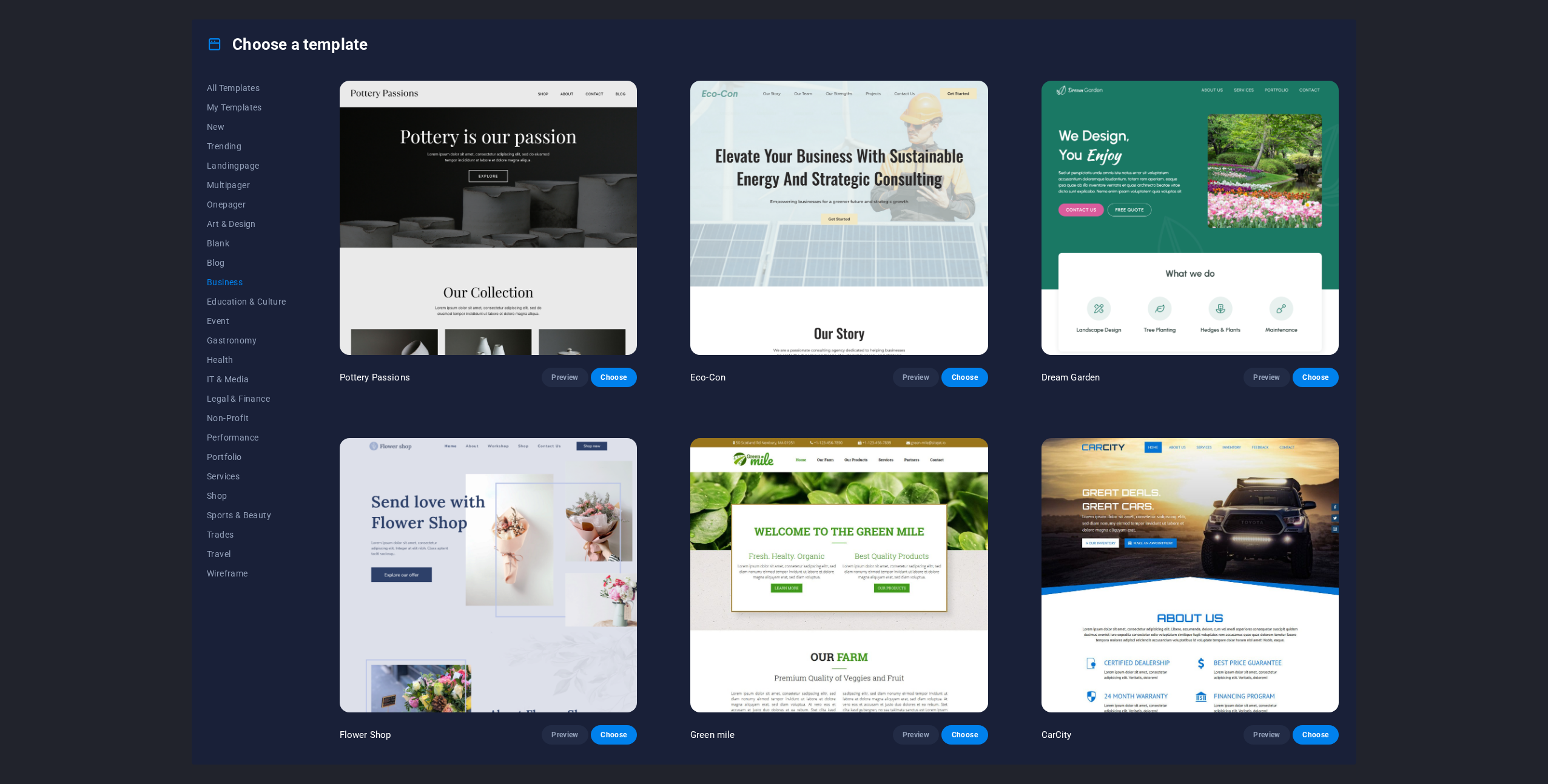
scroll to position [349, 0]
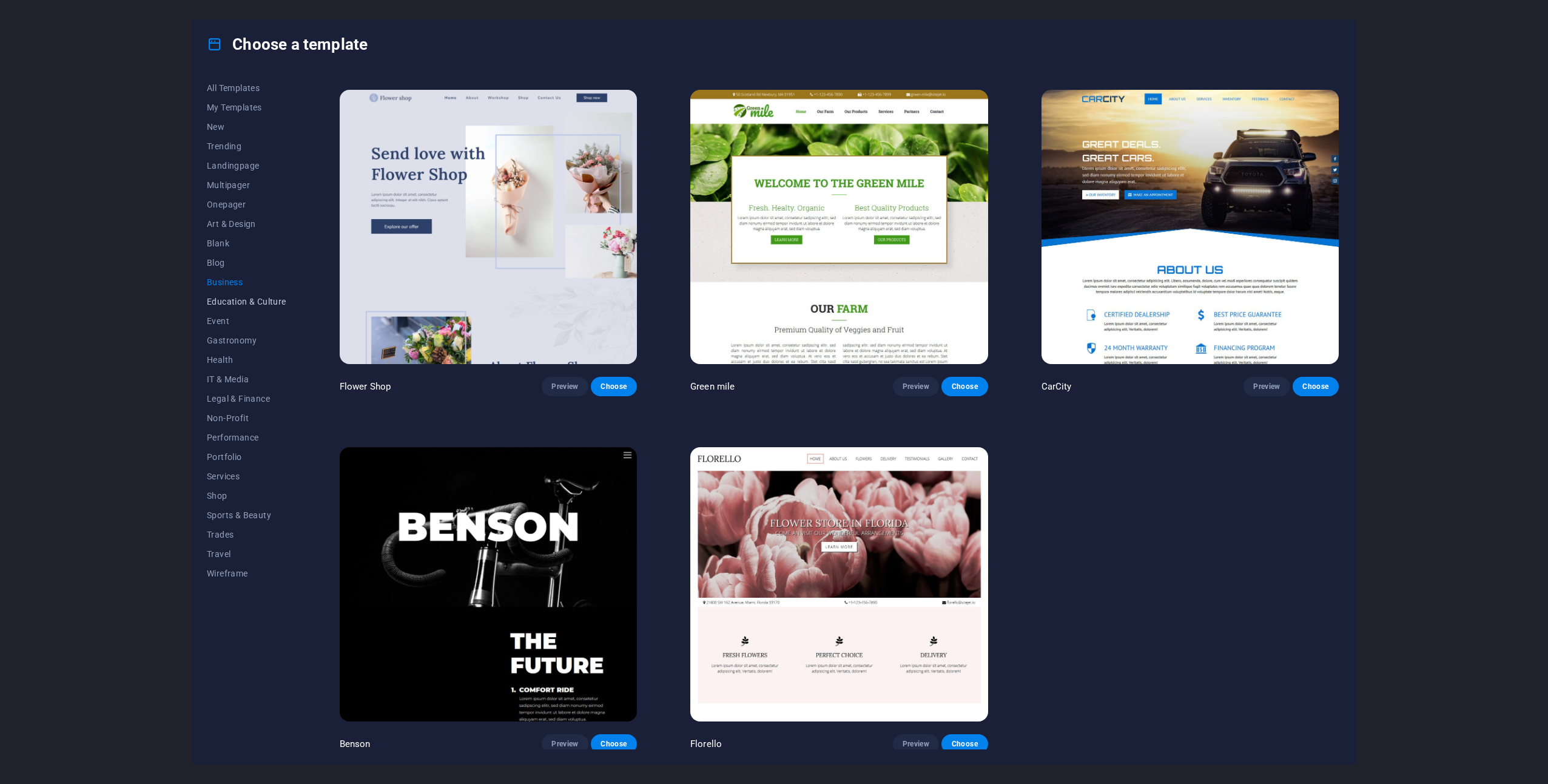
click at [278, 301] on span "Education & Culture" at bounding box center [246, 301] width 79 height 10
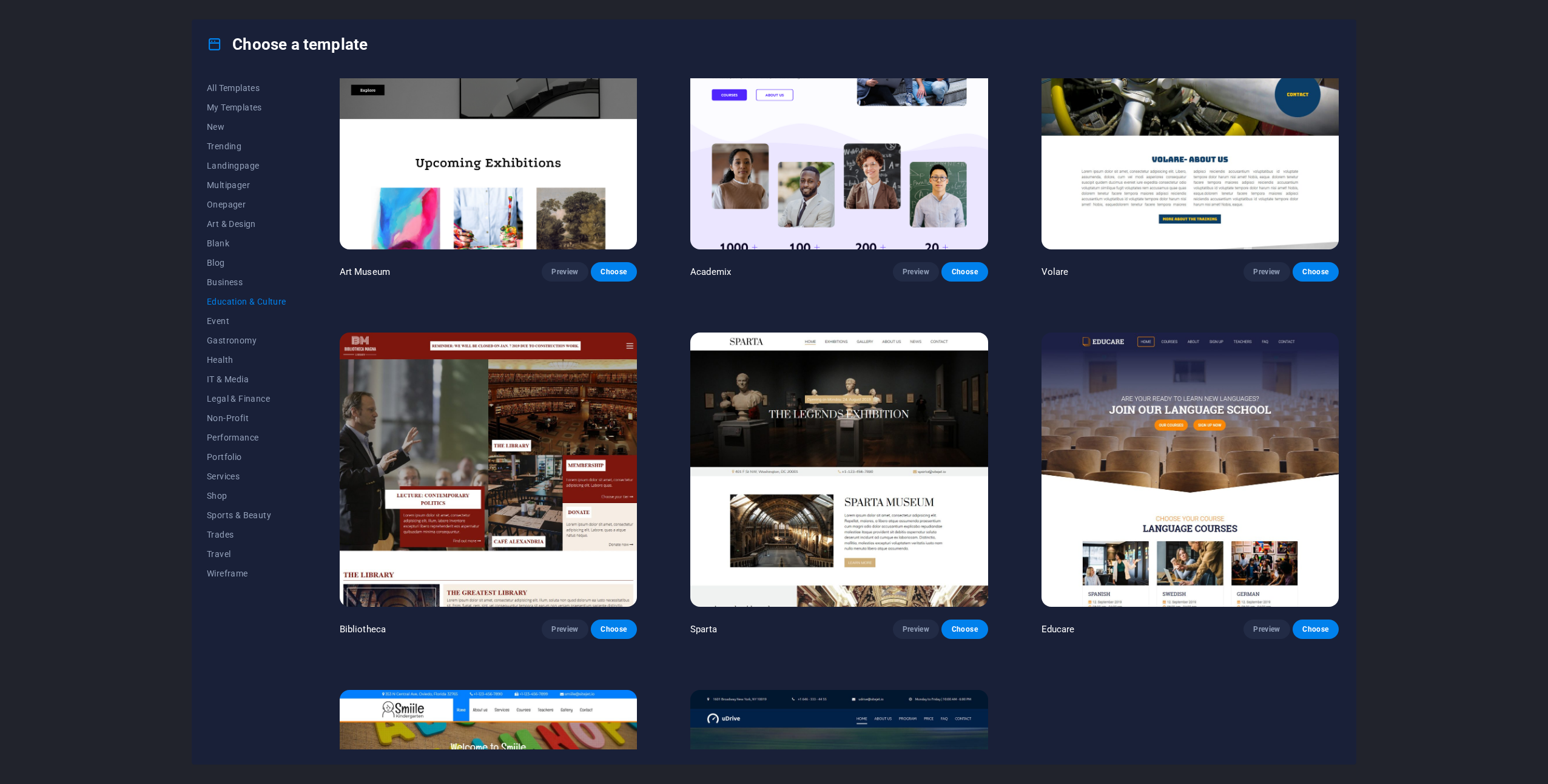
scroll to position [0, 0]
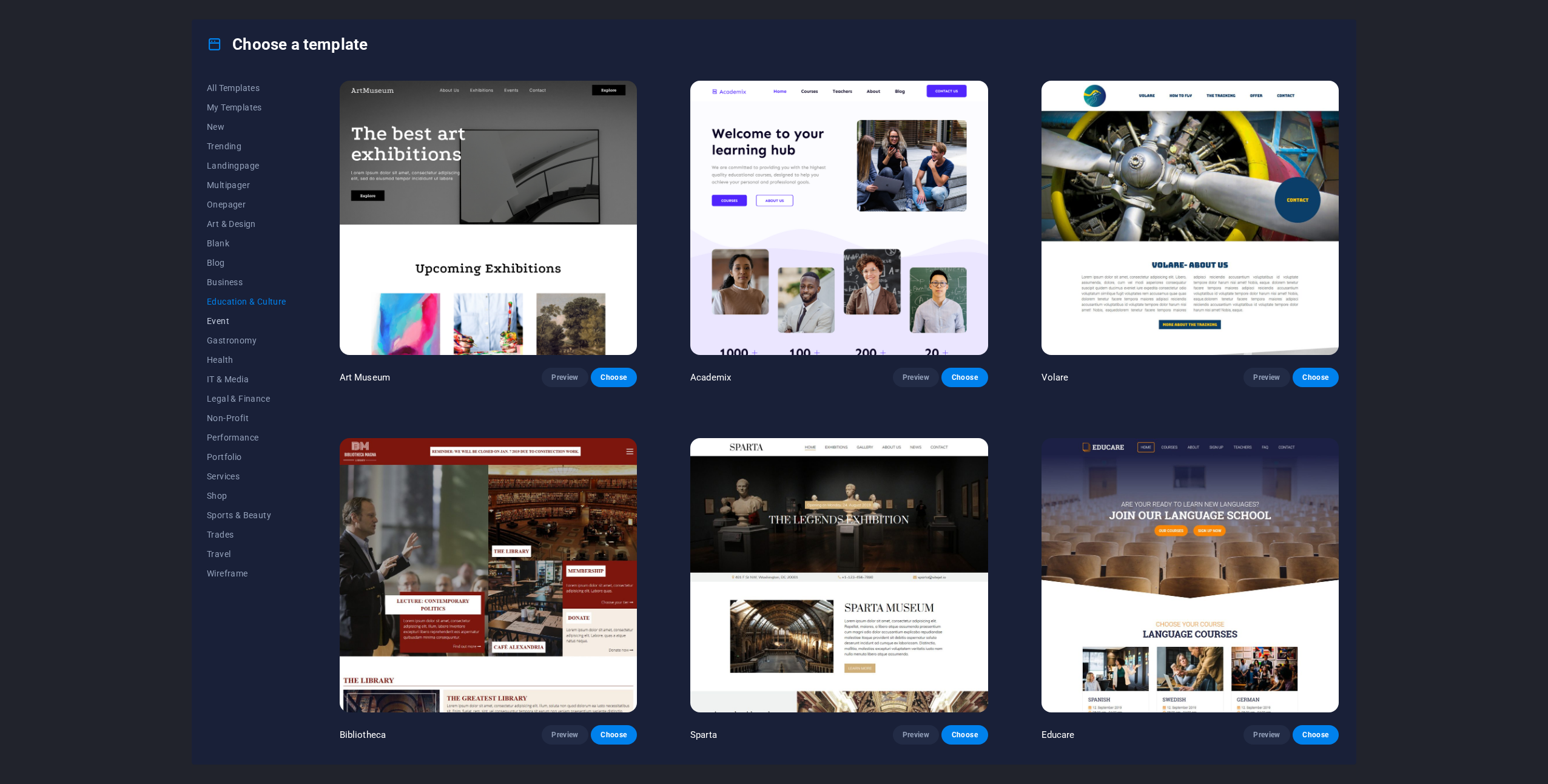
click at [209, 317] on span "Event" at bounding box center [246, 320] width 79 height 10
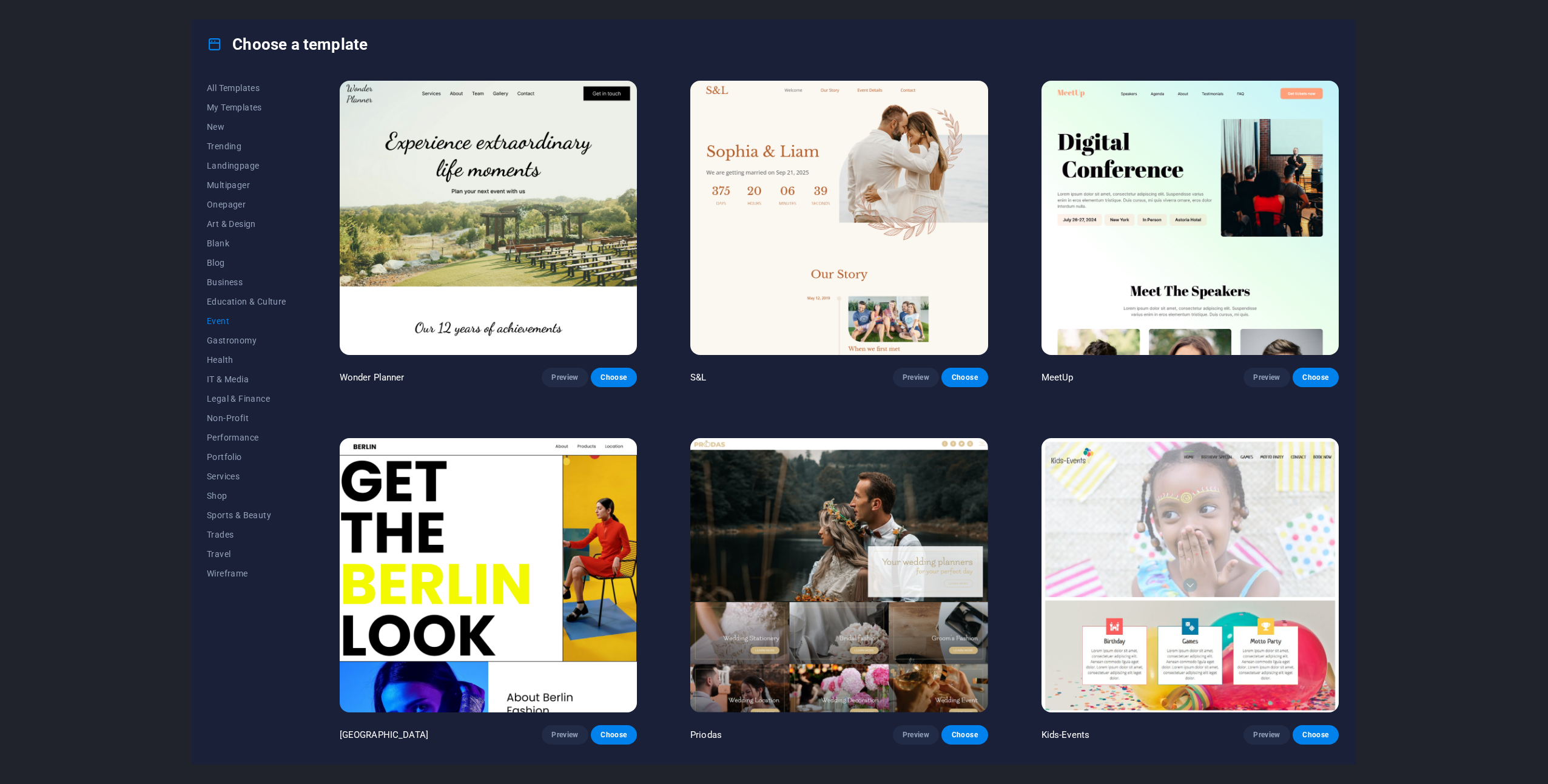
click at [224, 330] on button "Event" at bounding box center [246, 320] width 79 height 19
click at [224, 343] on span "Gastronomy" at bounding box center [246, 340] width 79 height 10
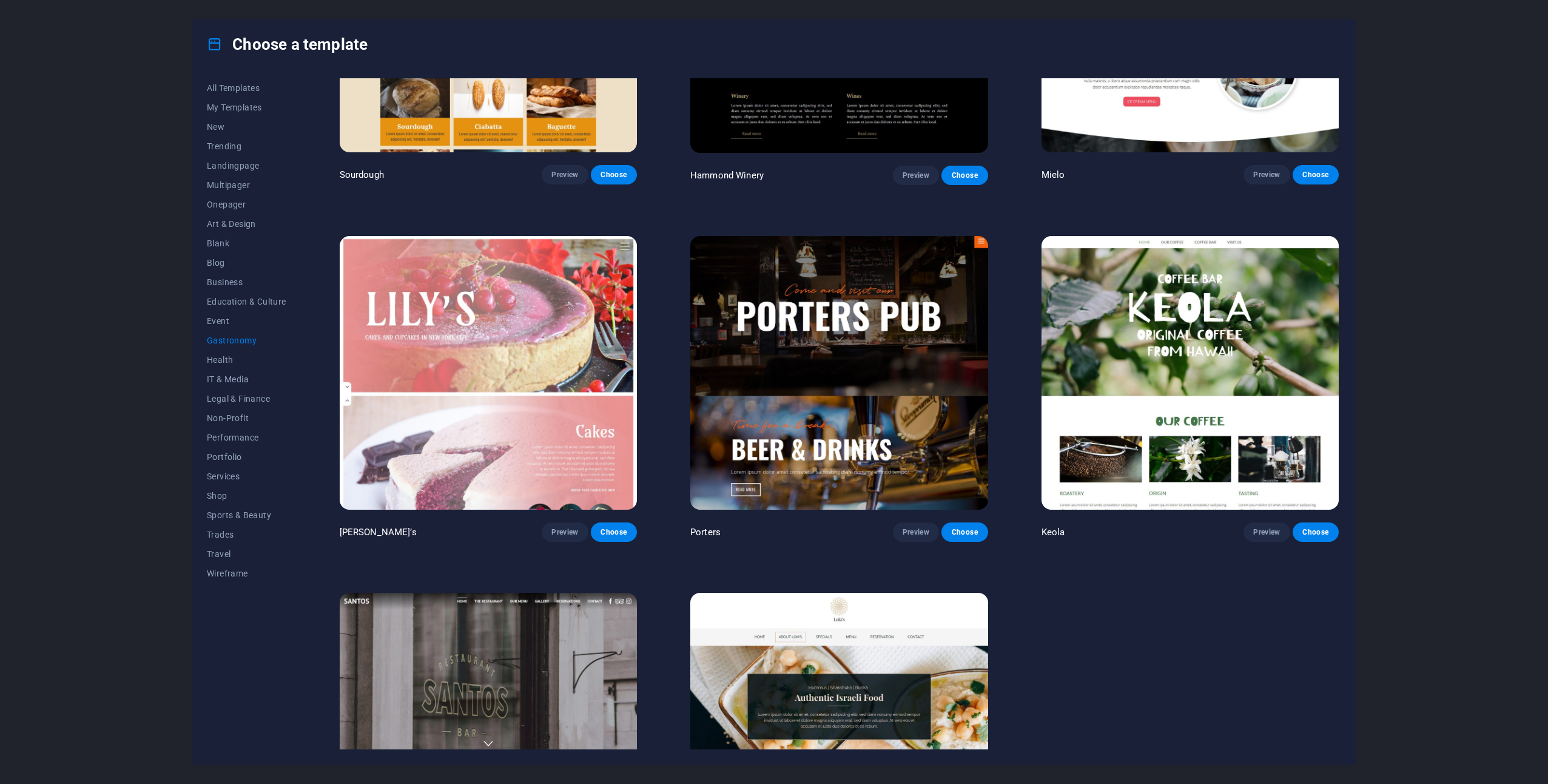
scroll to position [1416, 0]
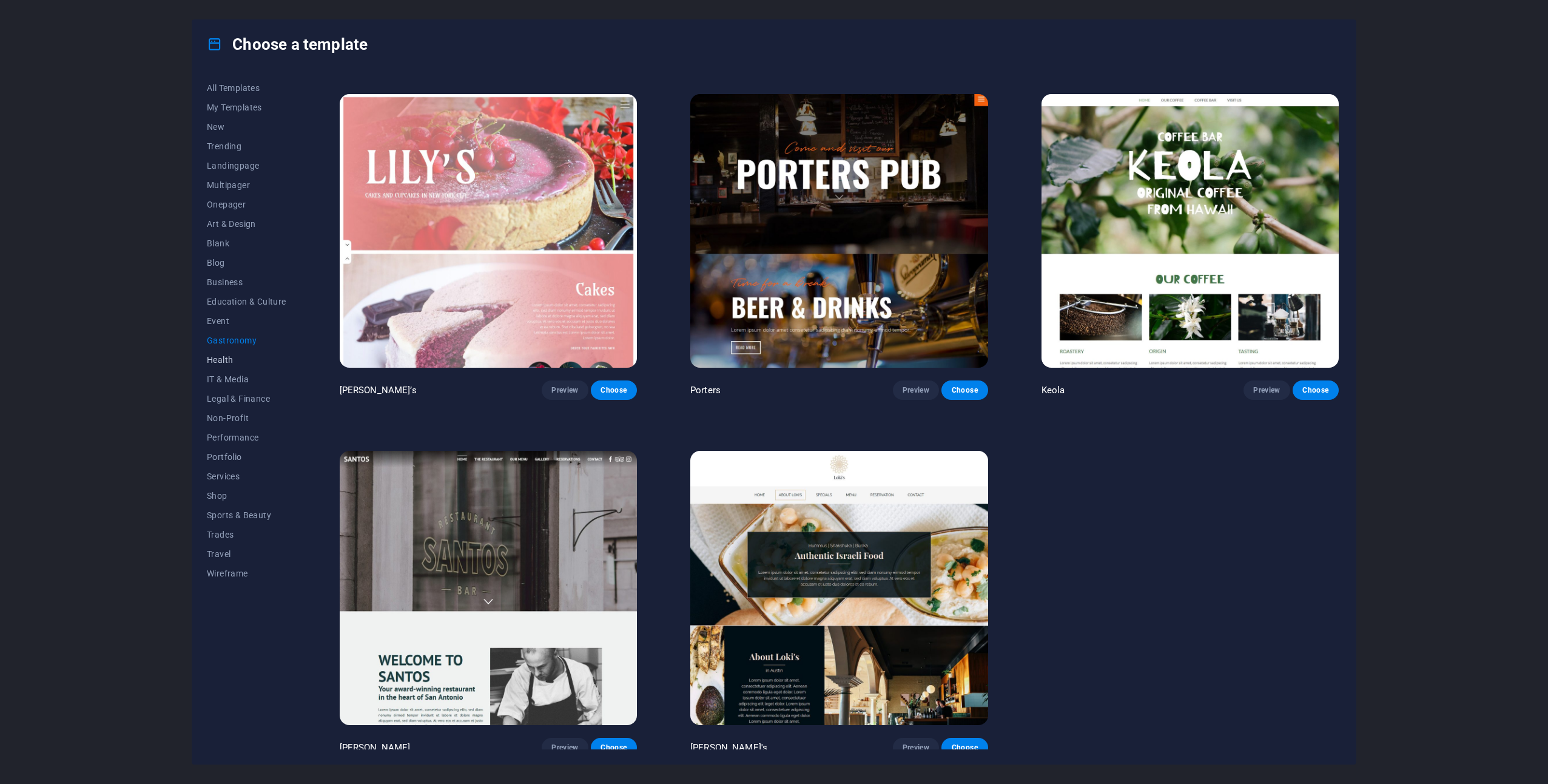
click at [221, 355] on span "Health" at bounding box center [246, 360] width 79 height 10
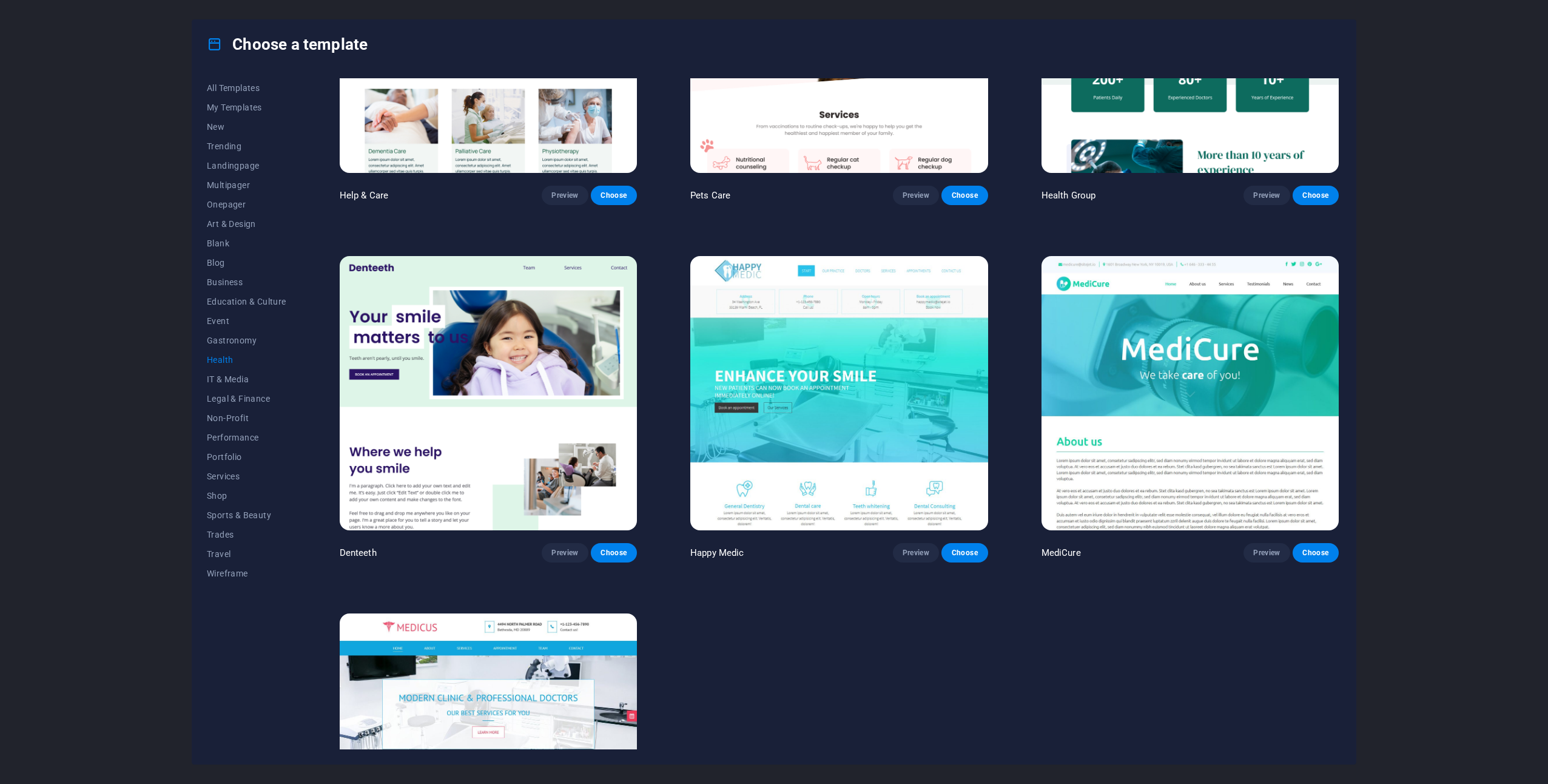
scroll to position [243, 0]
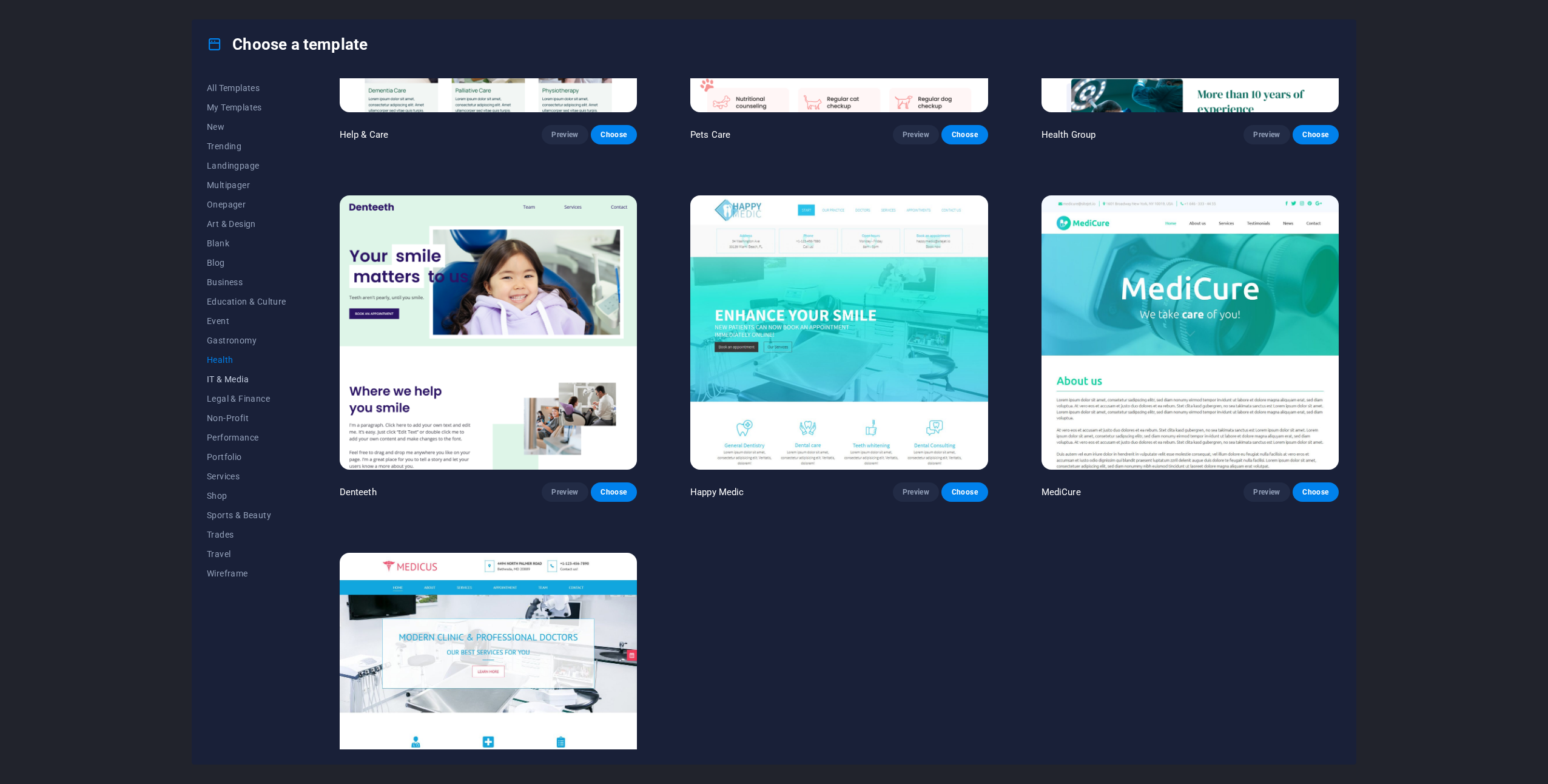
click at [225, 378] on span "IT & Media" at bounding box center [246, 379] width 79 height 10
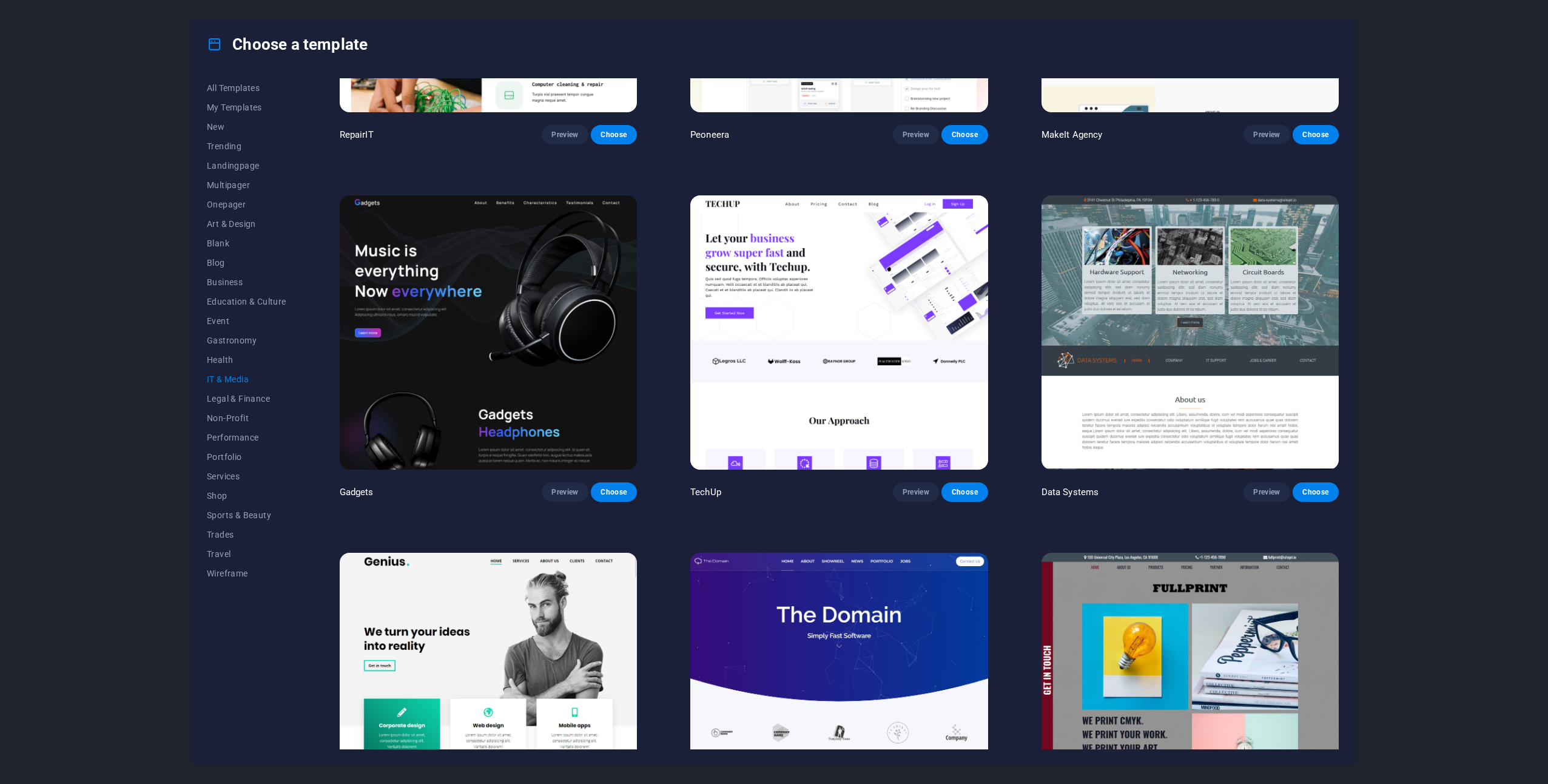
scroll to position [0, 0]
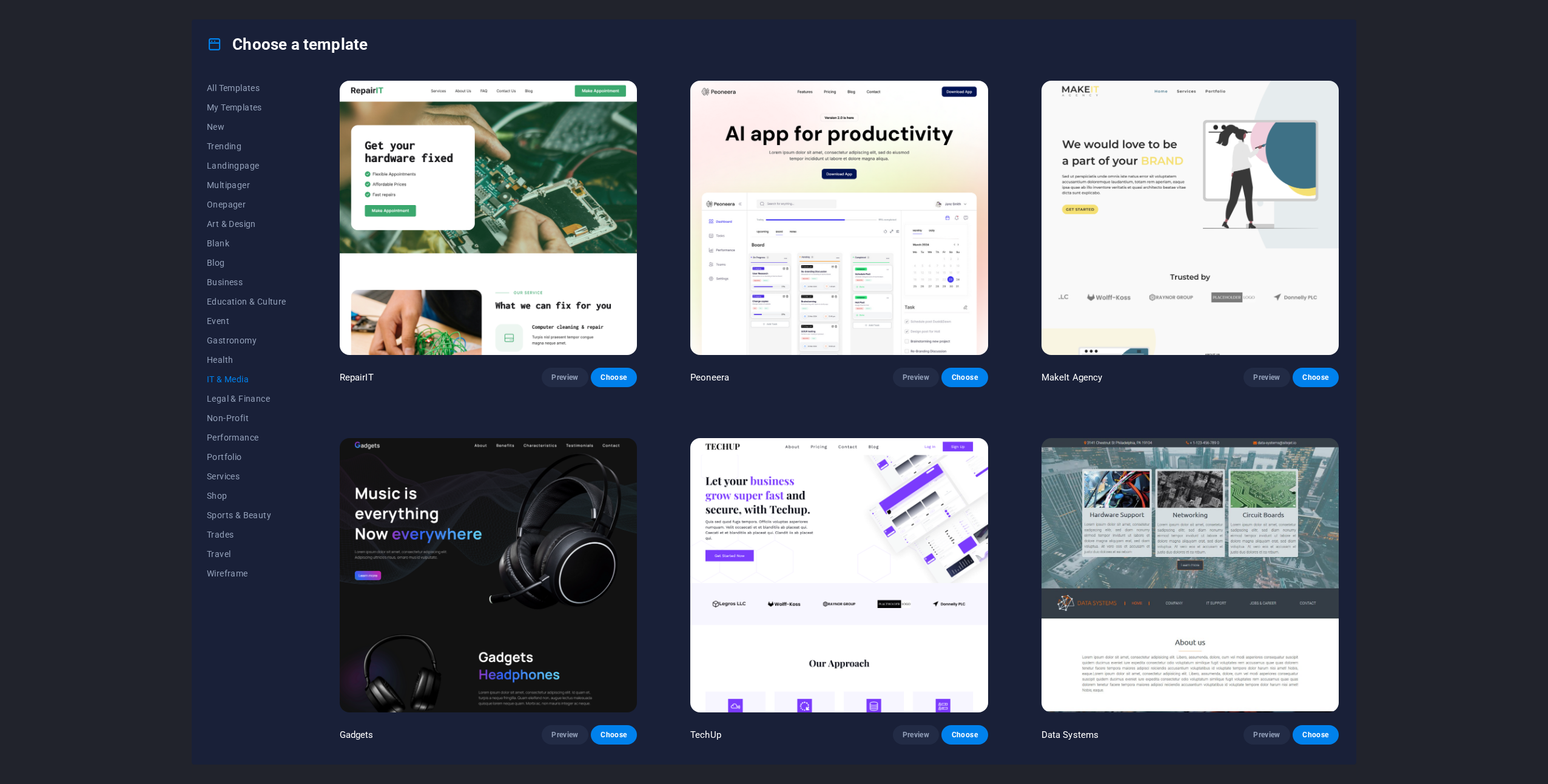
click at [1235, 562] on img at bounding box center [1190, 575] width 298 height 274
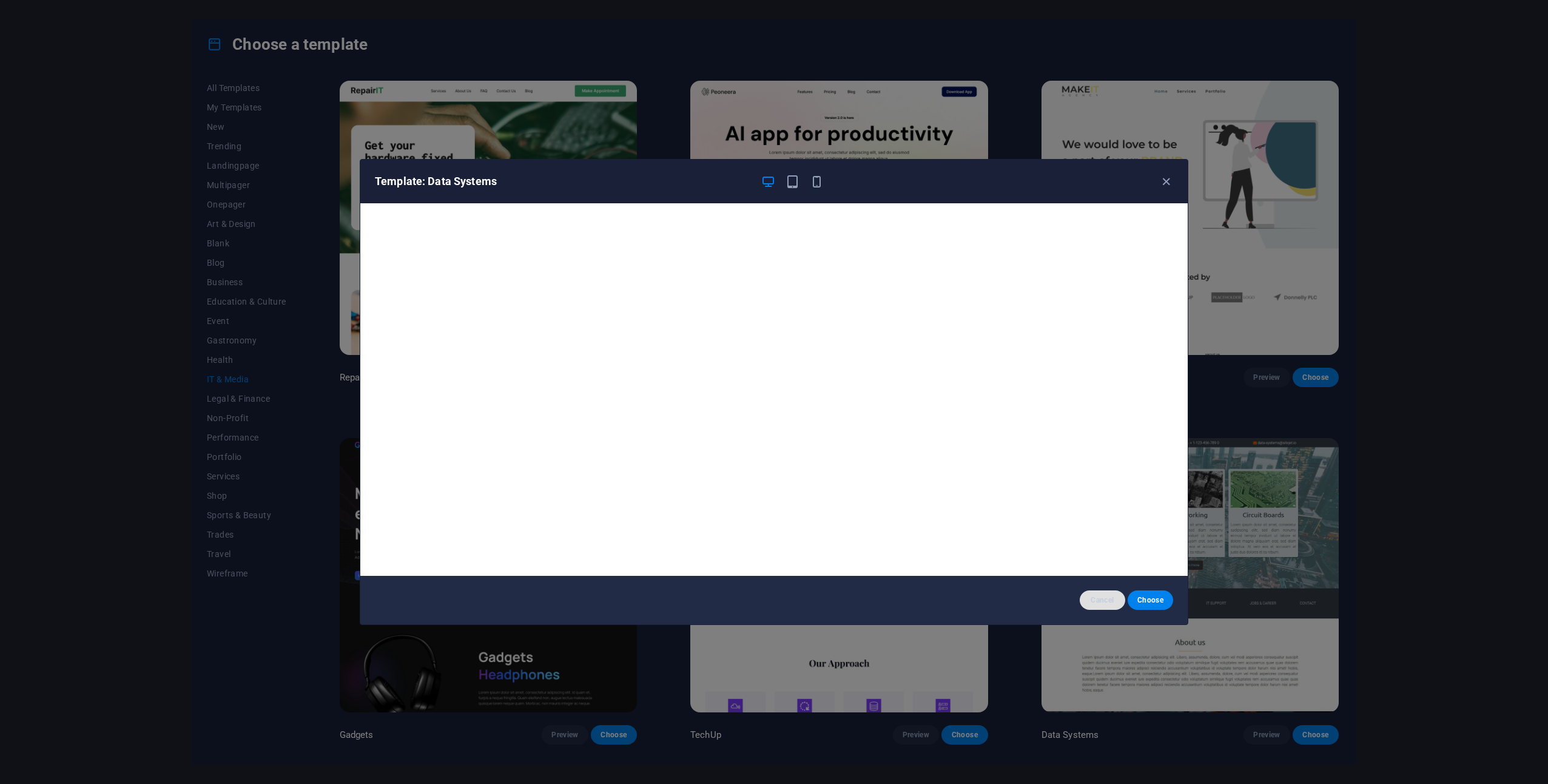
click at [1102, 599] on span "Cancel" at bounding box center [1103, 600] width 26 height 10
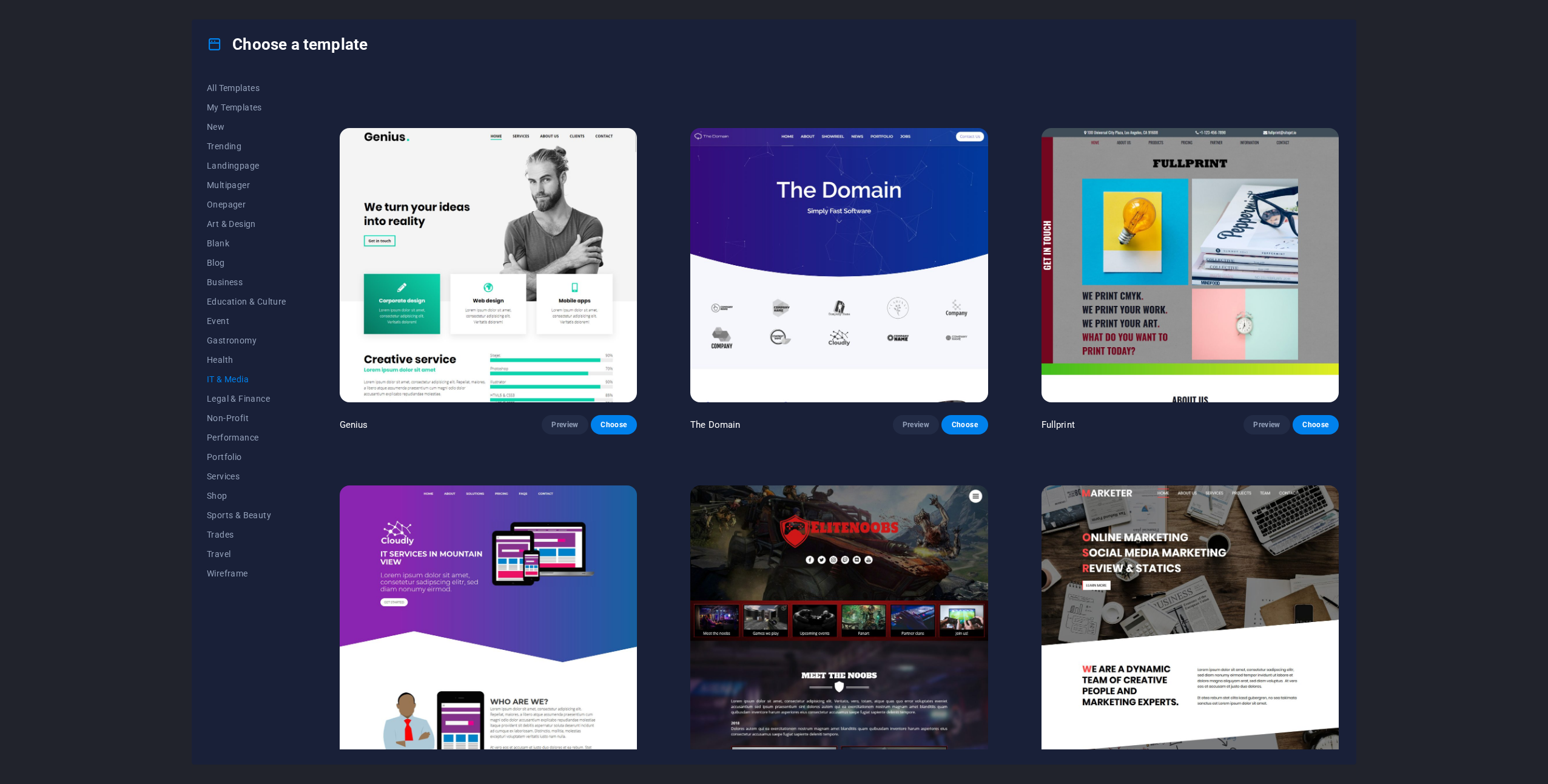
scroll to position [705, 0]
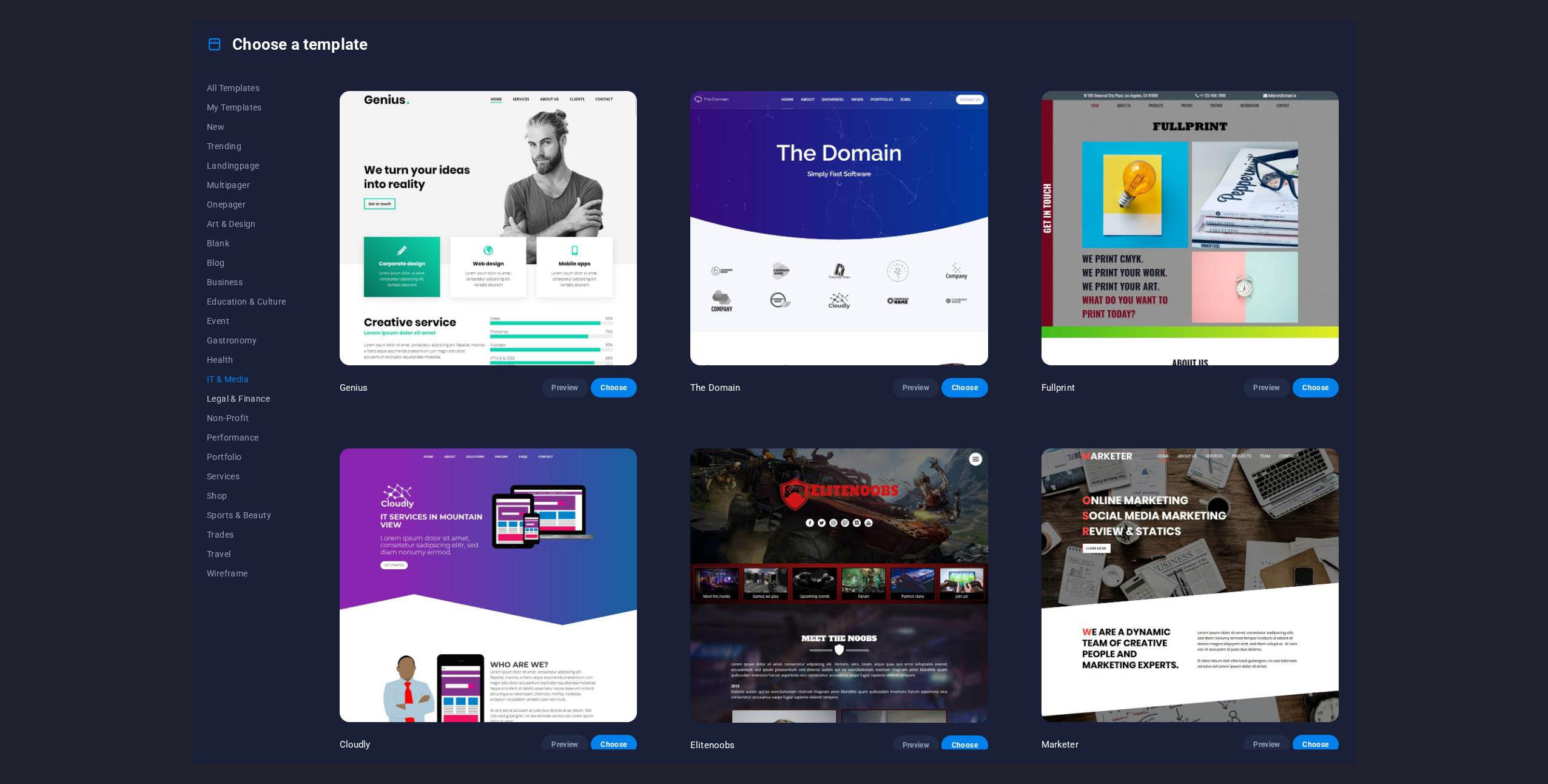
click at [236, 402] on span "Legal & Finance" at bounding box center [246, 398] width 79 height 10
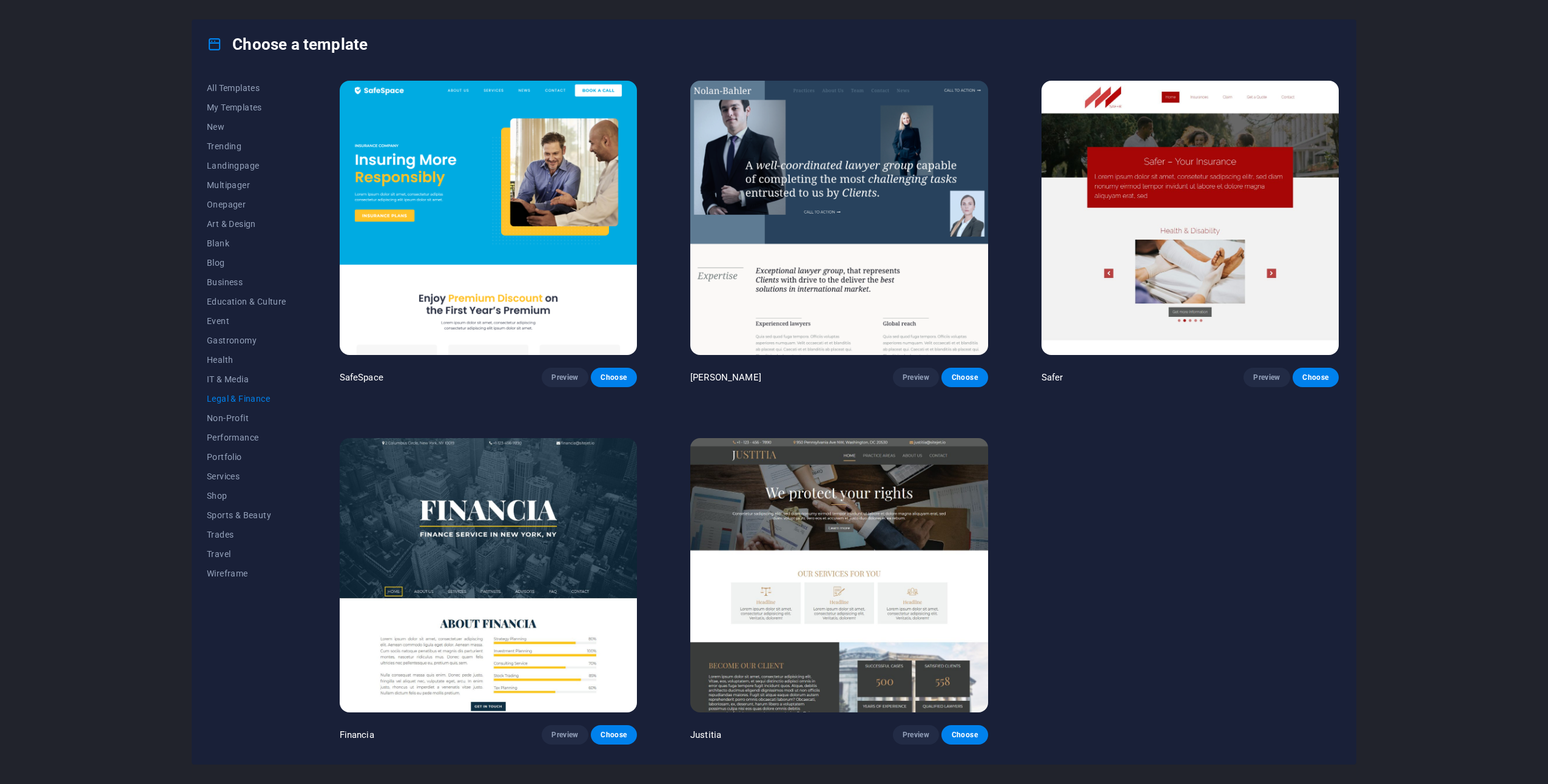
scroll to position [0, 0]
click at [863, 603] on img at bounding box center [840, 575] width 298 height 274
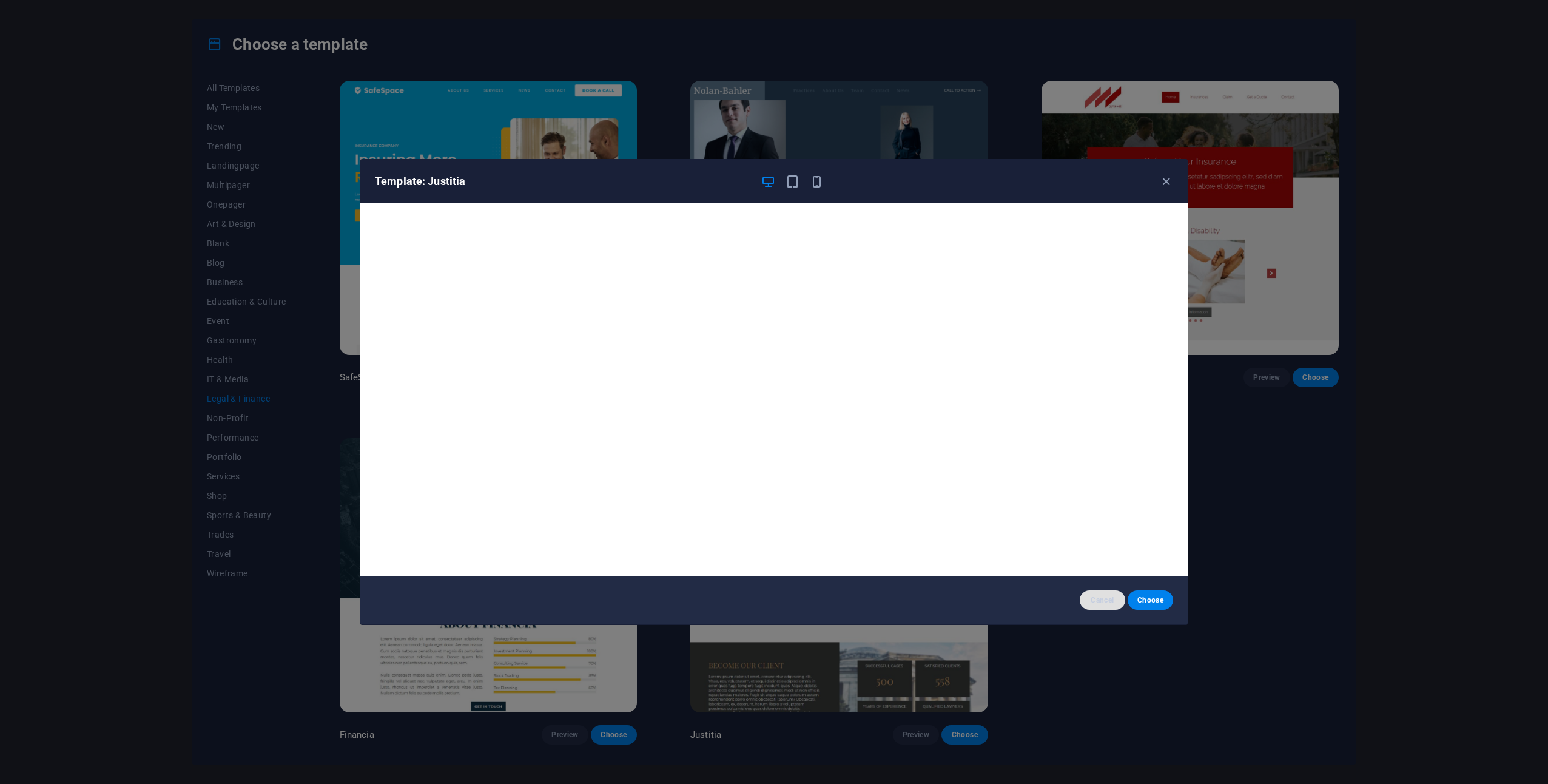
click at [1102, 597] on span "Cancel" at bounding box center [1103, 600] width 26 height 10
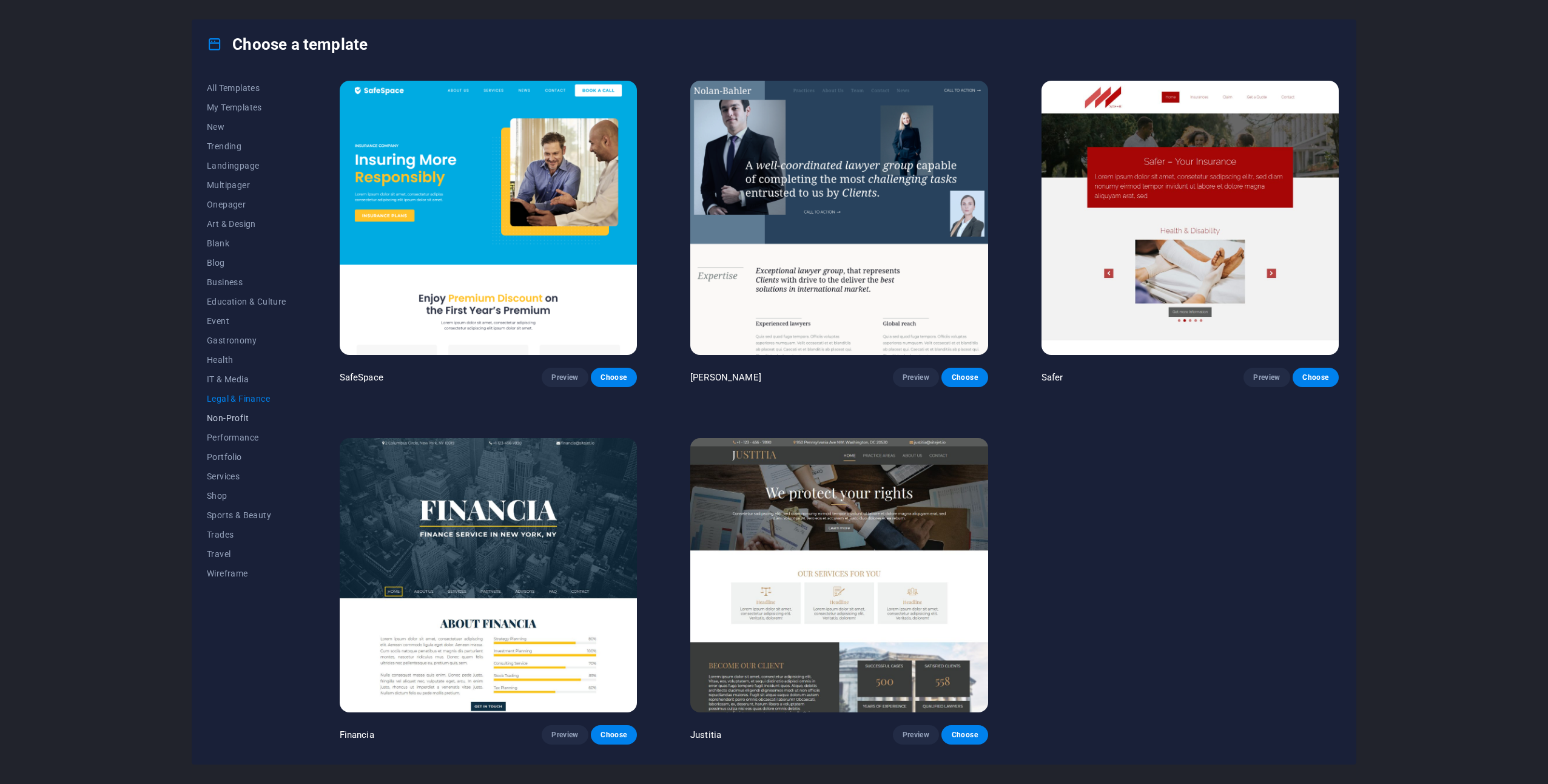
click at [216, 418] on span "Non-Profit" at bounding box center [246, 418] width 79 height 10
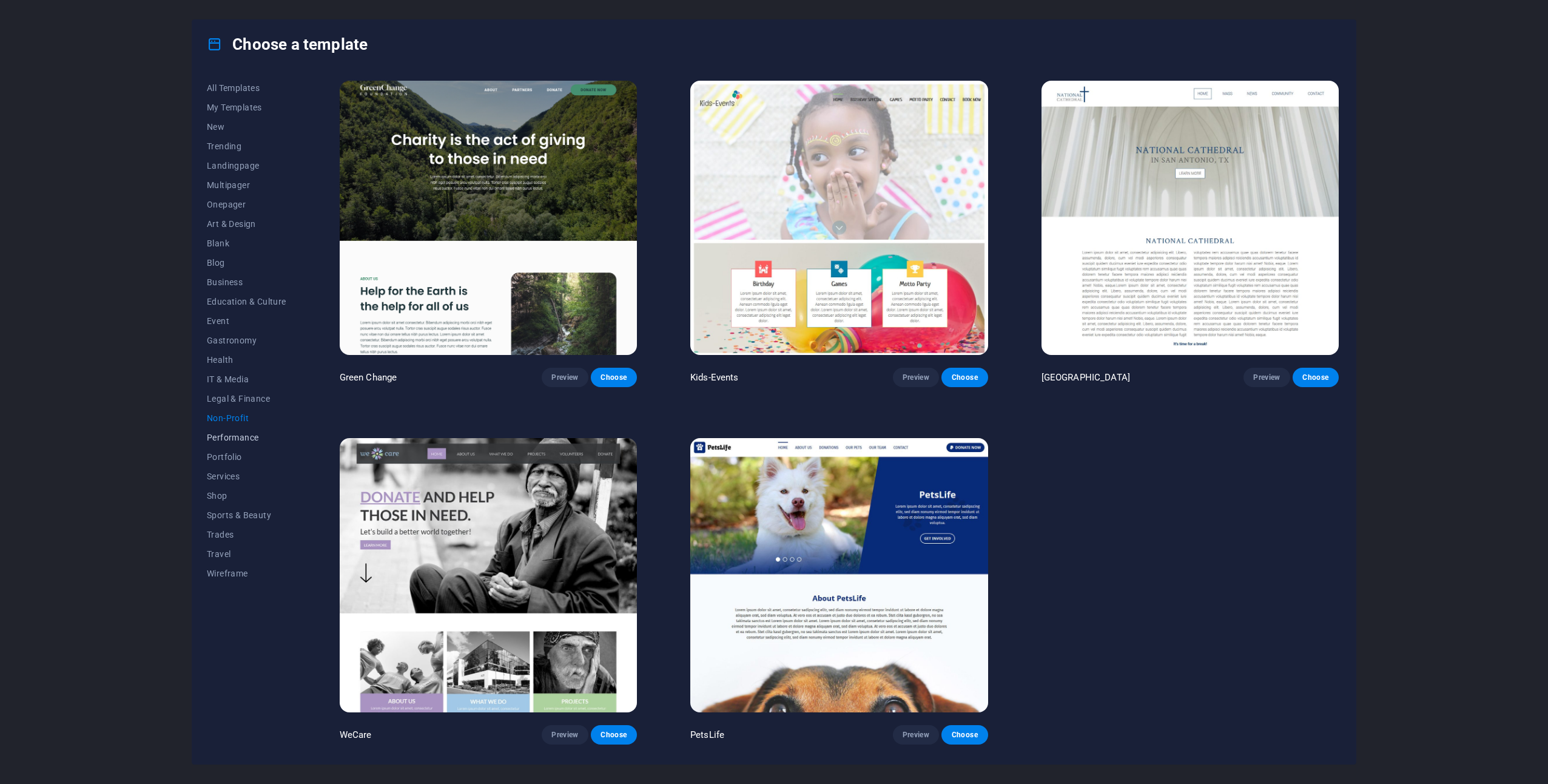
click at [249, 433] on span "Performance" at bounding box center [246, 437] width 79 height 10
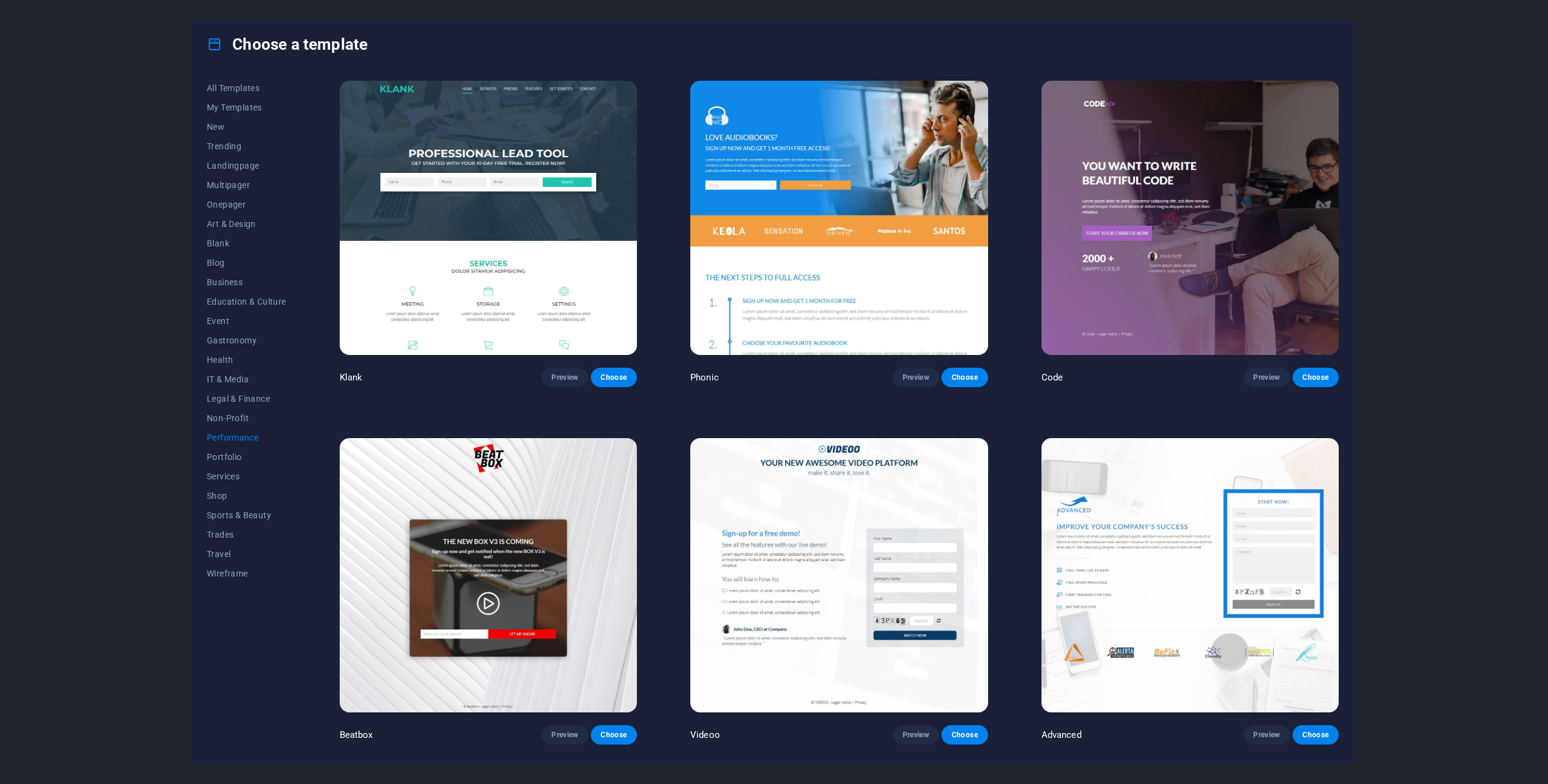
click at [1248, 255] on img at bounding box center [1190, 217] width 298 height 274
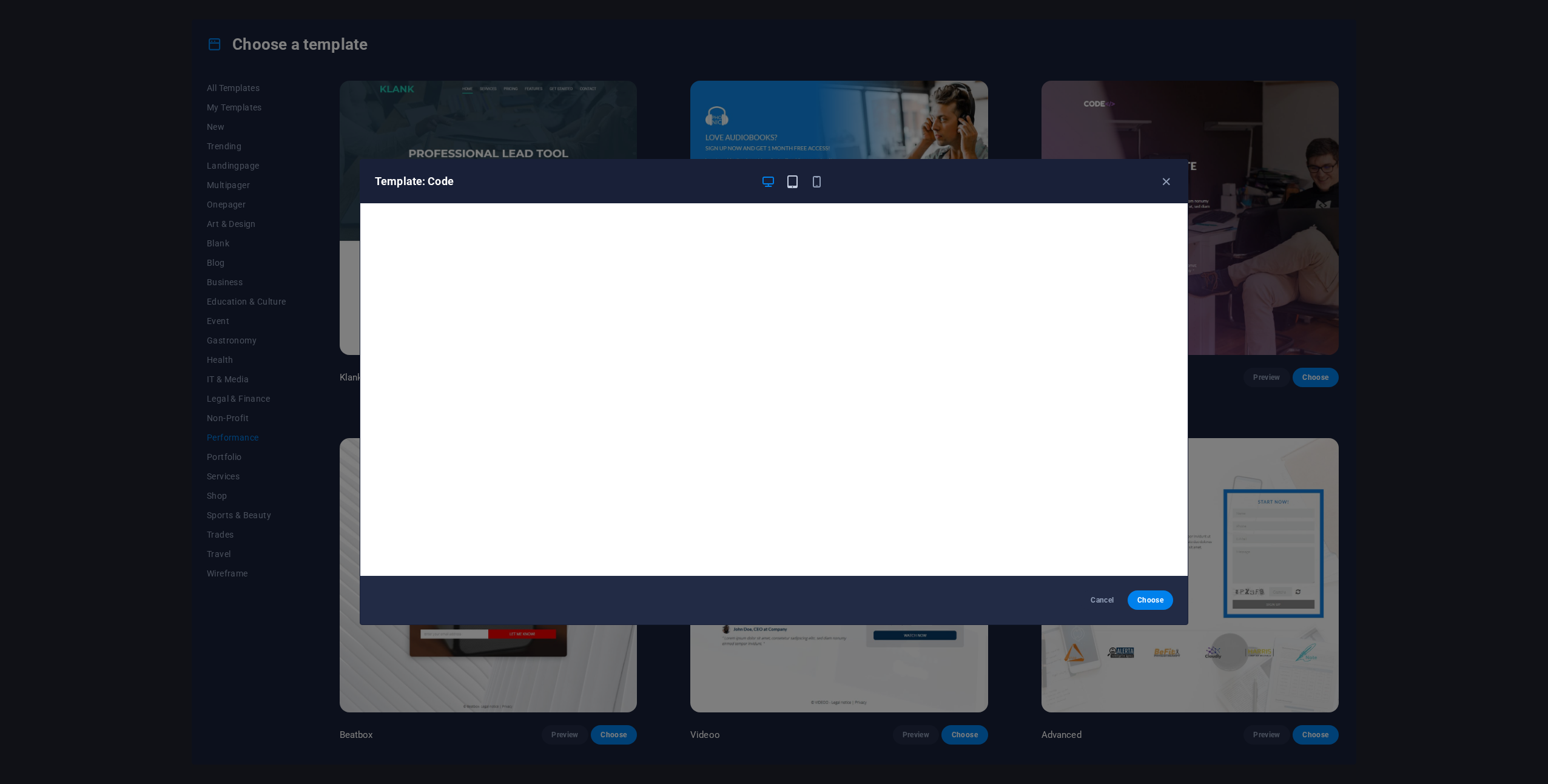
click at [788, 186] on icon "button" at bounding box center [792, 181] width 14 height 14
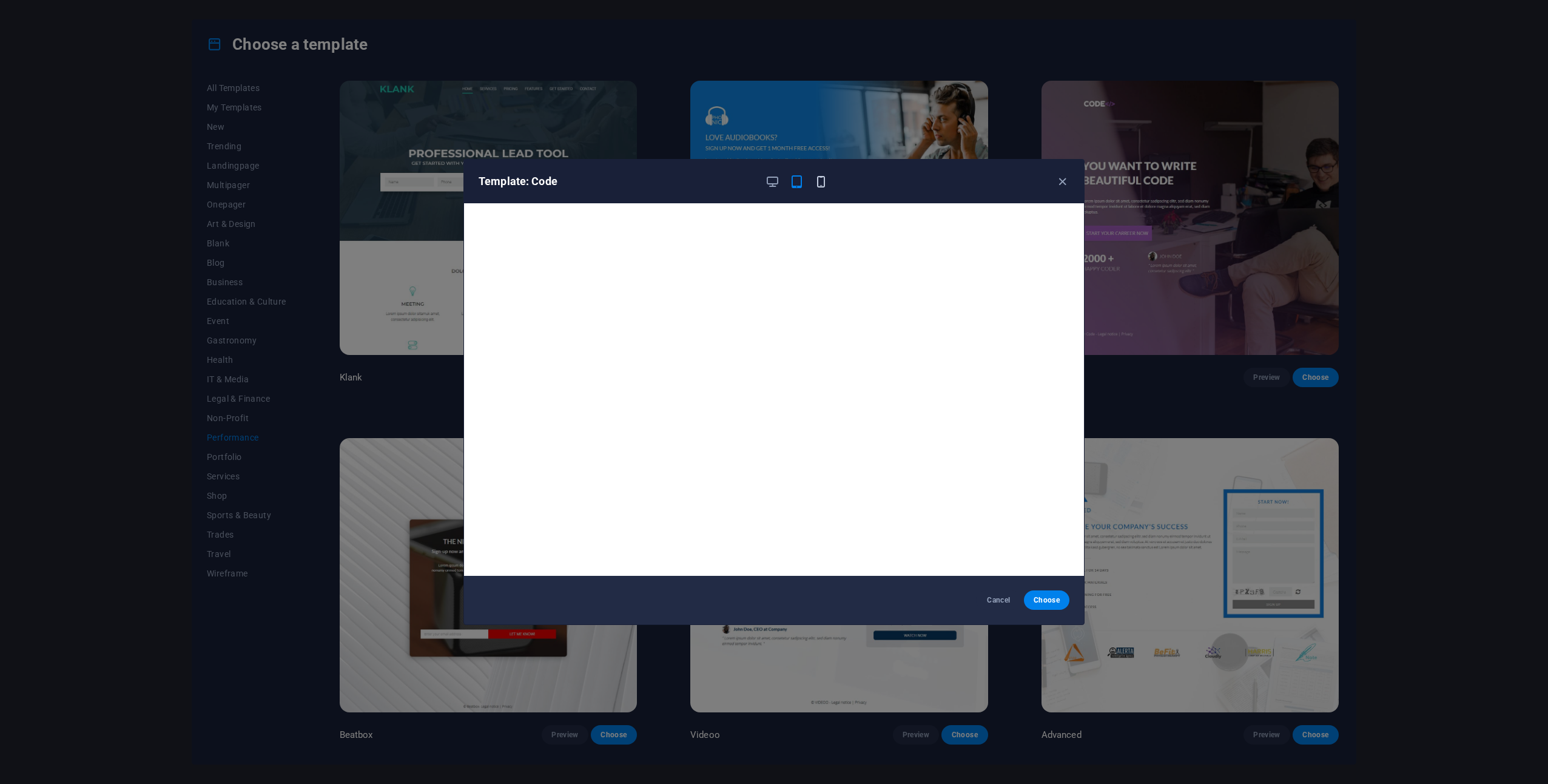
click at [821, 185] on icon "button" at bounding box center [821, 181] width 14 height 14
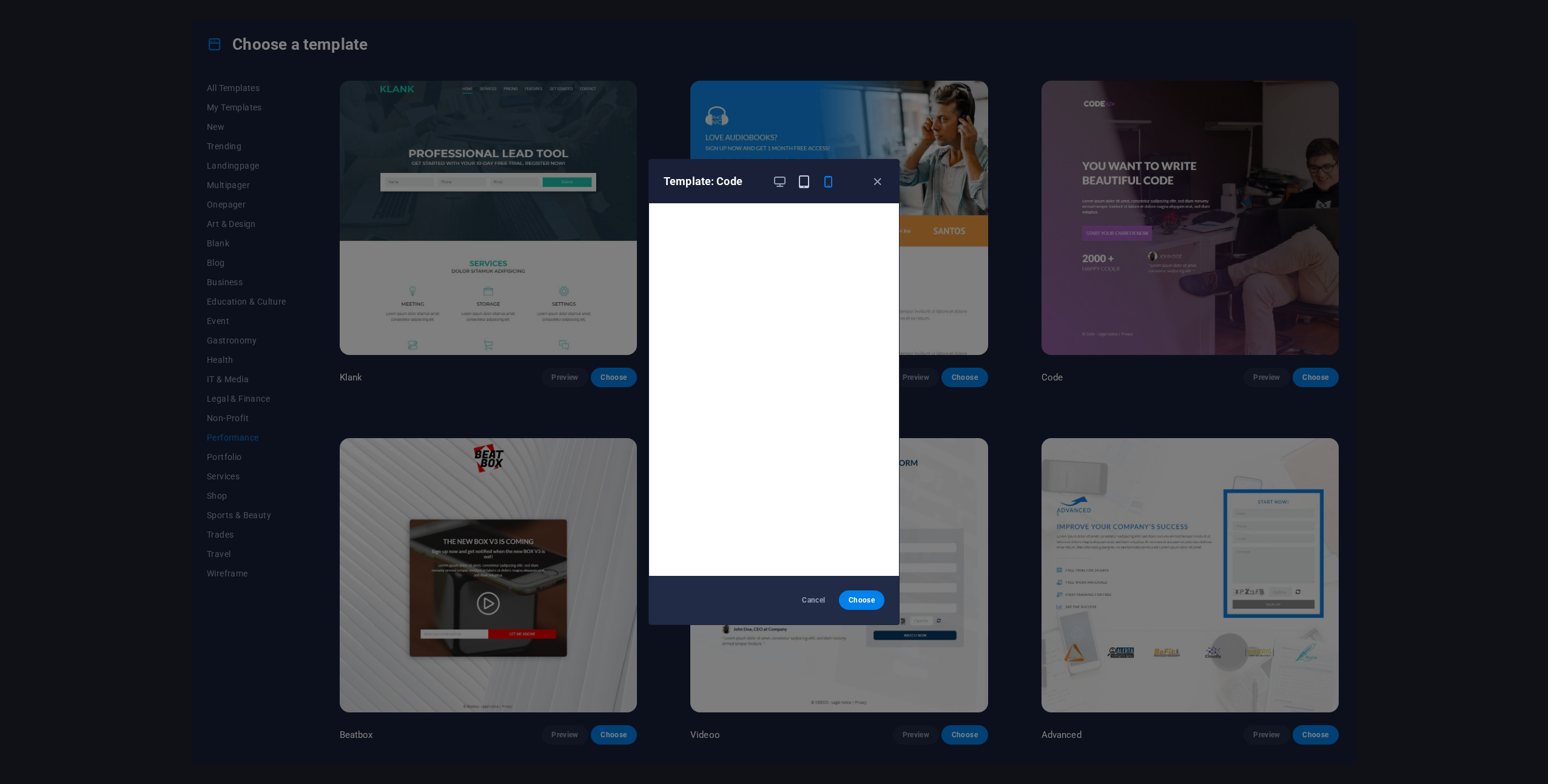
click at [807, 179] on icon "button" at bounding box center [804, 181] width 14 height 14
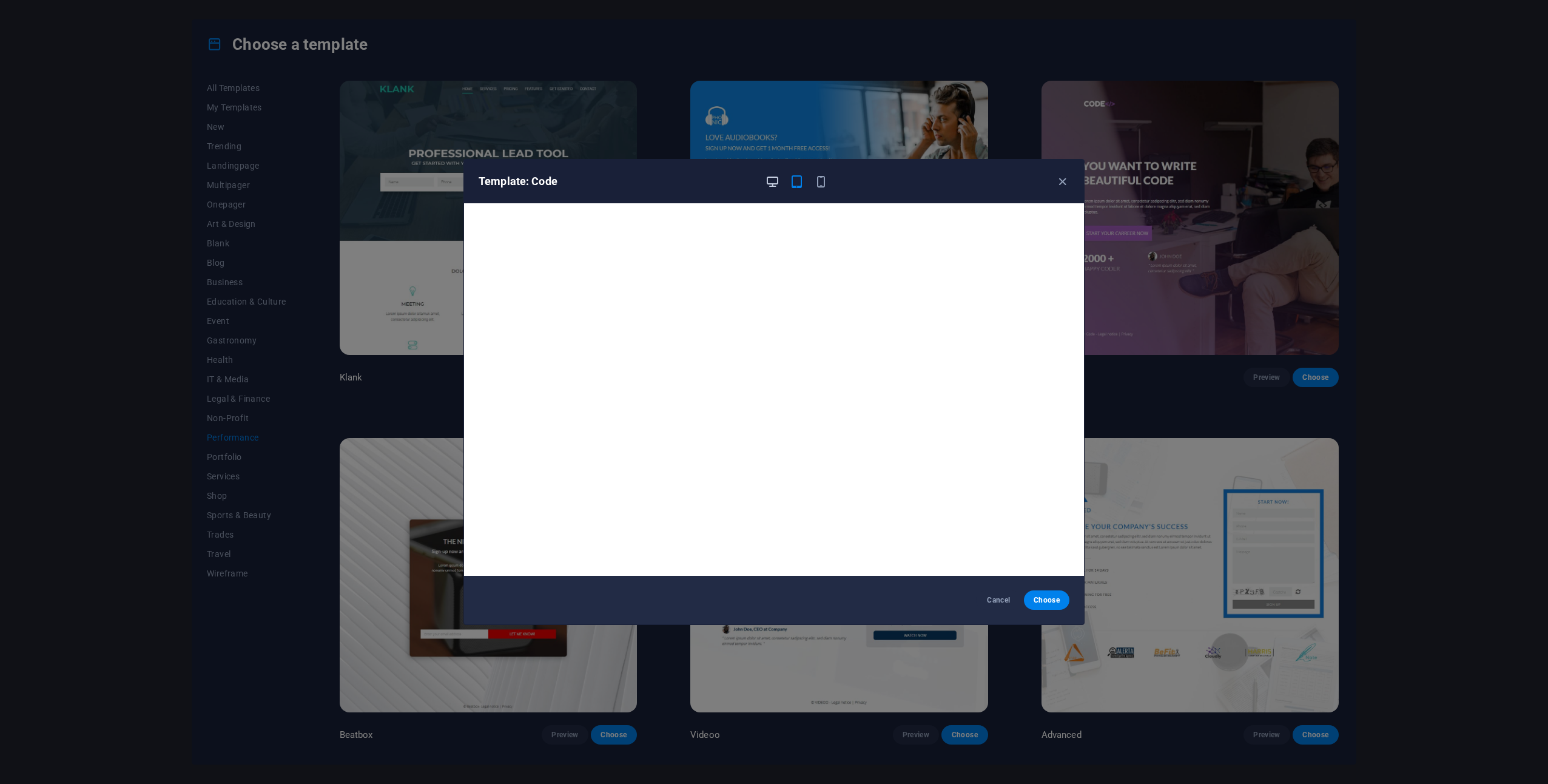
click at [774, 182] on icon "button" at bounding box center [772, 181] width 14 height 14
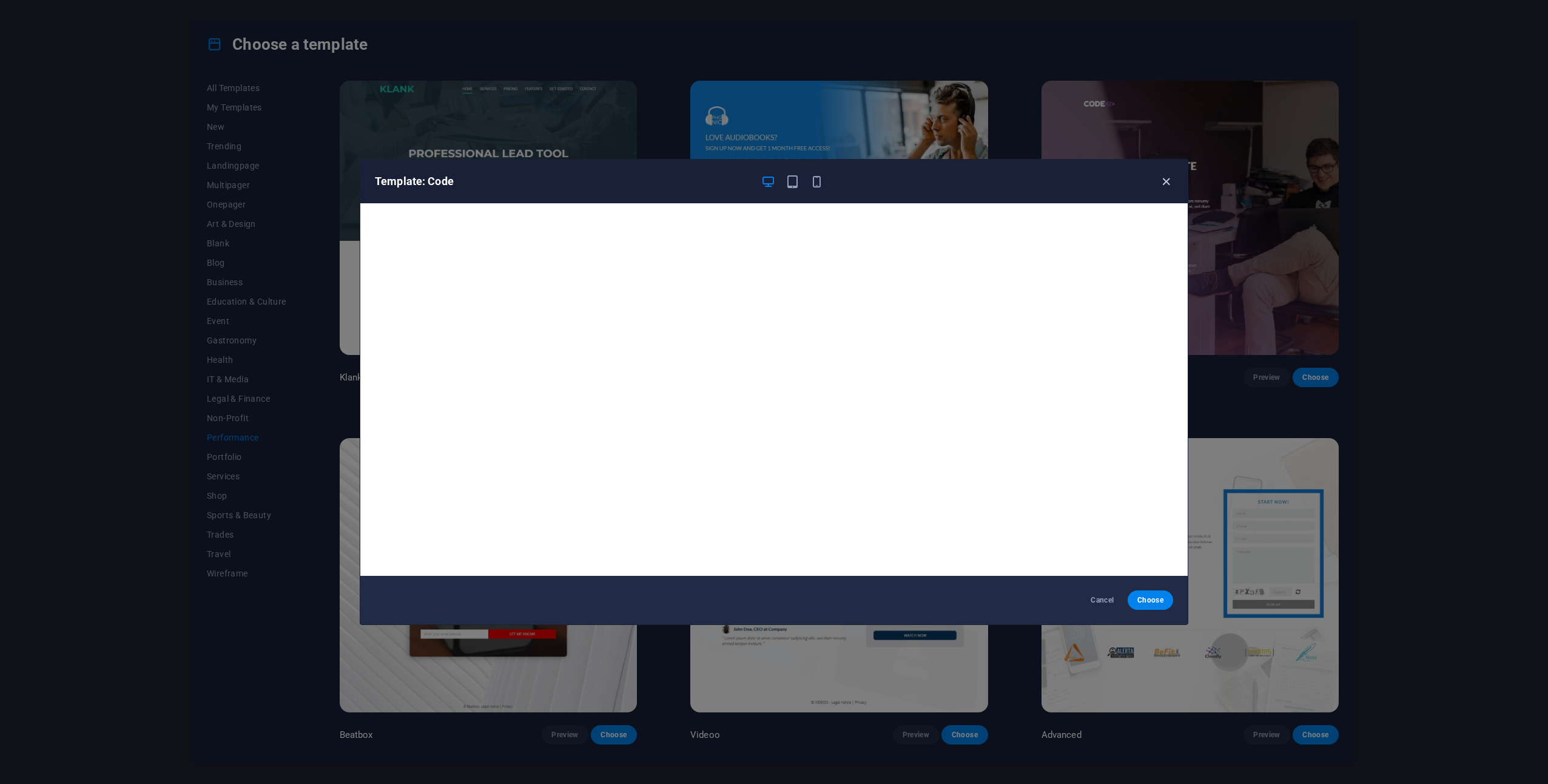
click at [1166, 185] on icon "button" at bounding box center [1166, 181] width 14 height 14
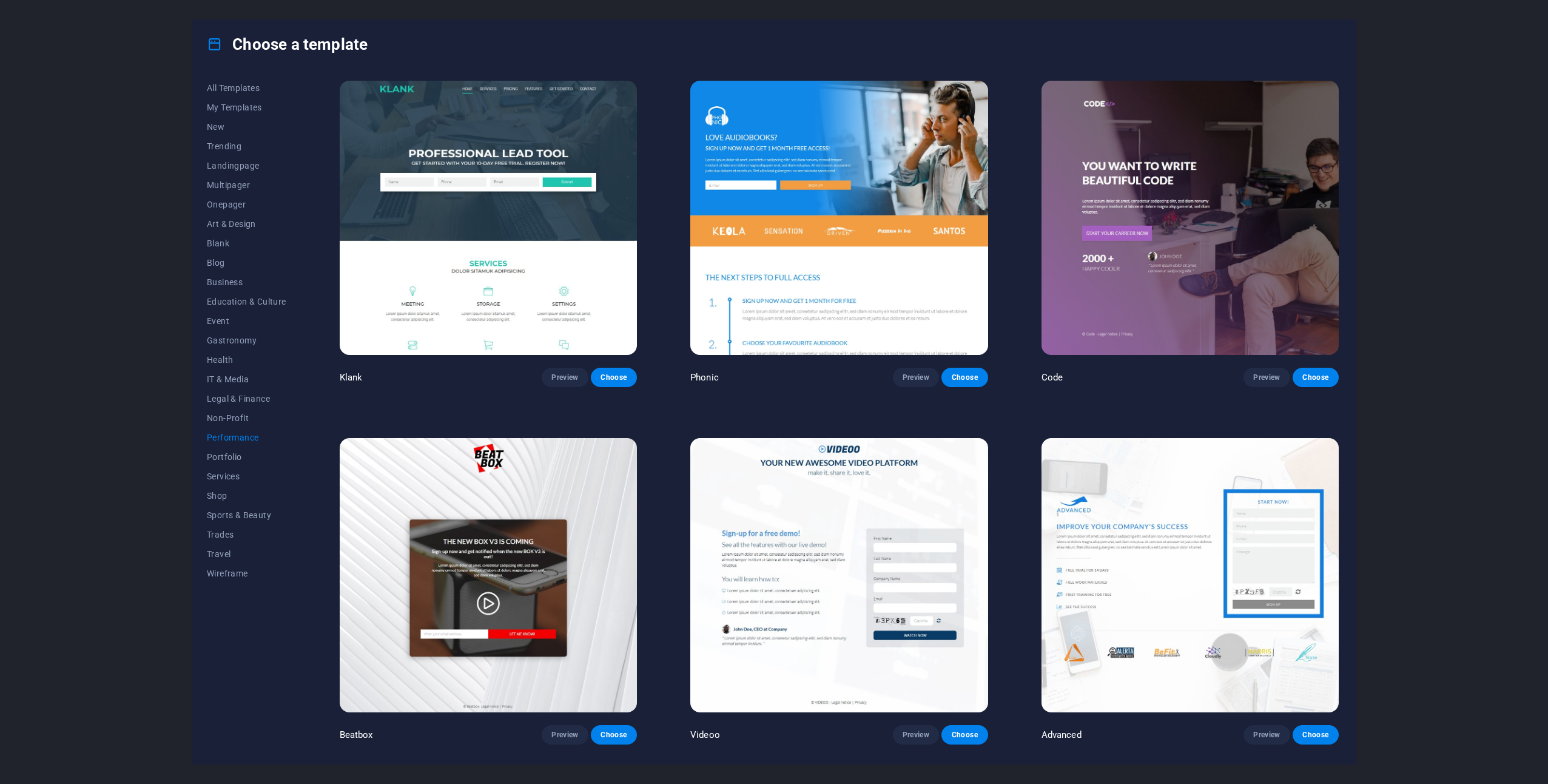
click at [1128, 272] on img at bounding box center [1190, 217] width 298 height 274
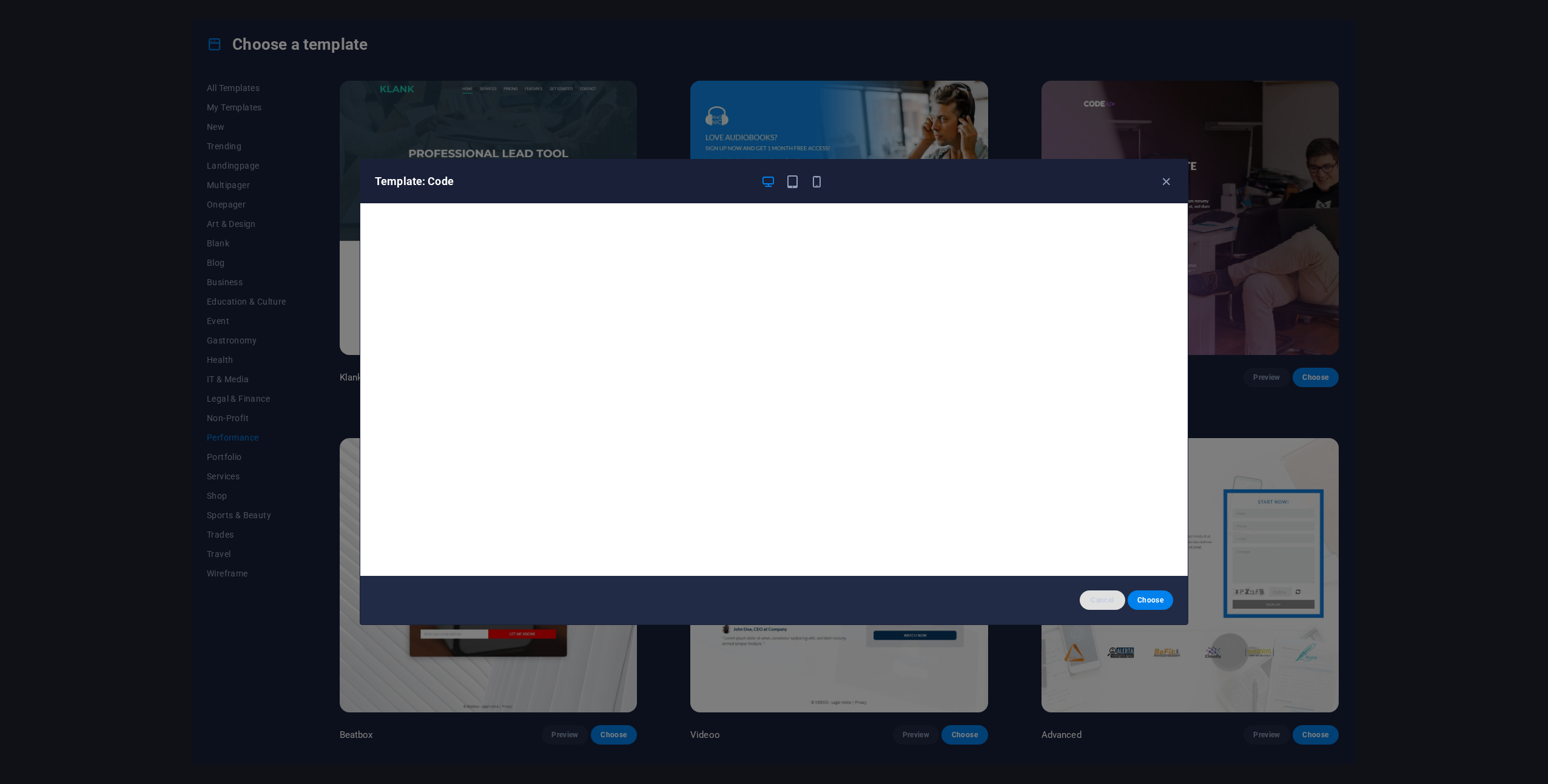
click at [1095, 605] on button "Cancel" at bounding box center [1103, 600] width 46 height 19
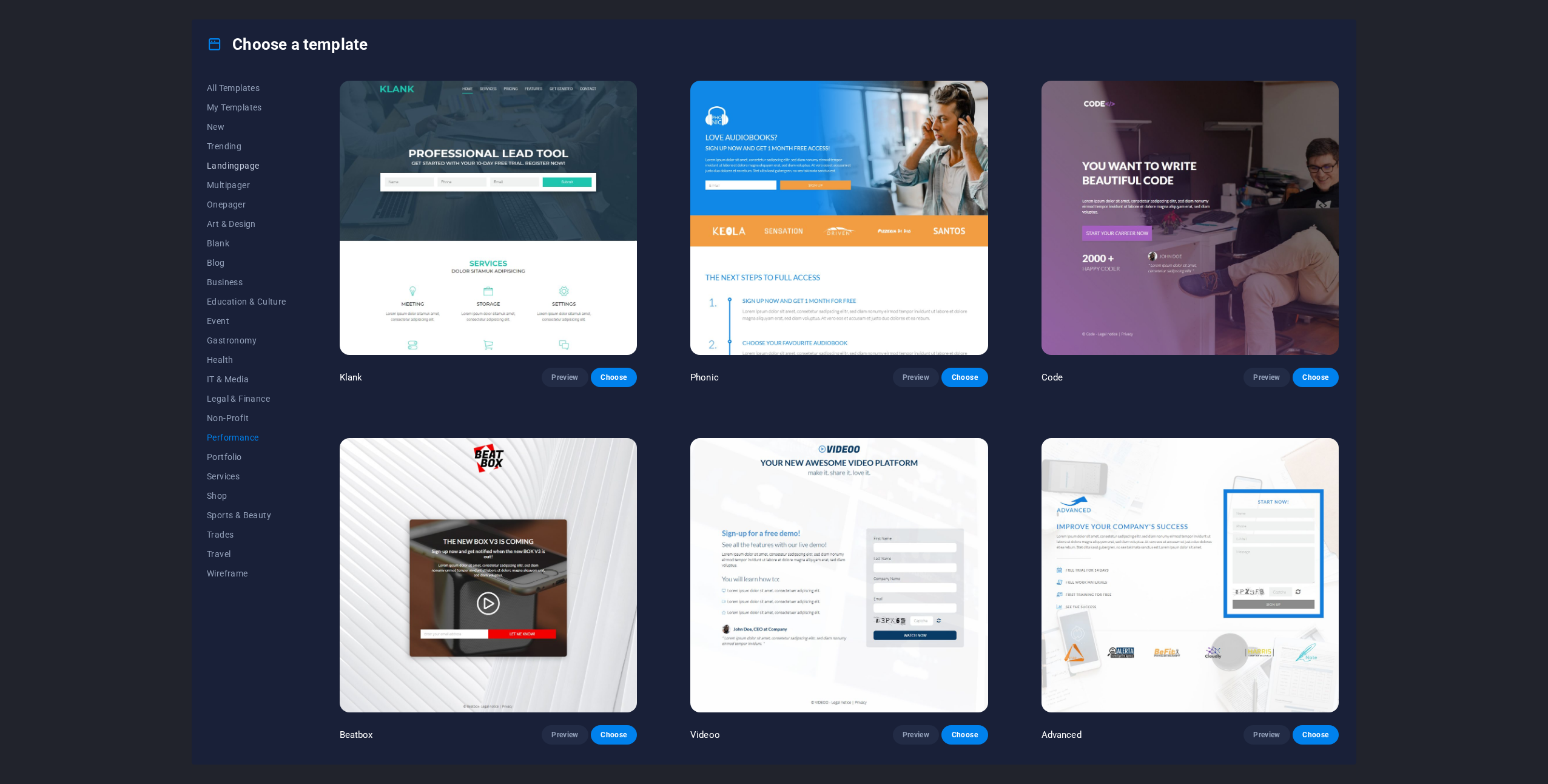
click at [242, 167] on span "Landingpage" at bounding box center [246, 165] width 79 height 10
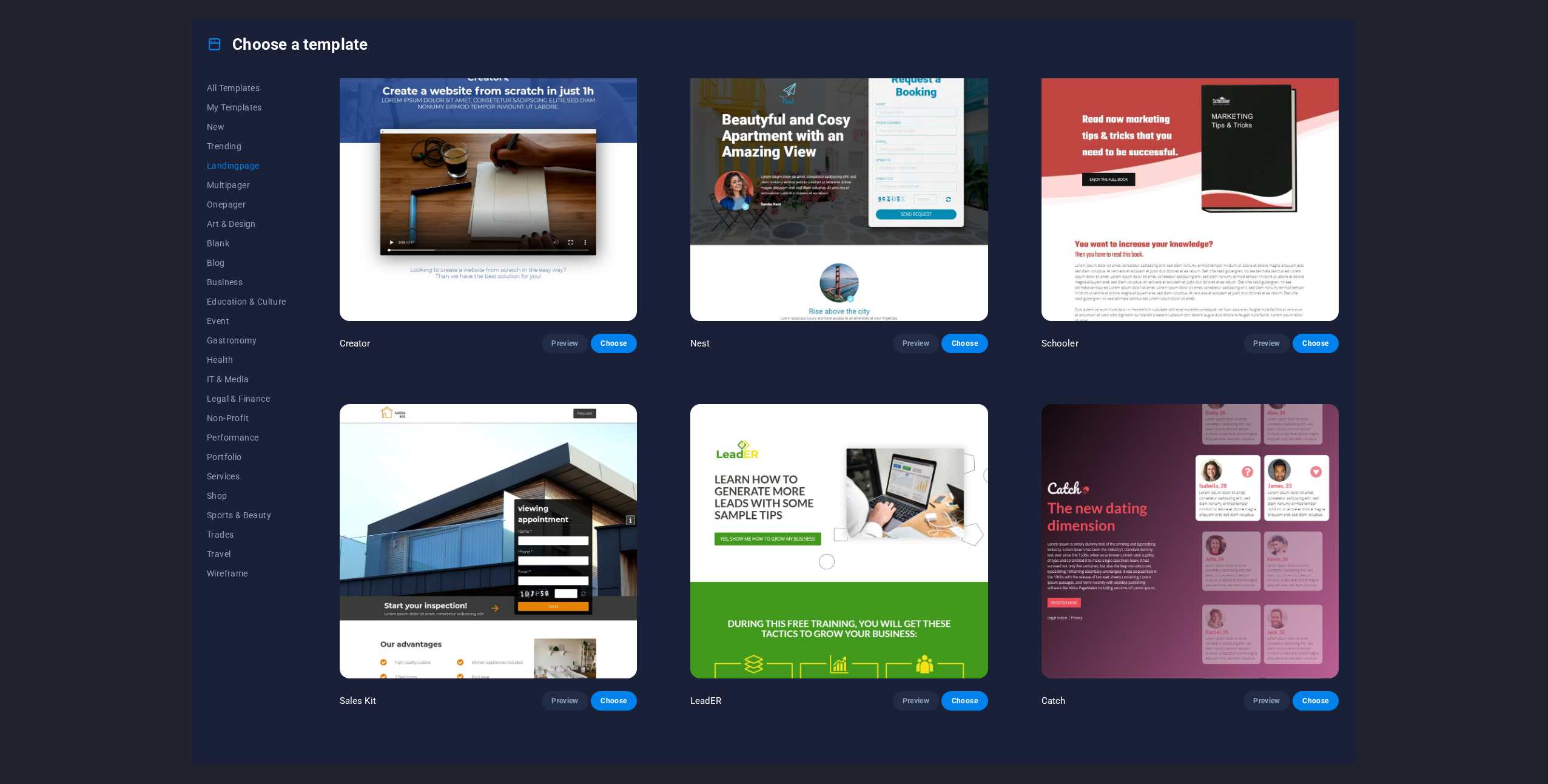
scroll to position [2124, 0]
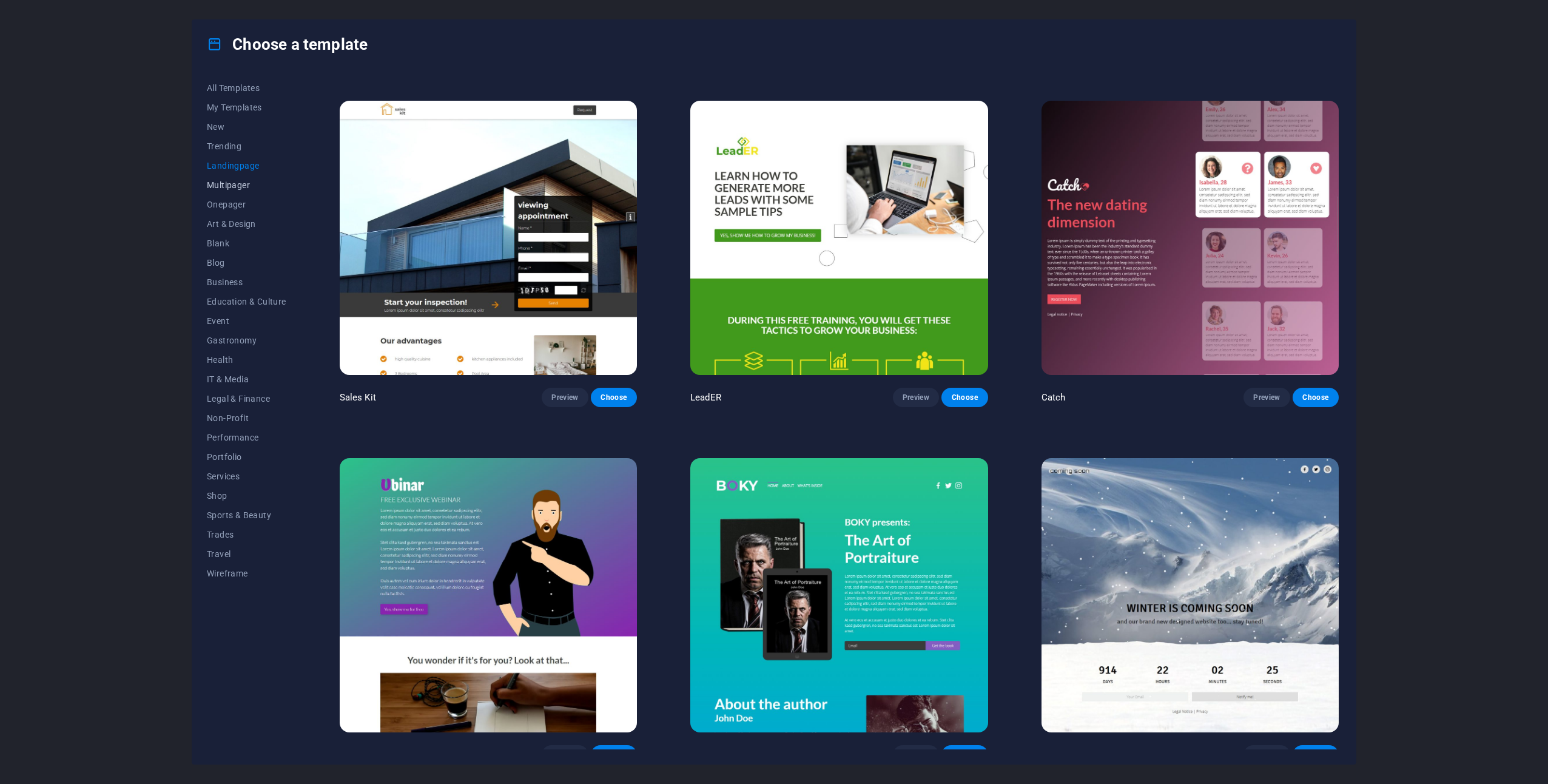
click at [223, 183] on span "Multipager" at bounding box center [246, 184] width 79 height 10
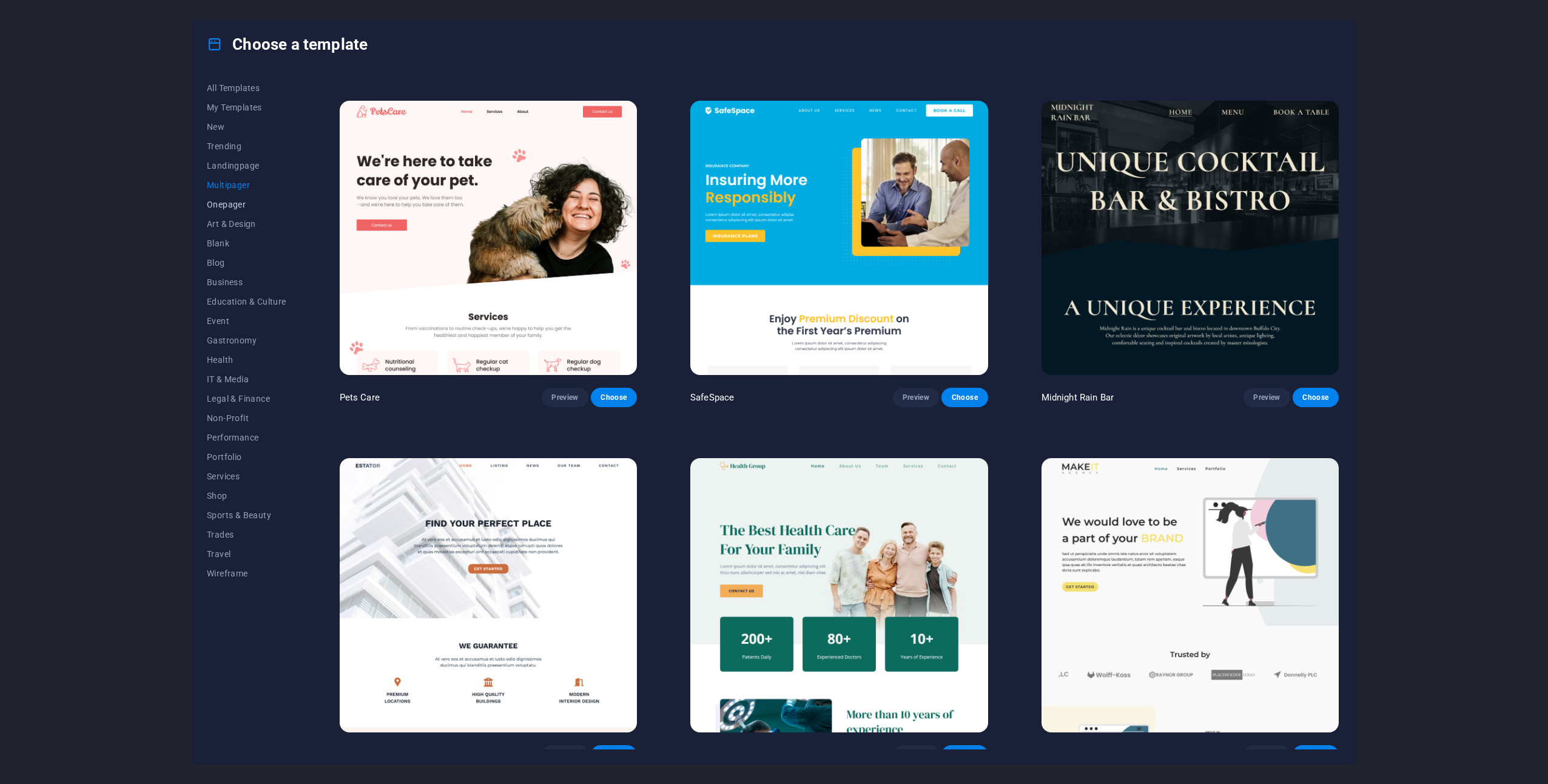
click at [229, 205] on span "Onepager" at bounding box center [246, 204] width 79 height 10
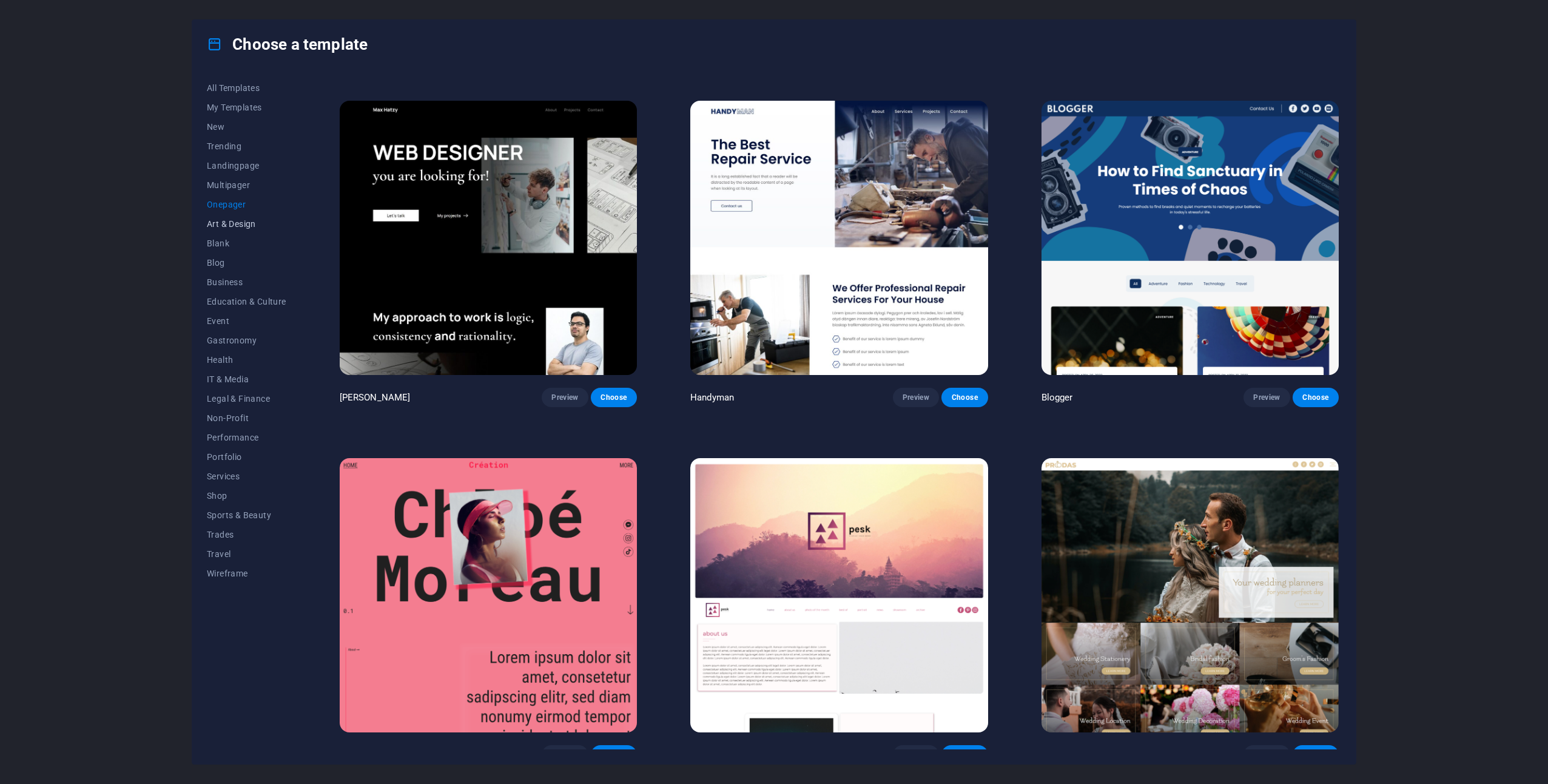
click at [232, 226] on span "Art & Design" at bounding box center [246, 224] width 79 height 10
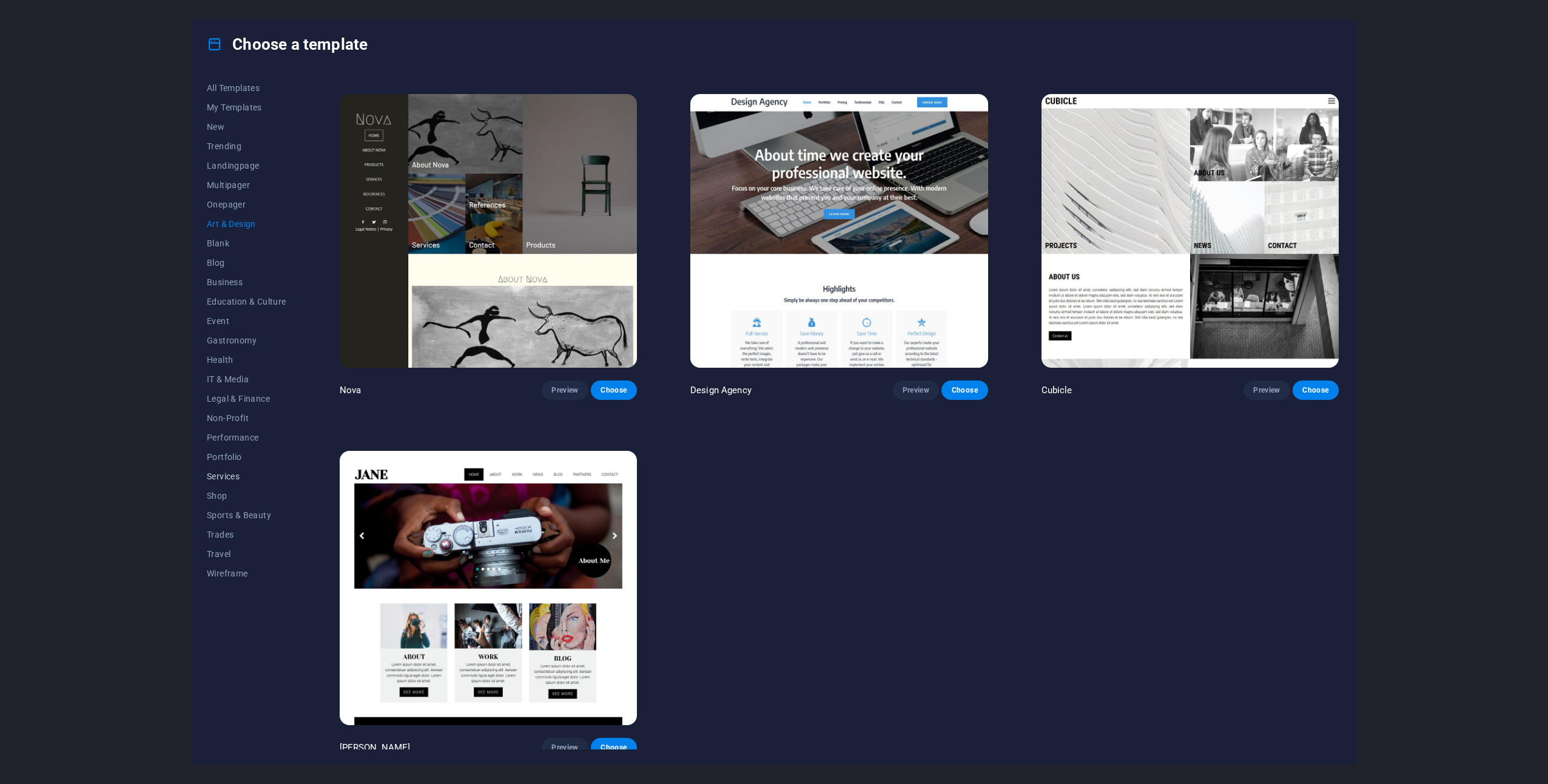
click at [211, 482] on button "Services" at bounding box center [246, 476] width 79 height 19
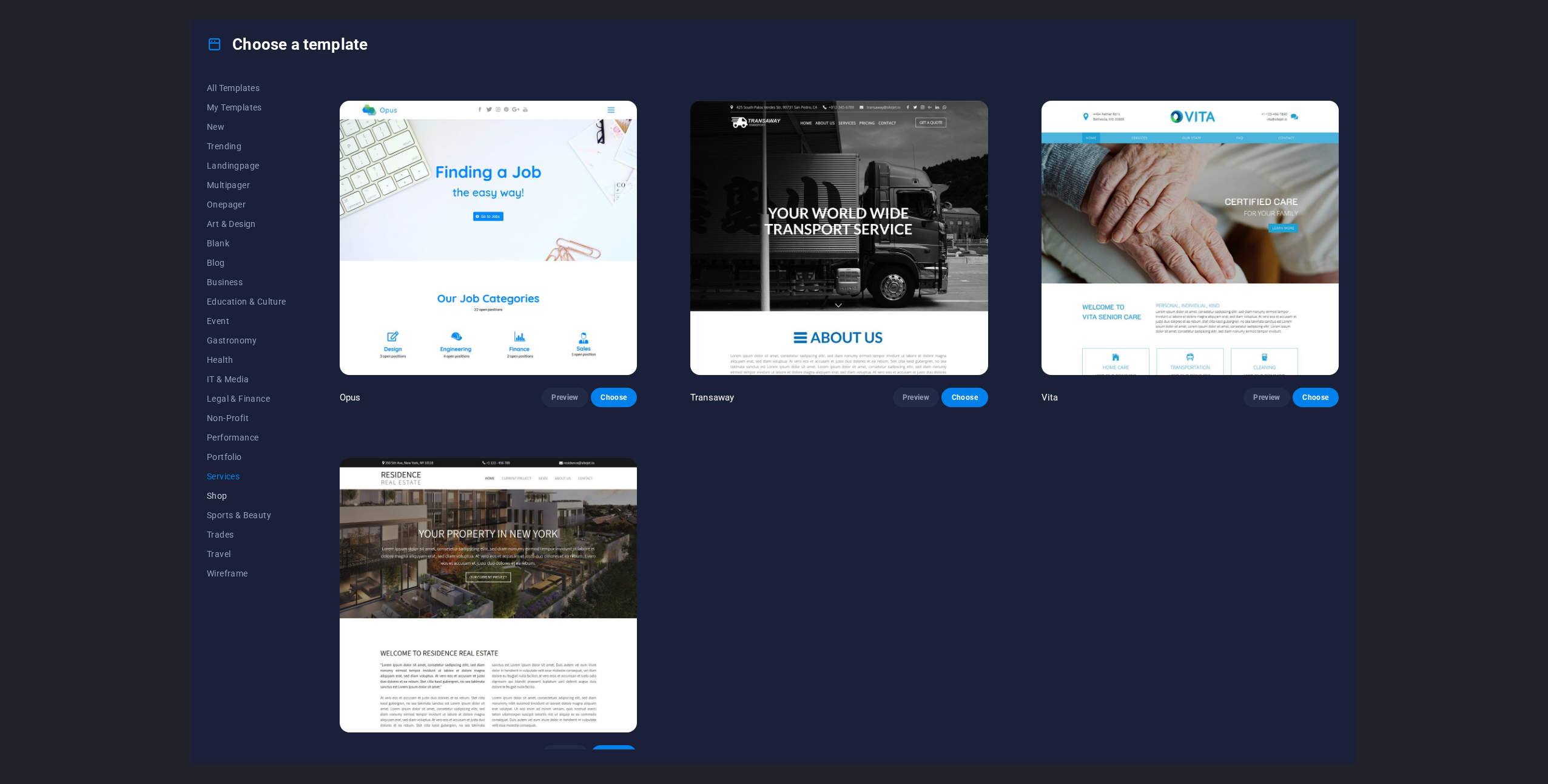
click at [216, 496] on span "Shop" at bounding box center [246, 496] width 79 height 10
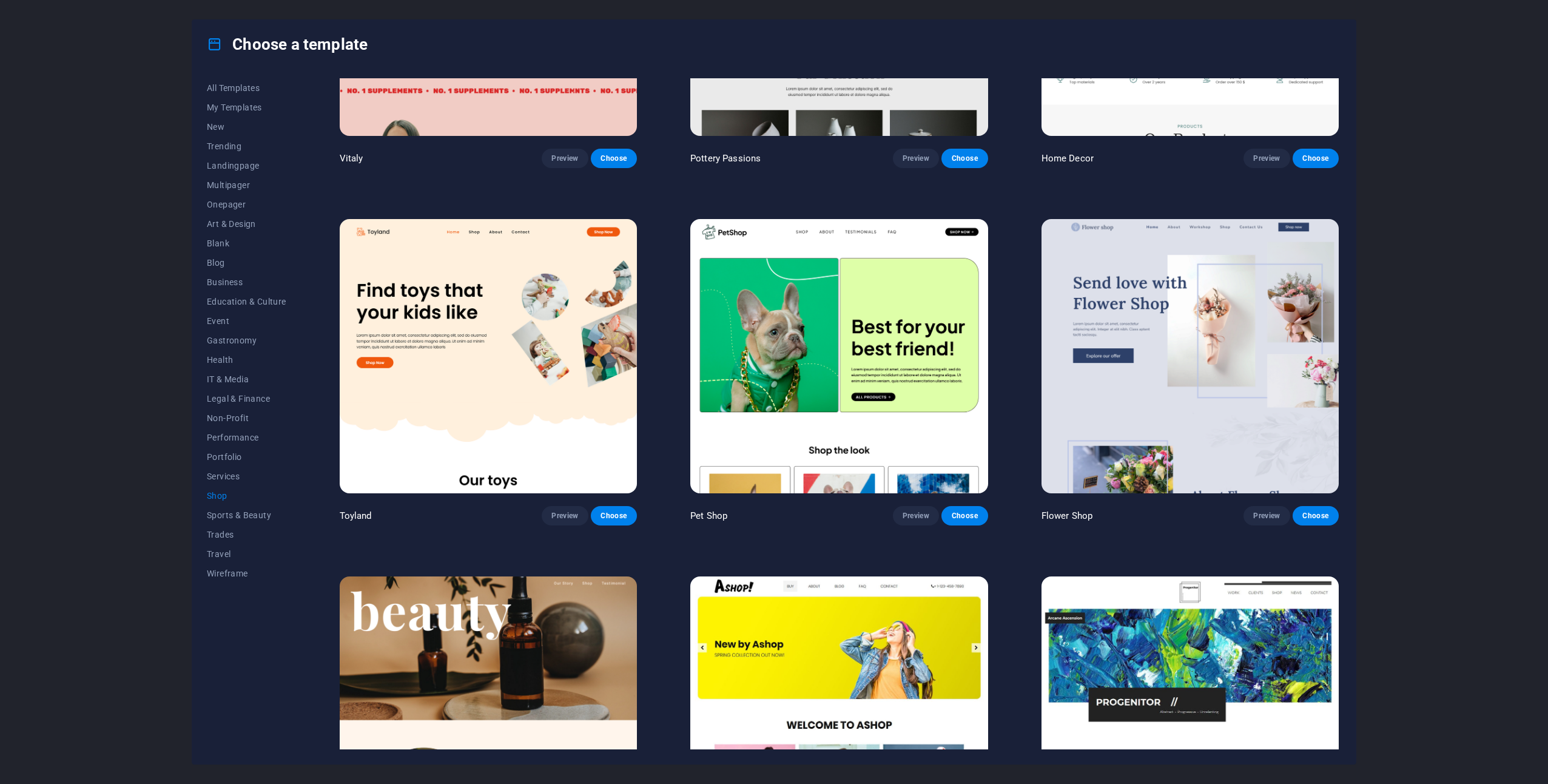
scroll to position [0, 0]
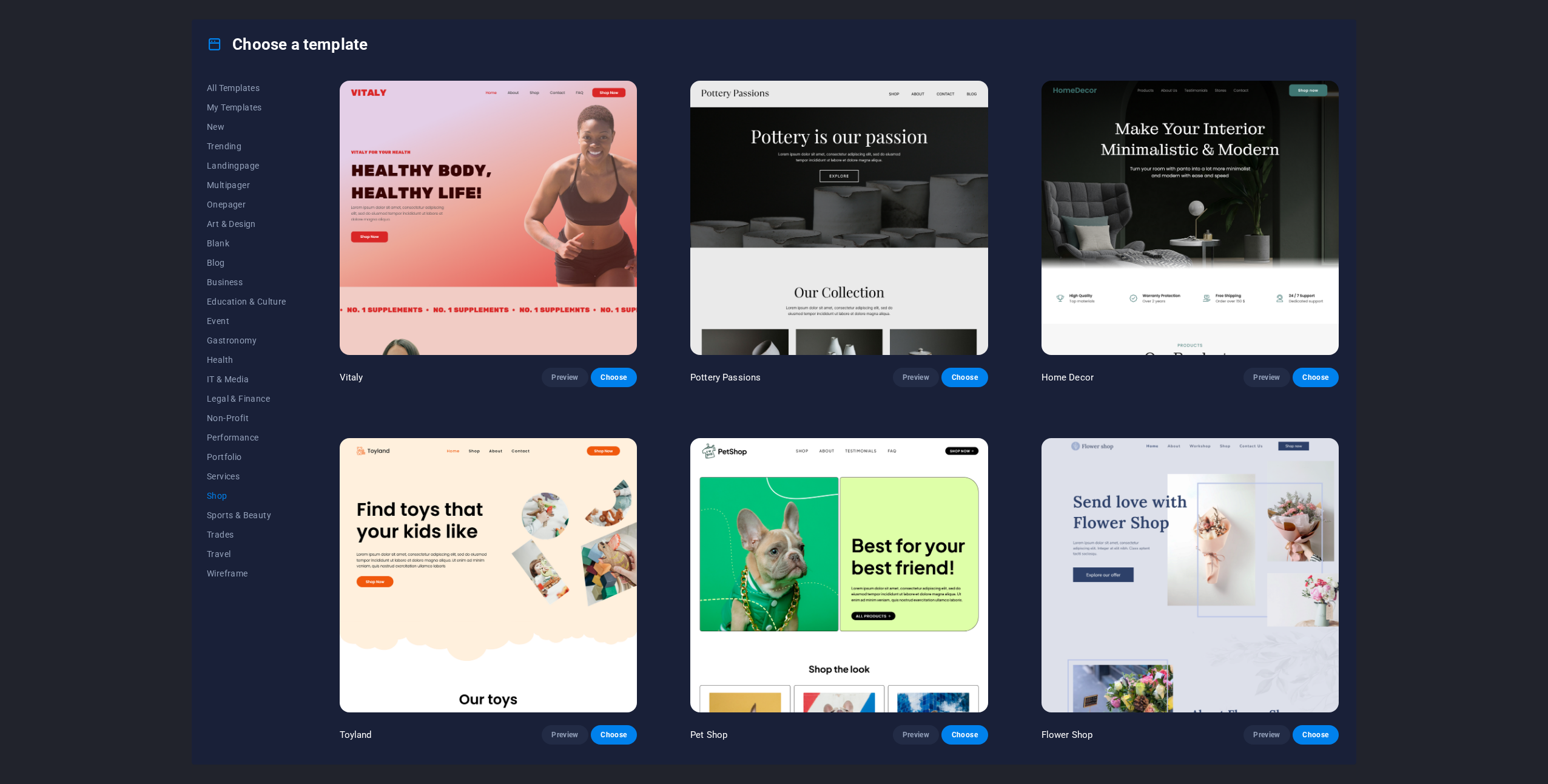
click at [235, 504] on button "Shop" at bounding box center [246, 495] width 79 height 19
click at [228, 475] on span "Services" at bounding box center [246, 476] width 79 height 10
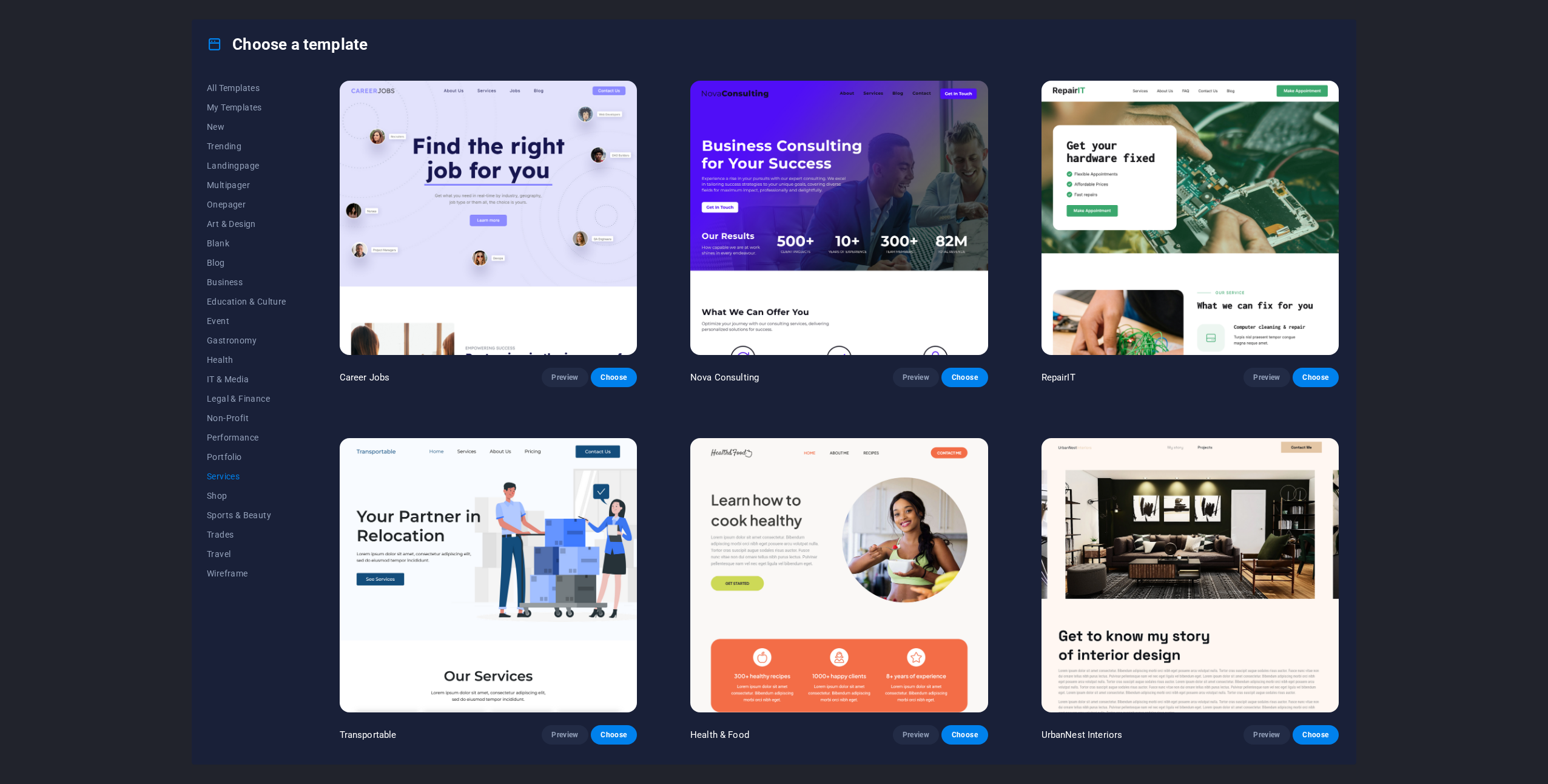
click at [507, 550] on img at bounding box center [488, 575] width 298 height 274
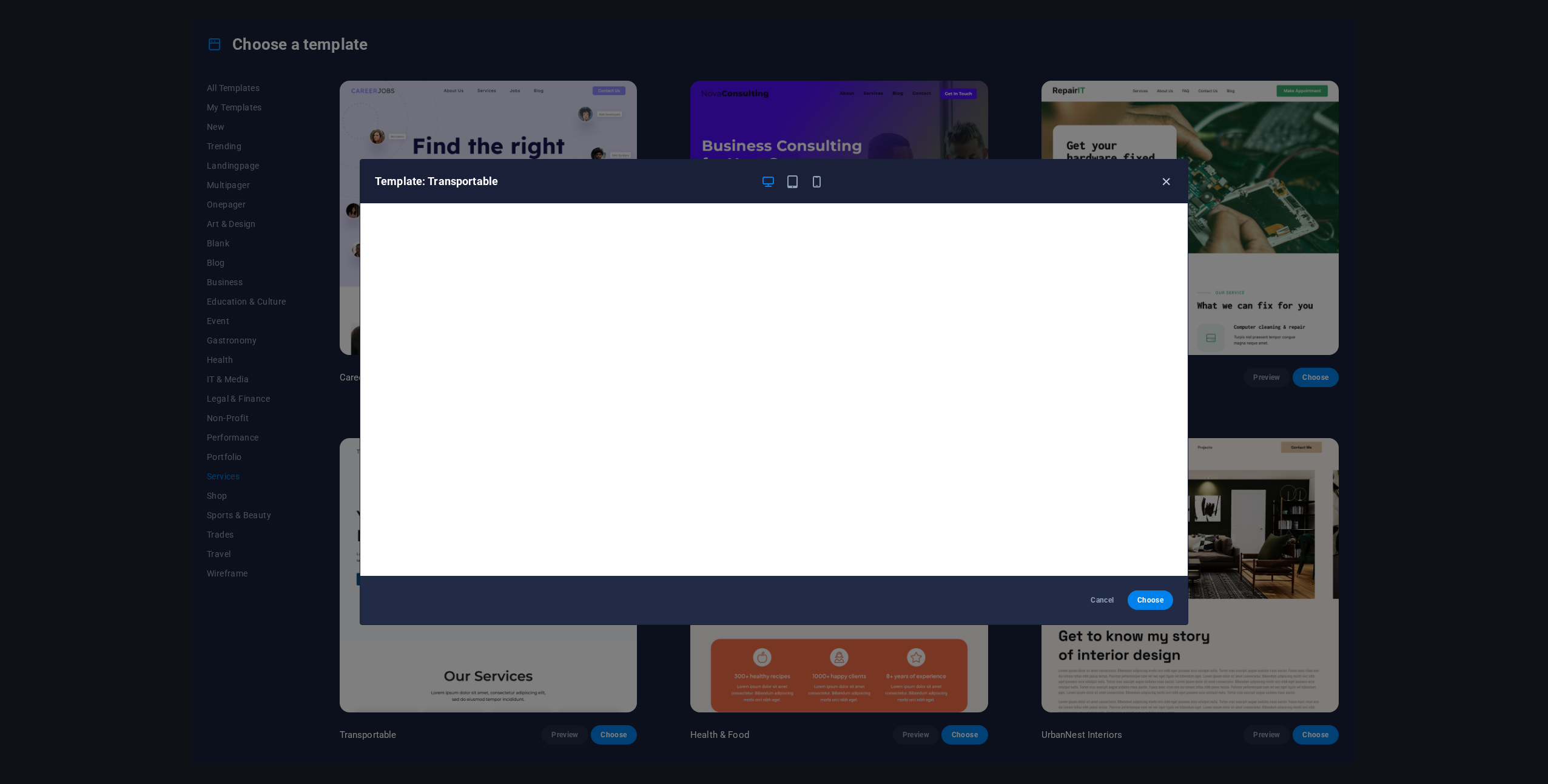
click at [1172, 181] on icon "button" at bounding box center [1166, 181] width 14 height 14
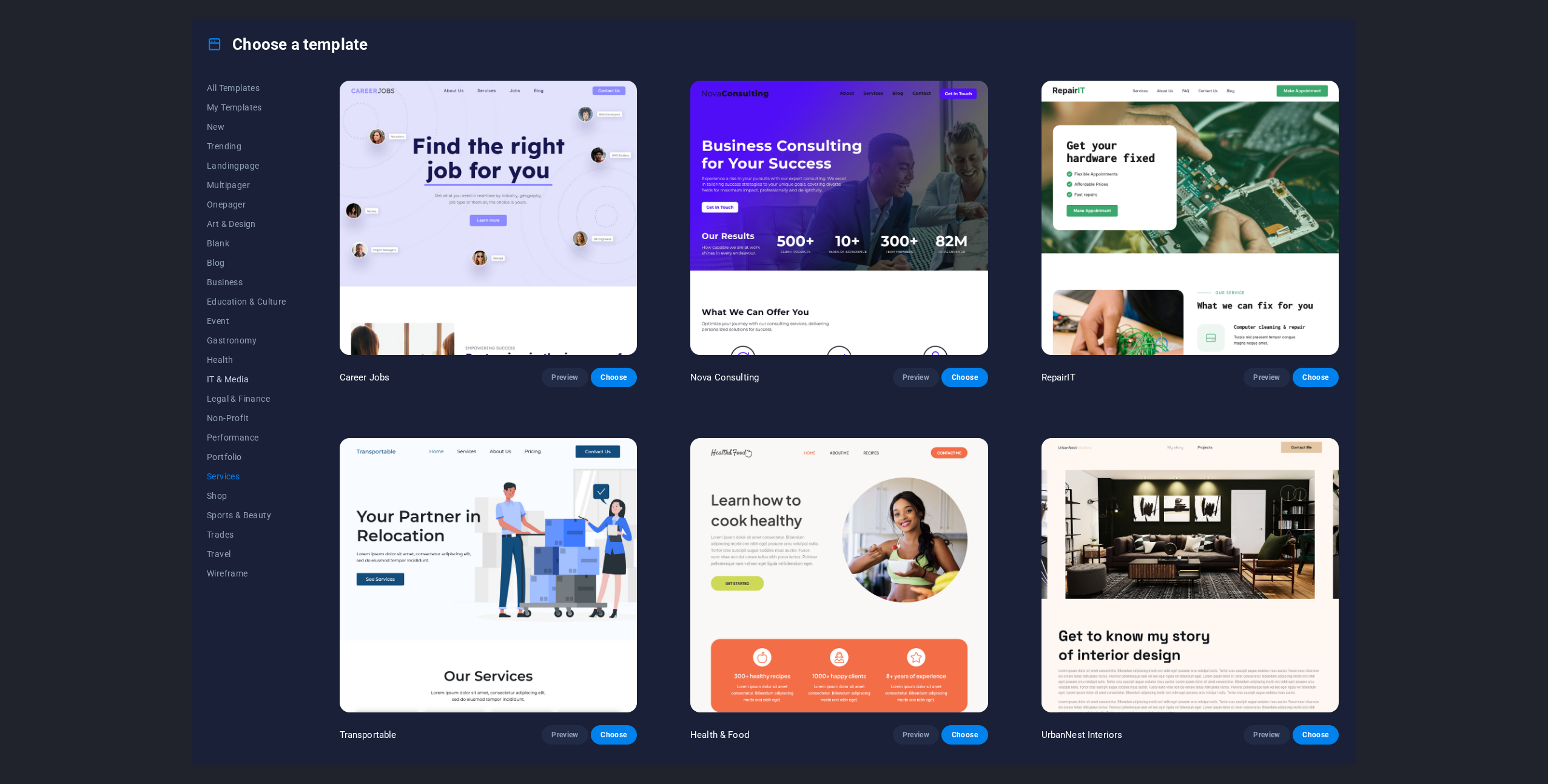
click at [233, 375] on span "IT & Media" at bounding box center [246, 379] width 79 height 10
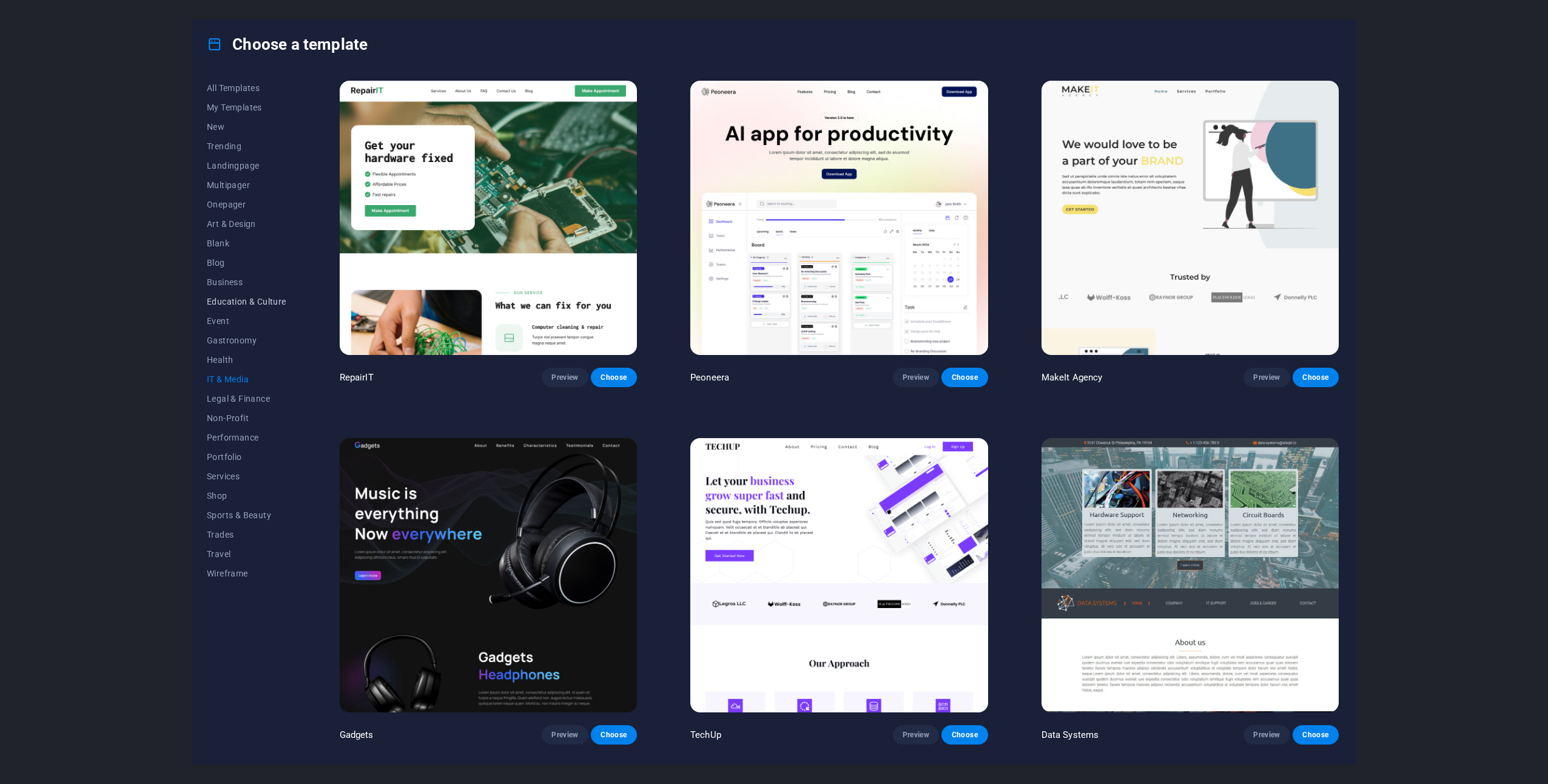
click at [252, 293] on button "Education & Culture" at bounding box center [246, 301] width 79 height 19
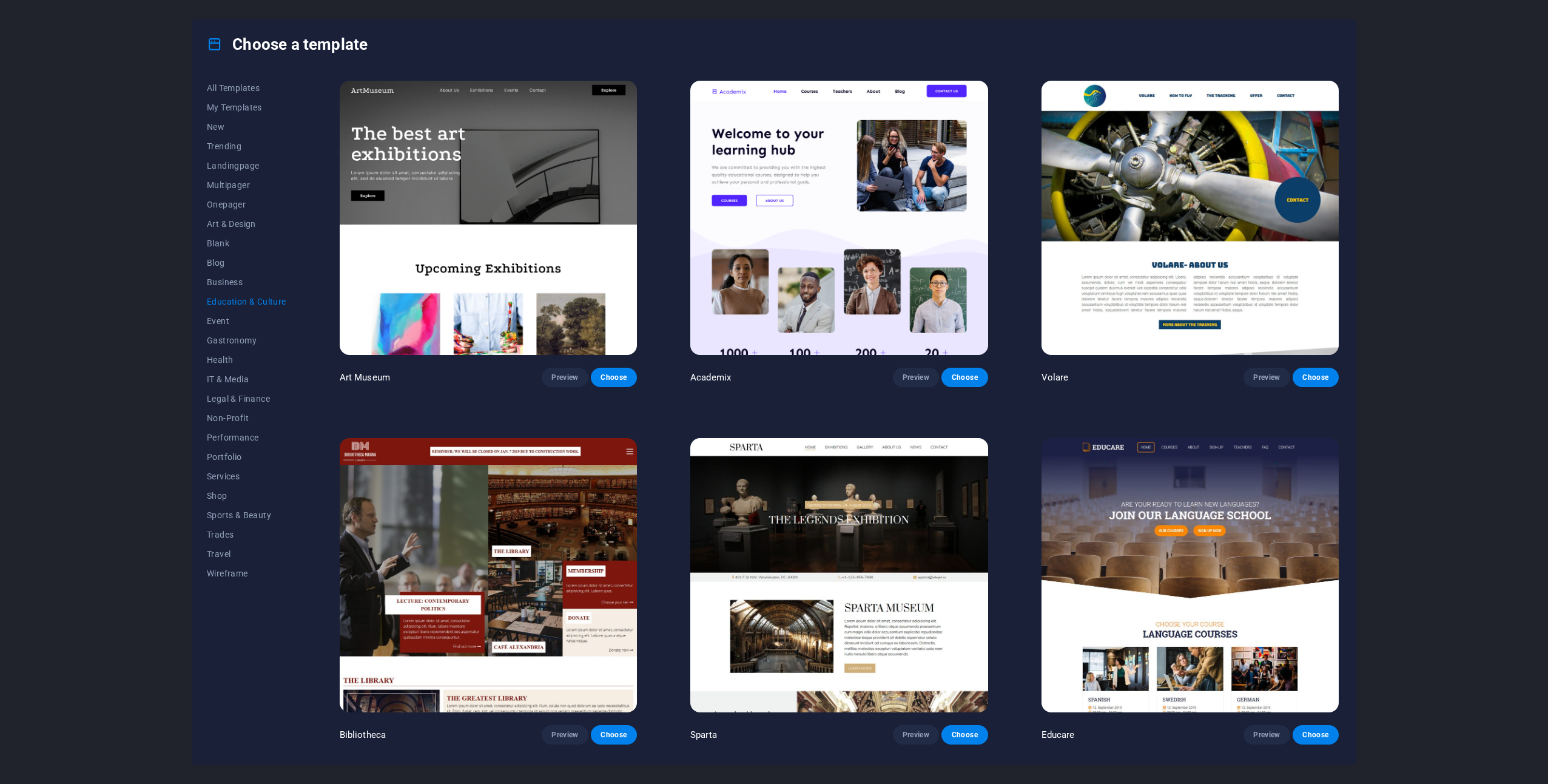
click at [1171, 187] on img at bounding box center [1190, 217] width 298 height 274
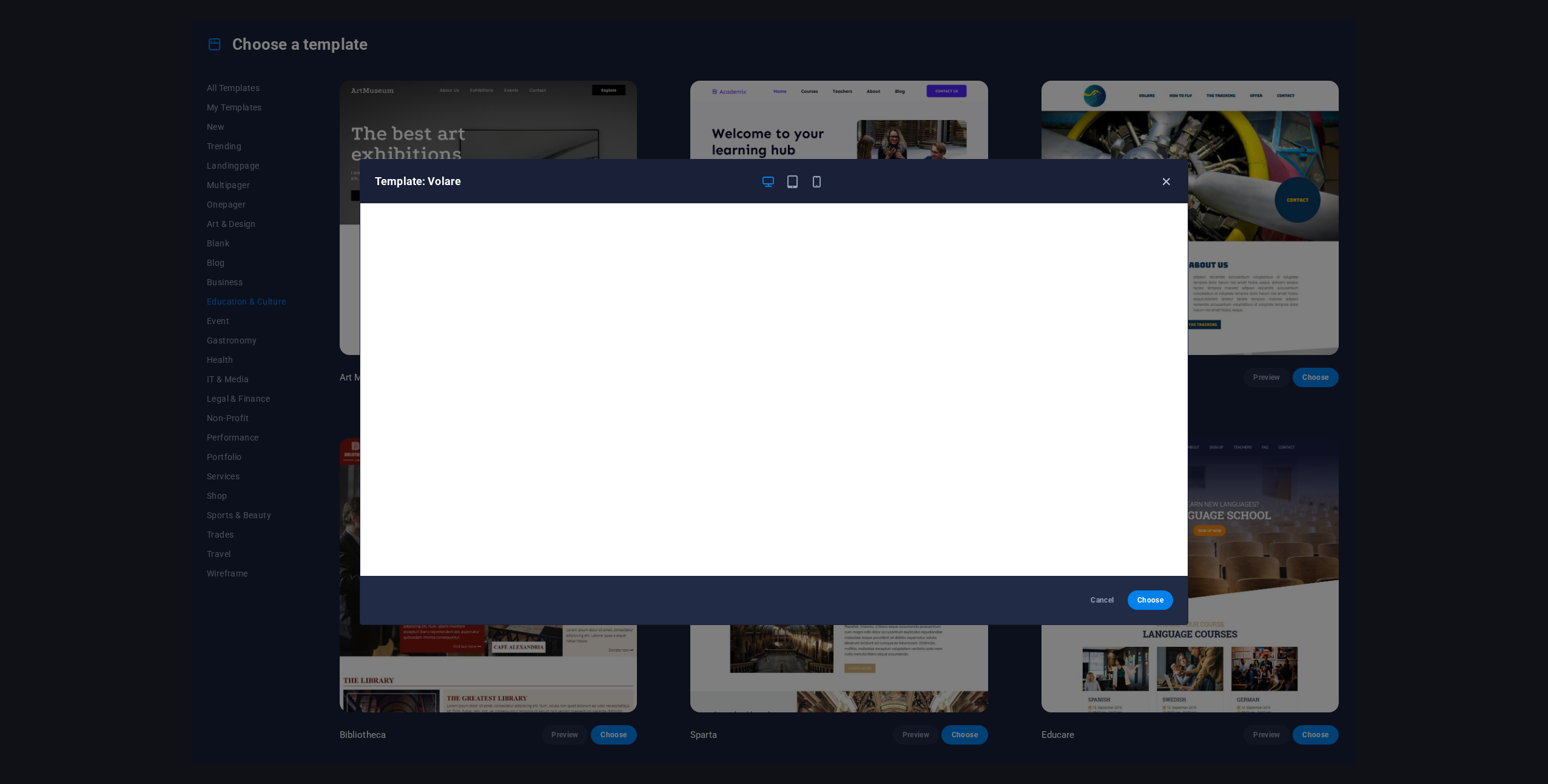
click at [1160, 180] on icon "button" at bounding box center [1166, 181] width 14 height 14
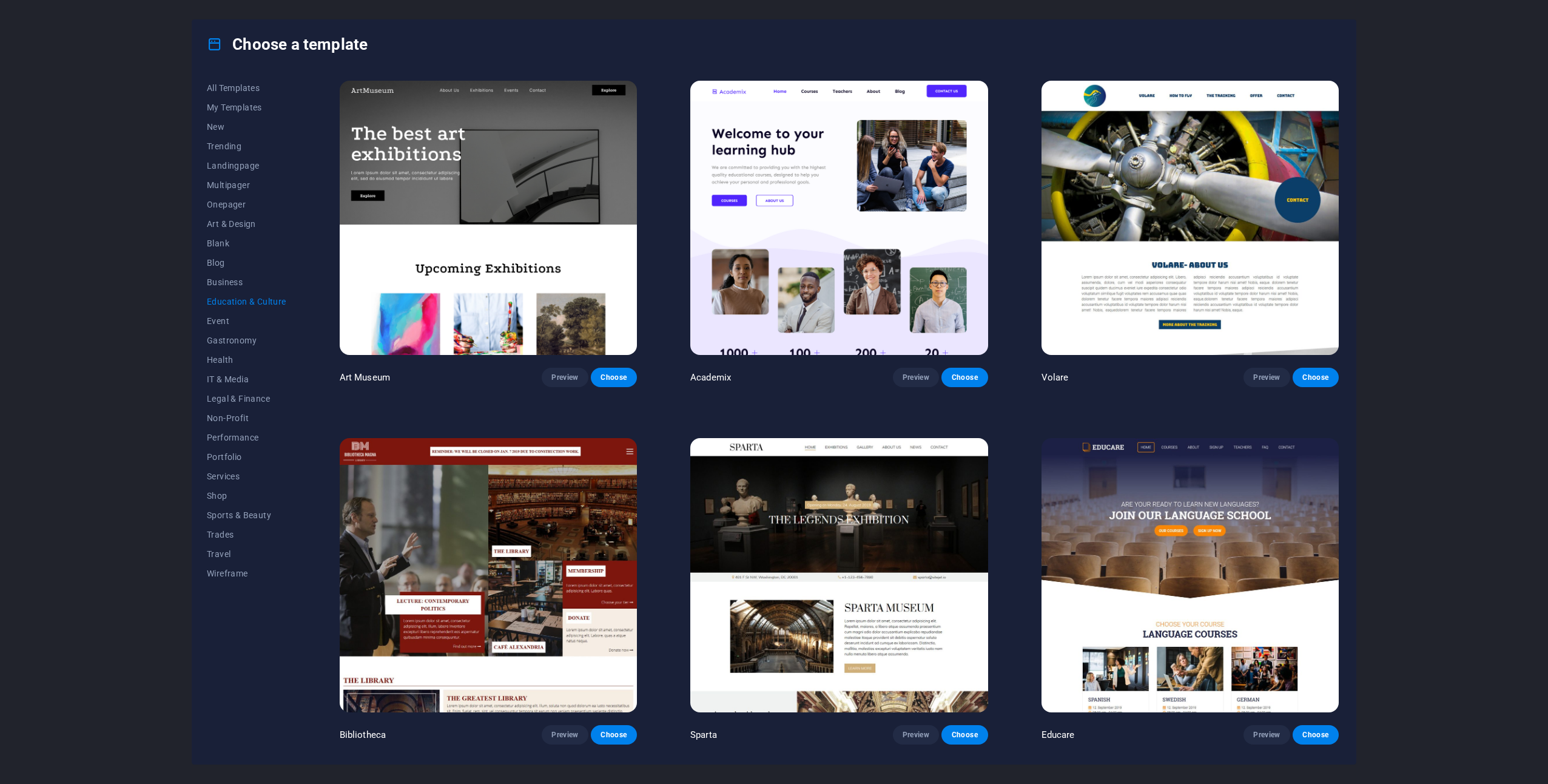
click at [876, 301] on img at bounding box center [840, 217] width 298 height 274
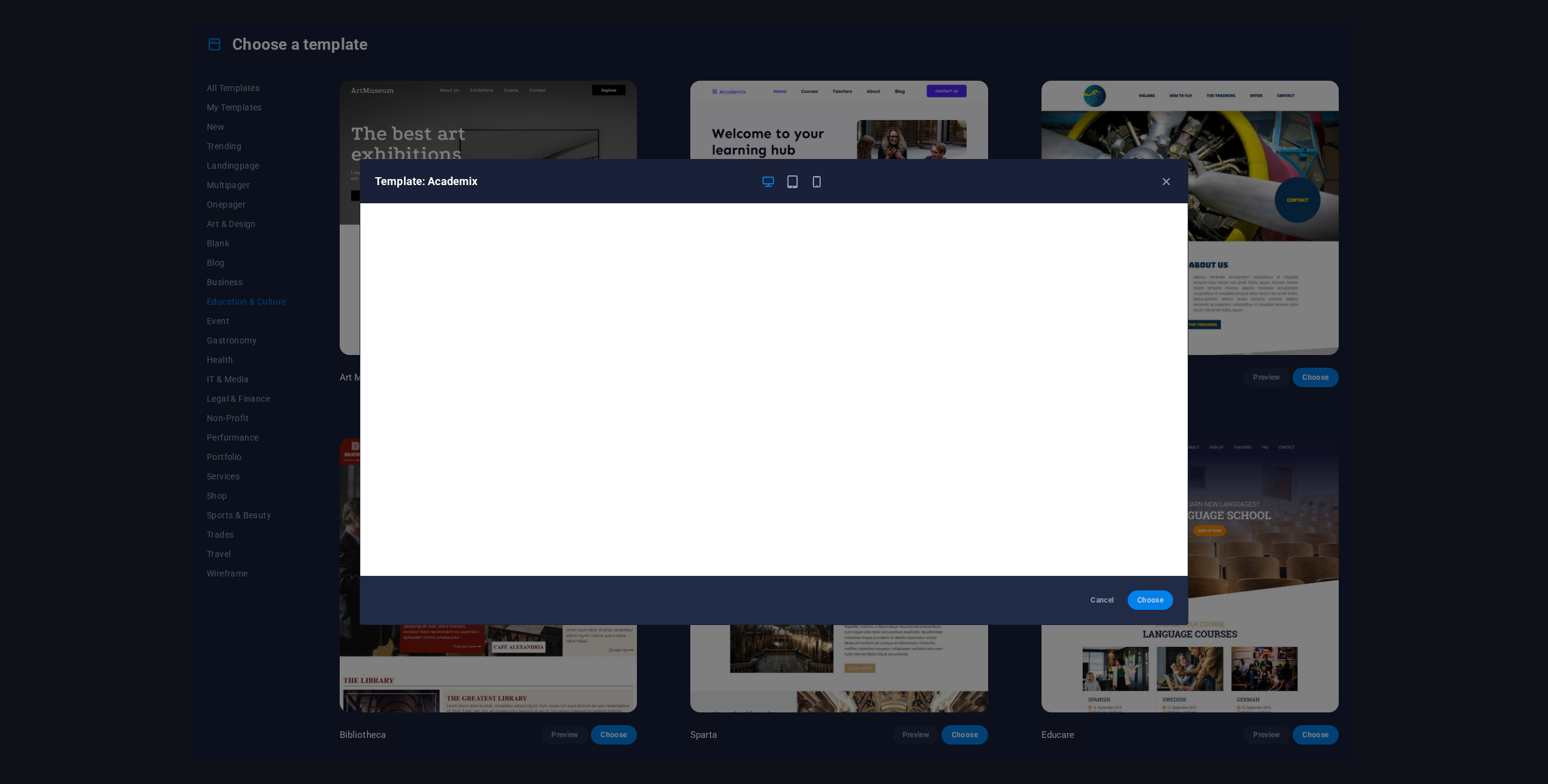
click at [1141, 599] on span "Choose" at bounding box center [1150, 600] width 26 height 10
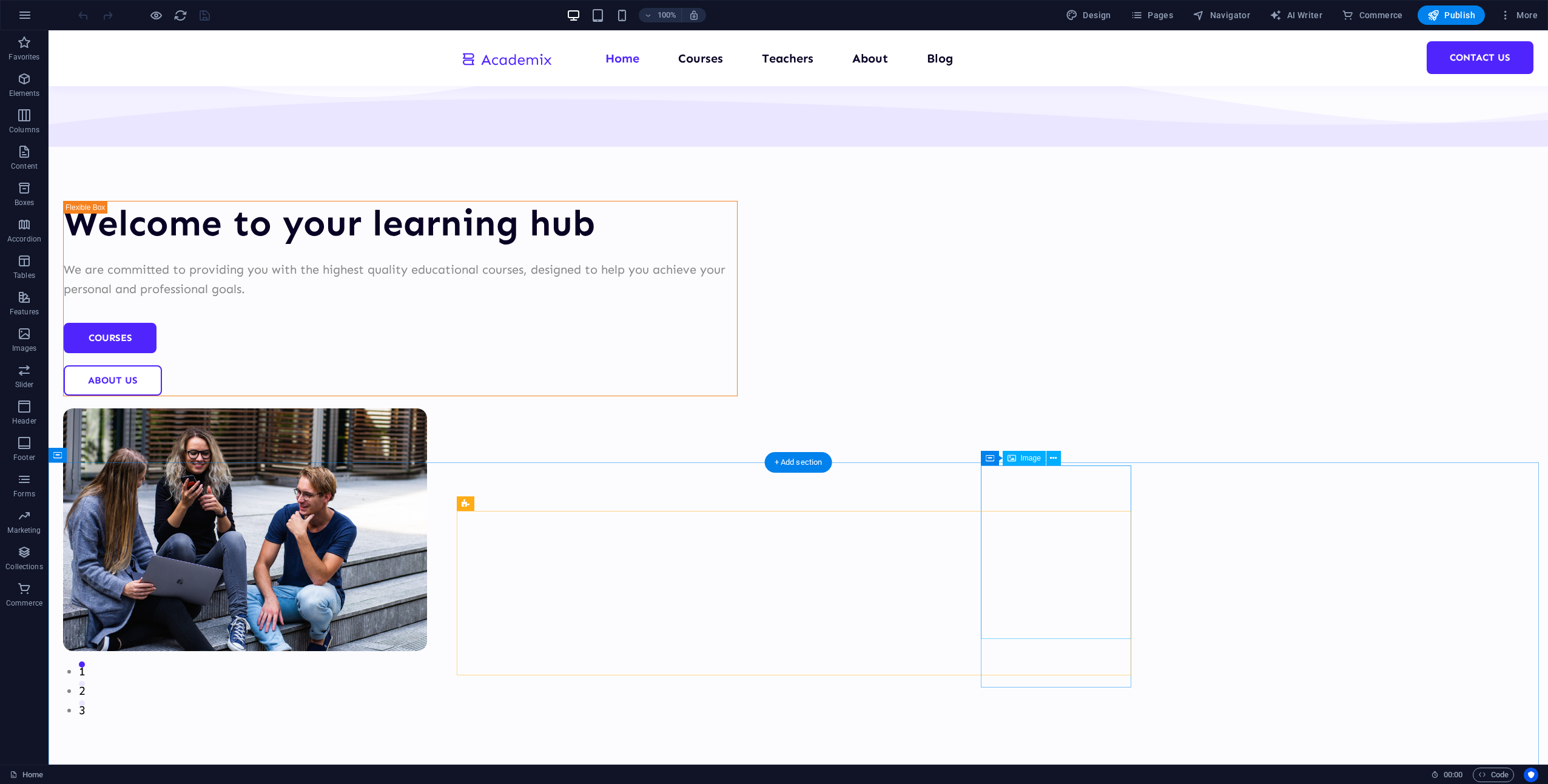
scroll to position [182, 0]
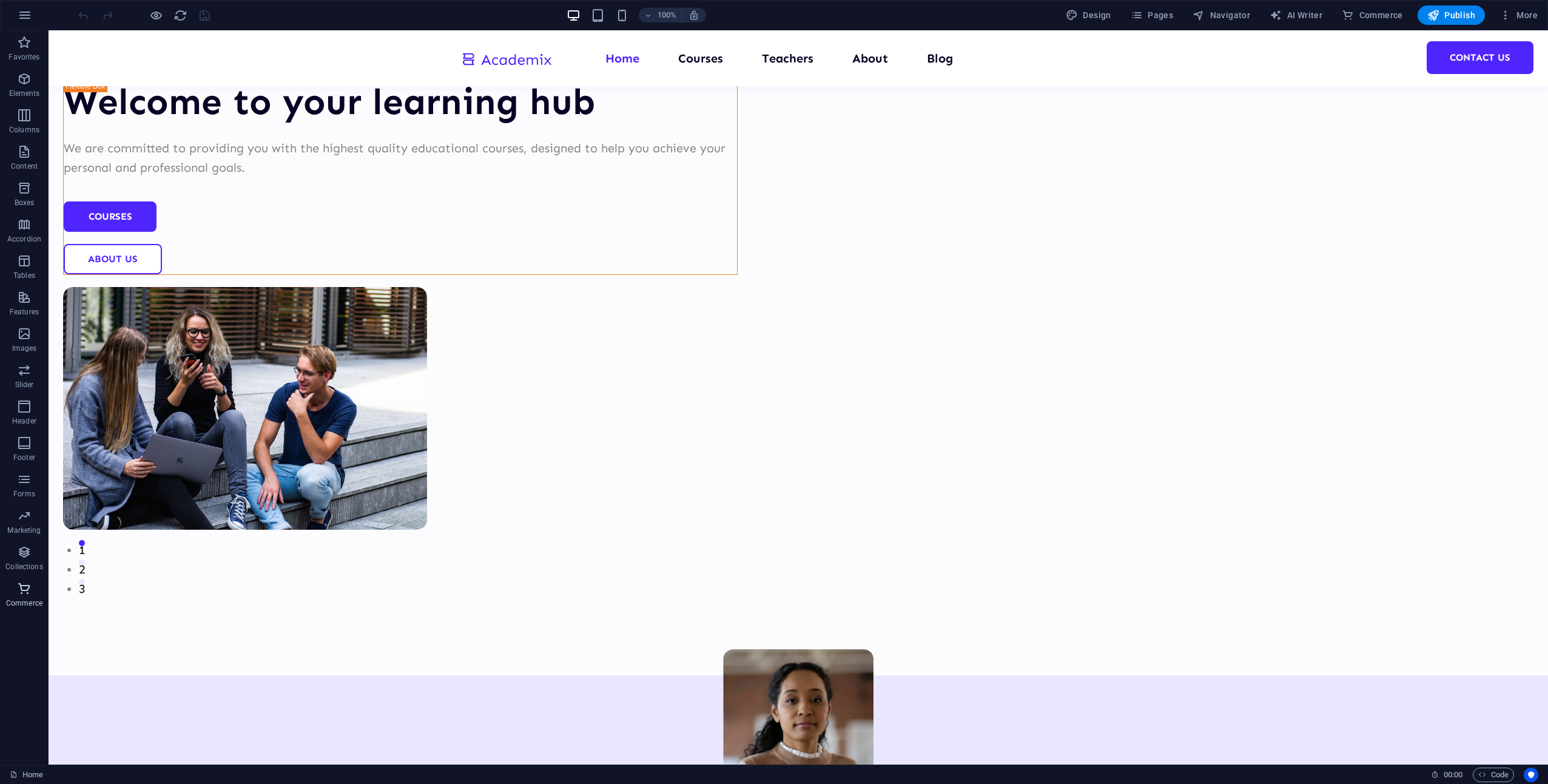
click at [21, 592] on icon "button" at bounding box center [25, 589] width 15 height 15
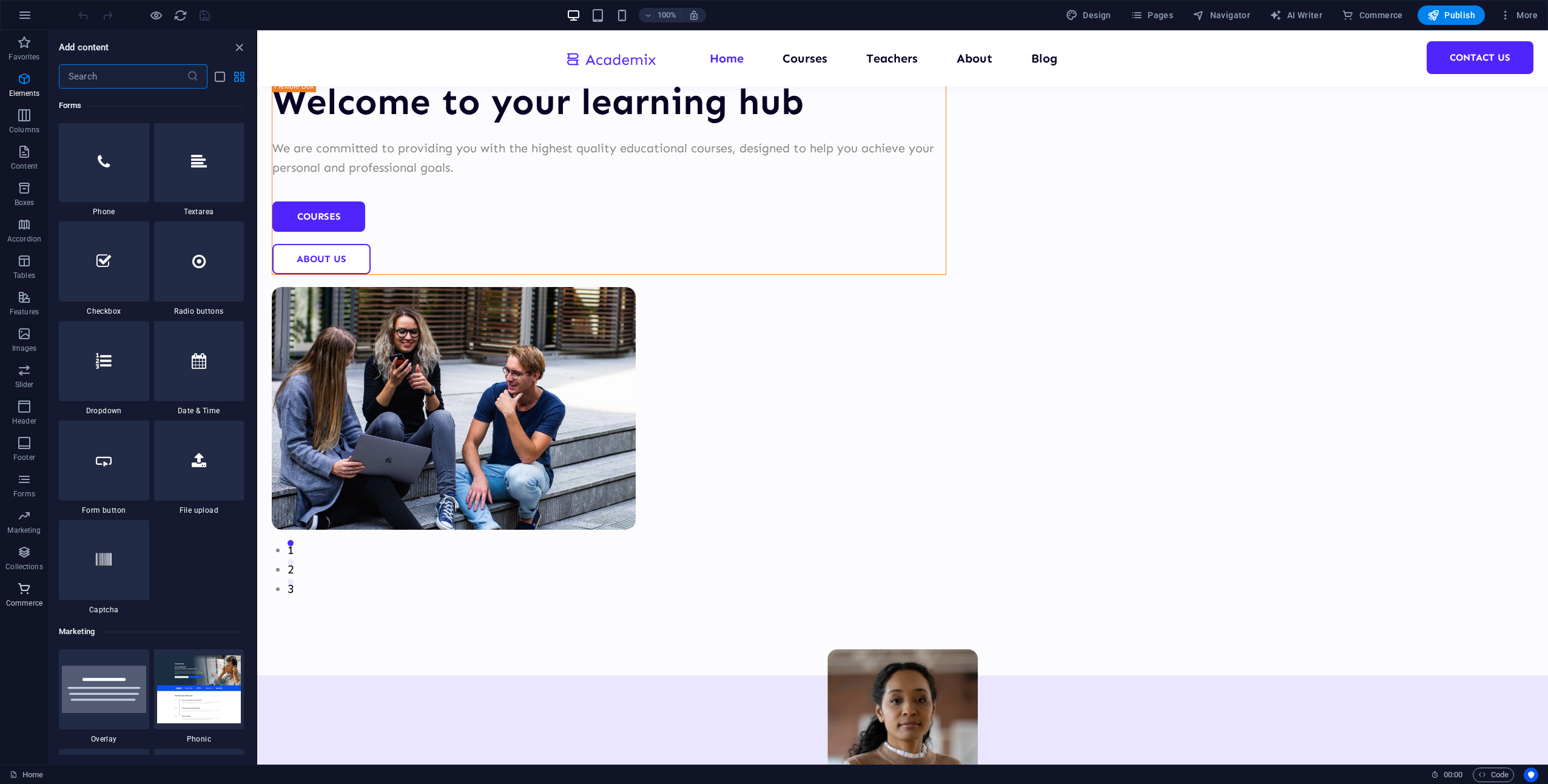
scroll to position [11692, 0]
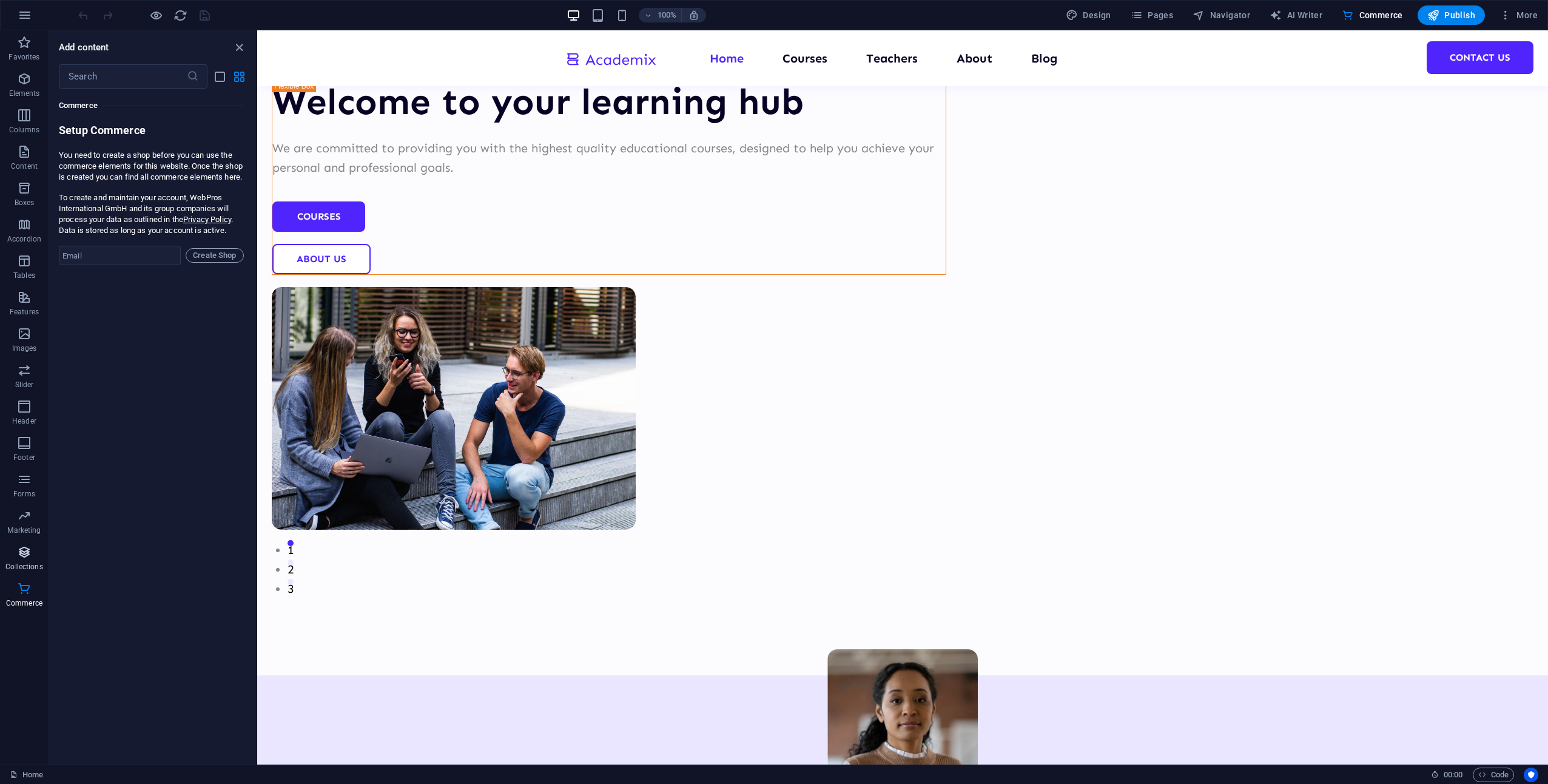
click at [29, 543] on button "Collections" at bounding box center [24, 559] width 48 height 37
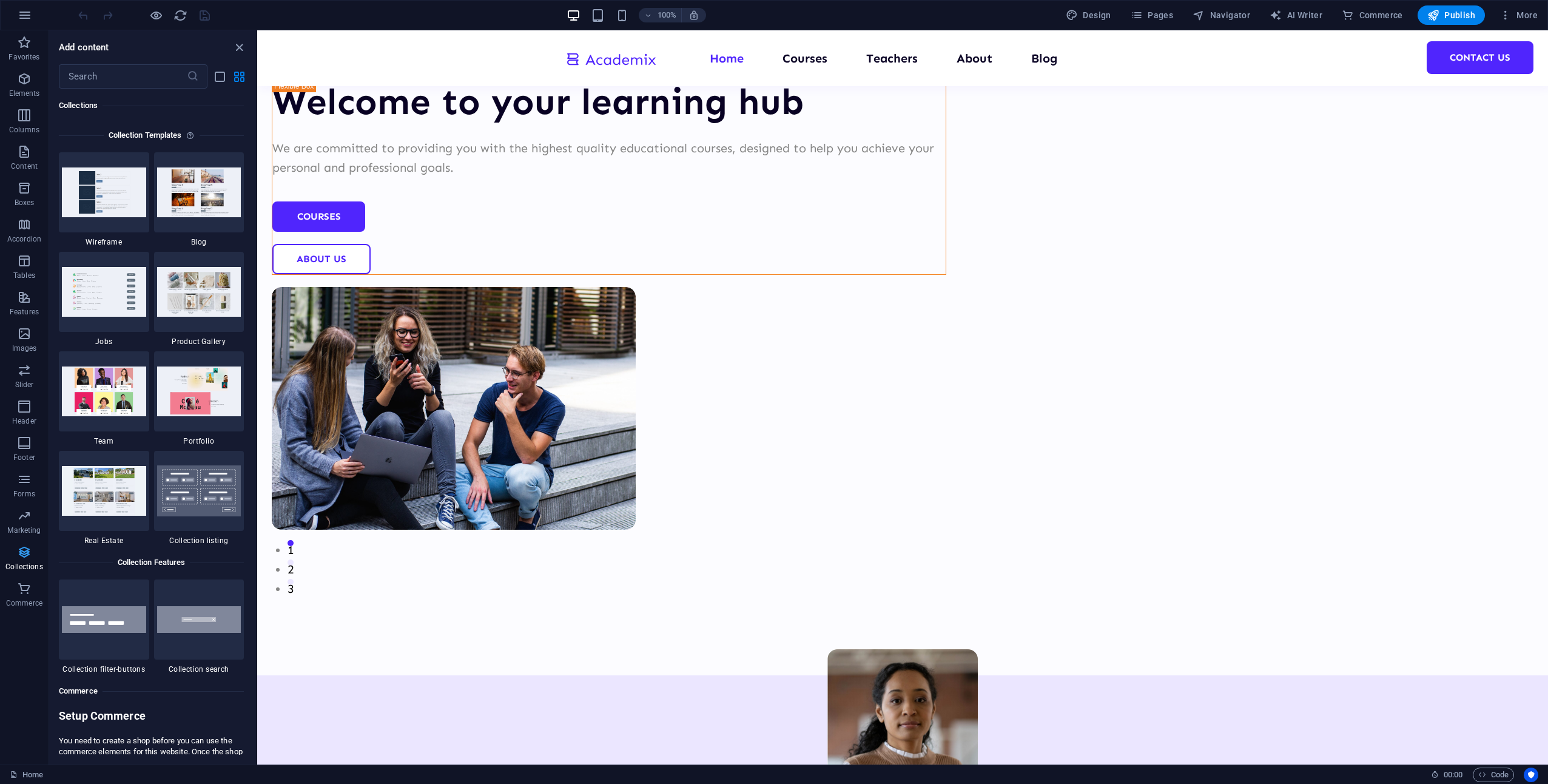
scroll to position [11107, 0]
click at [30, 522] on icon "button" at bounding box center [25, 516] width 15 height 15
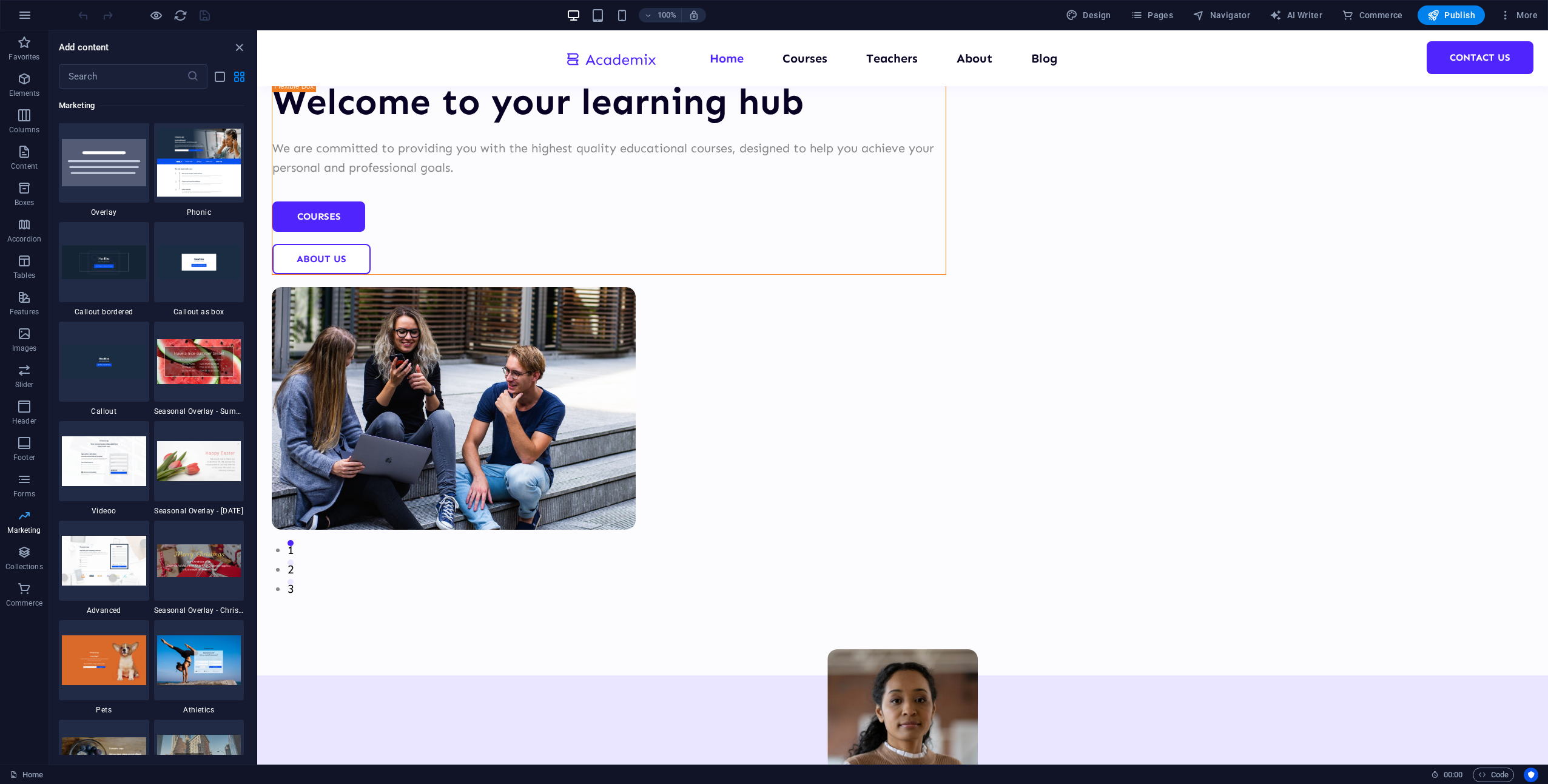
scroll to position [9883, 0]
click at [26, 501] on button "Forms" at bounding box center [24, 486] width 48 height 37
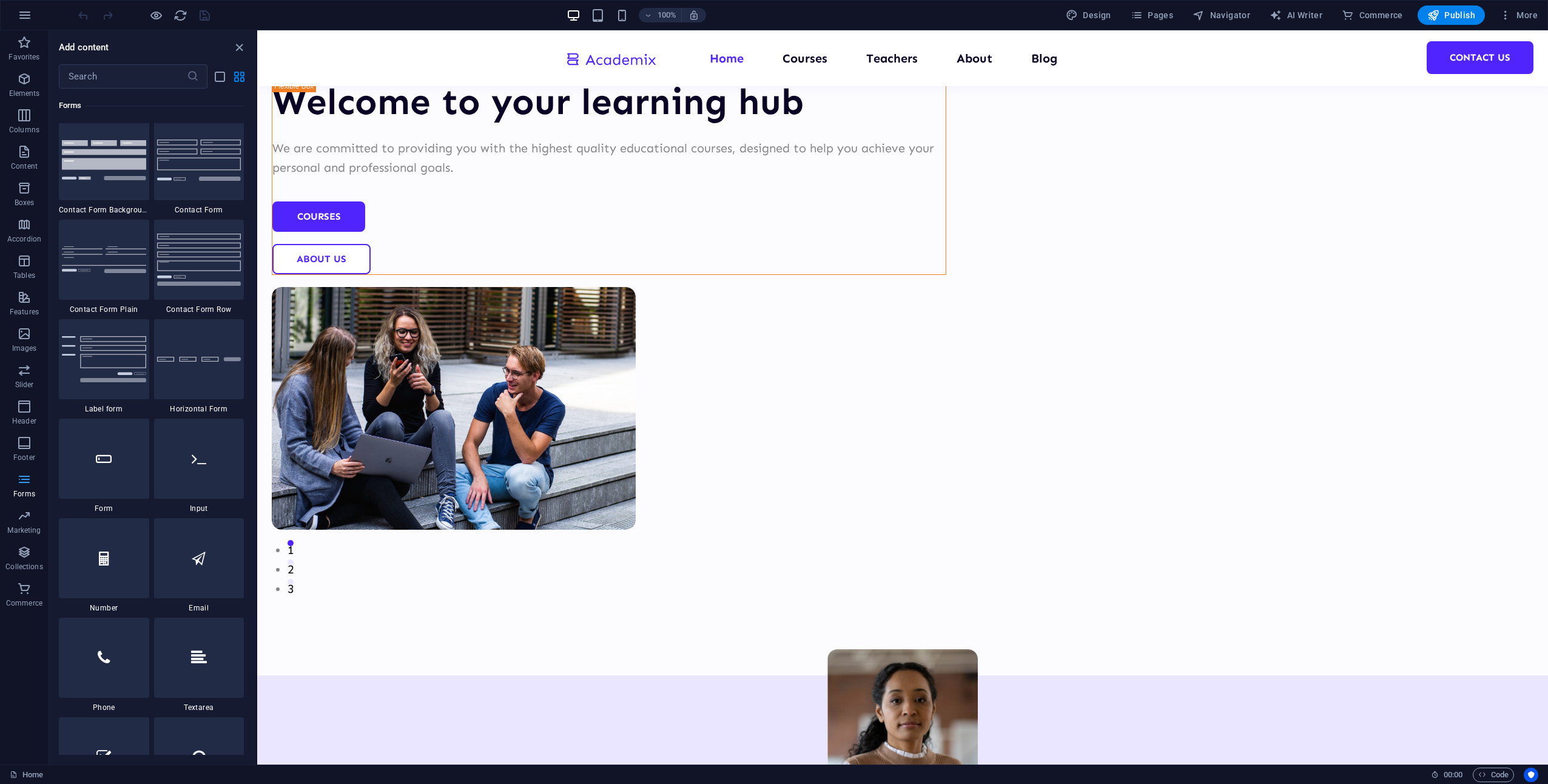
scroll to position [8859, 0]
click at [26, 437] on icon "button" at bounding box center [25, 443] width 15 height 15
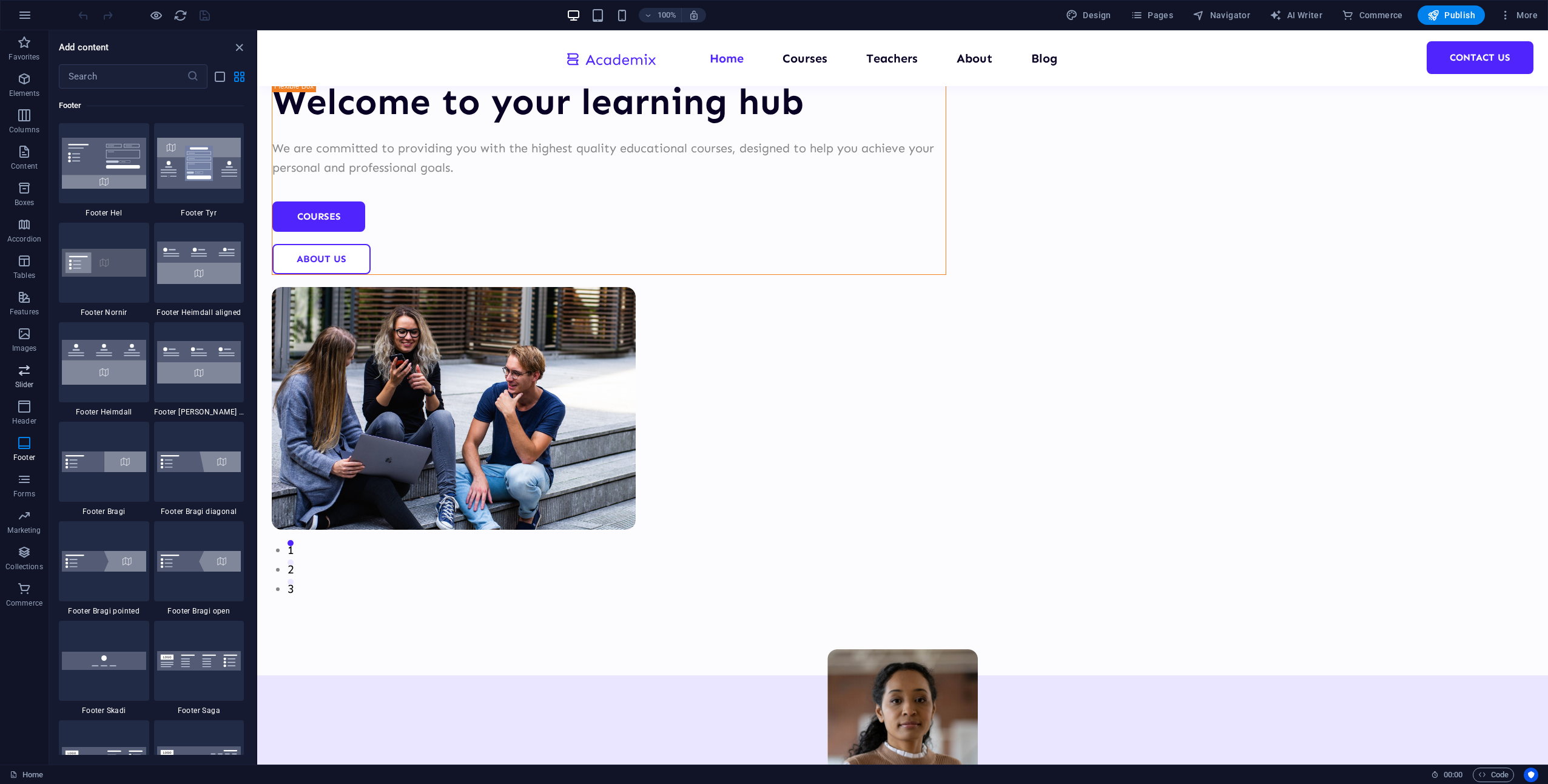
click at [25, 392] on button "Slider" at bounding box center [24, 376] width 48 height 37
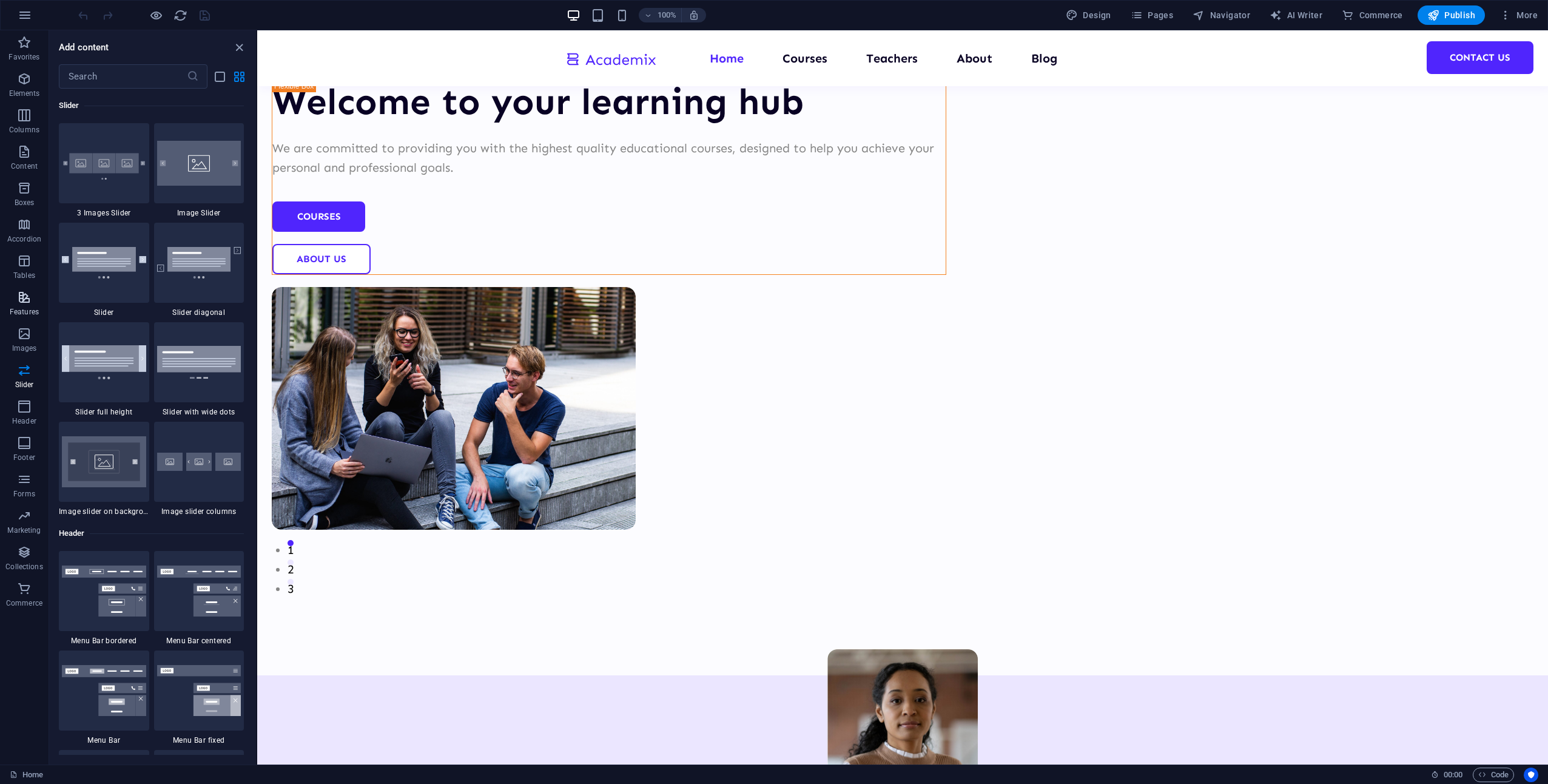
click at [23, 303] on icon "button" at bounding box center [25, 298] width 15 height 15
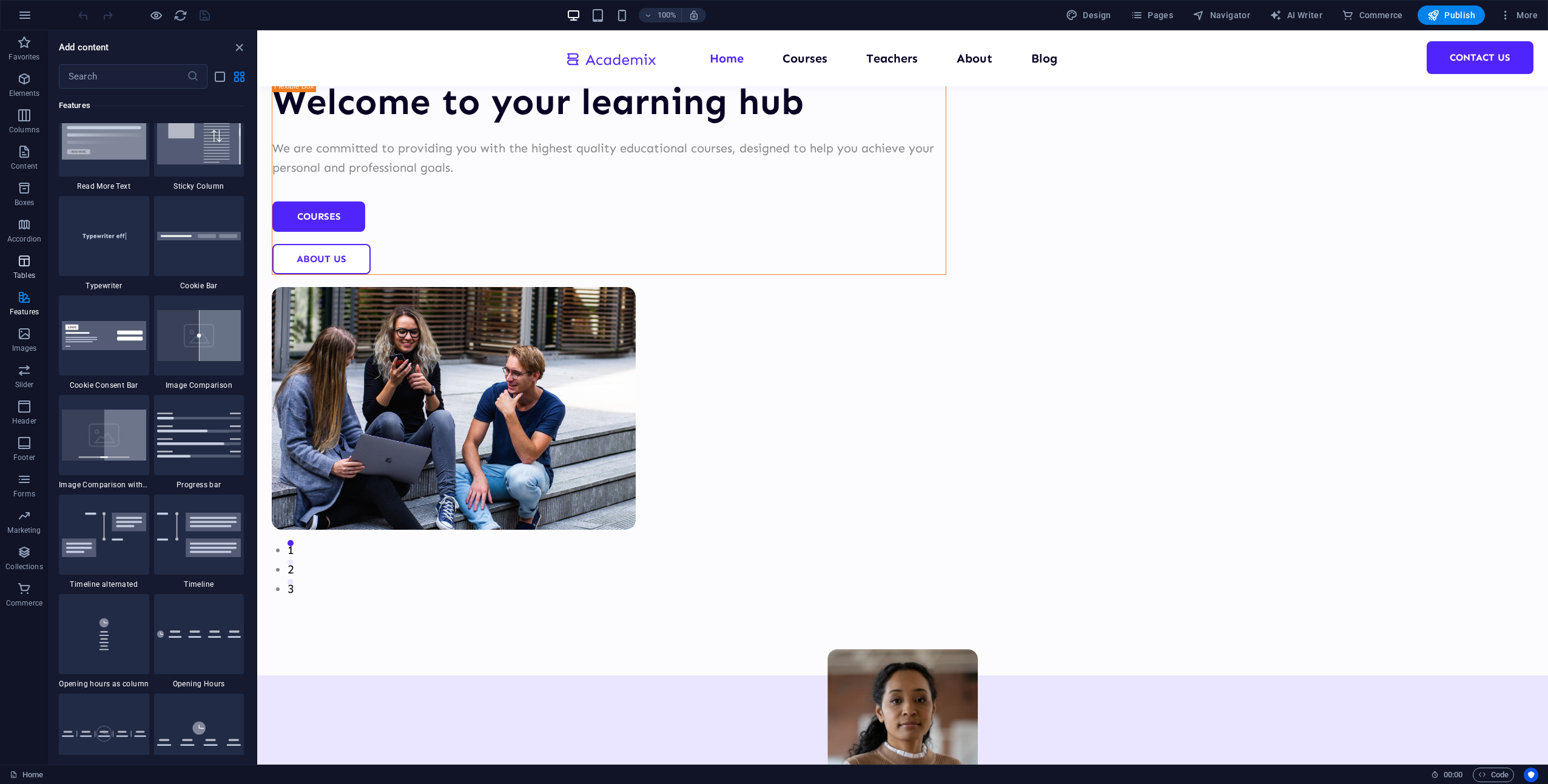
click at [28, 268] on span "Tables" at bounding box center [24, 268] width 48 height 29
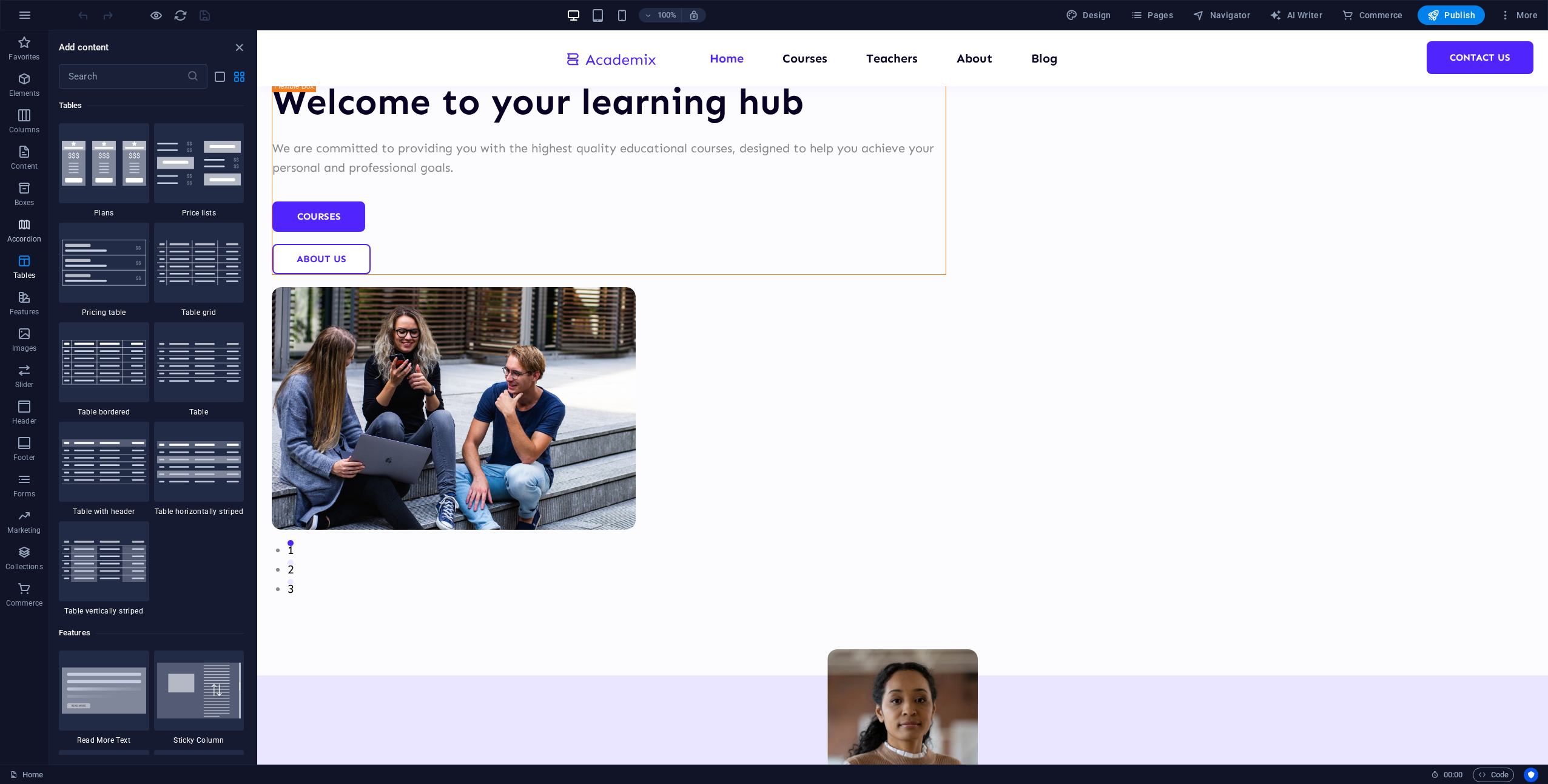
click at [28, 231] on icon "button" at bounding box center [25, 225] width 15 height 15
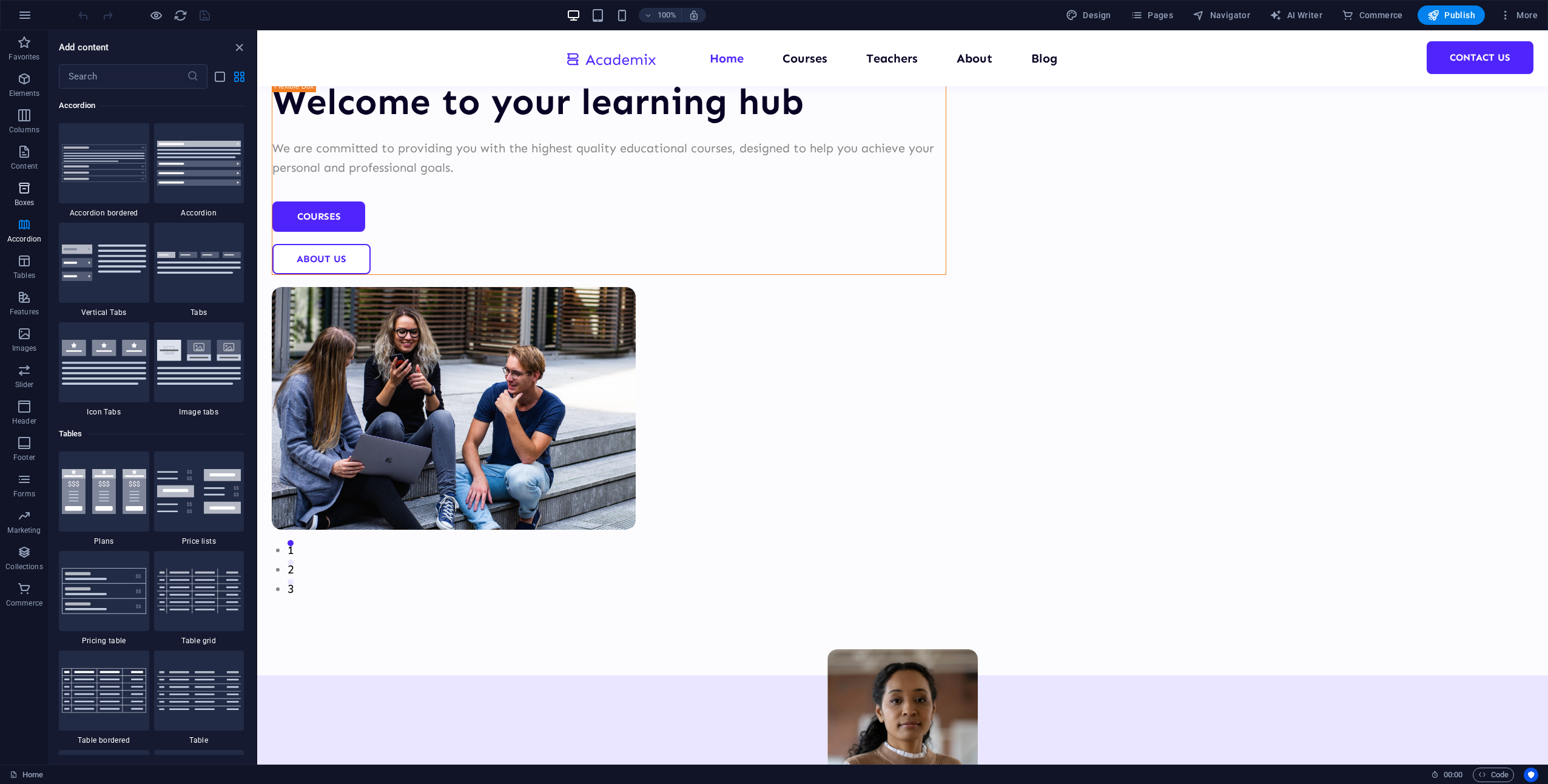
click at [24, 183] on icon "button" at bounding box center [25, 188] width 15 height 15
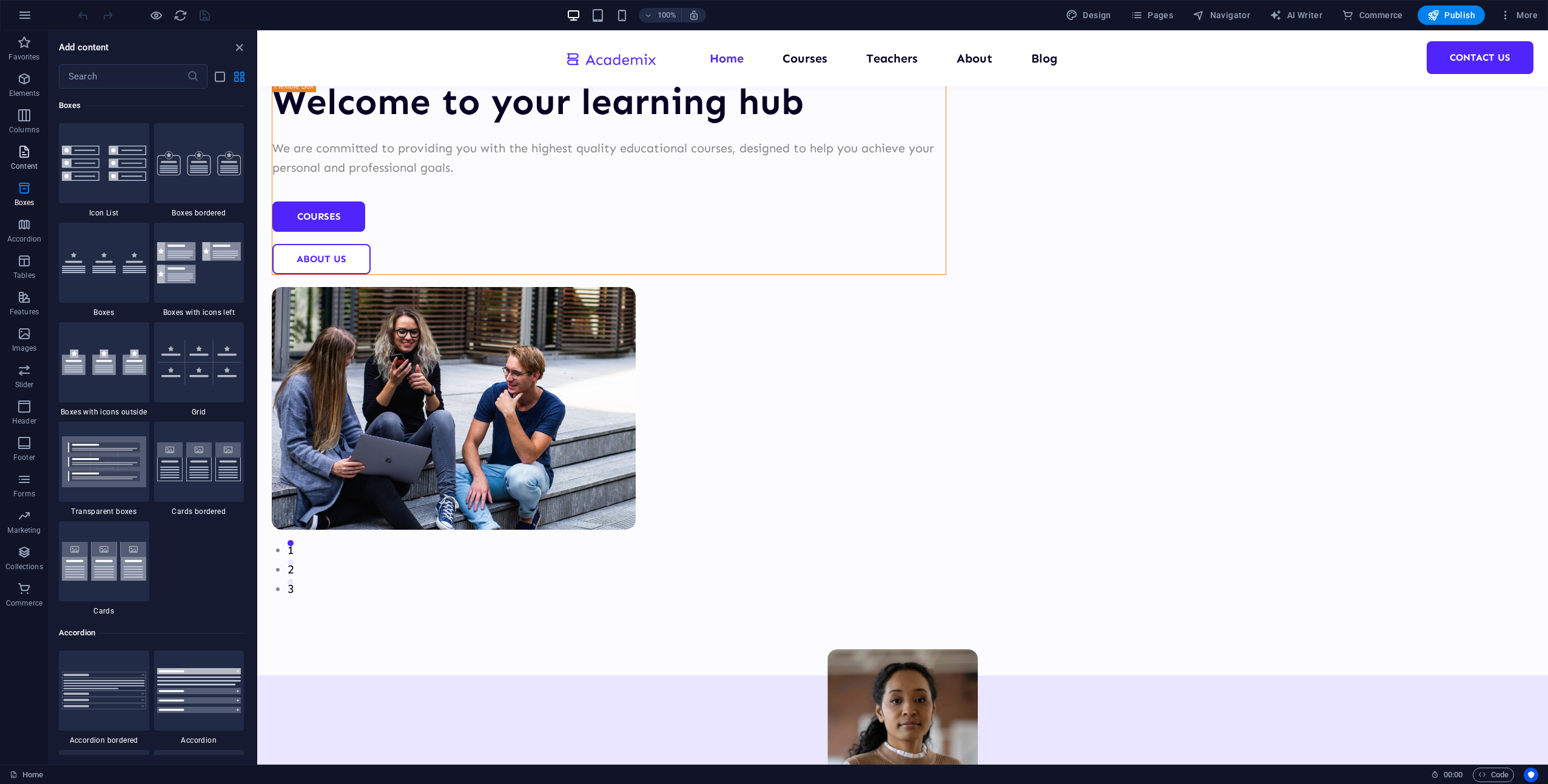
click at [23, 150] on icon "button" at bounding box center [25, 152] width 15 height 15
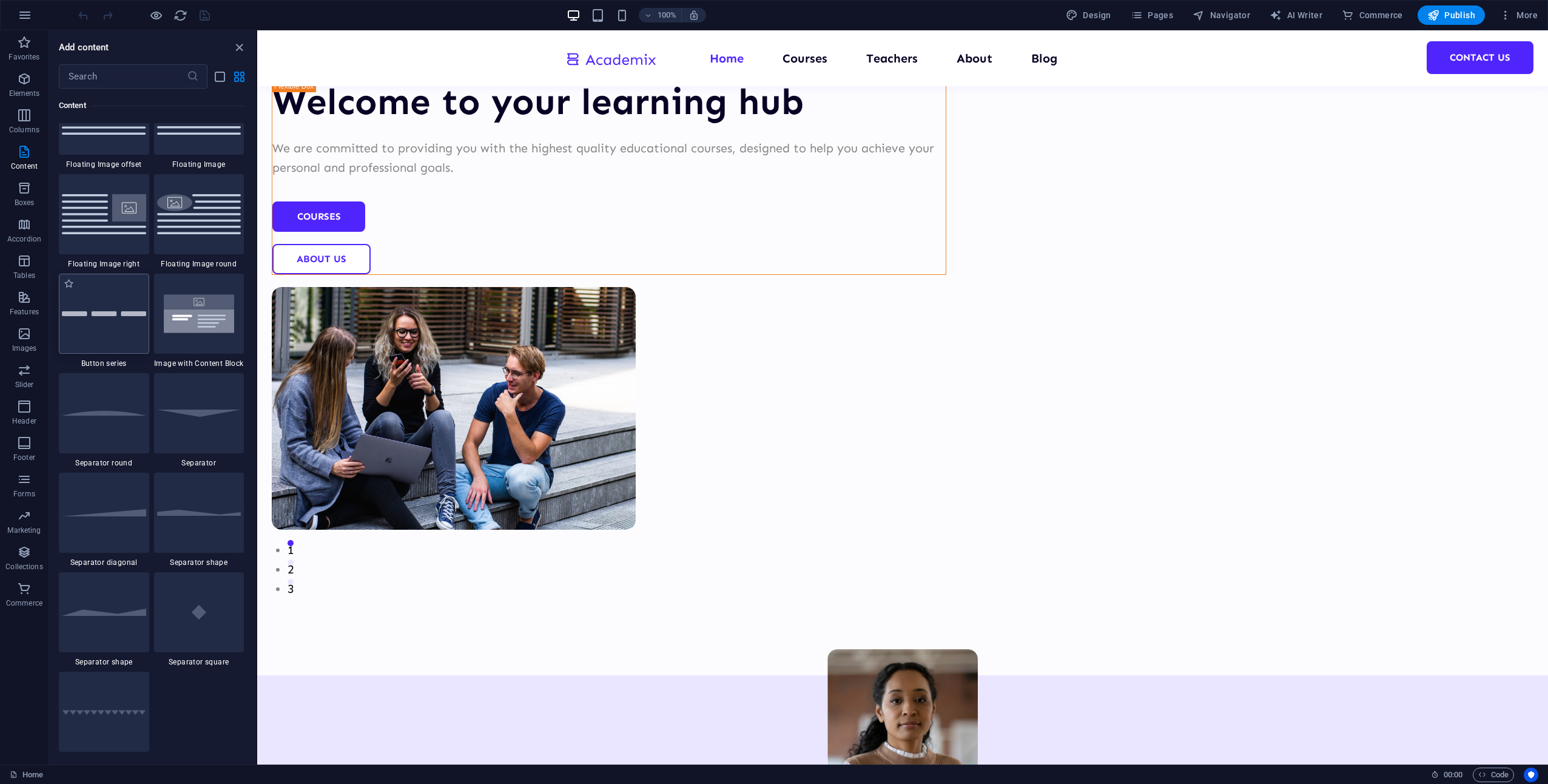
scroll to position [2911, 0]
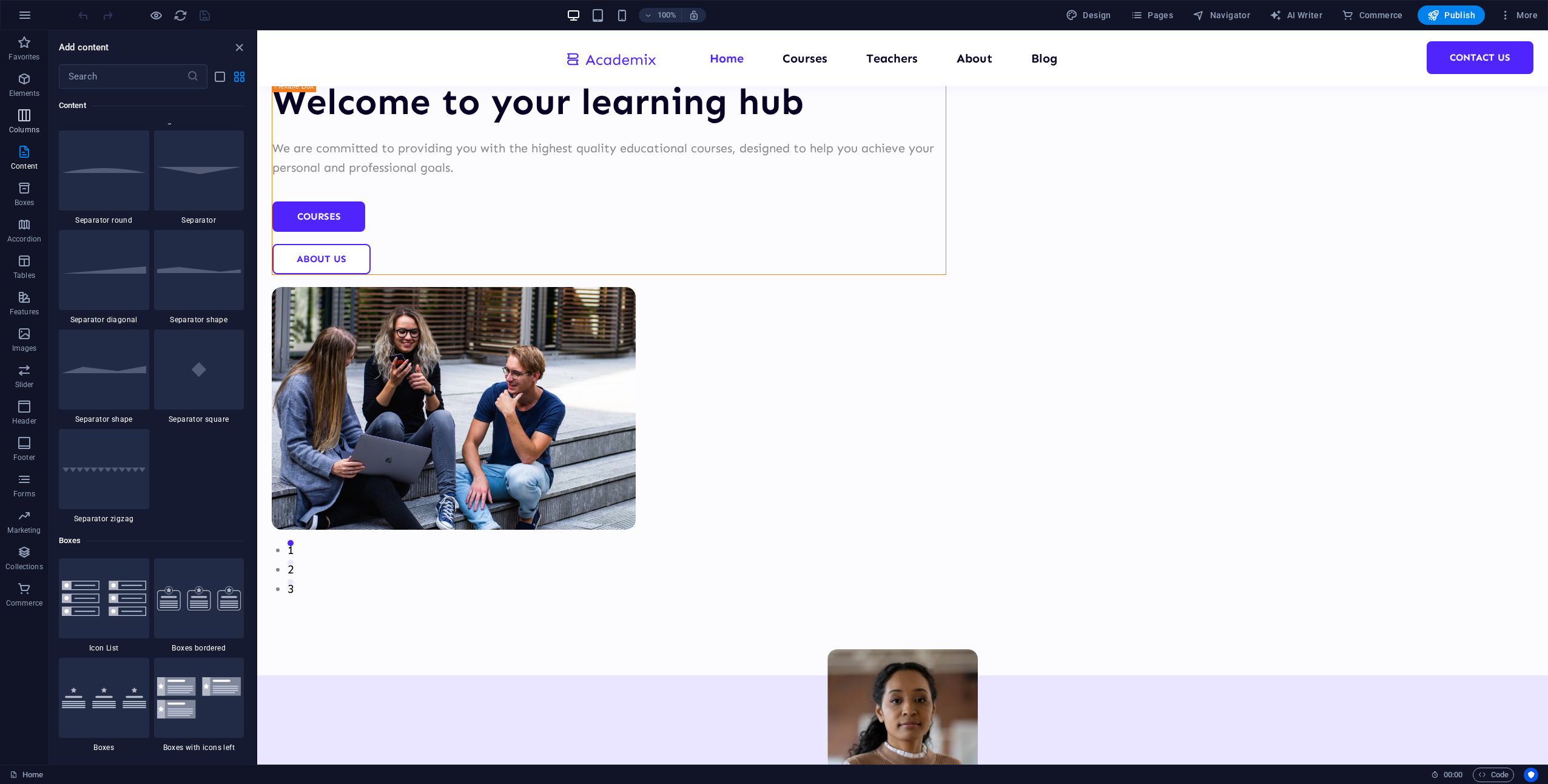
click at [19, 115] on icon "button" at bounding box center [25, 115] width 15 height 15
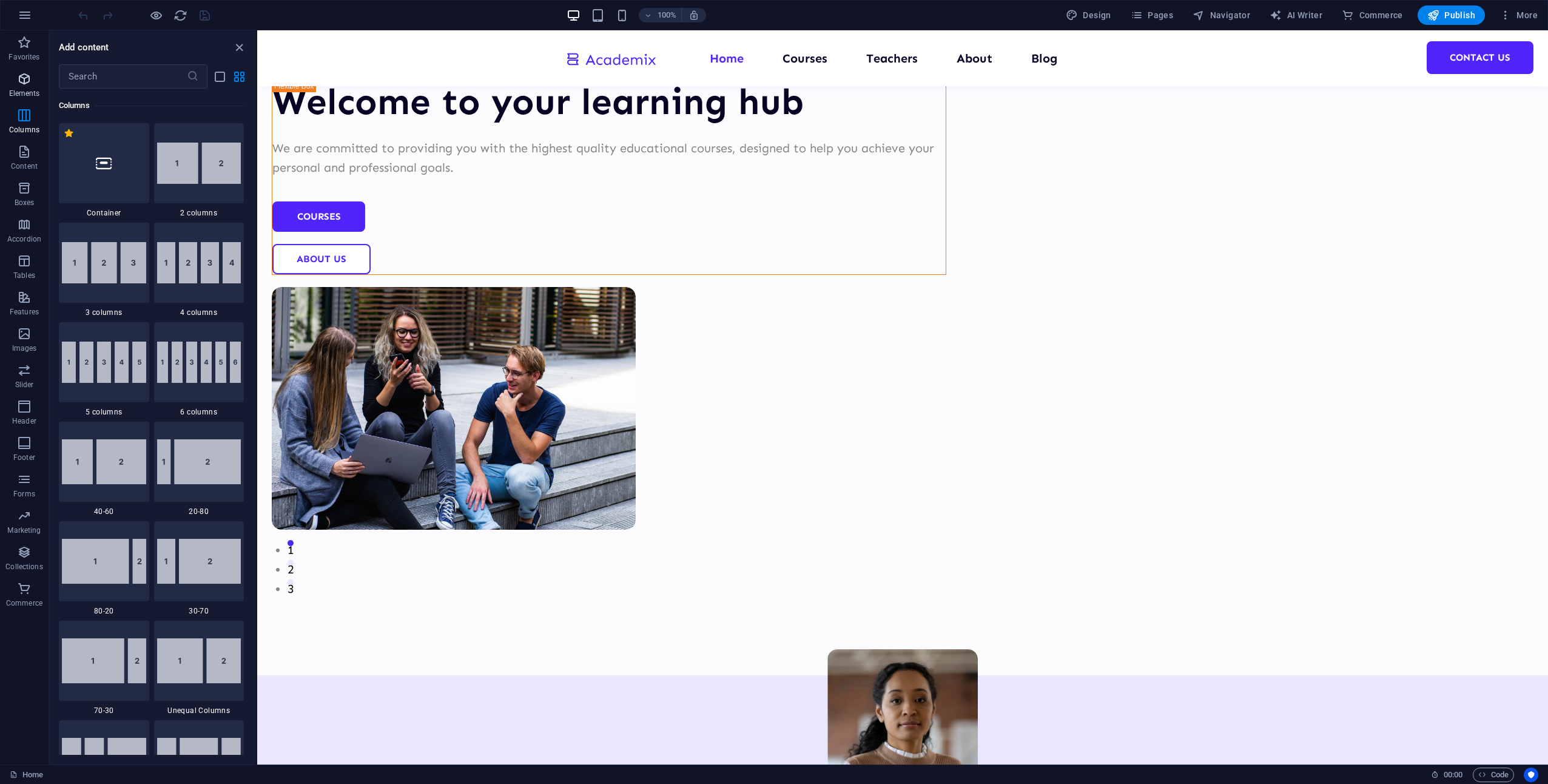
click at [13, 74] on span "Elements" at bounding box center [24, 86] width 48 height 29
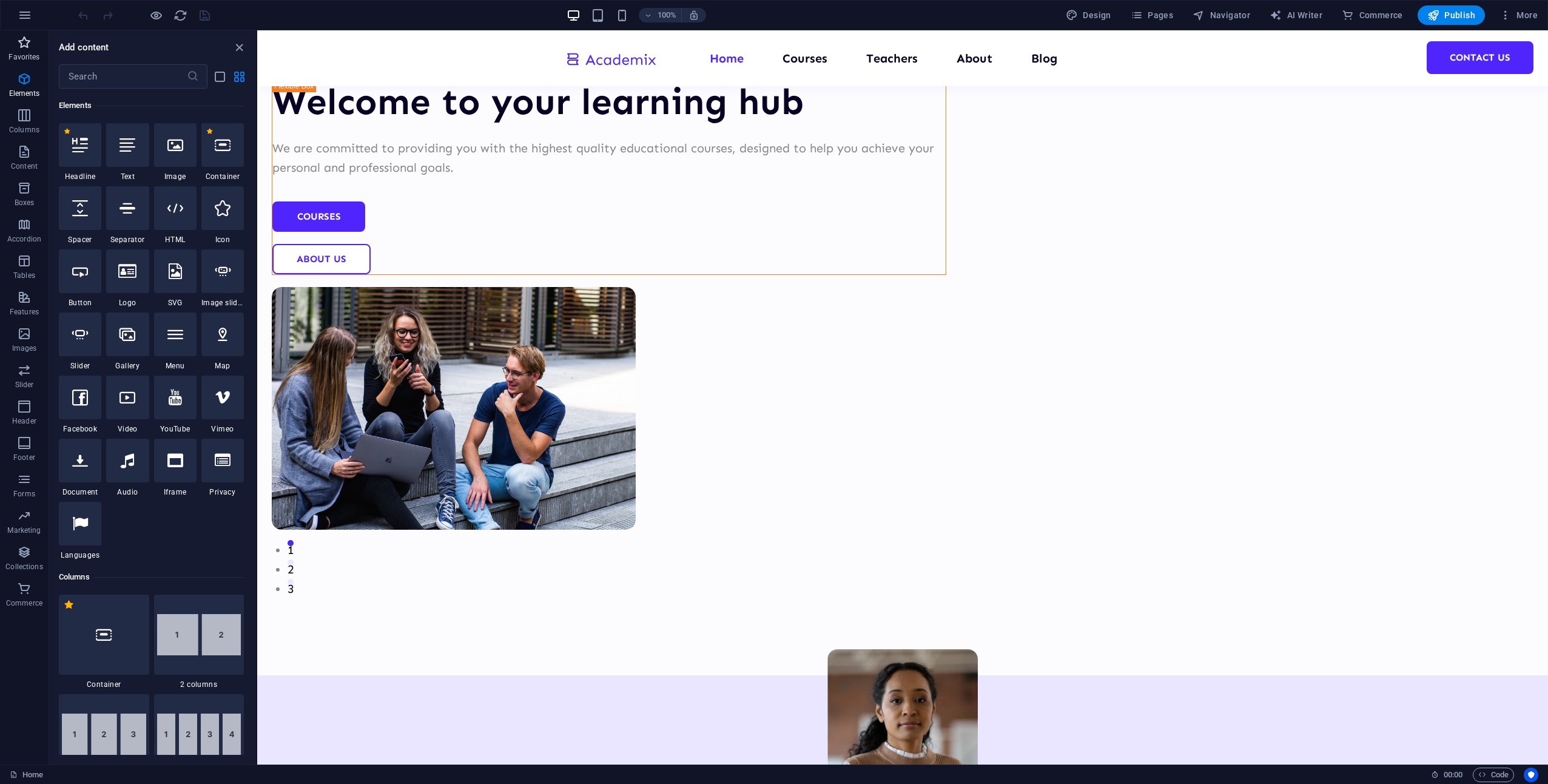
click at [16, 45] on span "Favorites" at bounding box center [24, 50] width 48 height 29
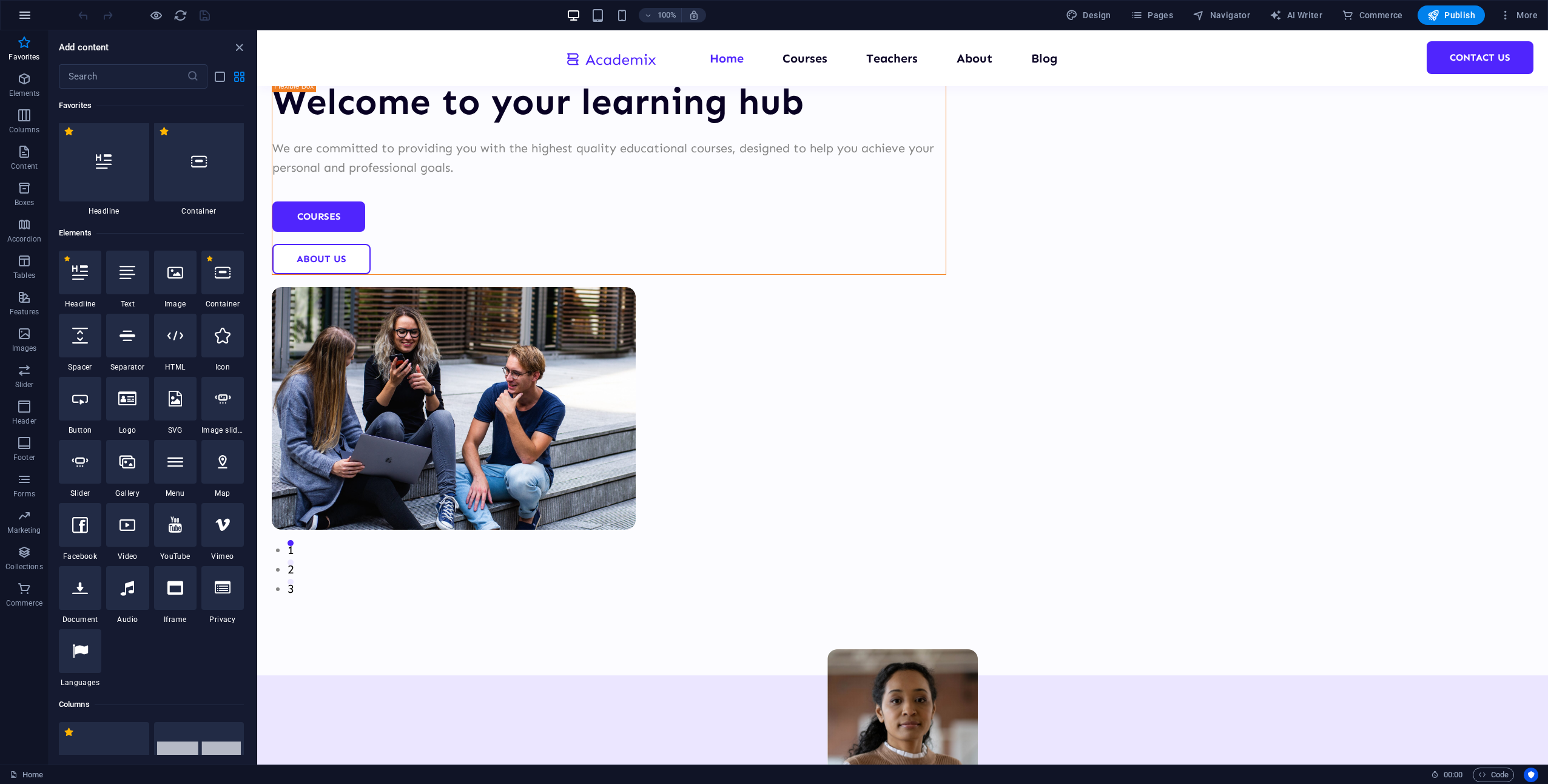
scroll to position [0, 0]
click at [25, 14] on icon "button" at bounding box center [25, 16] width 15 height 15
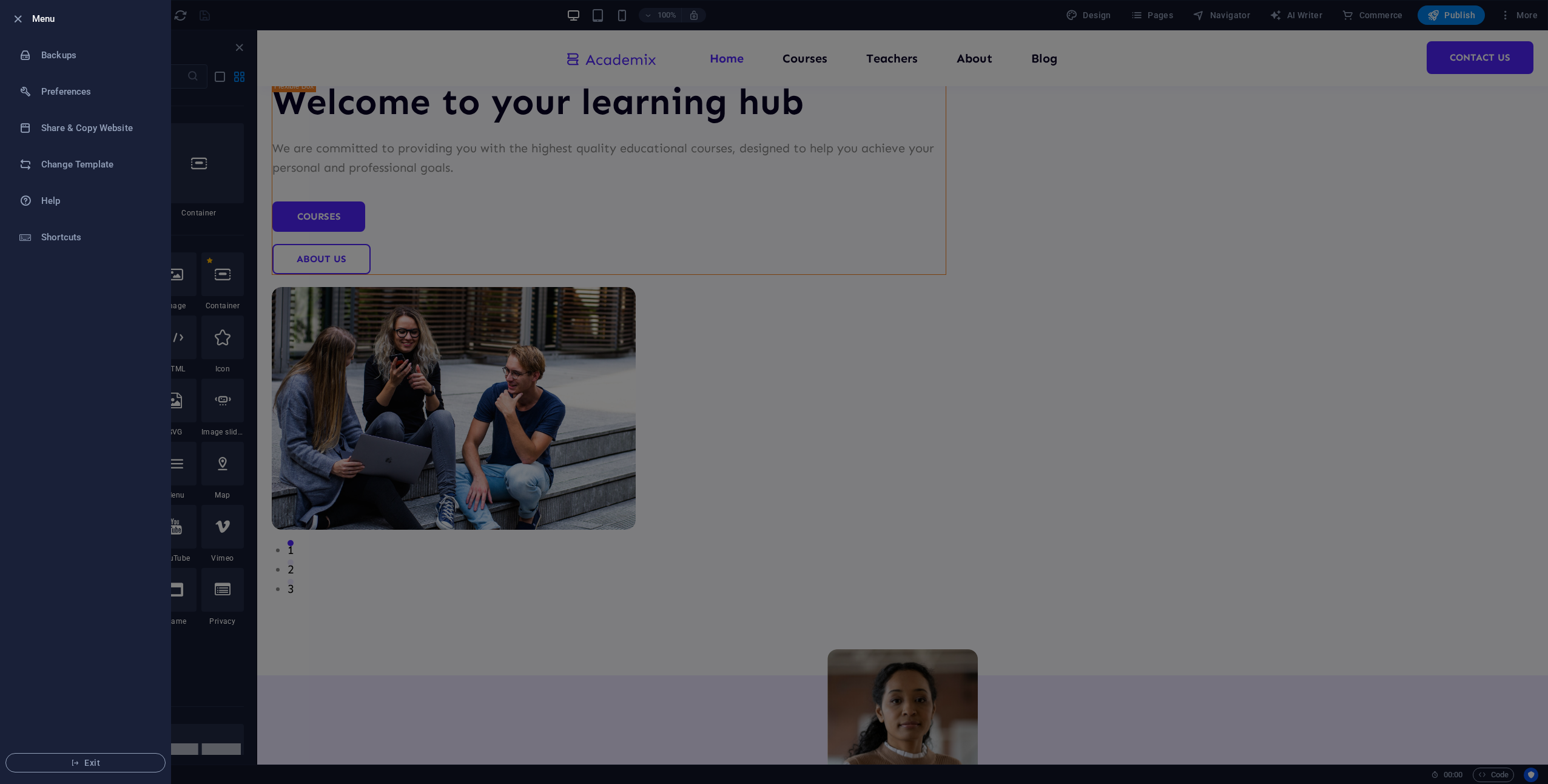
click at [365, 418] on div at bounding box center [774, 392] width 1548 height 784
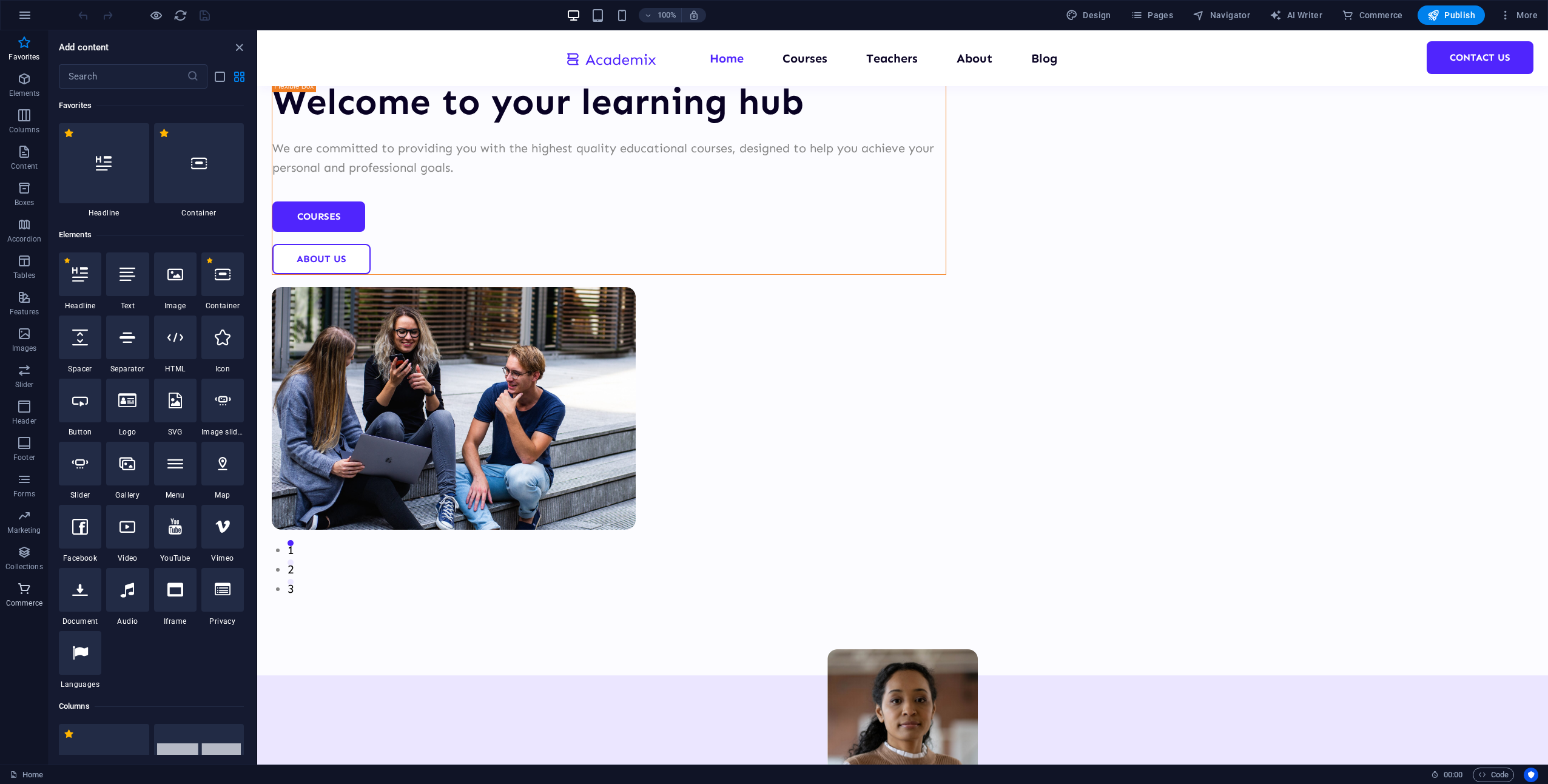
click at [37, 594] on span "Commerce" at bounding box center [24, 596] width 48 height 29
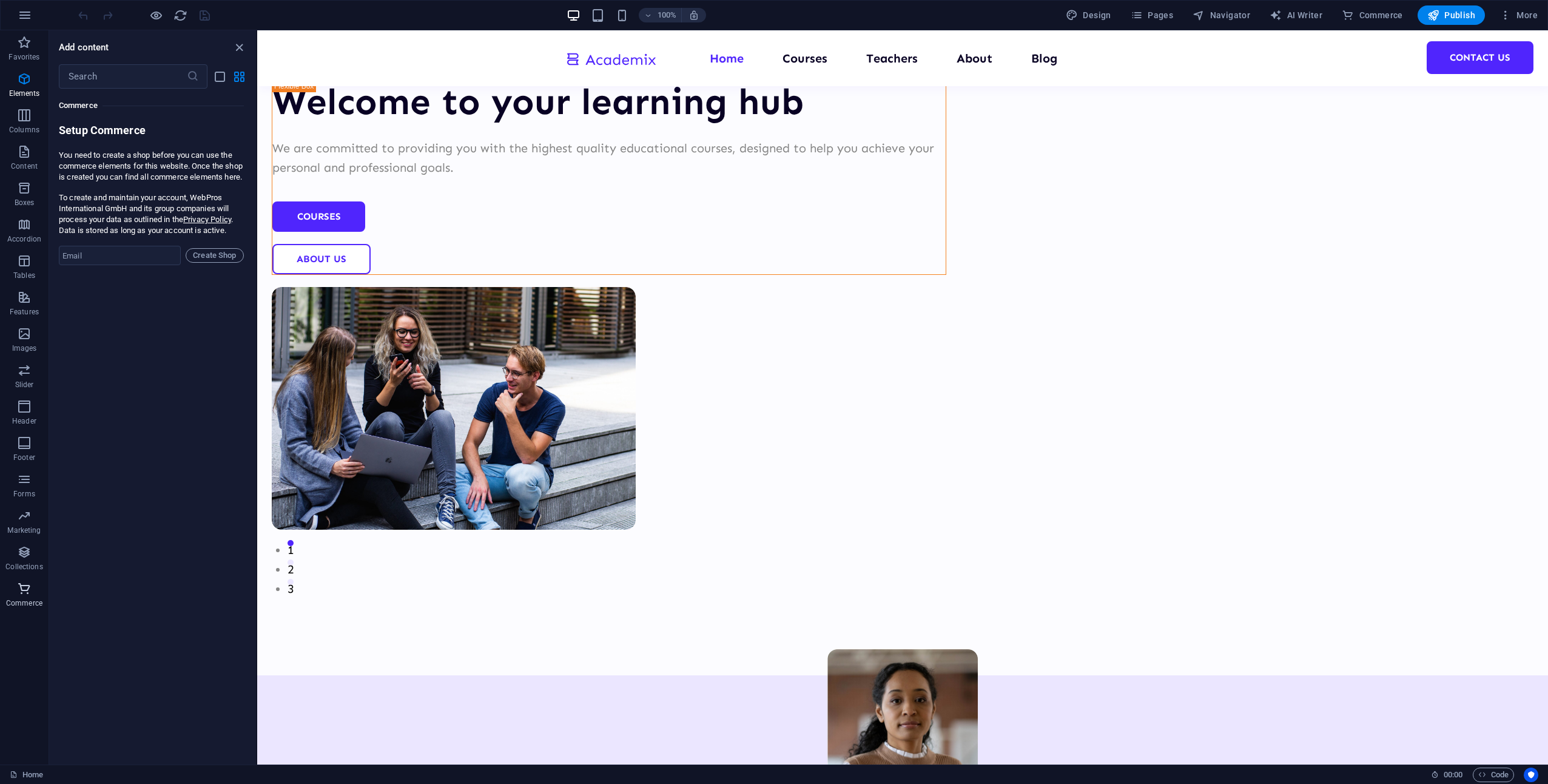
scroll to position [11692, 0]
click at [25, 548] on icon "button" at bounding box center [25, 552] width 15 height 15
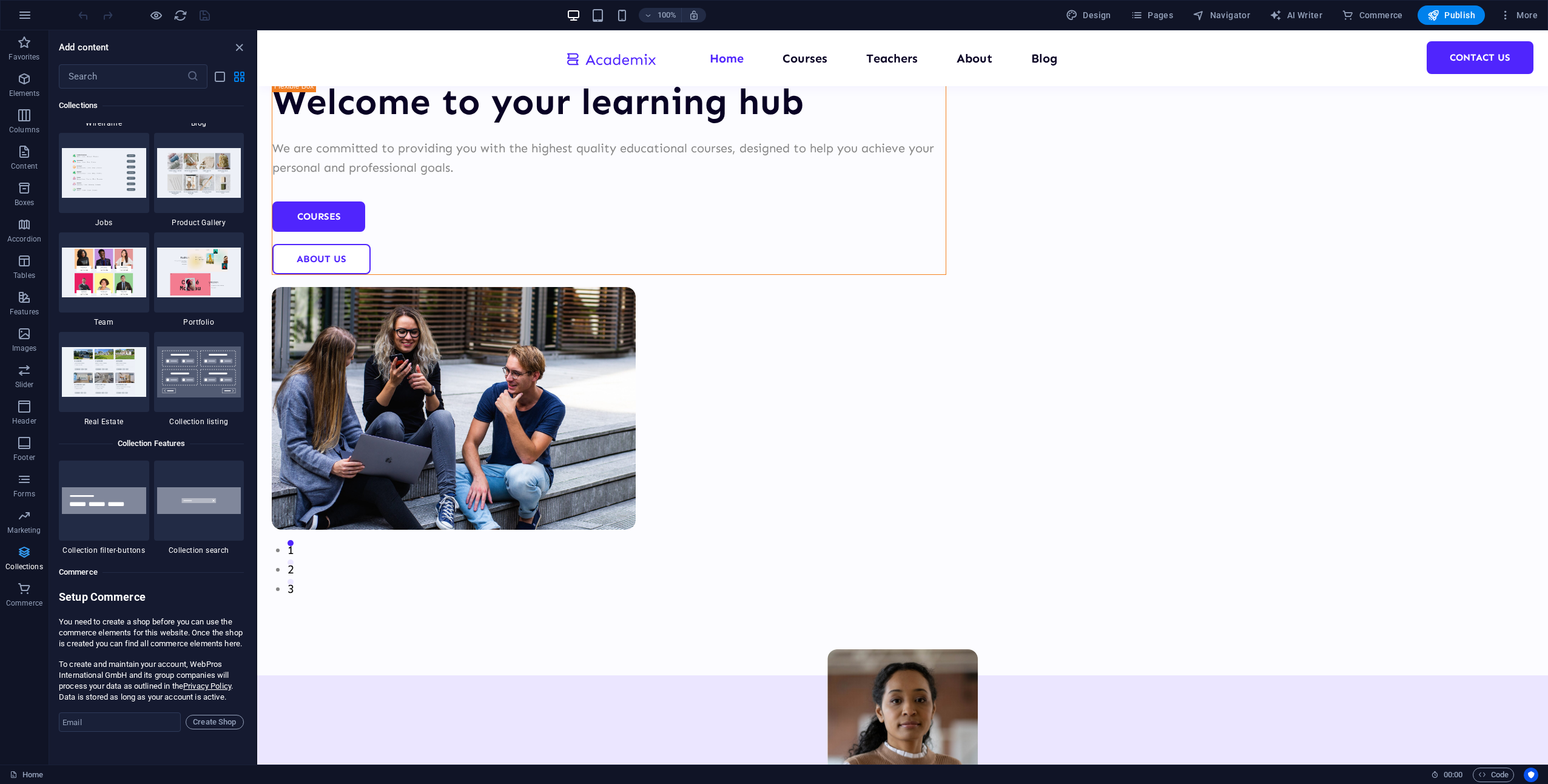
scroll to position [11107, 0]
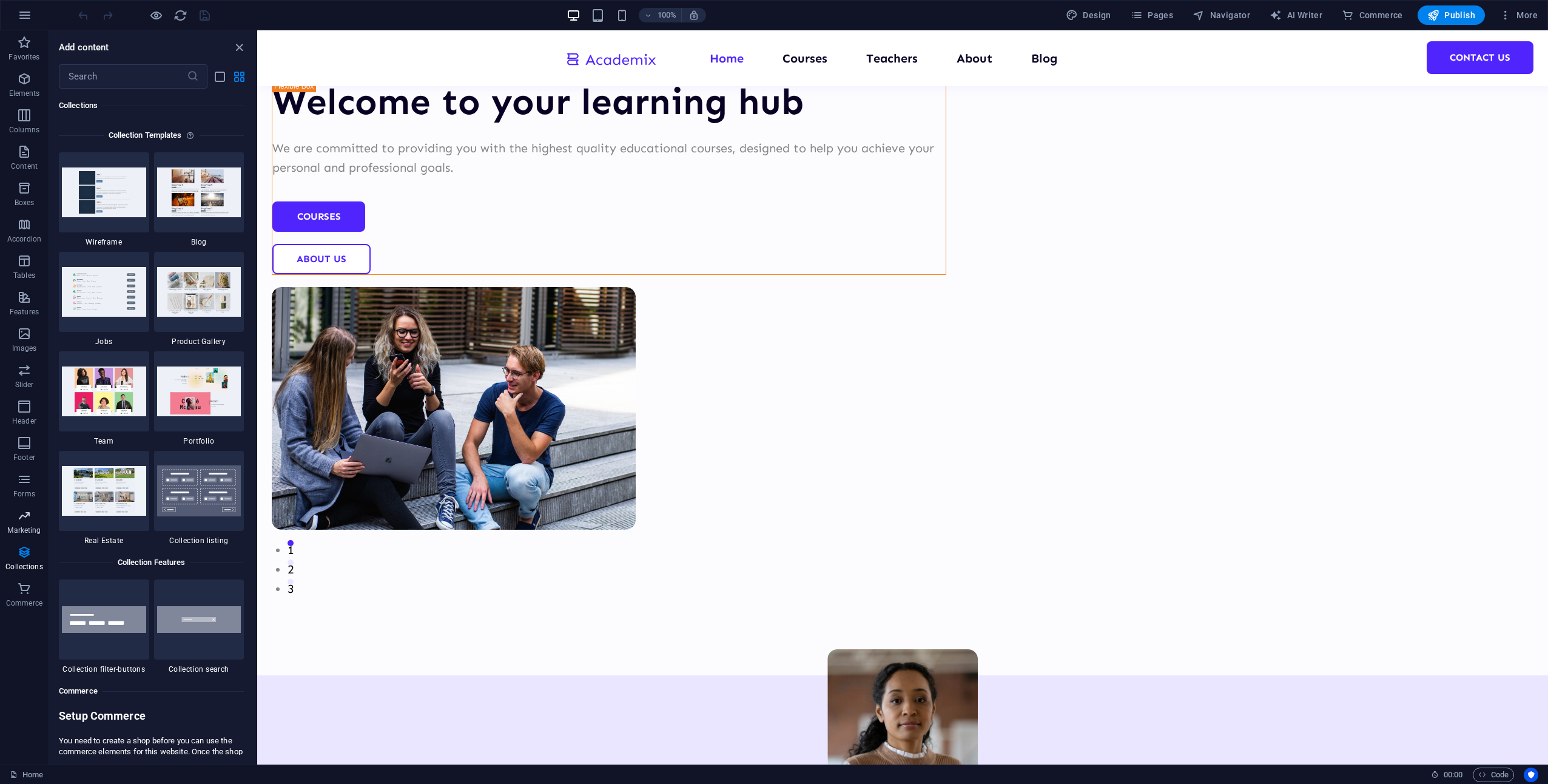
click at [26, 520] on icon "button" at bounding box center [25, 516] width 15 height 15
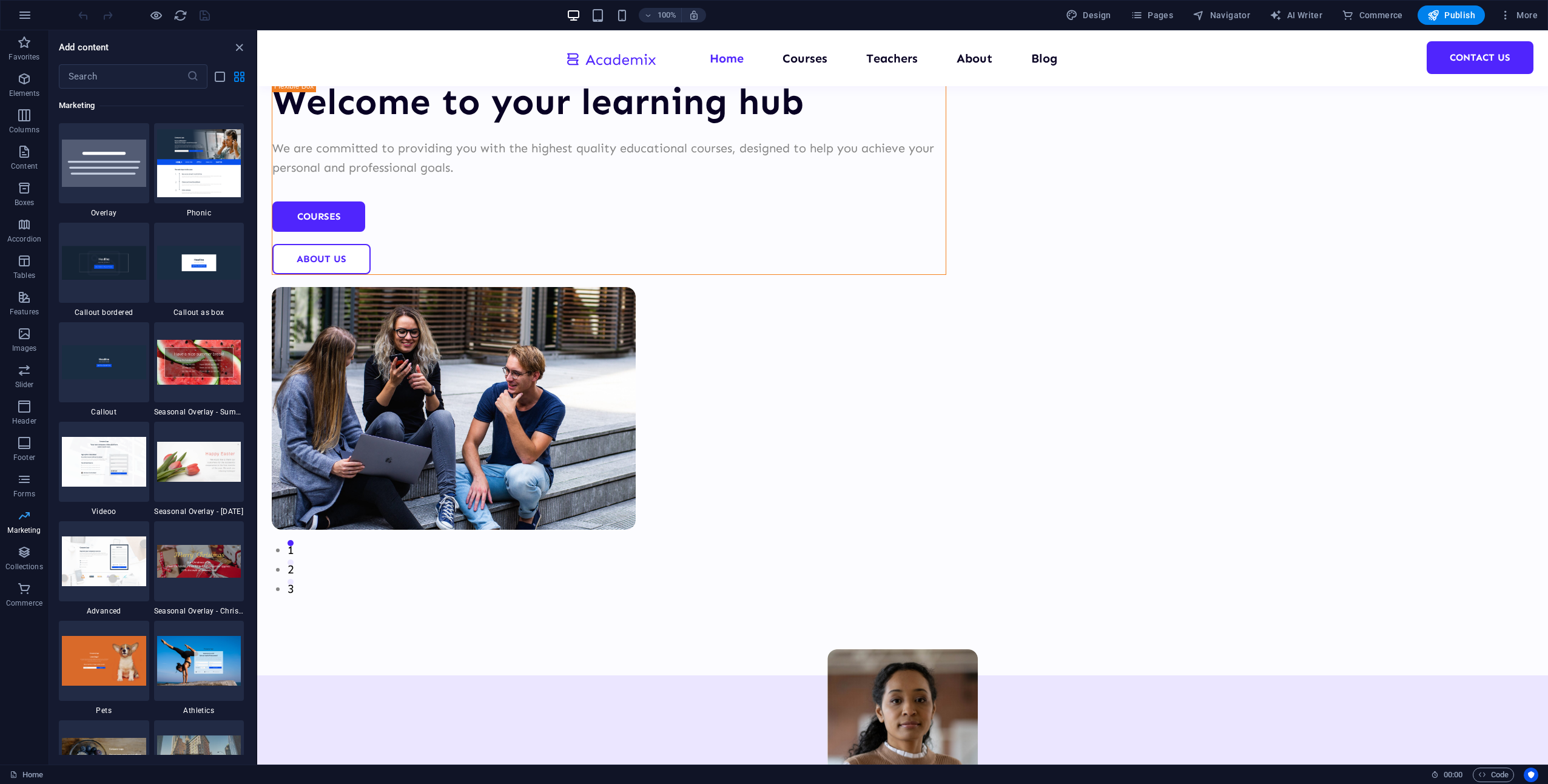
scroll to position [9883, 0]
click at [26, 489] on p "Forms" at bounding box center [25, 494] width 22 height 10
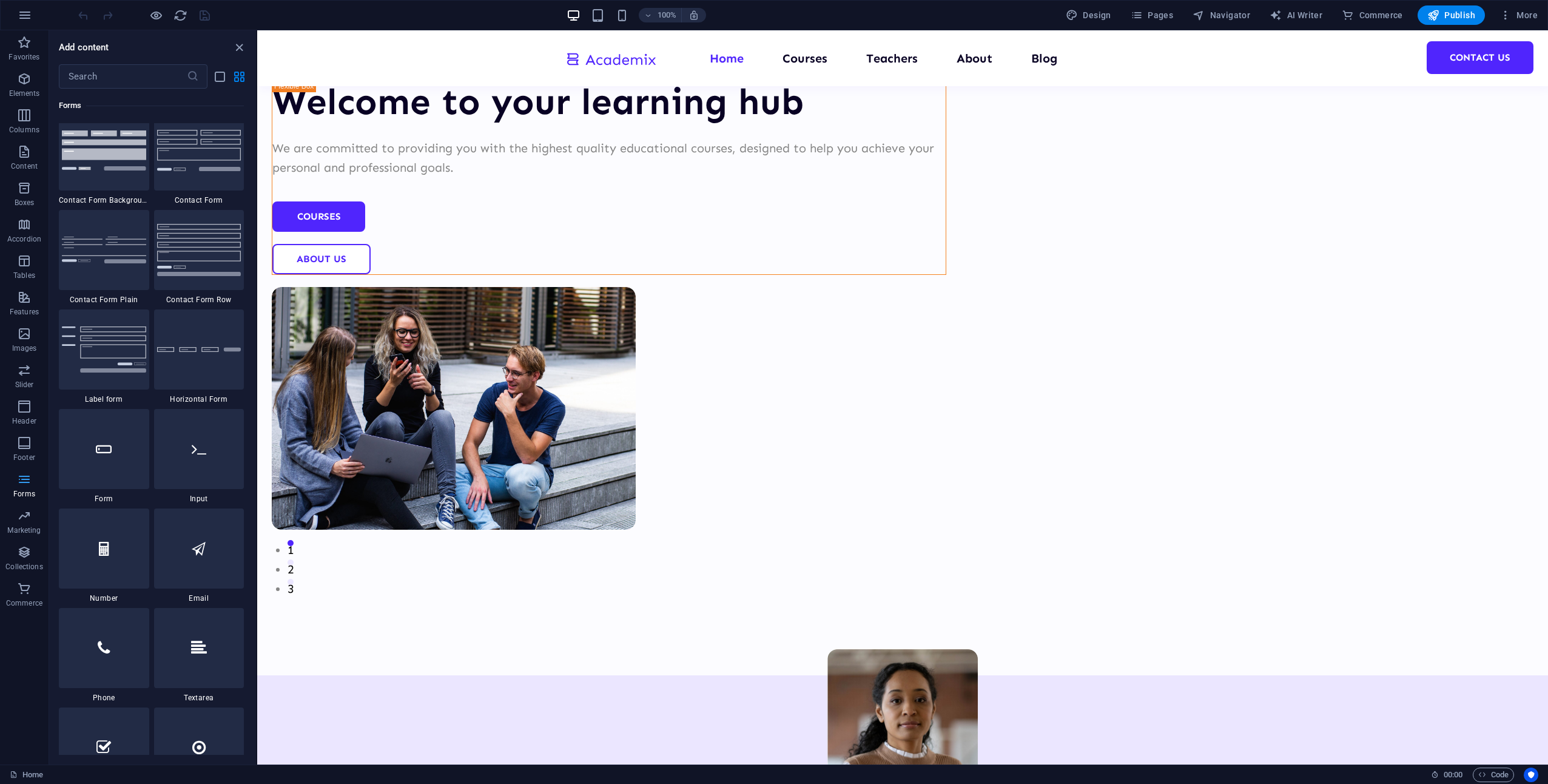
scroll to position [8859, 0]
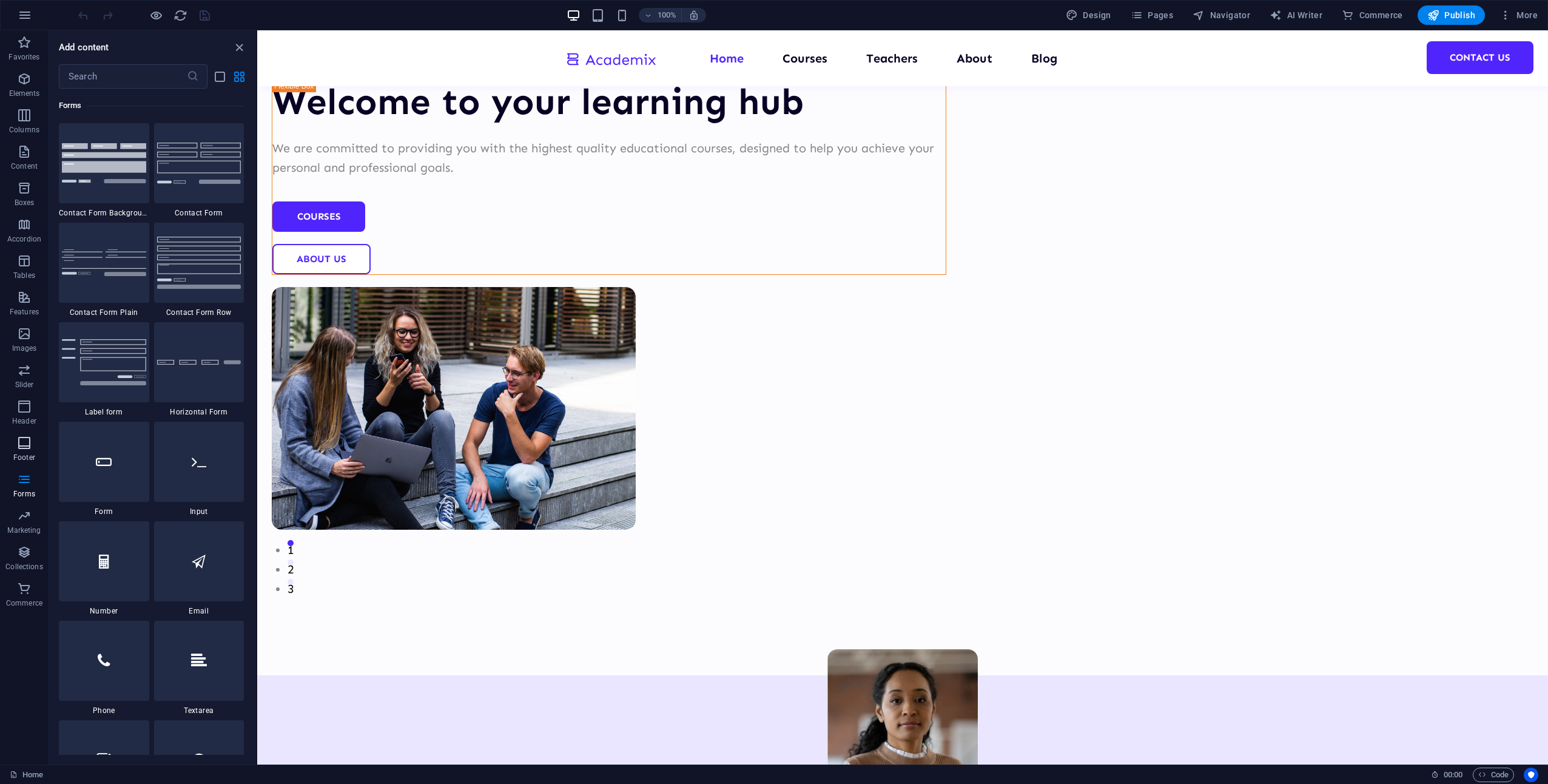
click at [30, 446] on icon "button" at bounding box center [25, 443] width 15 height 15
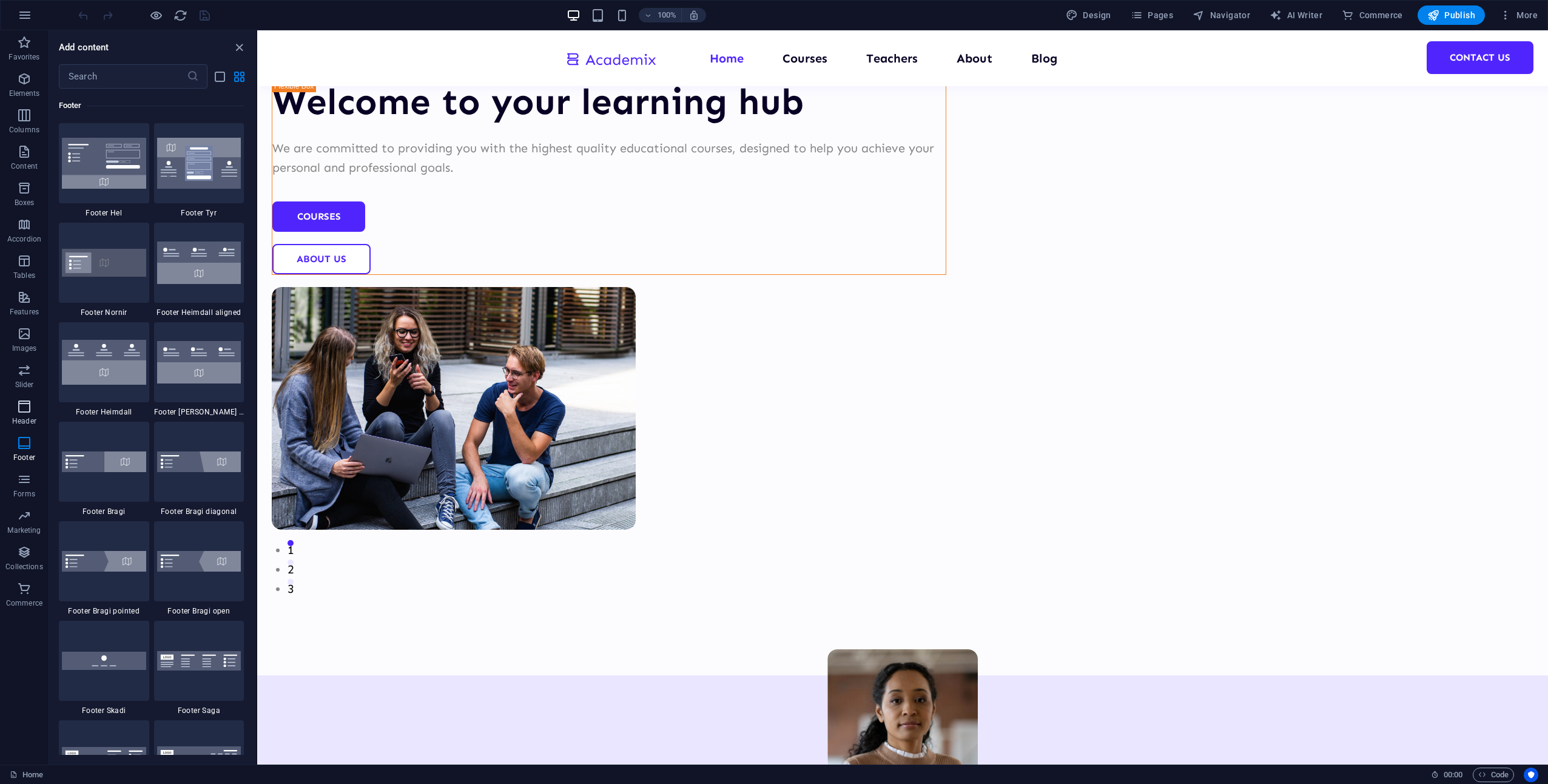
click at [30, 410] on icon "button" at bounding box center [25, 406] width 15 height 15
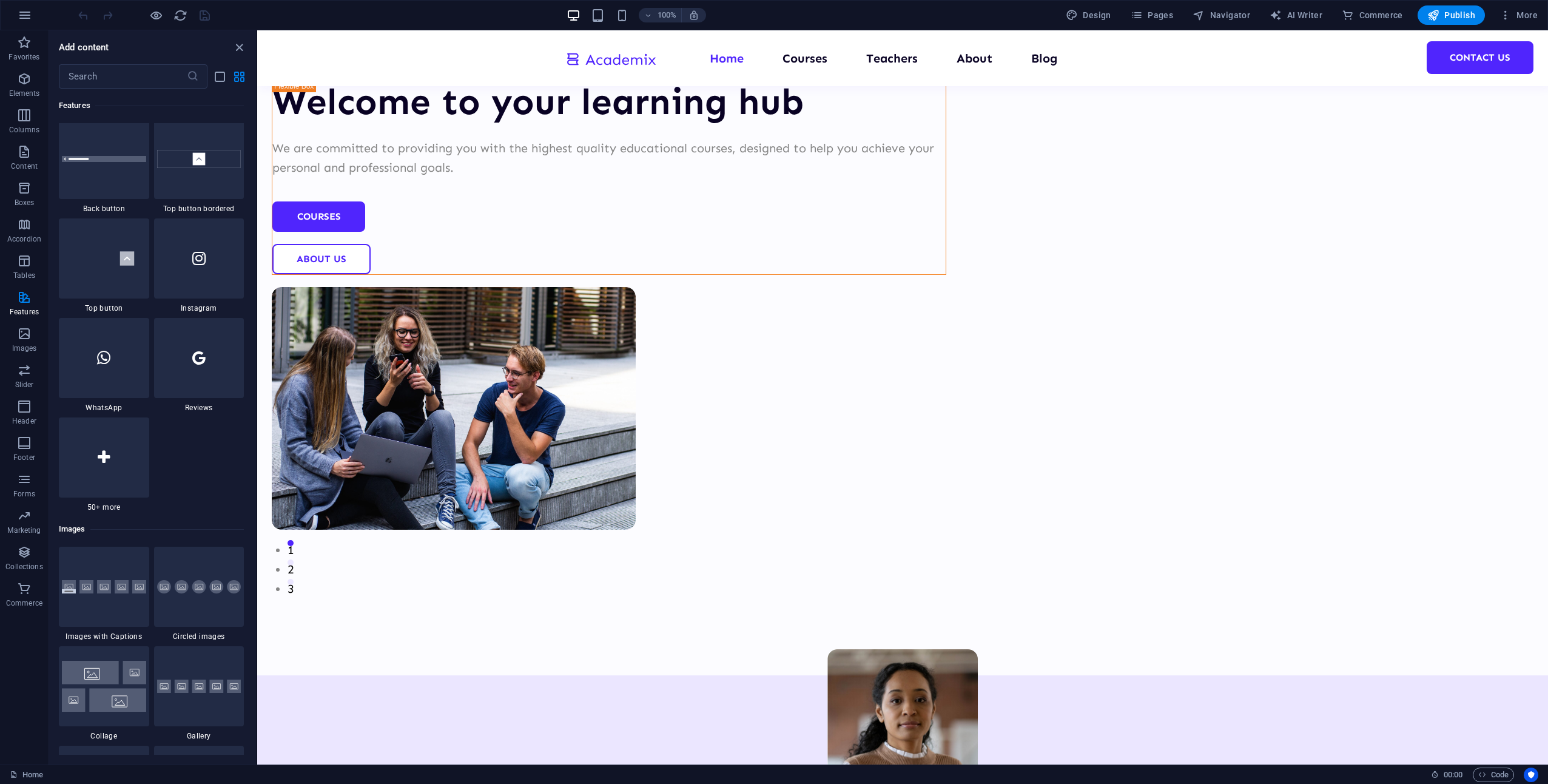
scroll to position [5972, 0]
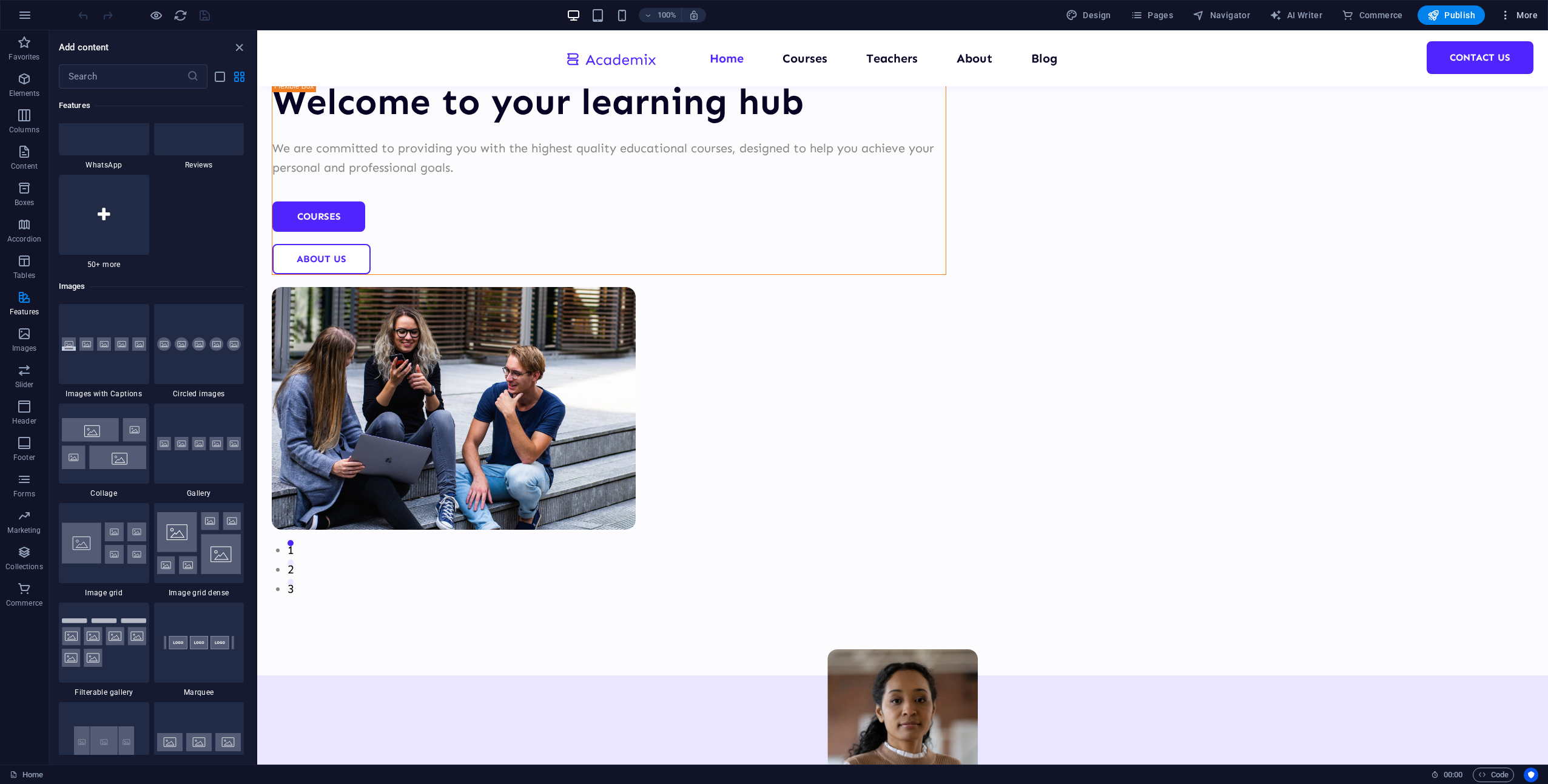
click at [1527, 13] on span "More" at bounding box center [1519, 15] width 38 height 12
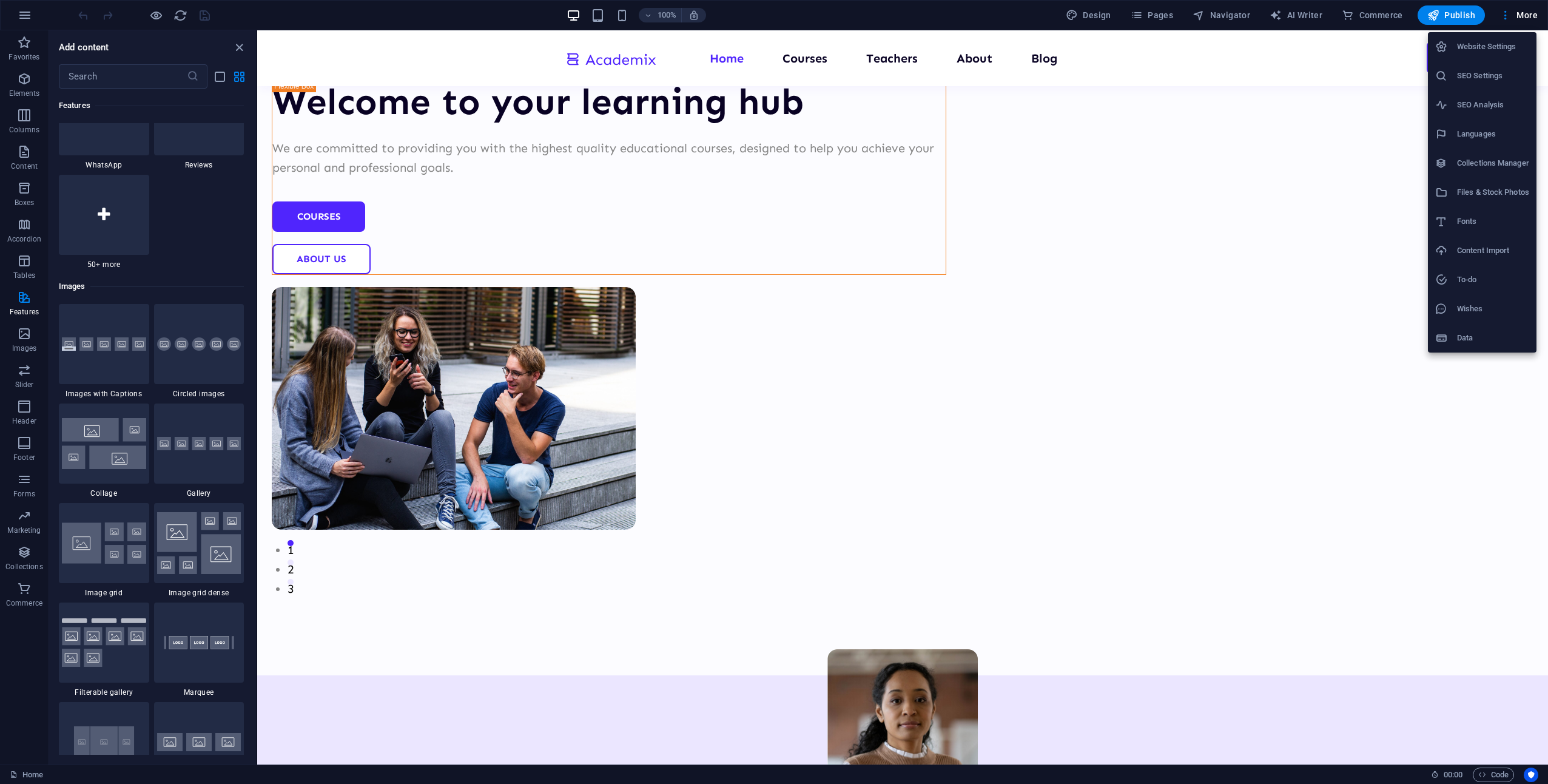
click at [1498, 47] on h6 "Website Settings" at bounding box center [1493, 47] width 72 height 15
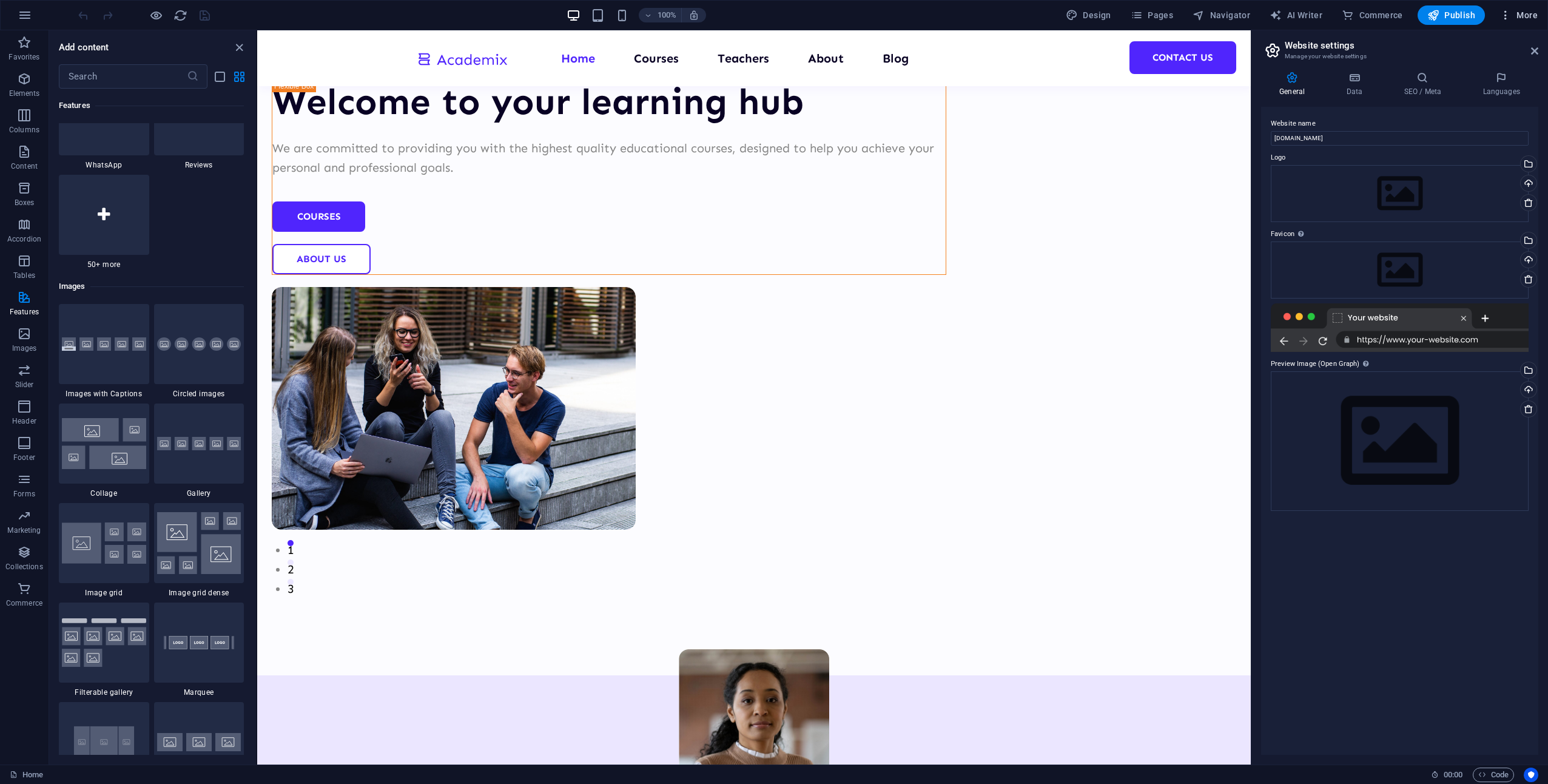
click at [1531, 17] on span "More" at bounding box center [1519, 15] width 38 height 12
click at [29, 16] on div at bounding box center [774, 392] width 1548 height 784
click at [13, 16] on button "button" at bounding box center [25, 16] width 29 height 29
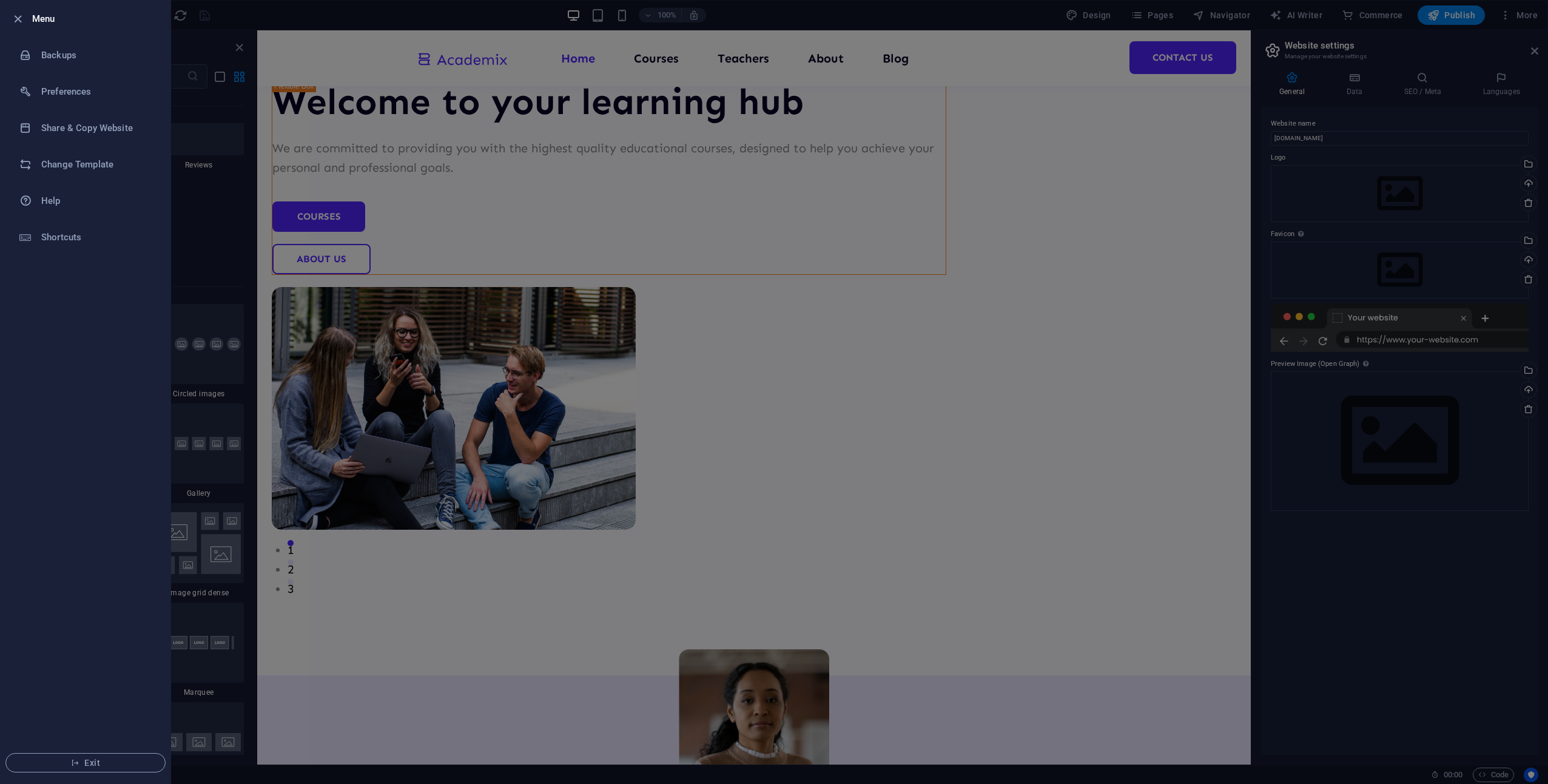
click at [123, 750] on li "Exit" at bounding box center [86, 762] width 170 height 41
click at [117, 765] on span "Exit" at bounding box center [85, 762] width 140 height 10
